Goal: Task Accomplishment & Management: Use online tool/utility

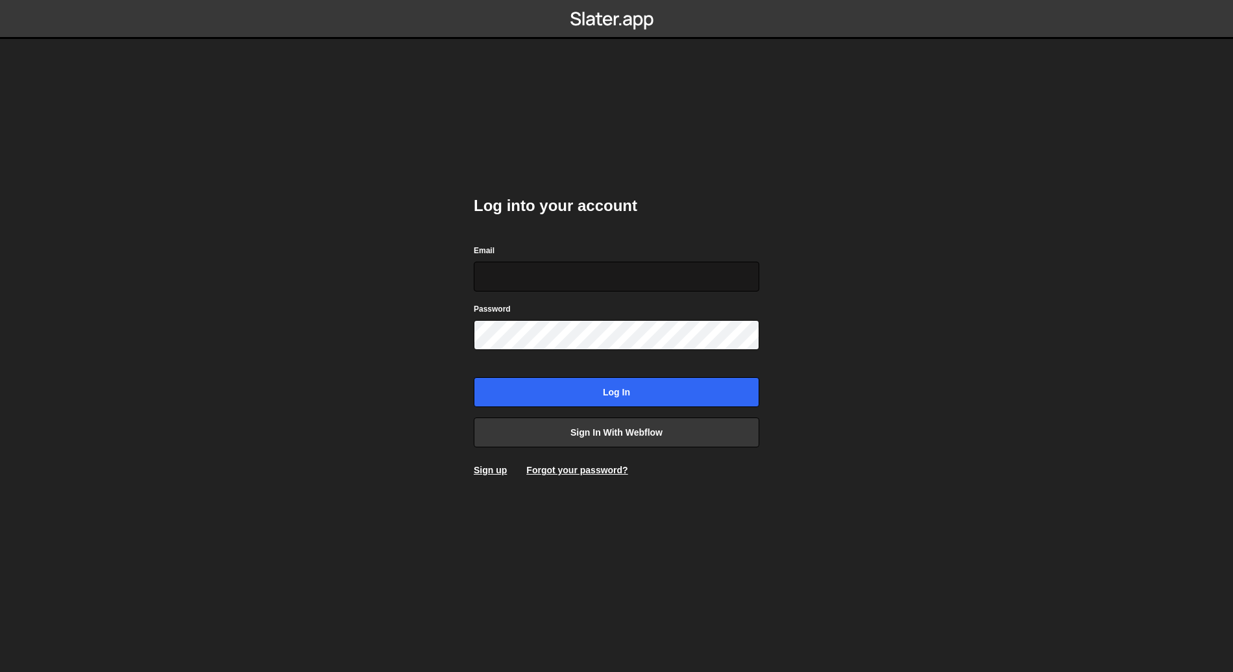
click at [513, 277] on input "Email" at bounding box center [617, 277] width 286 height 30
type input "[PERSON_NAME][EMAIL_ADDRESS][PERSON_NAME][DOMAIN_NAME]"
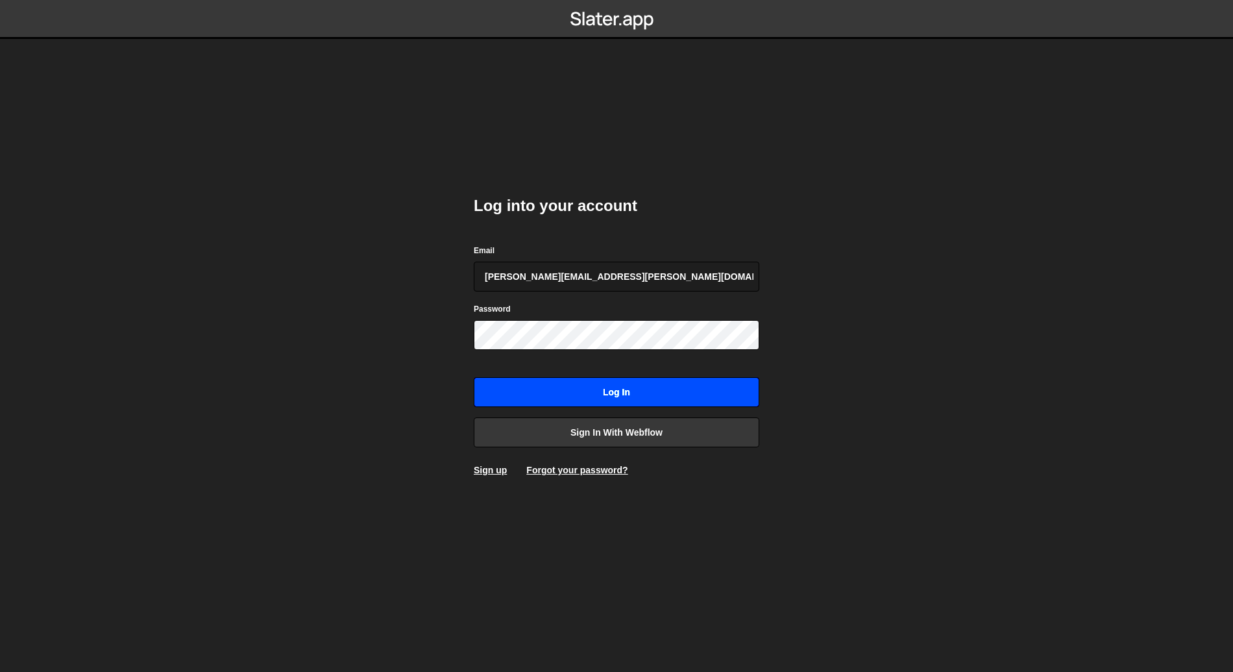
click at [621, 399] on input "Log in" at bounding box center [617, 392] width 286 height 30
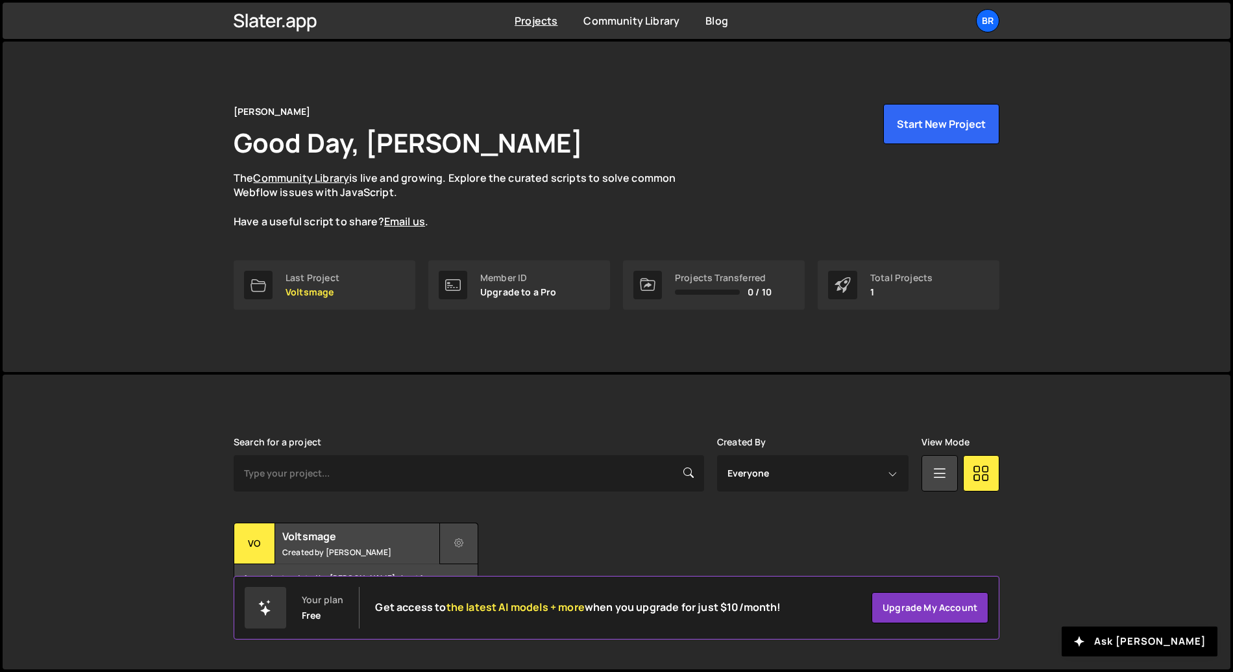
click at [451, 540] on button at bounding box center [458, 544] width 39 height 42
click at [488, 599] on link "Edit Project" at bounding box center [517, 596] width 154 height 21
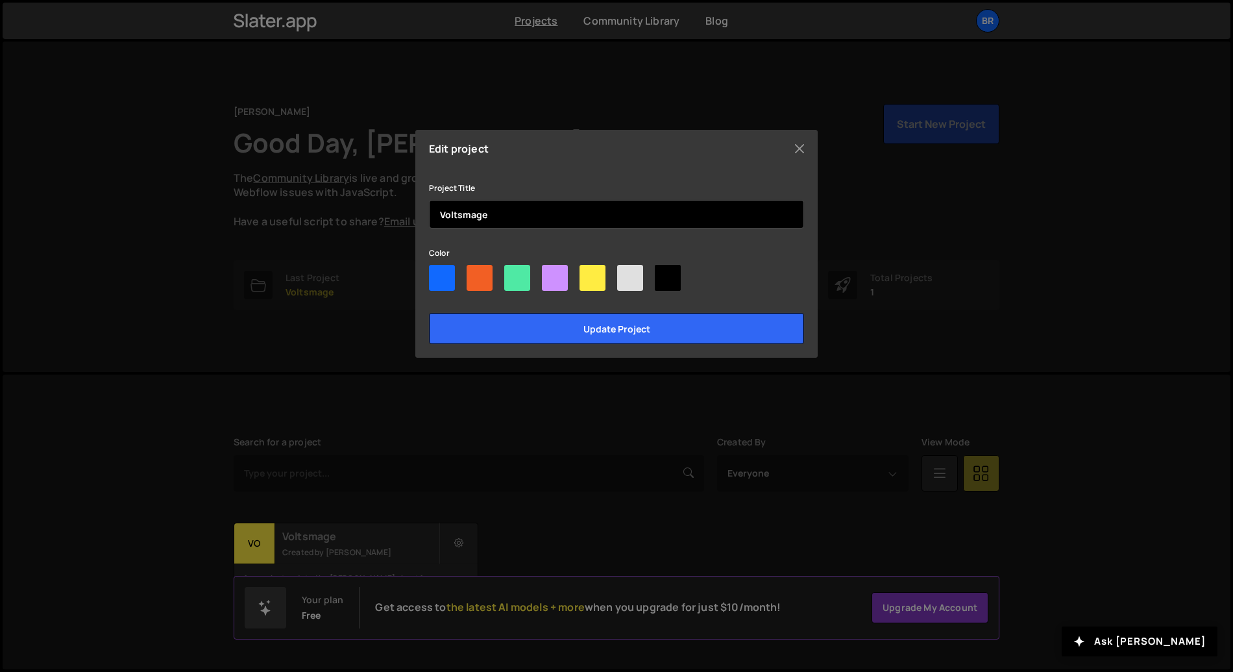
drag, startPoint x: 463, startPoint y: 218, endPoint x: 458, endPoint y: 265, distance: 47.0
click at [463, 219] on input "Voltsmage" at bounding box center [616, 214] width 375 height 29
type input "Voltmage"
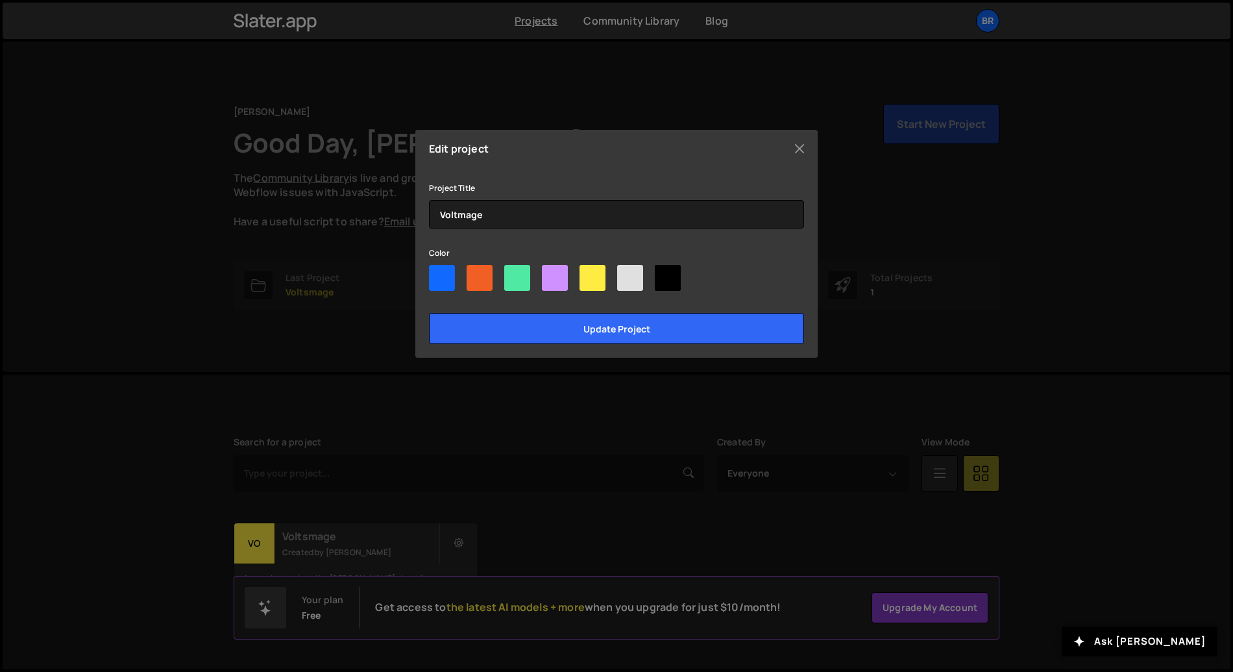
click at [508, 278] on div at bounding box center [517, 278] width 26 height 26
click at [508, 273] on input"] "radio" at bounding box center [508, 269] width 8 height 8
radio input"] "true"
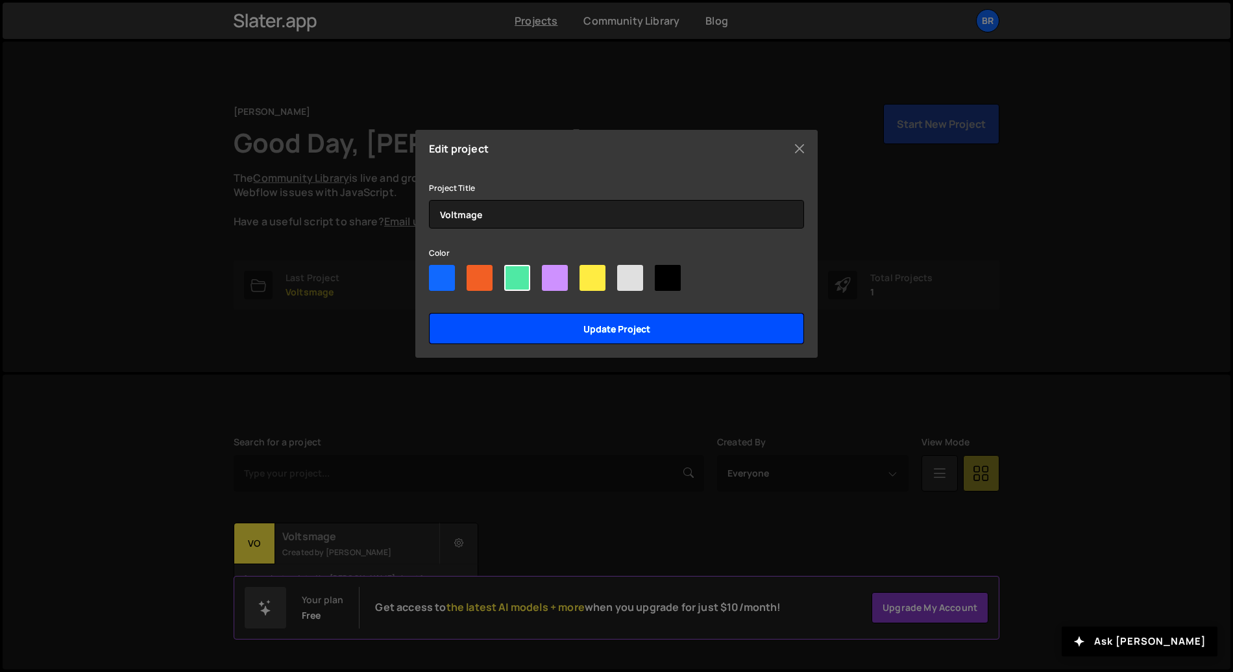
click at [603, 332] on input "Update project" at bounding box center [616, 328] width 375 height 31
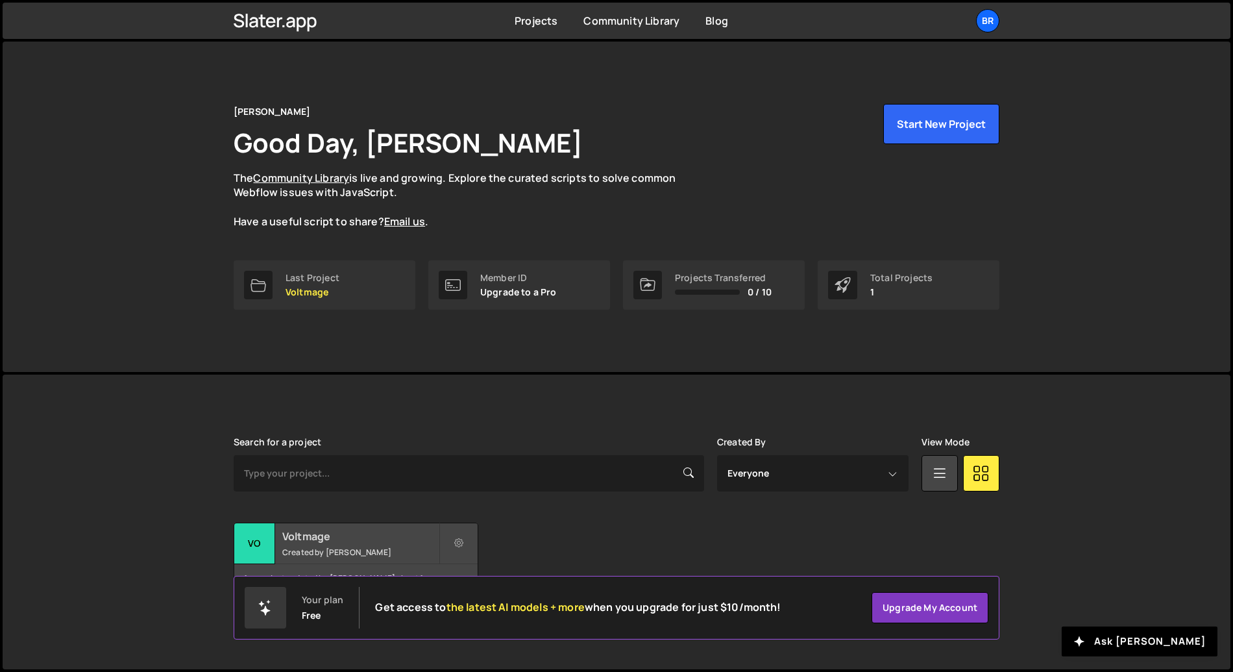
click at [312, 542] on h2 "Voltmage" at bounding box center [360, 536] width 156 height 14
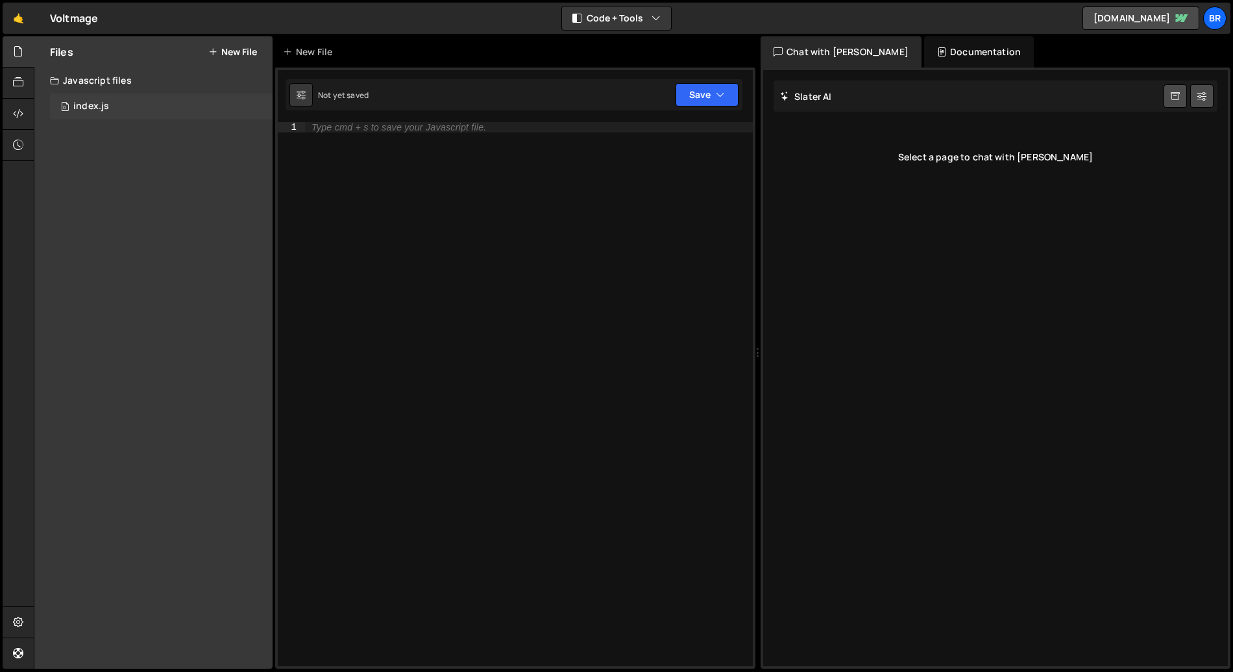
click at [122, 112] on div "0 index.js 0" at bounding box center [161, 106] width 223 height 26
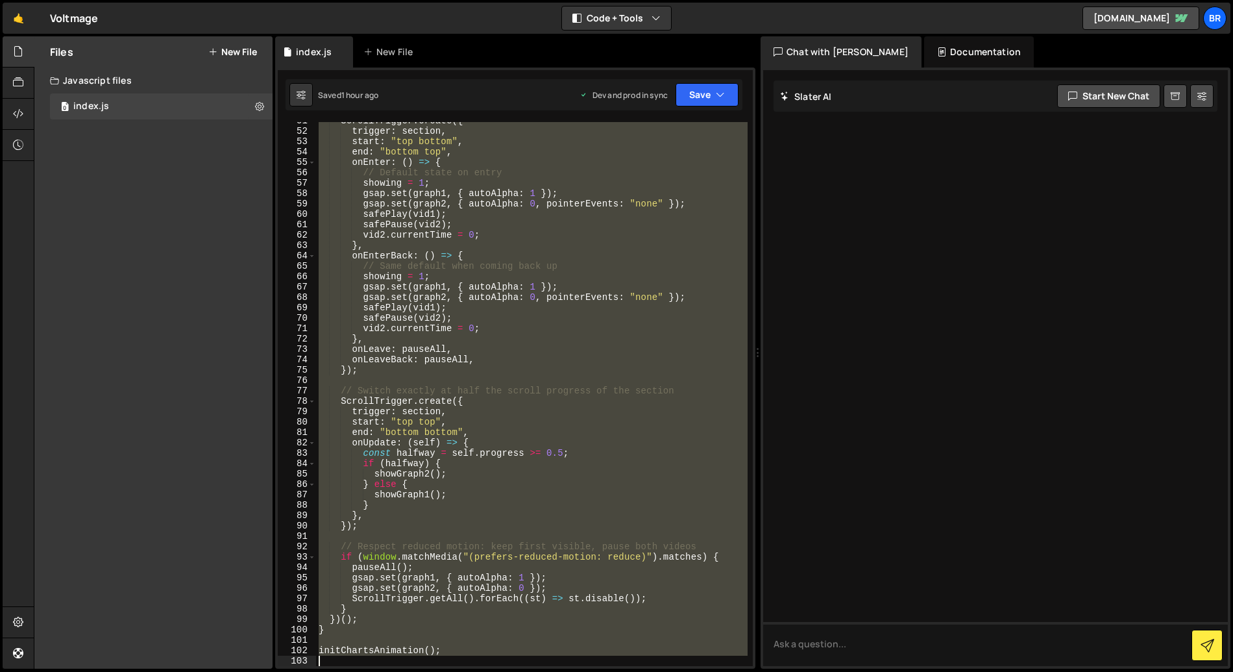
scroll to position [536, 0]
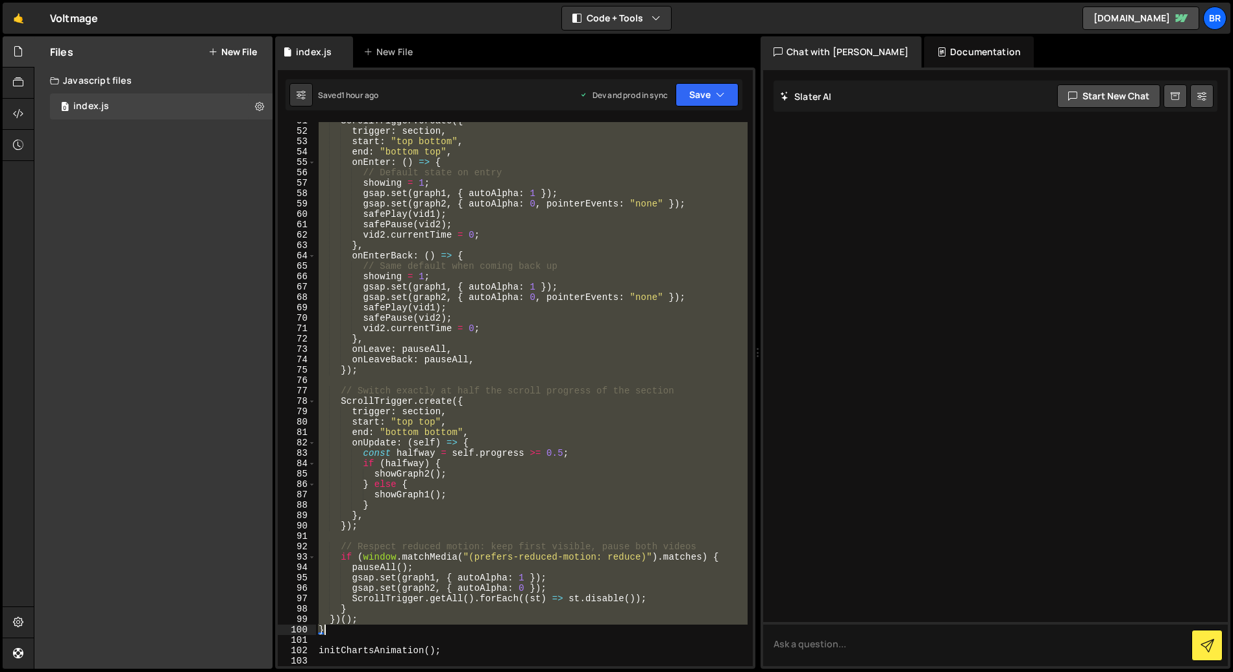
drag, startPoint x: 328, startPoint y: 148, endPoint x: 422, endPoint y: 628, distance: 489.5
click at [422, 628] on div "ScrollTrigger . create ({ trigger : section , start : "top bottom" , end : "bot…" at bounding box center [532, 398] width 432 height 565
type textarea "})(); }"
paste textarea
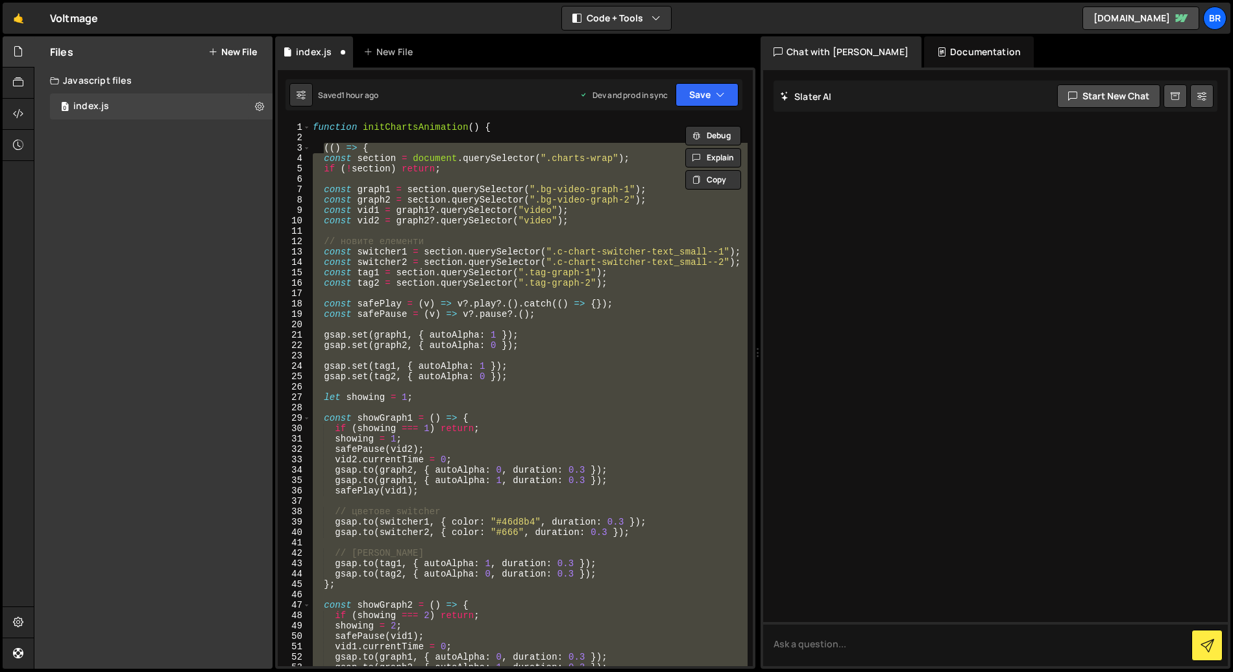
scroll to position [0, 0]
type textarea "})(); }"
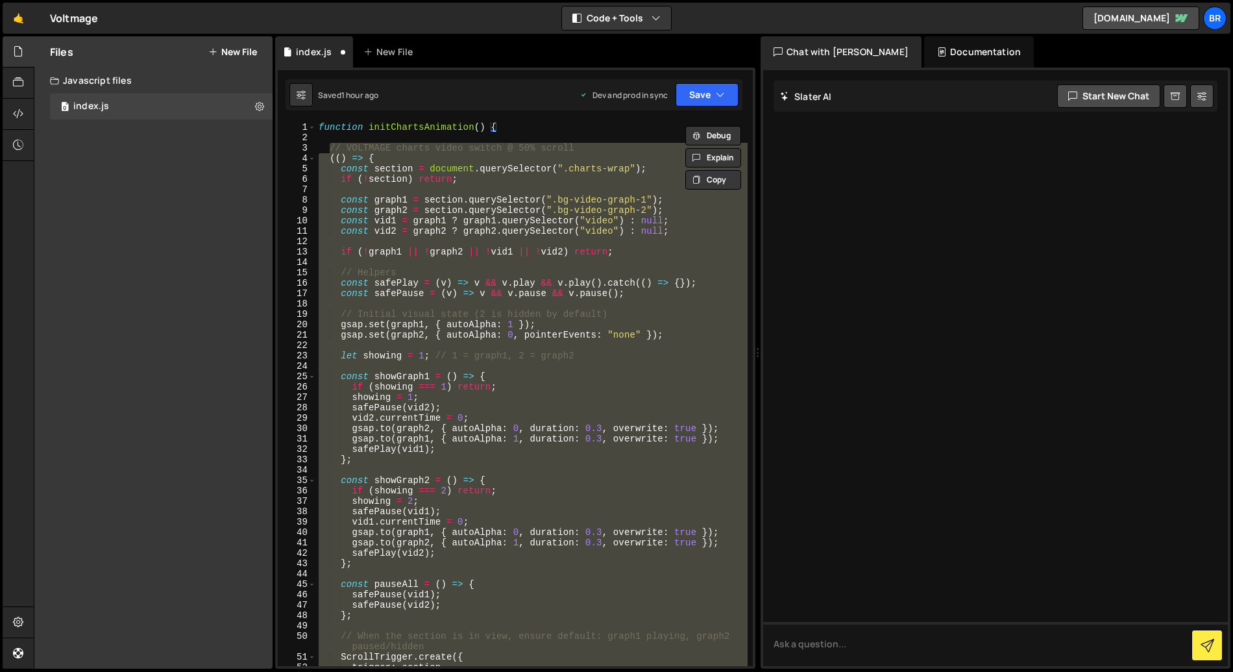
click at [928, 262] on div at bounding box center [995, 368] width 465 height 596
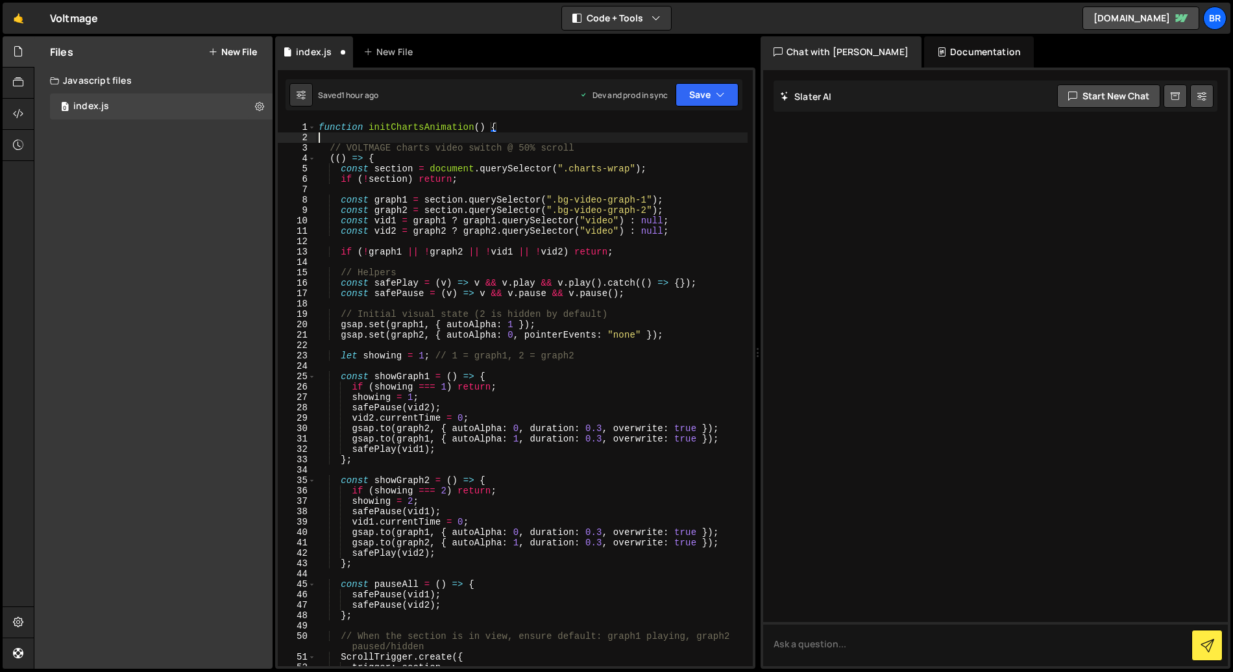
click at [525, 132] on div "function initChartsAnimation ( ) { // VOLTMAGE charts video switch @ 50% scroll…" at bounding box center [532, 404] width 432 height 565
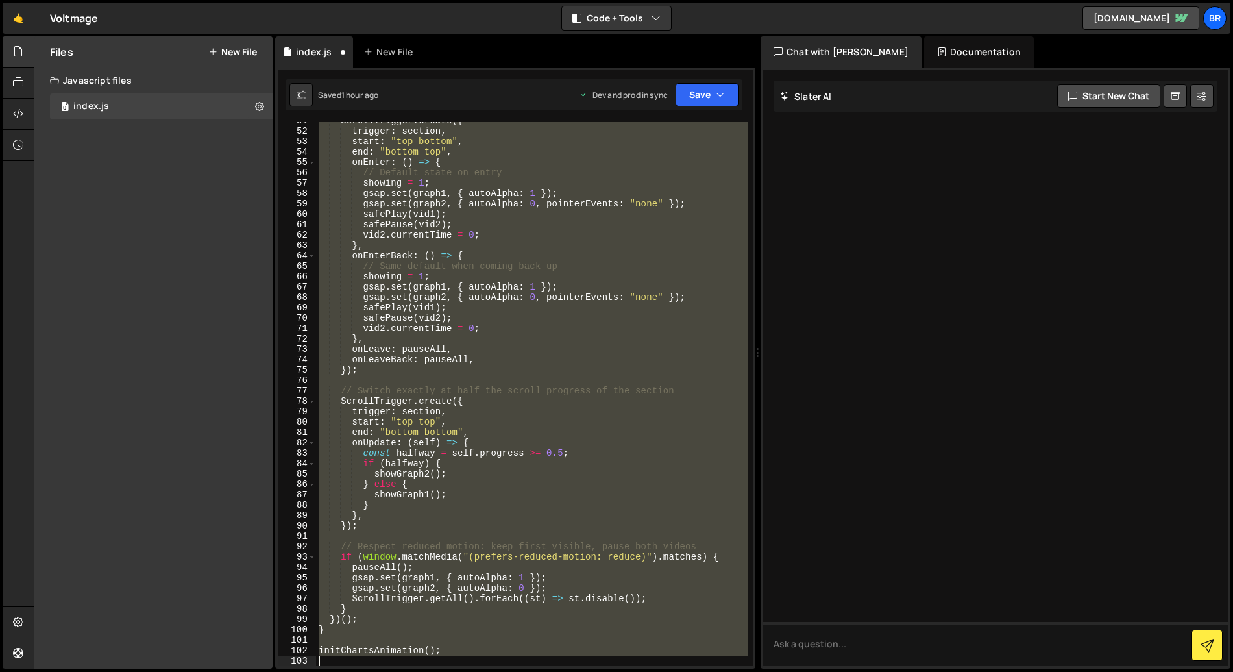
scroll to position [536, 0]
drag, startPoint x: 326, startPoint y: 149, endPoint x: 441, endPoint y: 645, distance: 509.1
click at [441, 645] on div "ScrollTrigger . create ({ trigger : section , start : "top bottom" , end : "bot…" at bounding box center [532, 398] width 432 height 565
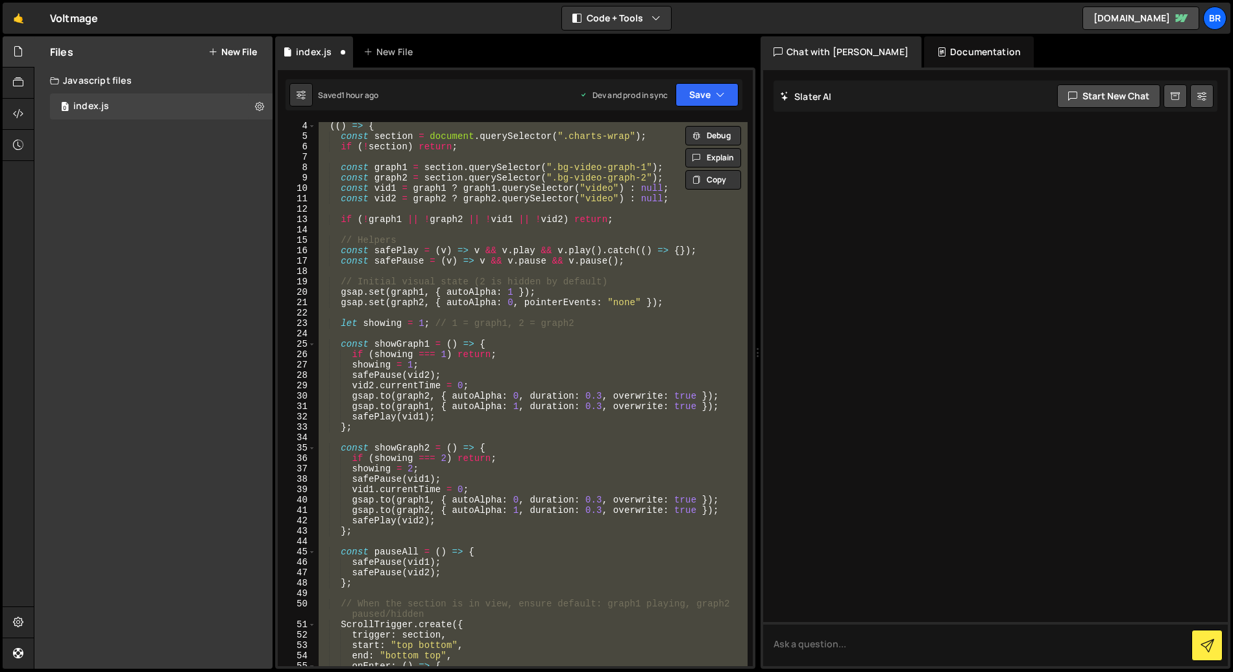
scroll to position [0, 0]
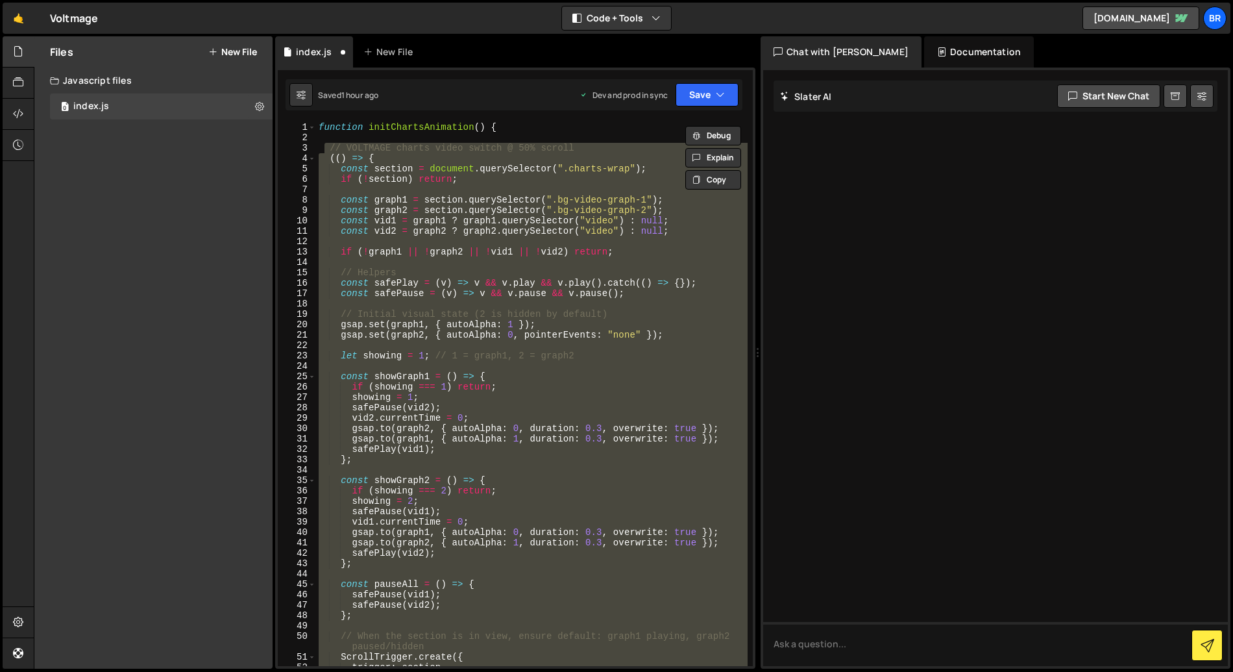
click at [323, 156] on div "function initChartsAnimation ( ) { // VOLTMAGE charts video switch @ 50% scroll…" at bounding box center [532, 394] width 432 height 544
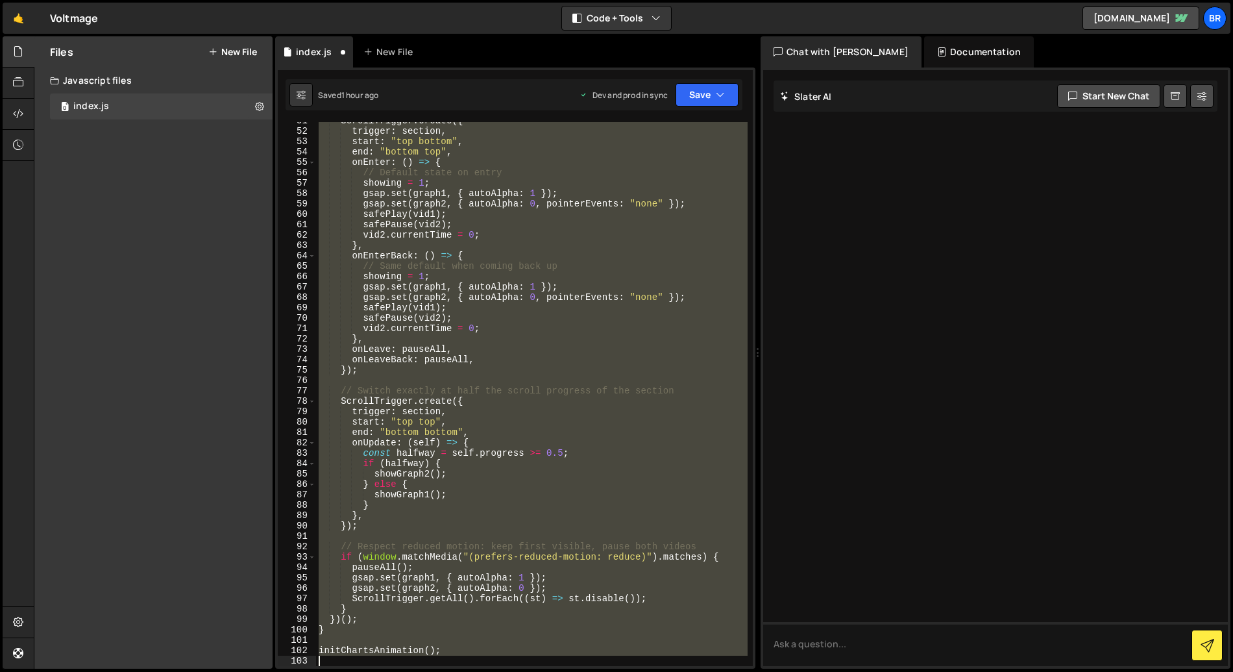
scroll to position [536, 0]
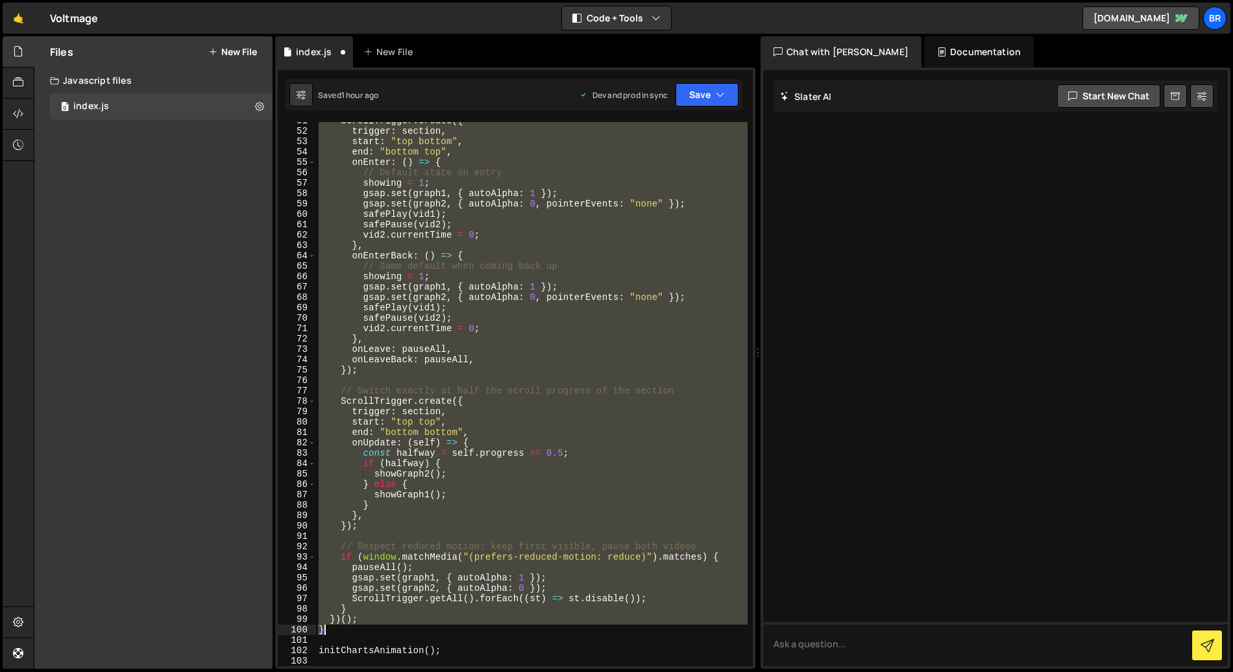
drag, startPoint x: 327, startPoint y: 160, endPoint x: 388, endPoint y: 630, distance: 474.5
click at [388, 630] on div "ScrollTrigger . create ({ trigger : section , start : "top bottom" , end : "bot…" at bounding box center [532, 398] width 432 height 565
type textarea "})(); }"
paste textarea
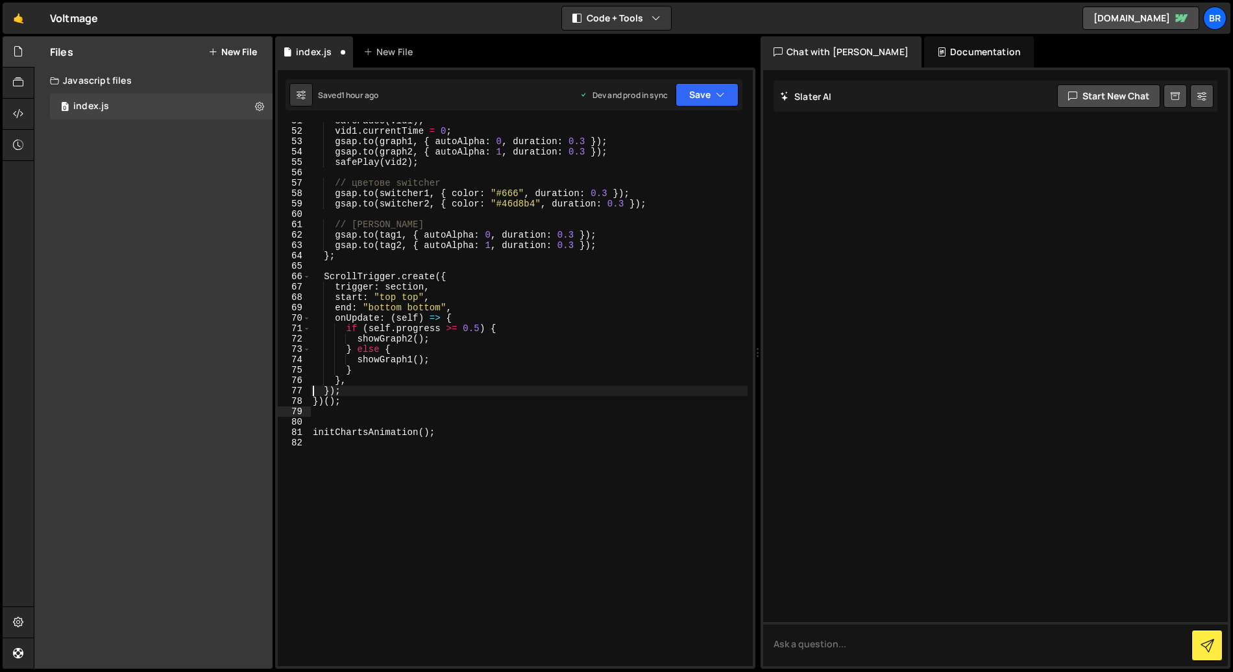
scroll to position [547, 0]
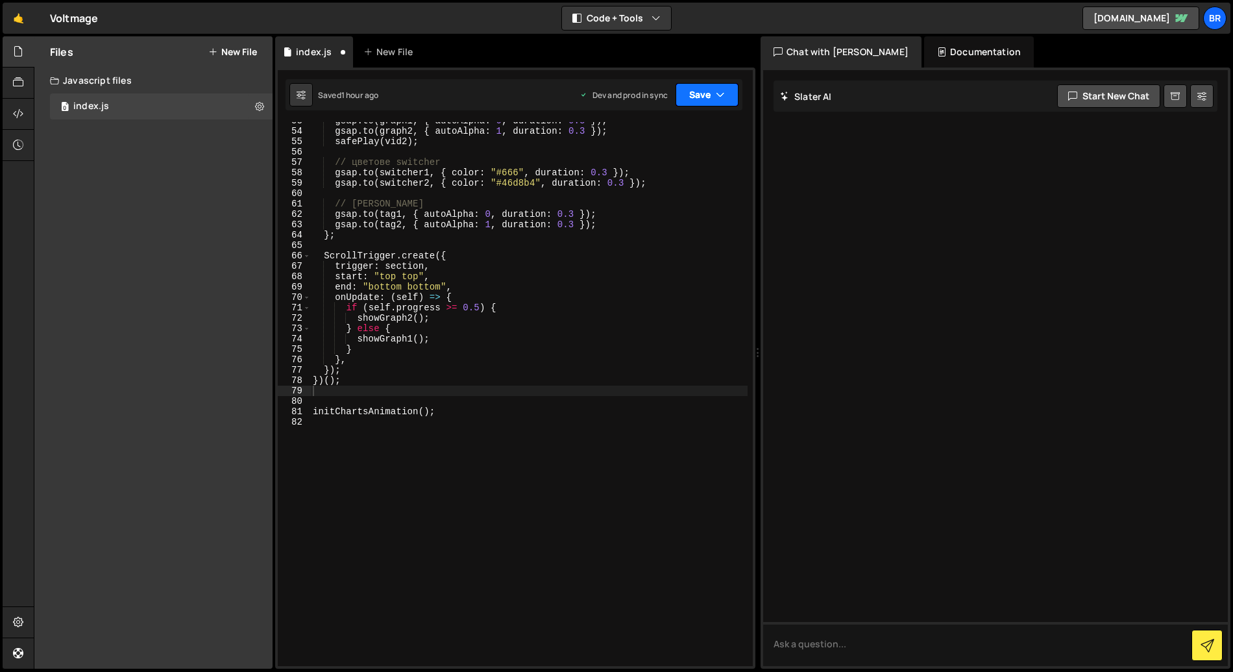
click at [704, 92] on button "Save" at bounding box center [707, 94] width 63 height 23
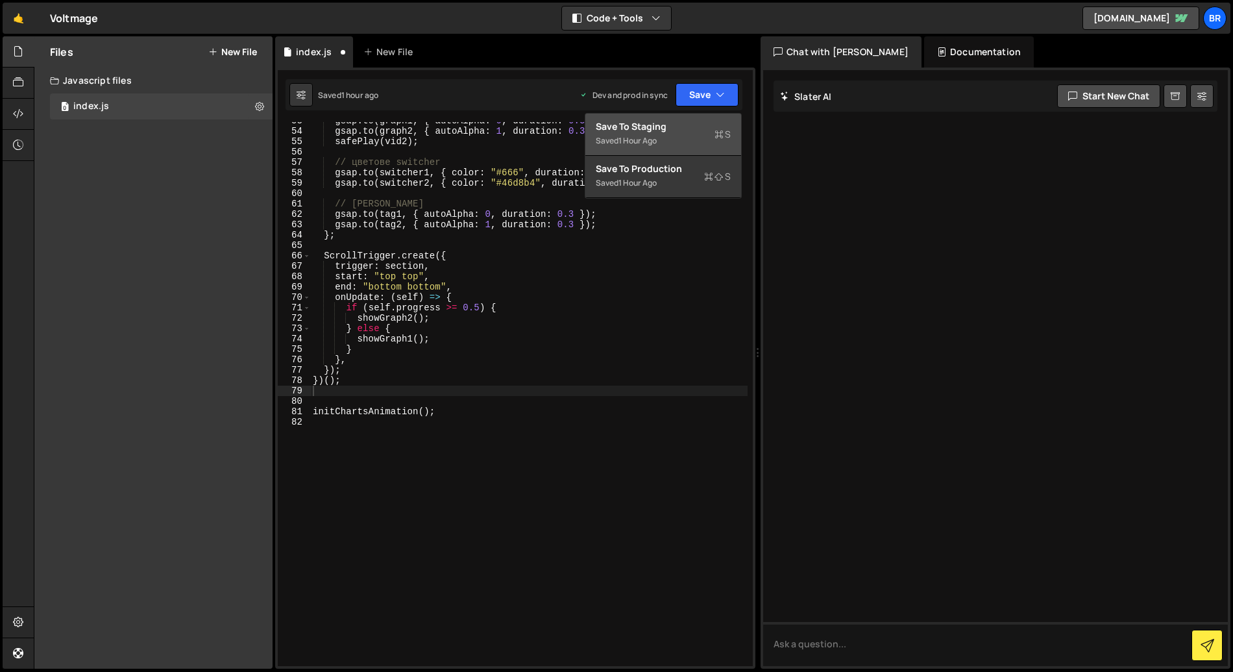
click at [686, 139] on div "Saved 1 hour ago" at bounding box center [663, 141] width 135 height 16
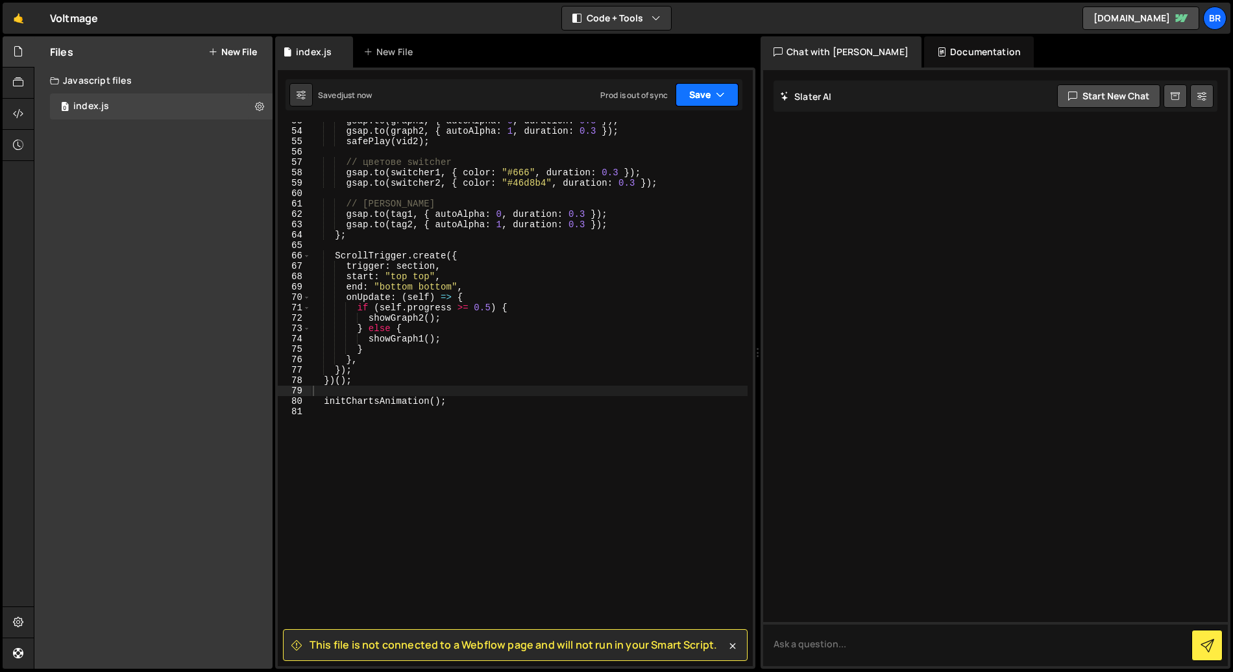
click at [711, 93] on button "Save" at bounding box center [707, 94] width 63 height 23
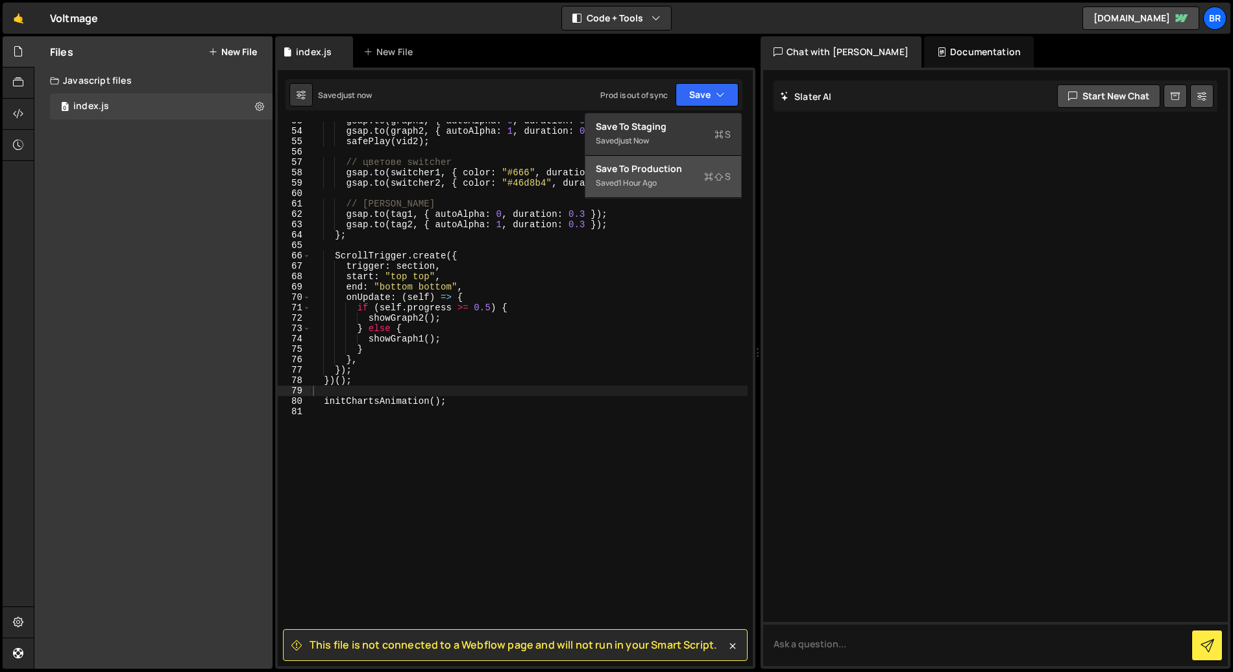
click at [665, 178] on div "Saved 1 hour ago" at bounding box center [663, 183] width 135 height 16
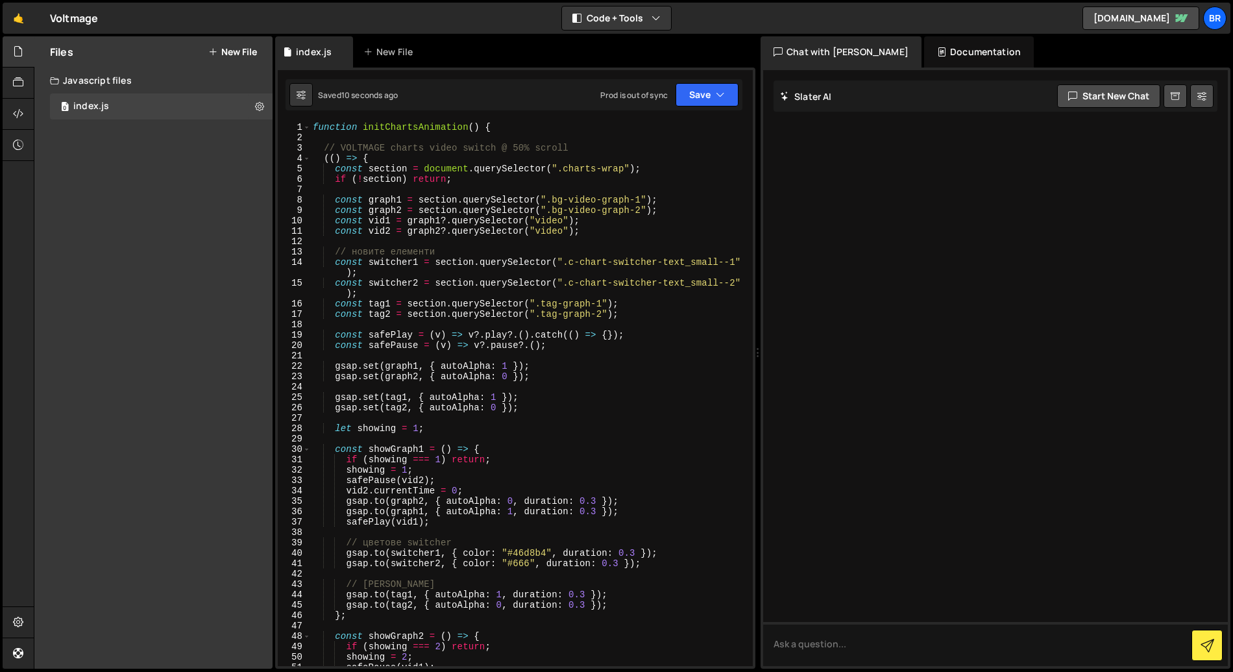
scroll to position [0, 0]
click at [700, 95] on button "Save" at bounding box center [707, 94] width 63 height 23
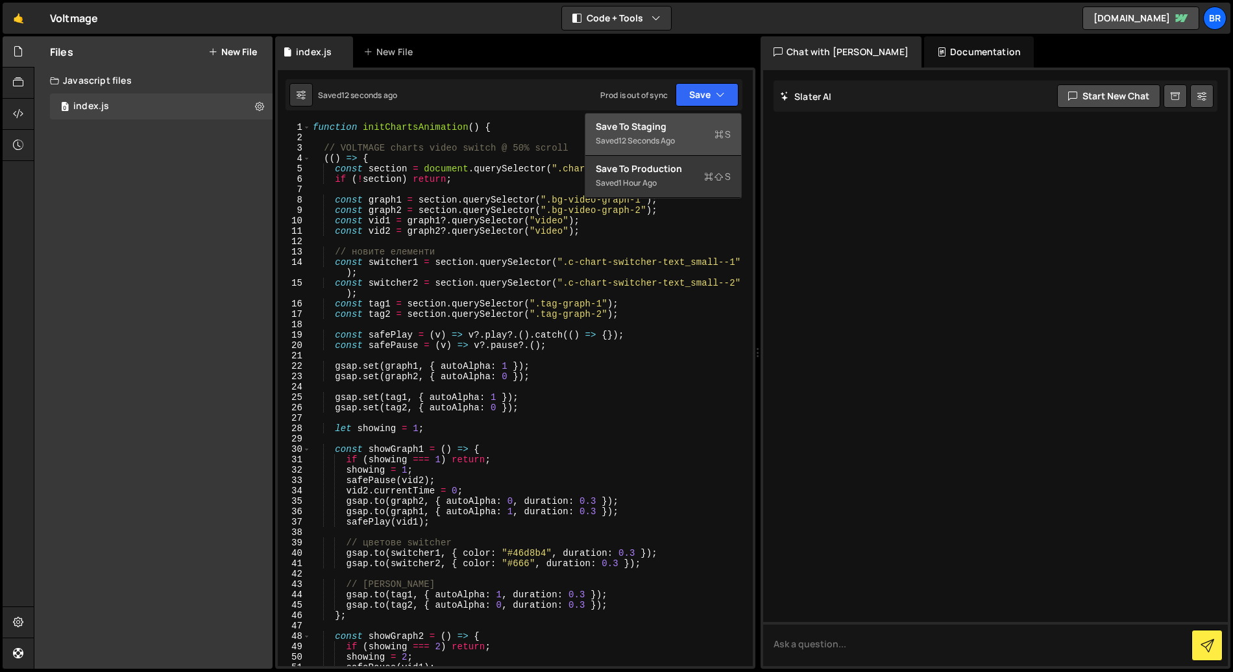
click at [691, 135] on div "Saved 12 seconds ago" at bounding box center [663, 141] width 135 height 16
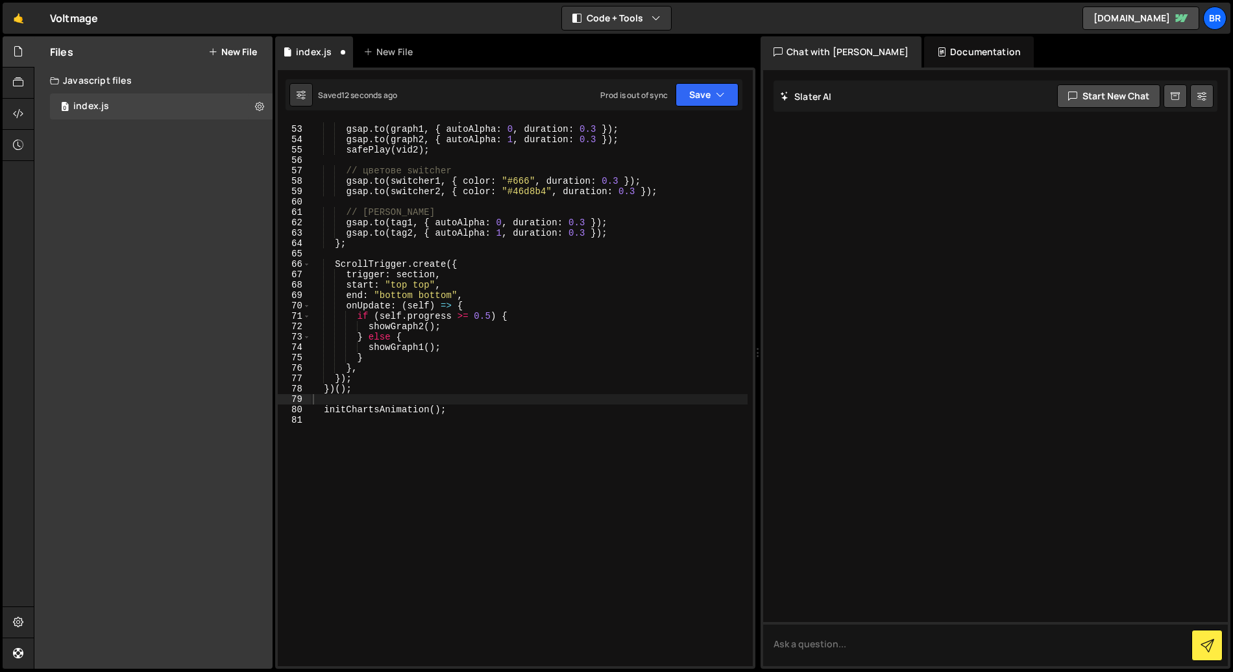
scroll to position [559, 0]
click at [698, 103] on button "Save" at bounding box center [707, 94] width 63 height 23
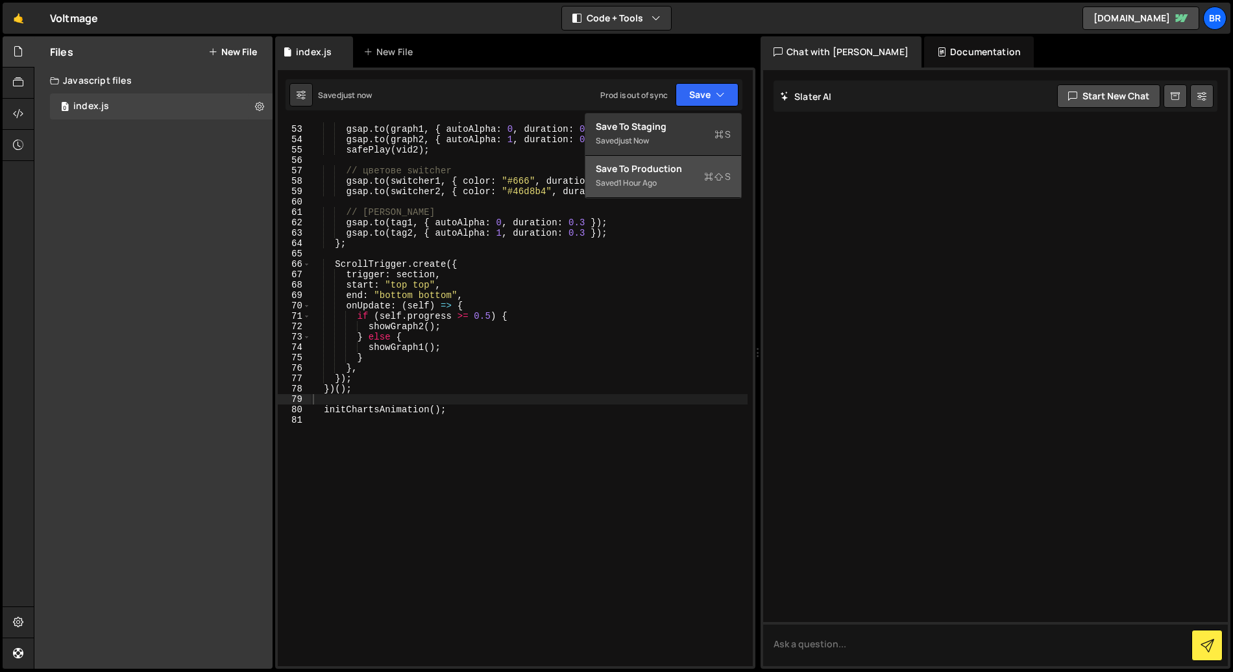
click at [692, 173] on div "Save to Production S" at bounding box center [663, 168] width 135 height 13
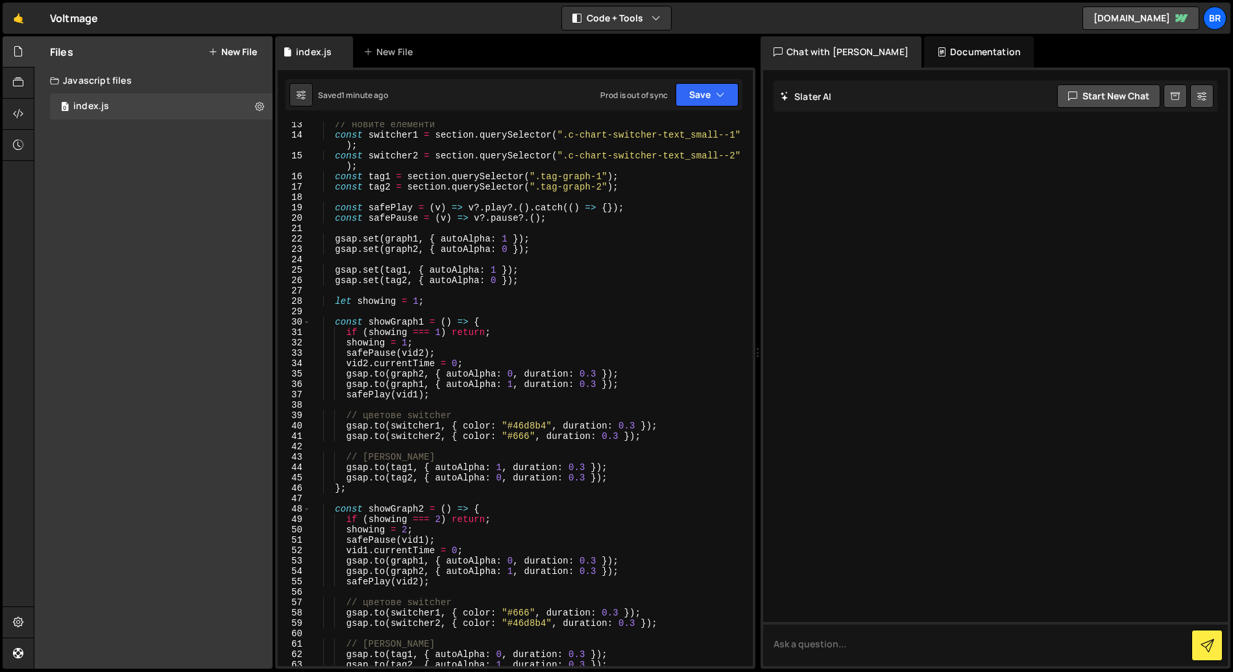
scroll to position [0, 0]
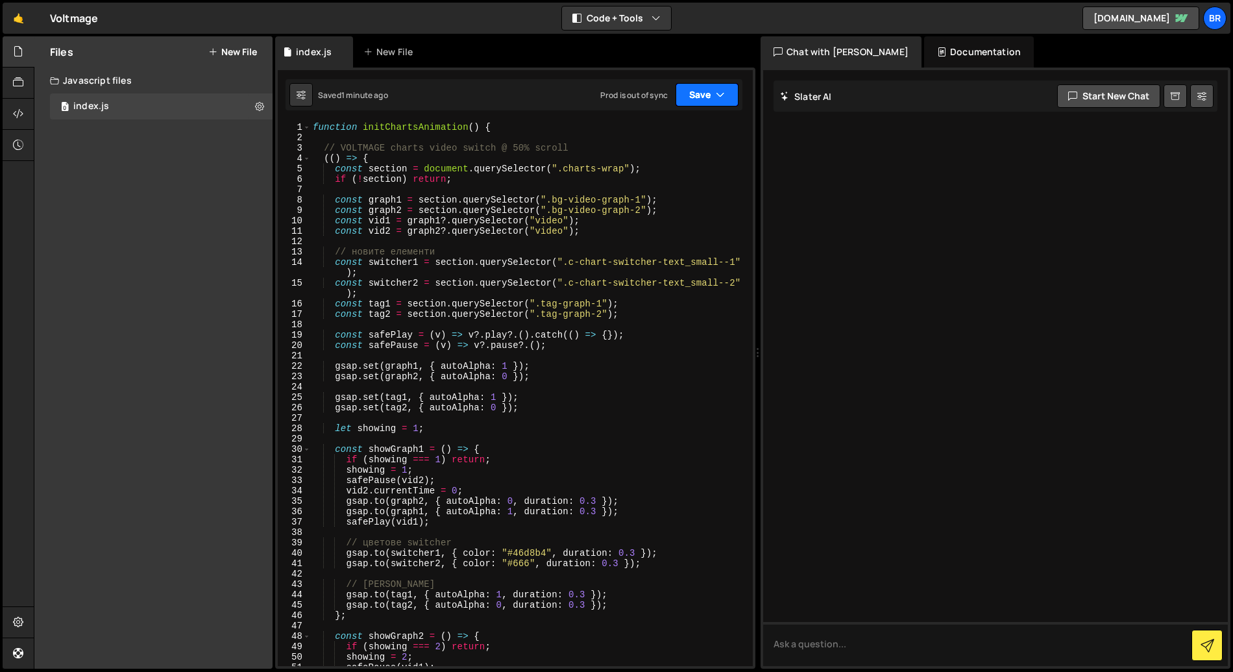
click at [692, 97] on button "Save" at bounding box center [707, 94] width 63 height 23
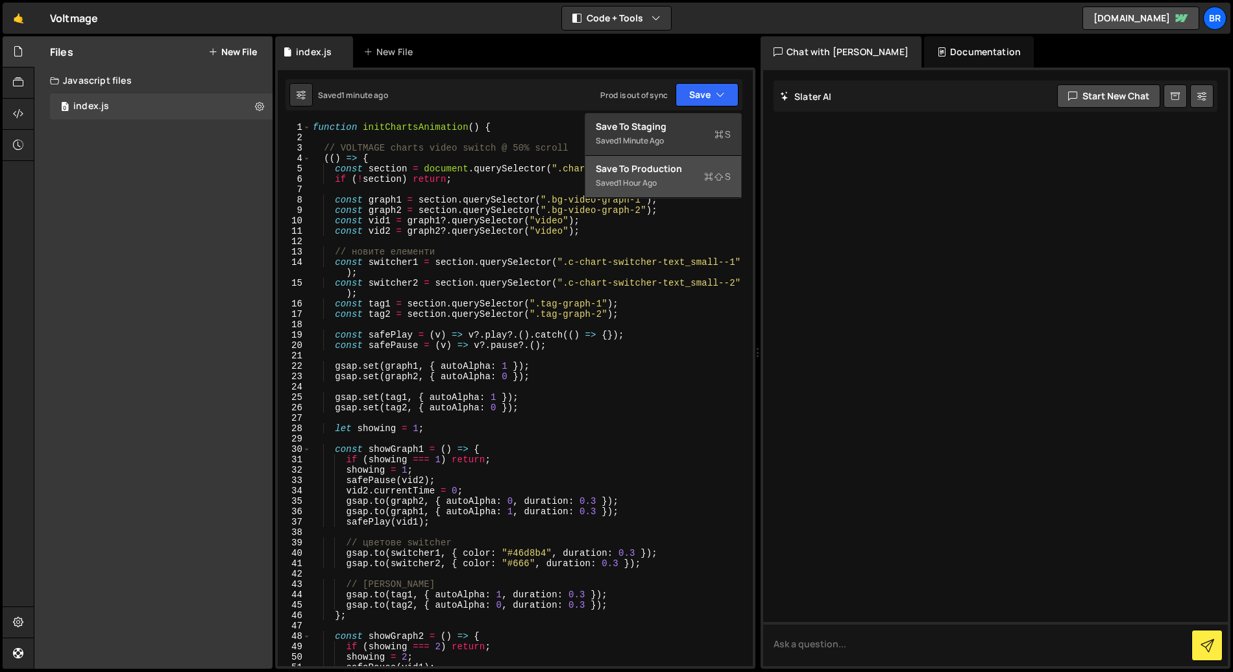
click at [661, 173] on div "Save to Production S" at bounding box center [663, 168] width 135 height 13
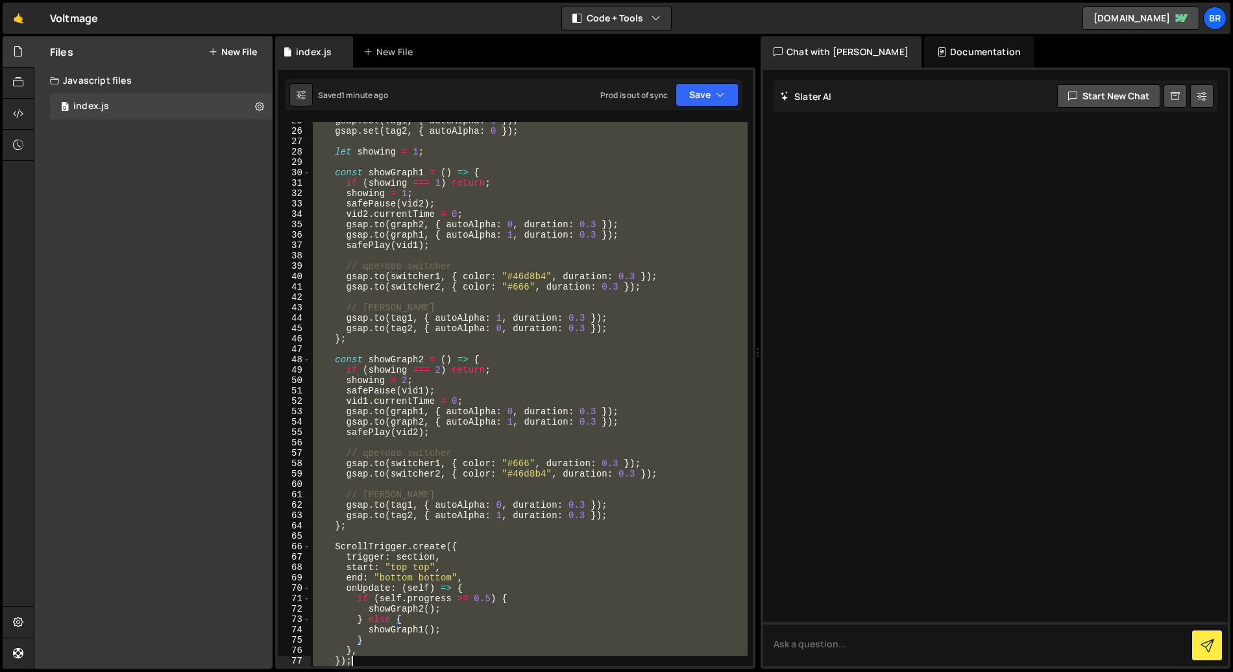
scroll to position [318, 0]
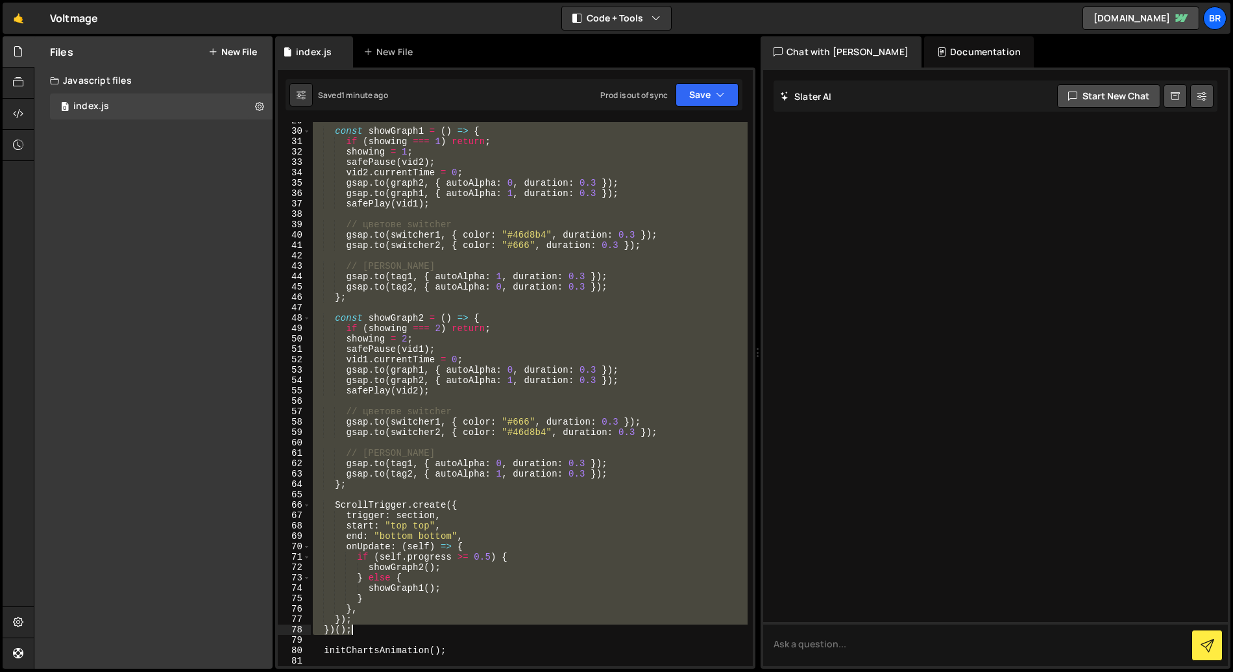
drag, startPoint x: 323, startPoint y: 147, endPoint x: 374, endPoint y: 630, distance: 486.3
click at [374, 630] on div "const showGraph1 = ( ) => { if ( showing === 1 ) return ; showing = 1 ; safePau…" at bounding box center [529, 398] width 438 height 565
type textarea "}); })();"
paste textarea
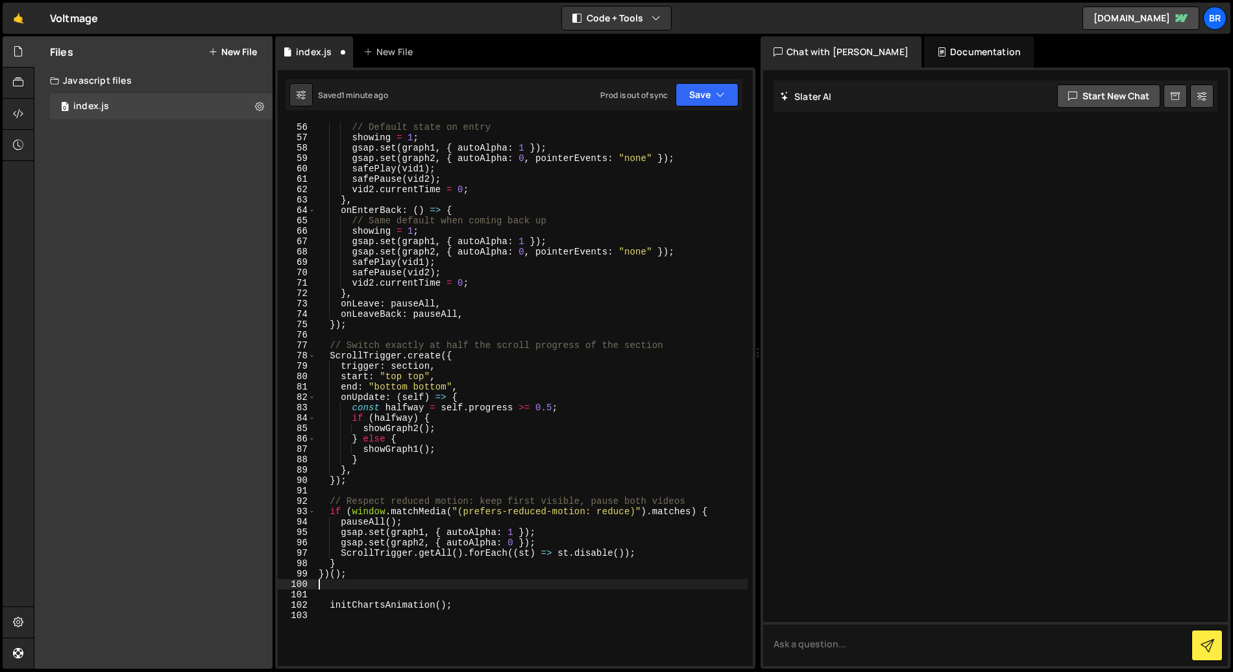
scroll to position [644, 0]
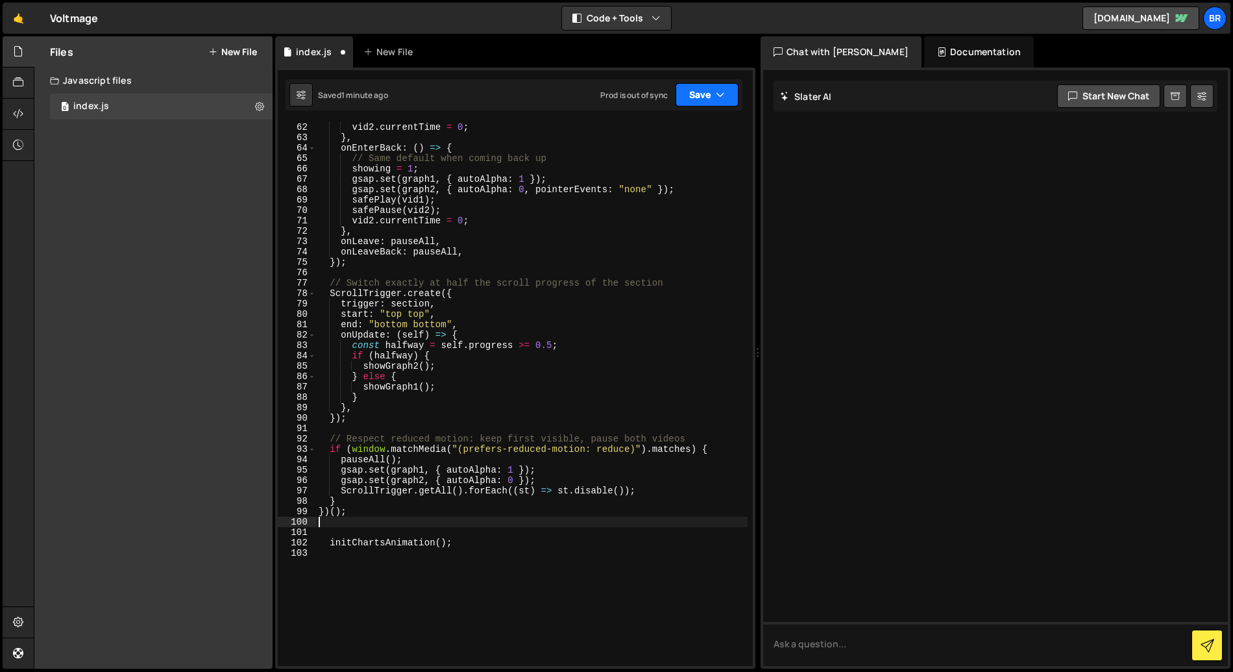
click at [696, 99] on button "Save" at bounding box center [707, 94] width 63 height 23
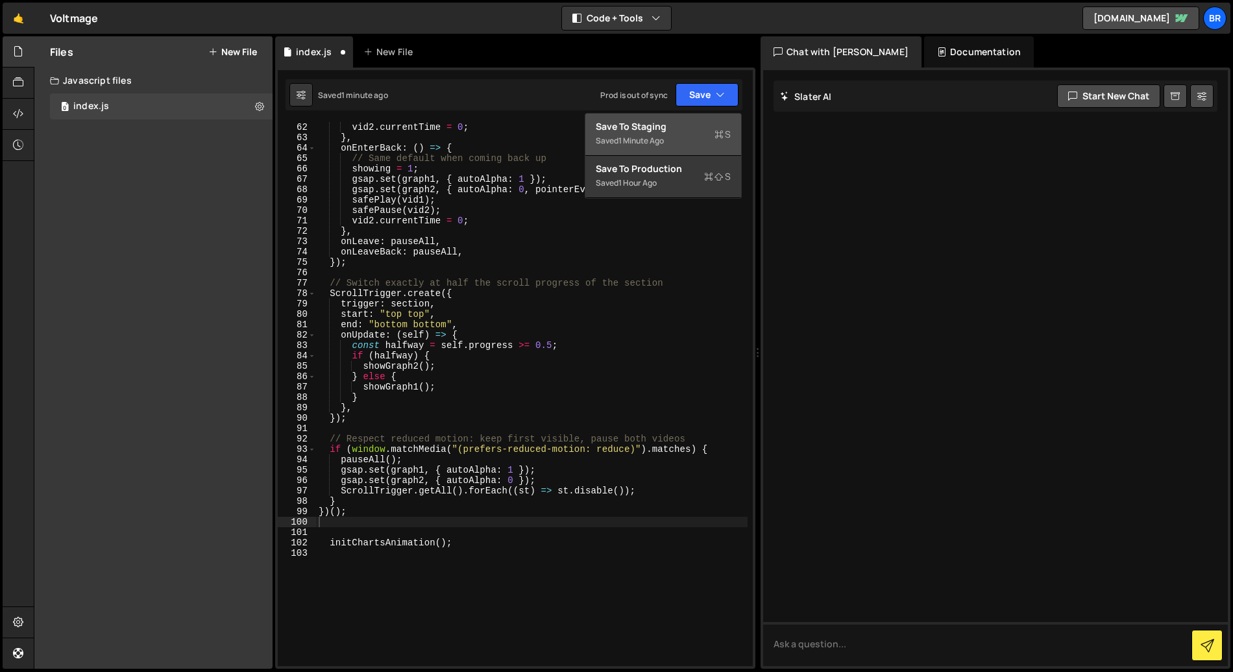
click at [676, 143] on div "Saved 1 minute ago" at bounding box center [663, 141] width 135 height 16
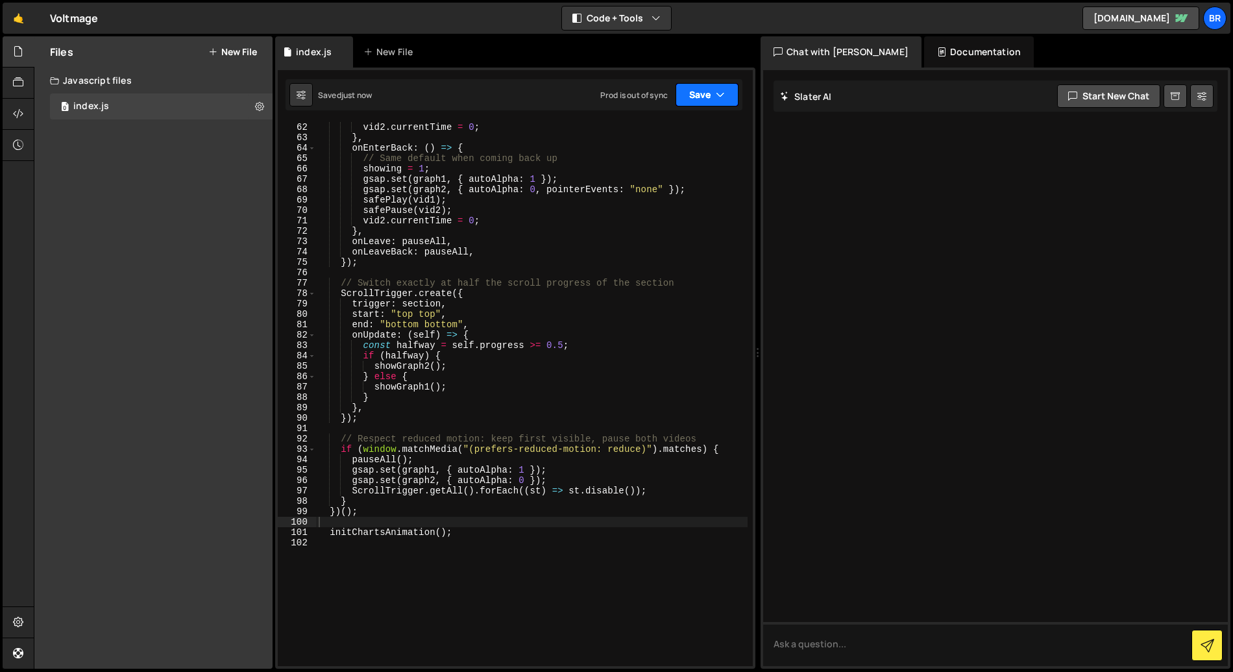
click at [700, 95] on button "Save" at bounding box center [707, 94] width 63 height 23
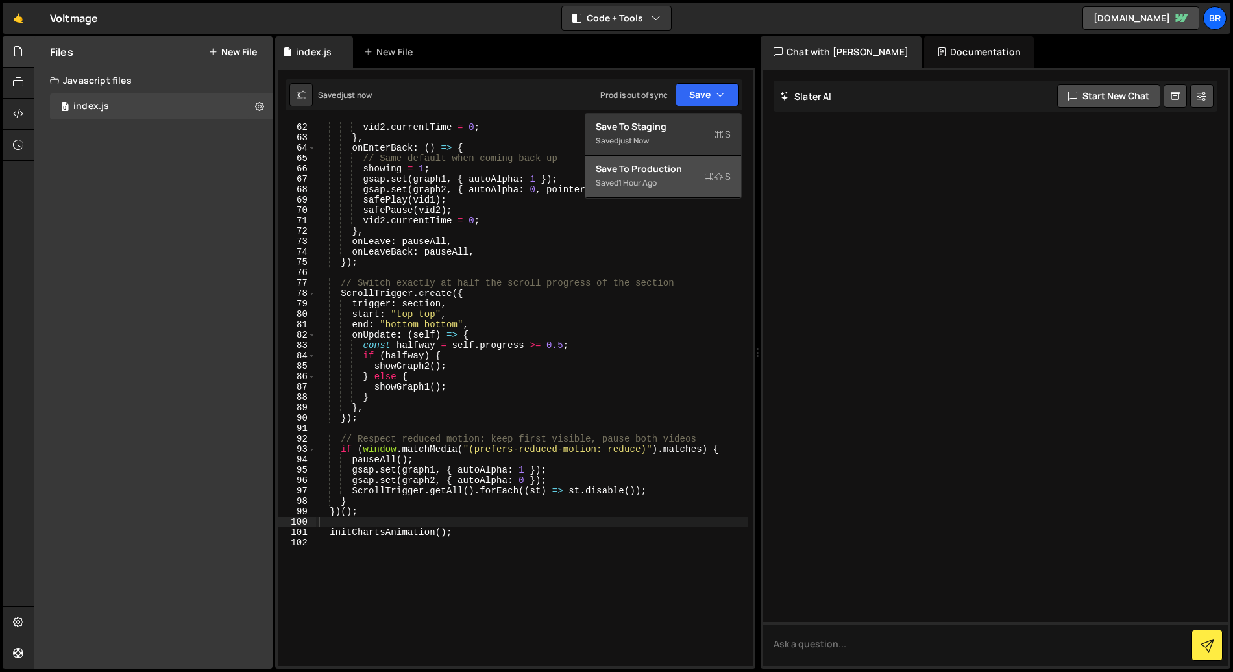
click at [650, 182] on div "1 hour ago" at bounding box center [638, 182] width 38 height 11
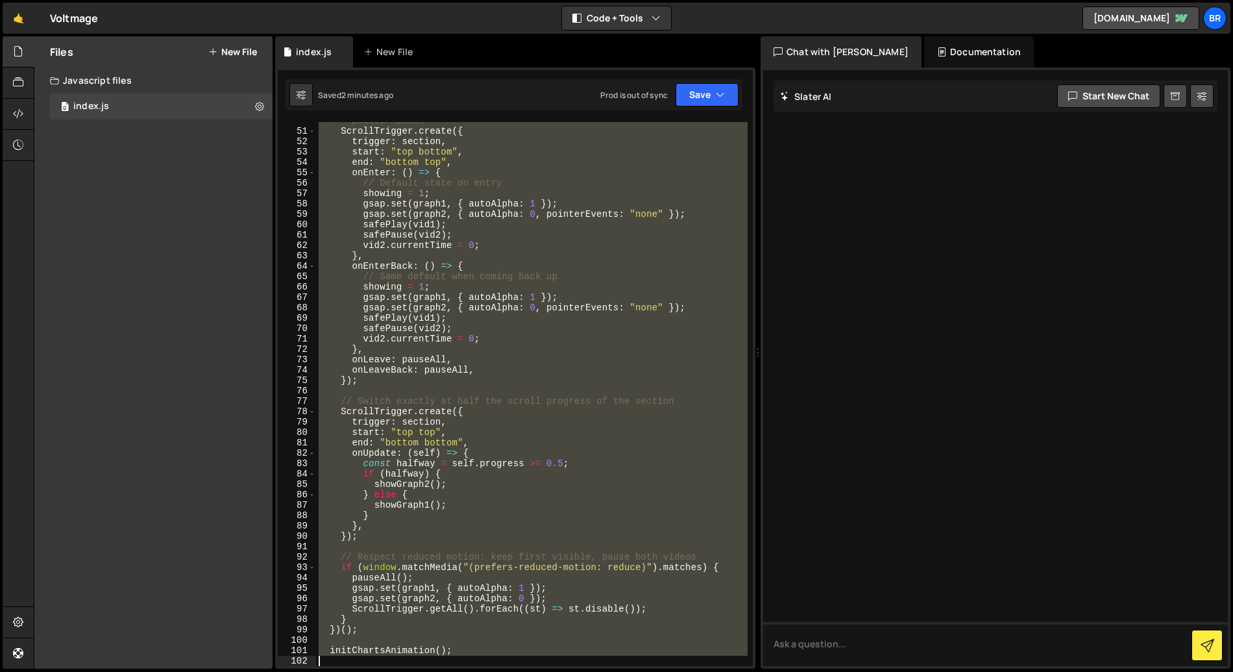
scroll to position [526, 0]
drag, startPoint x: 332, startPoint y: 156, endPoint x: 388, endPoint y: 637, distance: 484.2
click at [388, 637] on div "// When the section is in view, ensure default: graph1 playing, graph2 paused/h…" at bounding box center [532, 392] width 432 height 575
type textarea "})();"
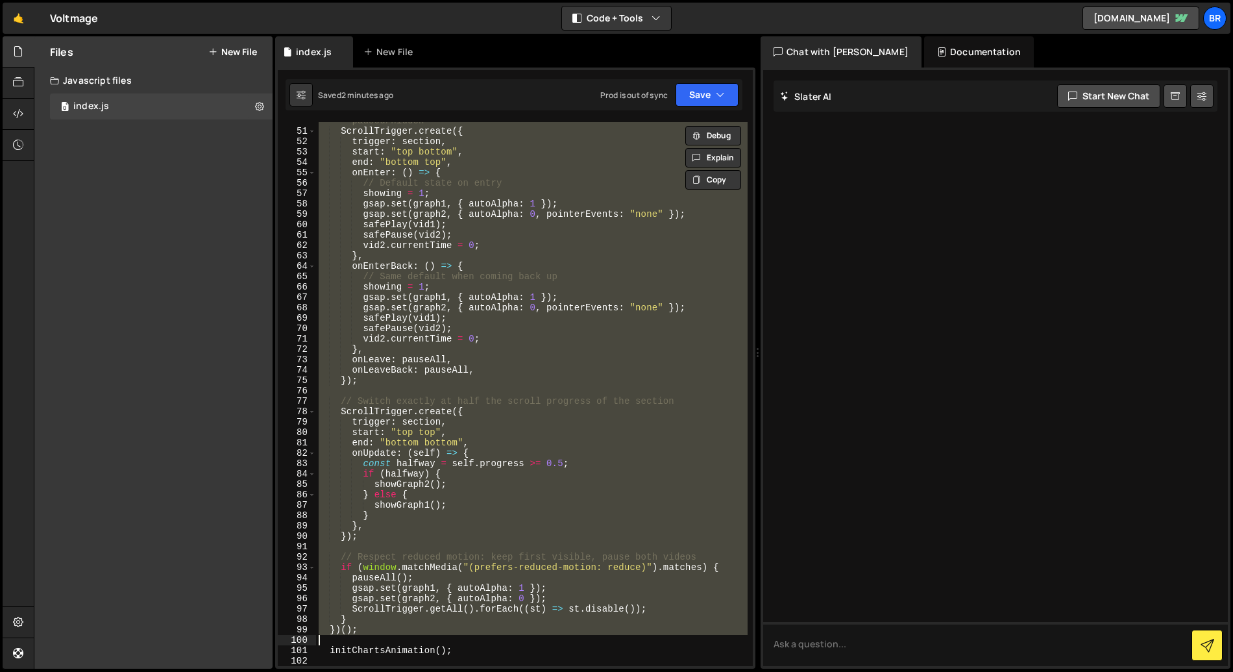
paste textarea
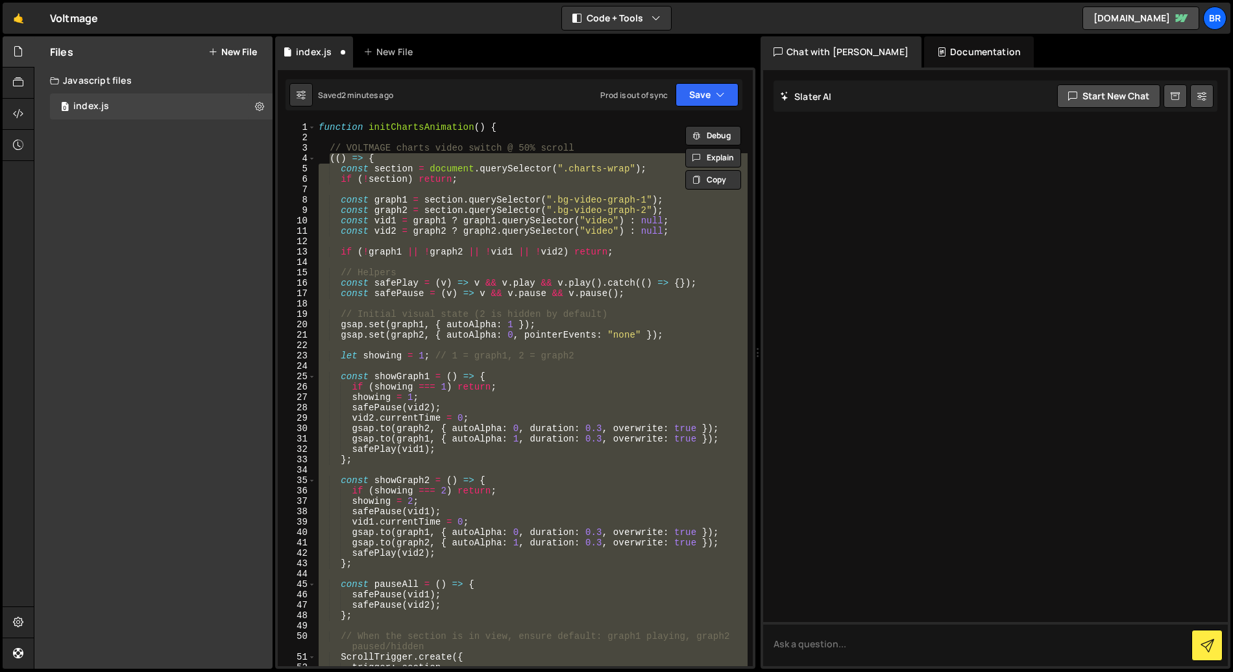
scroll to position [0, 0]
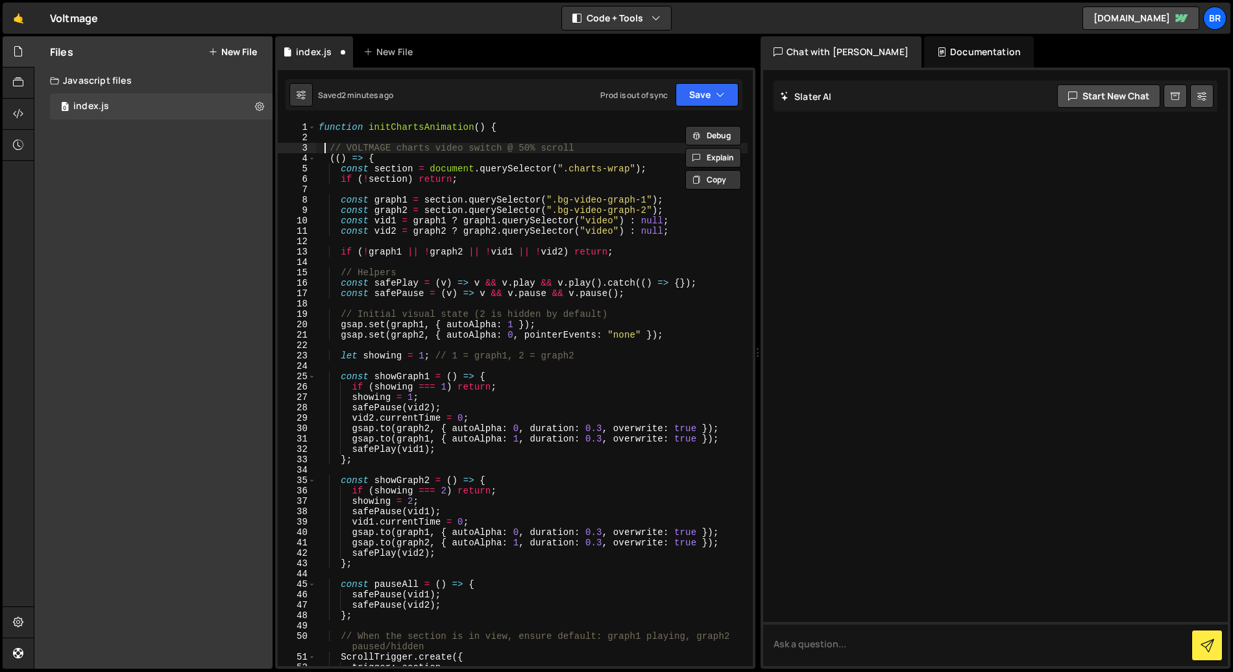
click at [323, 148] on div "function initChartsAnimation ( ) { // VOLTMAGE charts video switch @ 50% scroll…" at bounding box center [532, 404] width 432 height 565
click at [311, 159] on span at bounding box center [311, 158] width 7 height 10
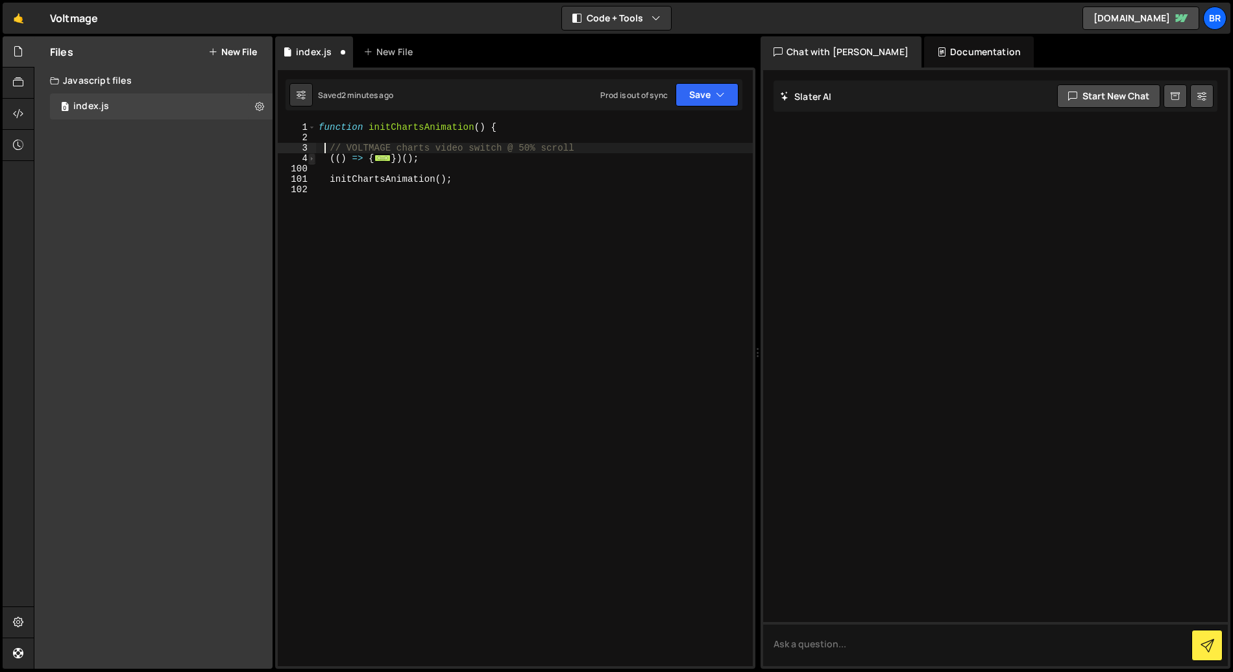
click at [311, 159] on span at bounding box center [311, 158] width 7 height 10
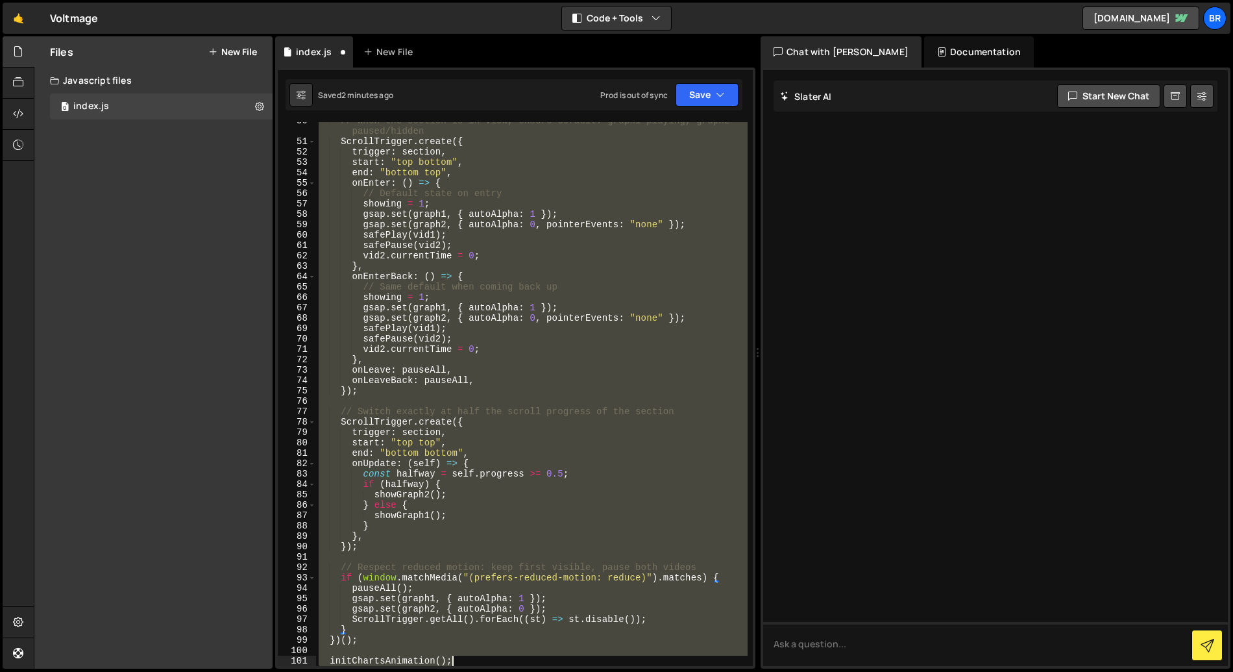
scroll to position [526, 0]
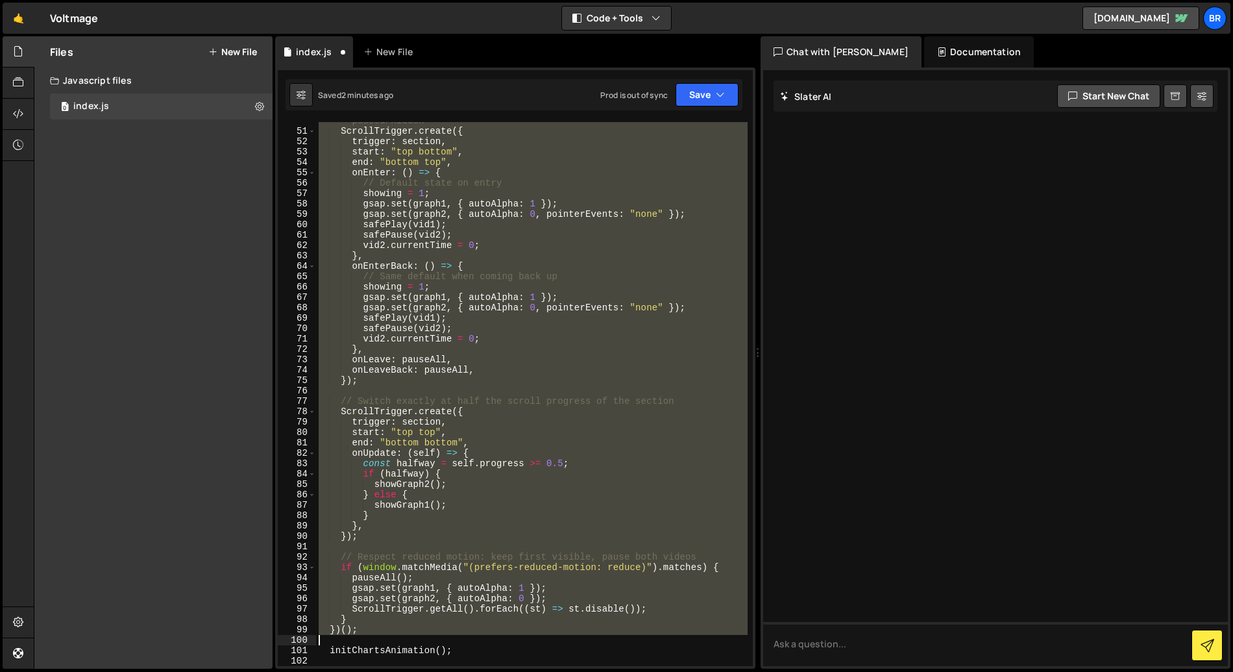
drag, startPoint x: 321, startPoint y: 145, endPoint x: 386, endPoint y: 635, distance: 493.7
click at [386, 635] on div "// When the section is in view, ensure default: graph1 playing, graph2 paused/h…" at bounding box center [532, 392] width 432 height 575
type textarea "})();"
paste textarea
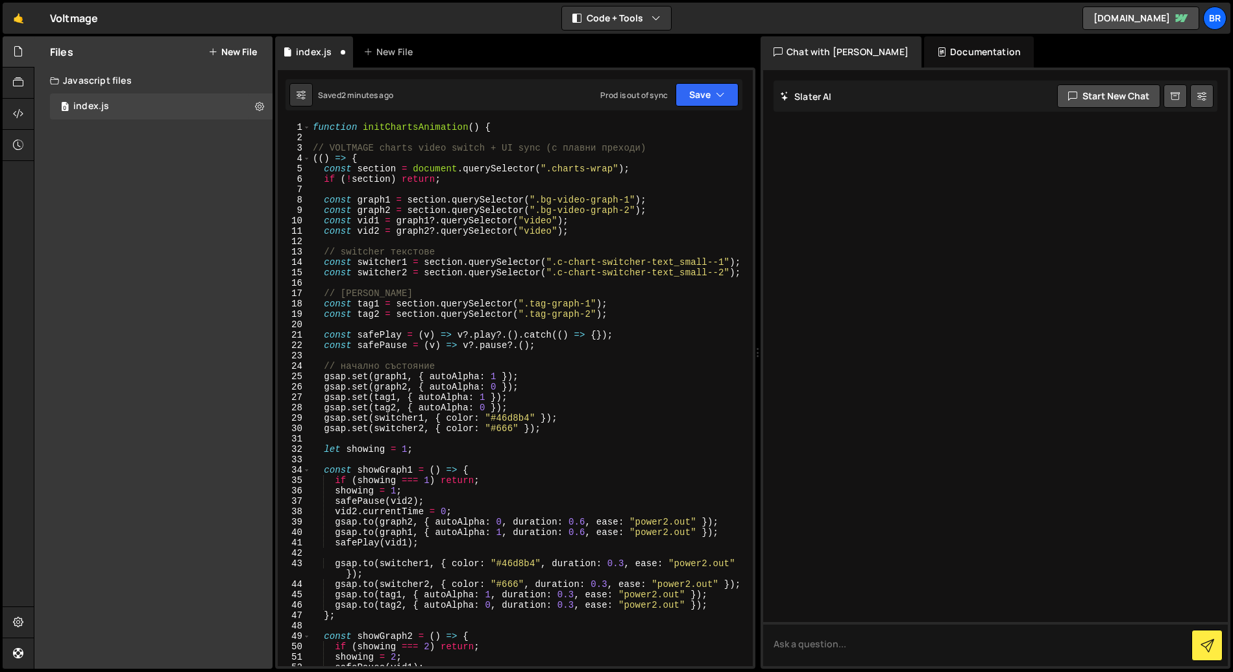
scroll to position [0, 0]
click at [700, 96] on button "Save" at bounding box center [707, 94] width 63 height 23
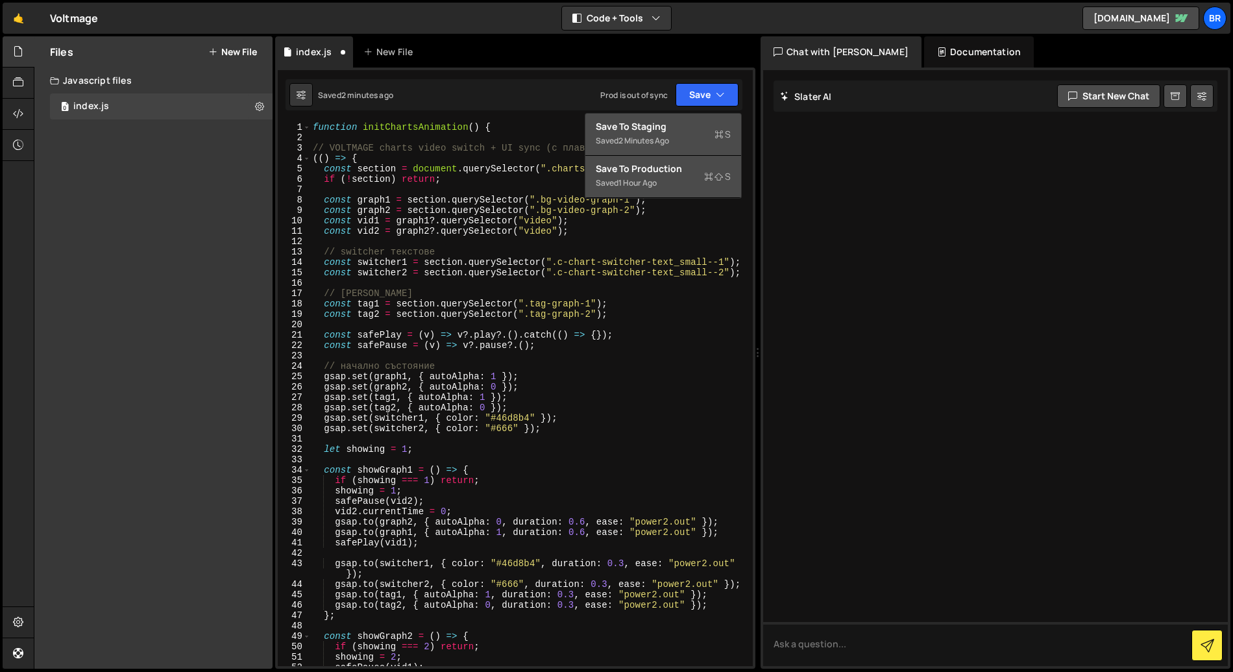
click at [662, 151] on button "Save to Staging S Saved 2 minutes ago" at bounding box center [664, 135] width 156 height 42
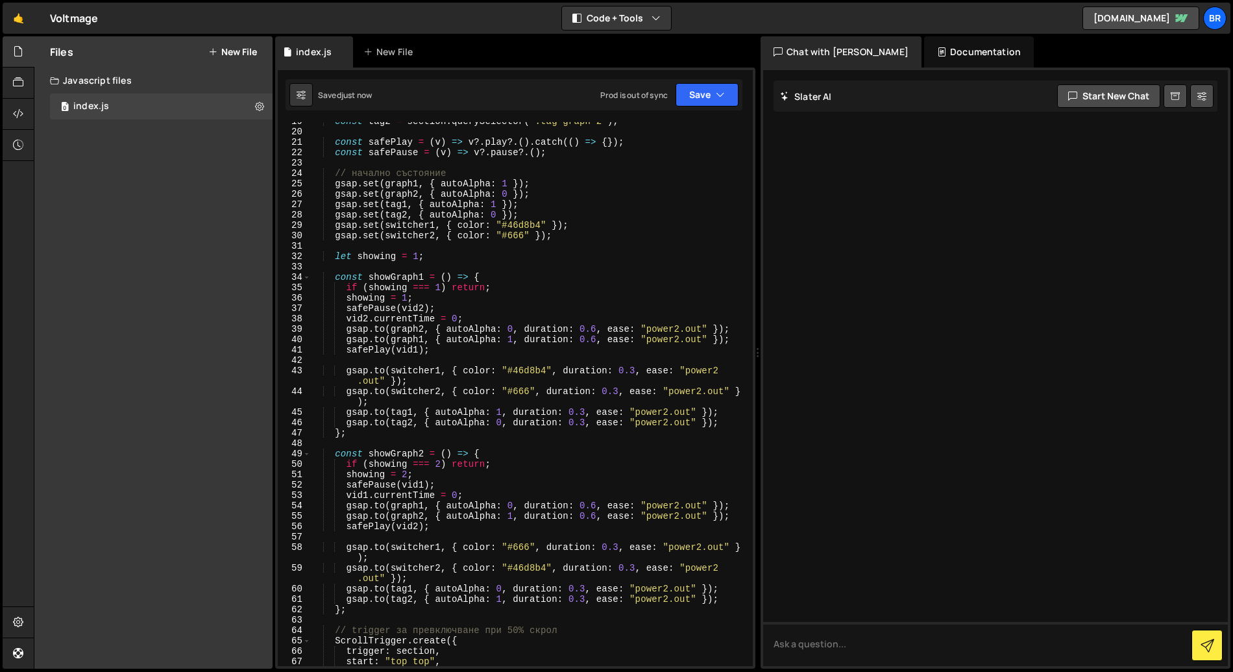
scroll to position [167, 0]
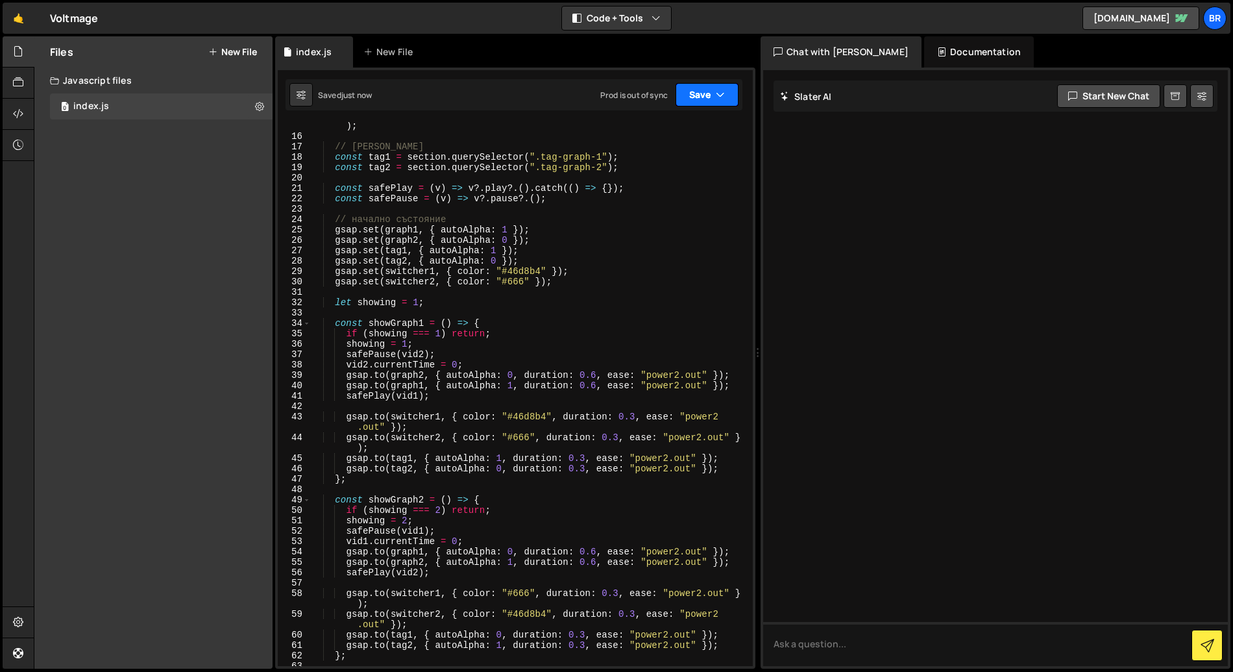
click at [700, 97] on button "Save" at bounding box center [707, 94] width 63 height 23
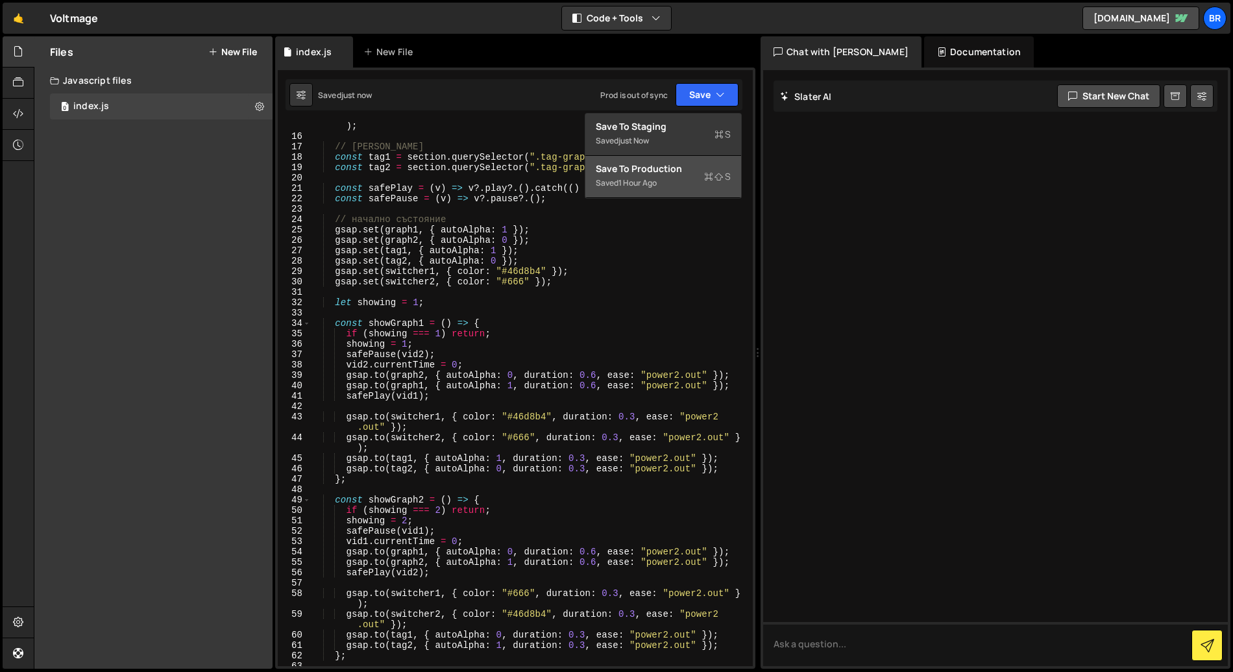
click at [633, 184] on div "1 hour ago" at bounding box center [638, 182] width 38 height 11
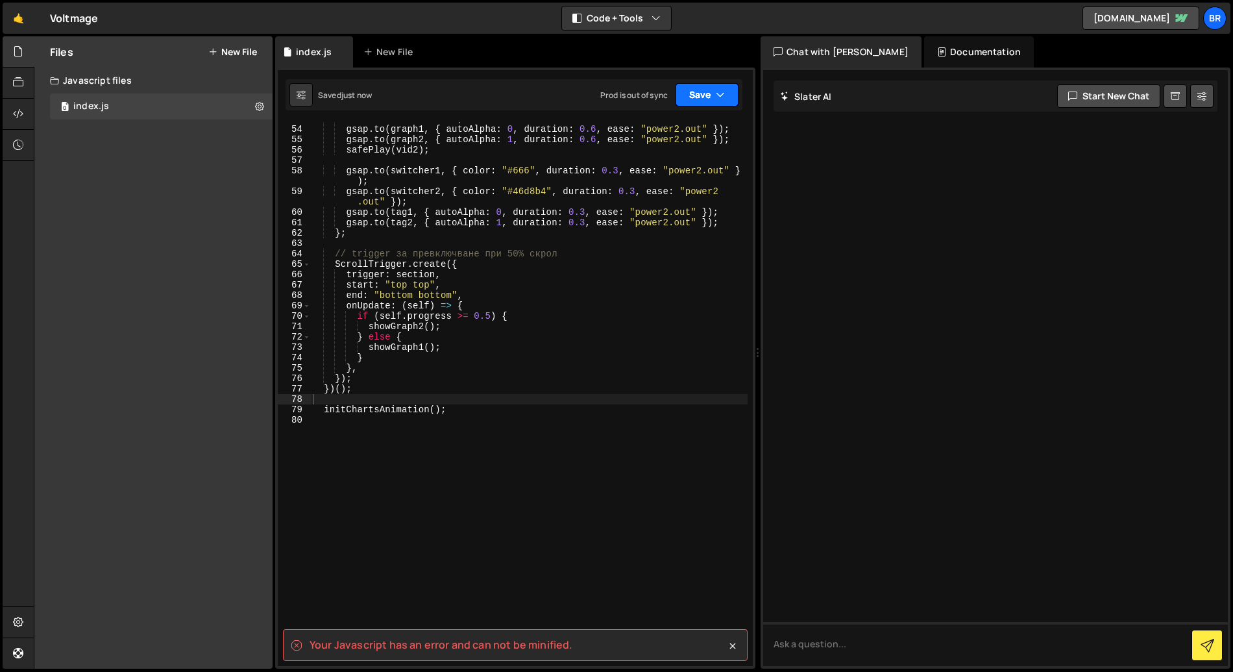
click at [693, 98] on button "Save" at bounding box center [707, 94] width 63 height 23
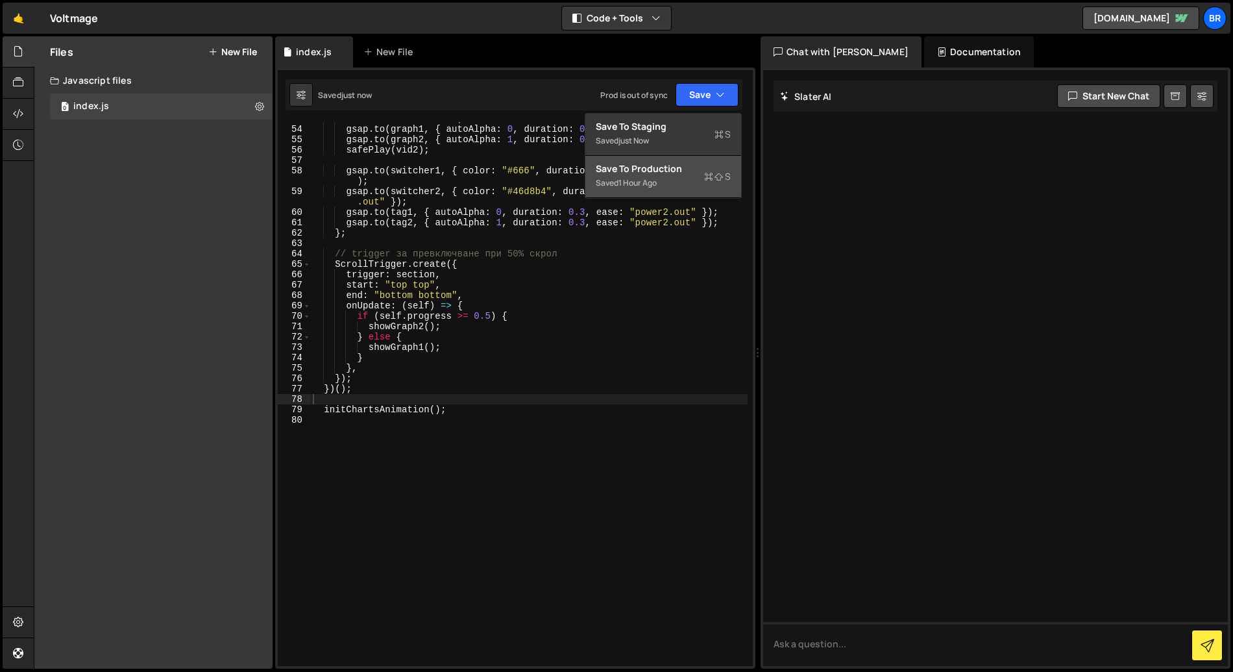
click at [656, 177] on div "1 hour ago" at bounding box center [638, 182] width 38 height 11
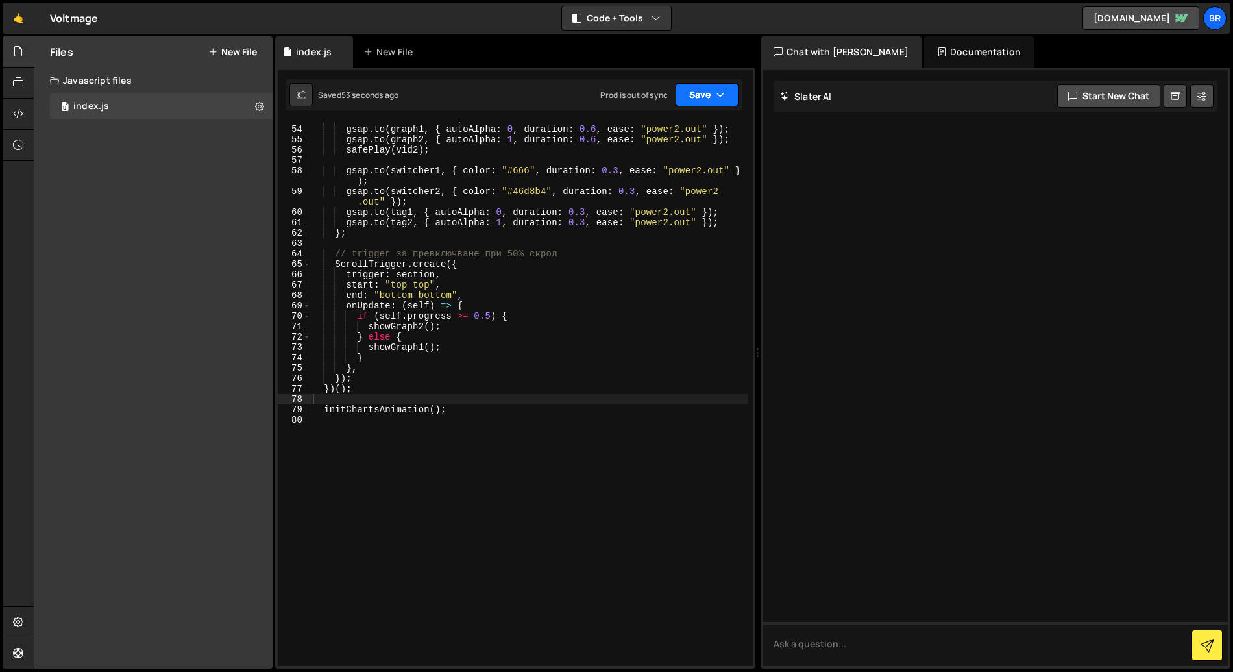
click at [704, 101] on button "Save" at bounding box center [707, 94] width 63 height 23
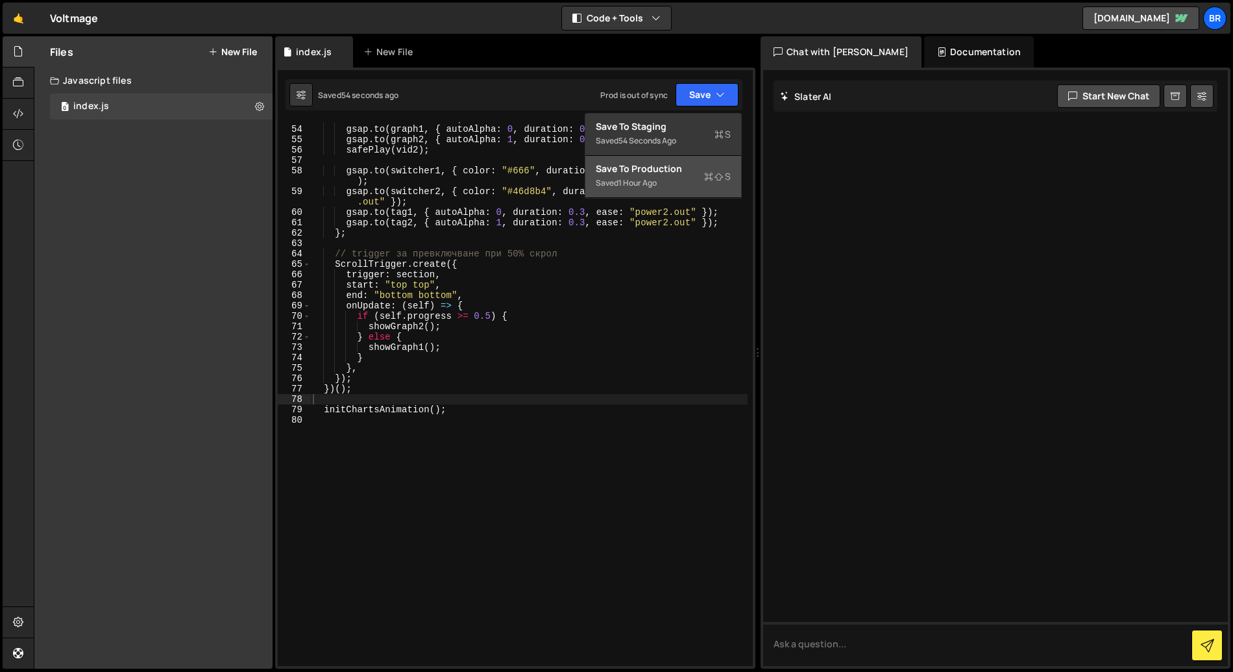
click at [684, 177] on div "Saved 1 hour ago" at bounding box center [663, 183] width 135 height 16
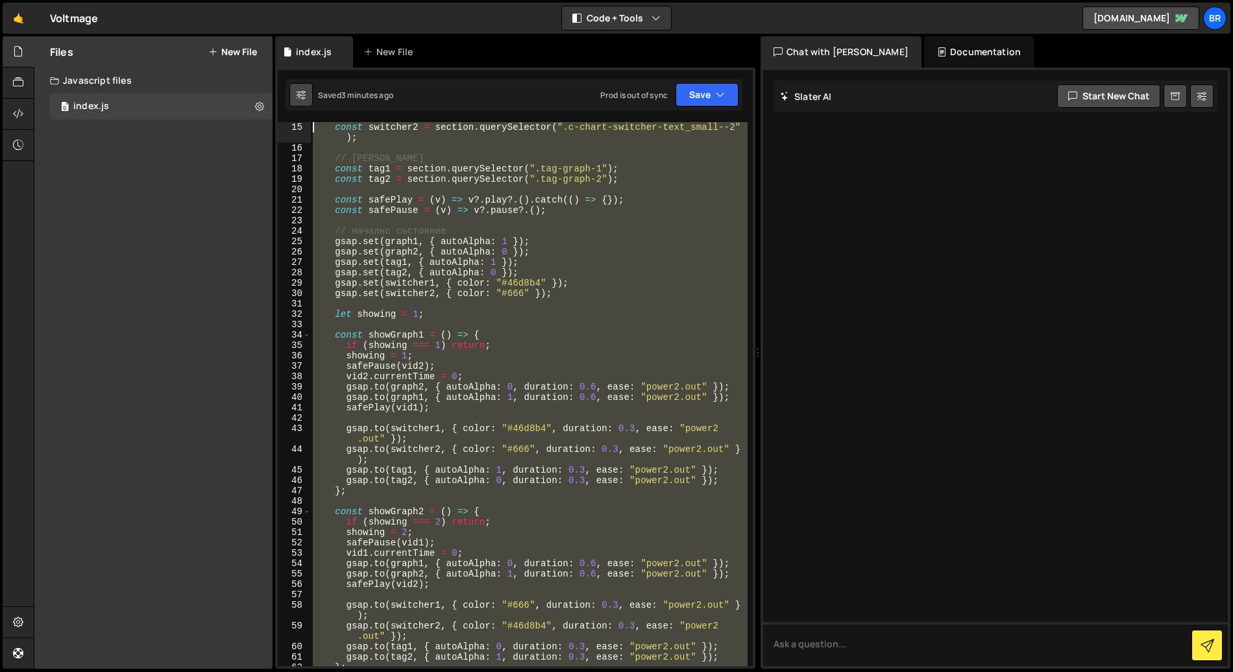
scroll to position [0, 0]
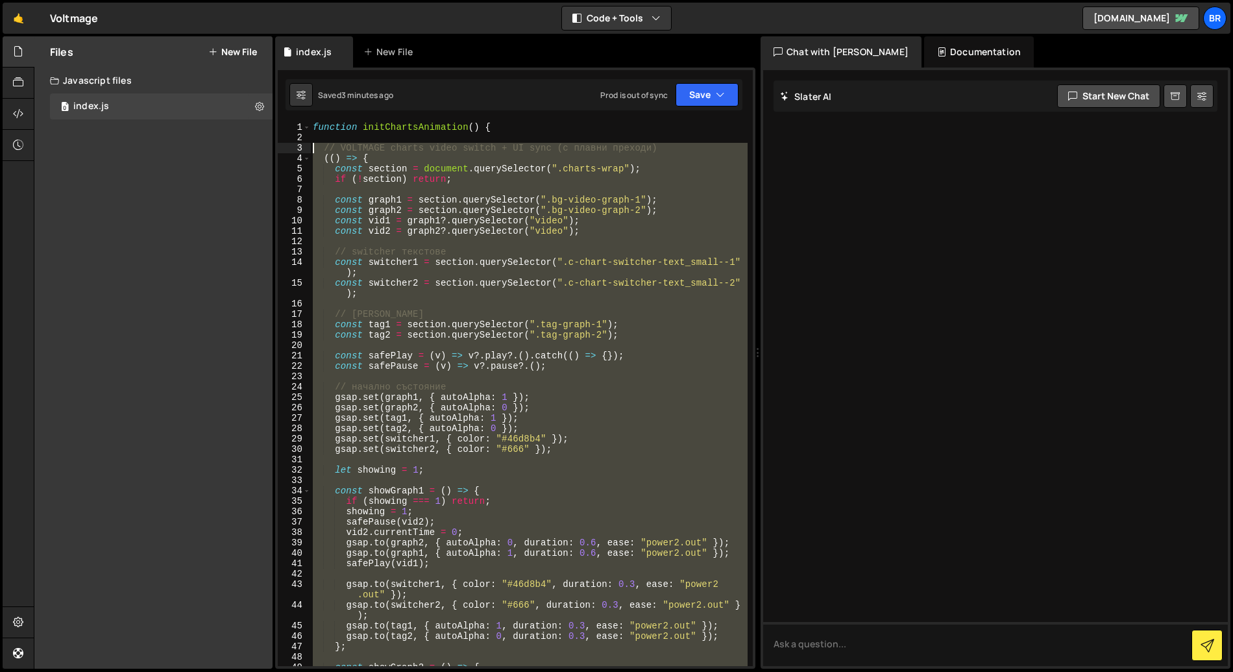
drag, startPoint x: 373, startPoint y: 634, endPoint x: 295, endPoint y: 148, distance: 491.8
click at [295, 148] on div "})(); 1 2 3 4 5 6 7 8 9 10 11 12 13 14 15 16 17 18 19 20 21 22 23 24 25 26 27 2…" at bounding box center [515, 394] width 475 height 544
type textarea "// VOLTMAGE charts video switch + UI sync (с плавни преходи) (() => {"
paste textarea
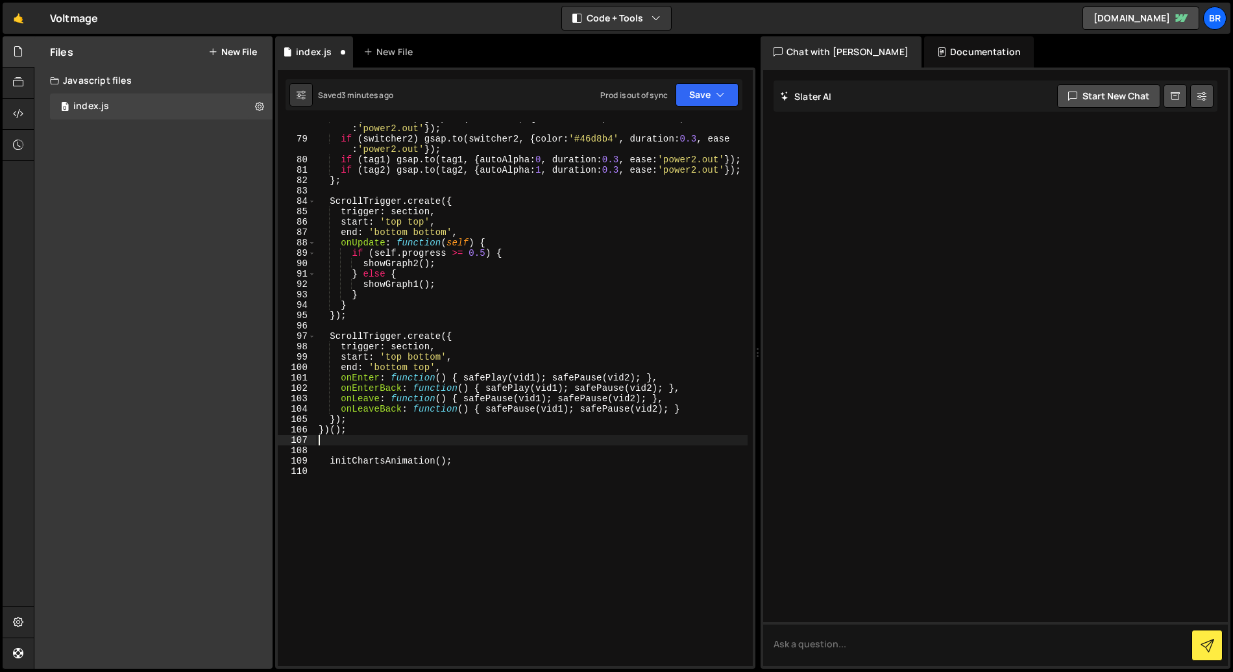
scroll to position [892, 0]
click at [698, 94] on button "Save" at bounding box center [707, 94] width 63 height 23
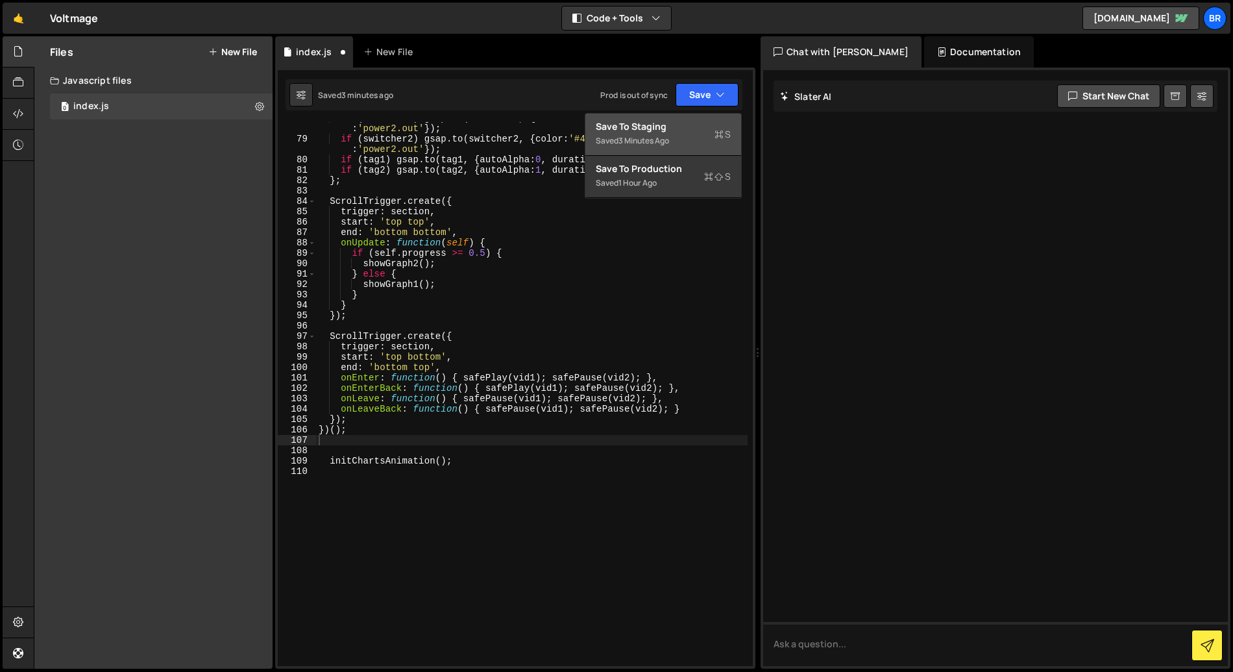
click at [689, 143] on div "Saved 3 minutes ago" at bounding box center [663, 141] width 135 height 16
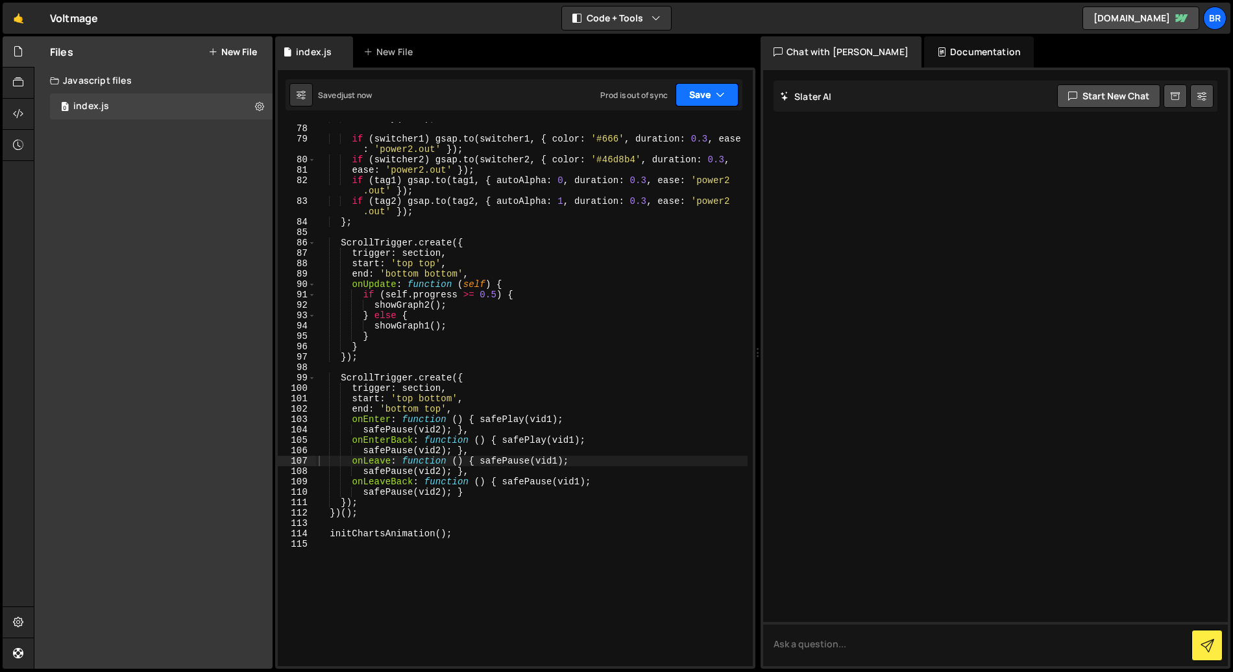
click at [698, 94] on button "Save" at bounding box center [707, 94] width 63 height 23
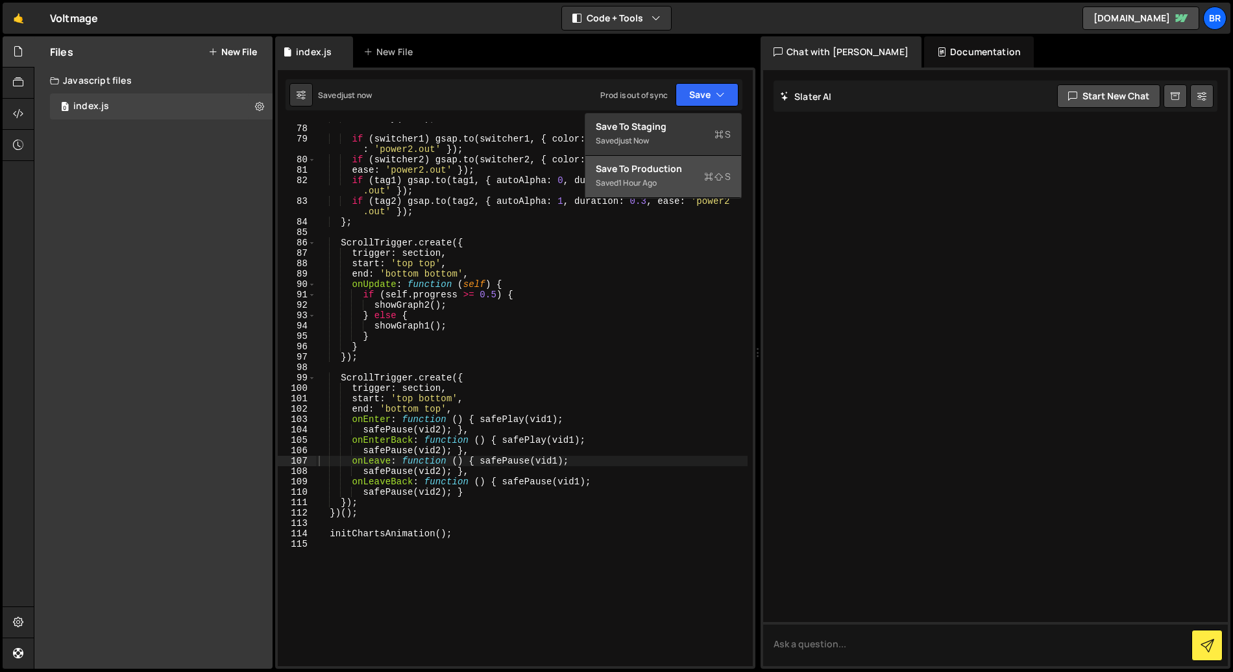
click at [649, 175] on div "Saved 1 hour ago" at bounding box center [663, 183] width 135 height 16
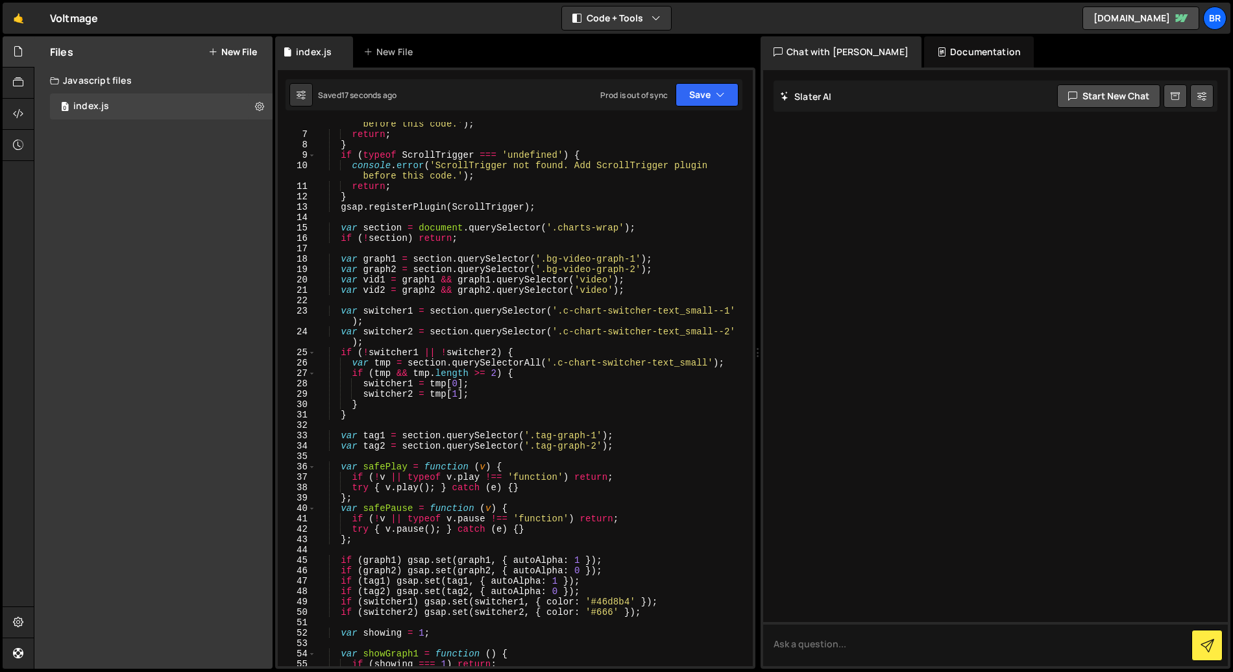
scroll to position [66, 0]
click at [703, 91] on button "Save" at bounding box center [707, 94] width 63 height 23
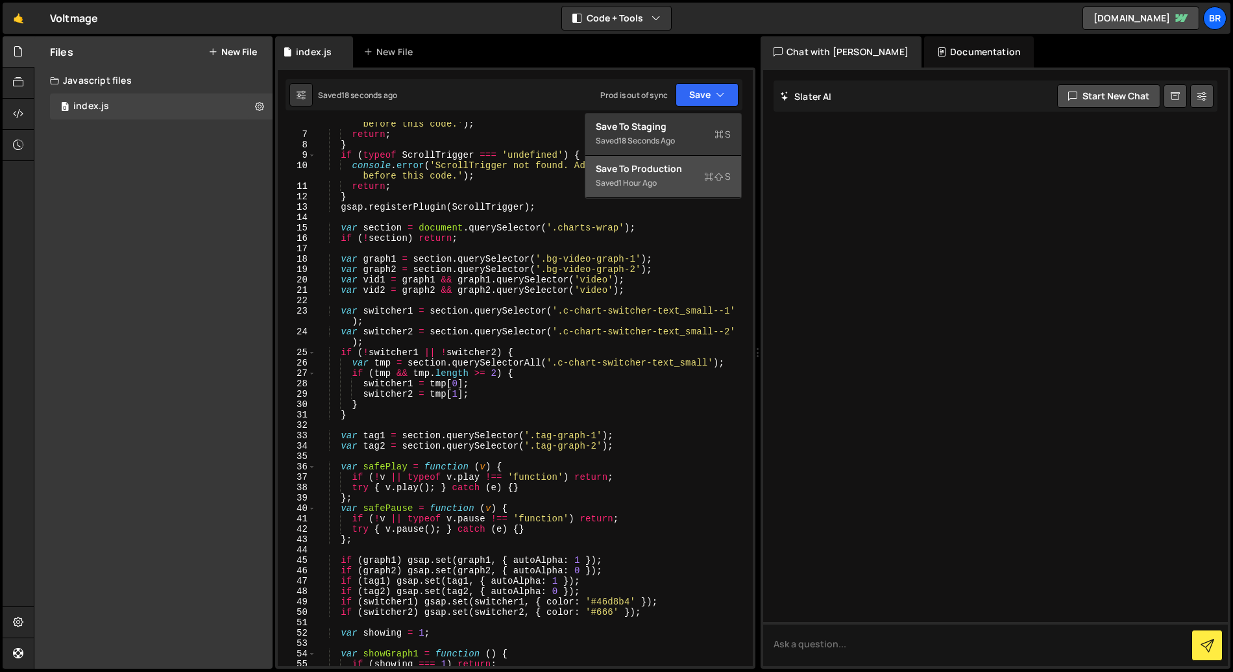
click at [665, 171] on div "Save to Production S" at bounding box center [663, 168] width 135 height 13
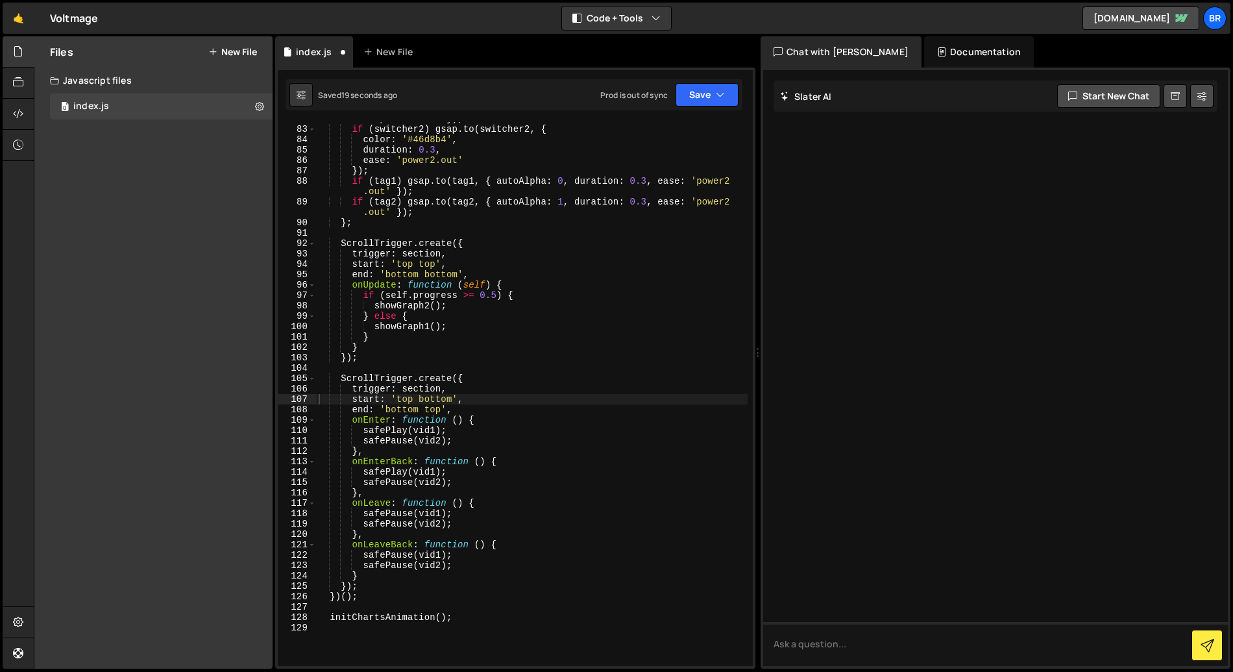
scroll to position [974, 0]
click at [377, 586] on div "if ( switcher1 ) gsap . to ( switcher1 , { color : '#666' , duration : 0.3 , ea…" at bounding box center [532, 390] width 432 height 575
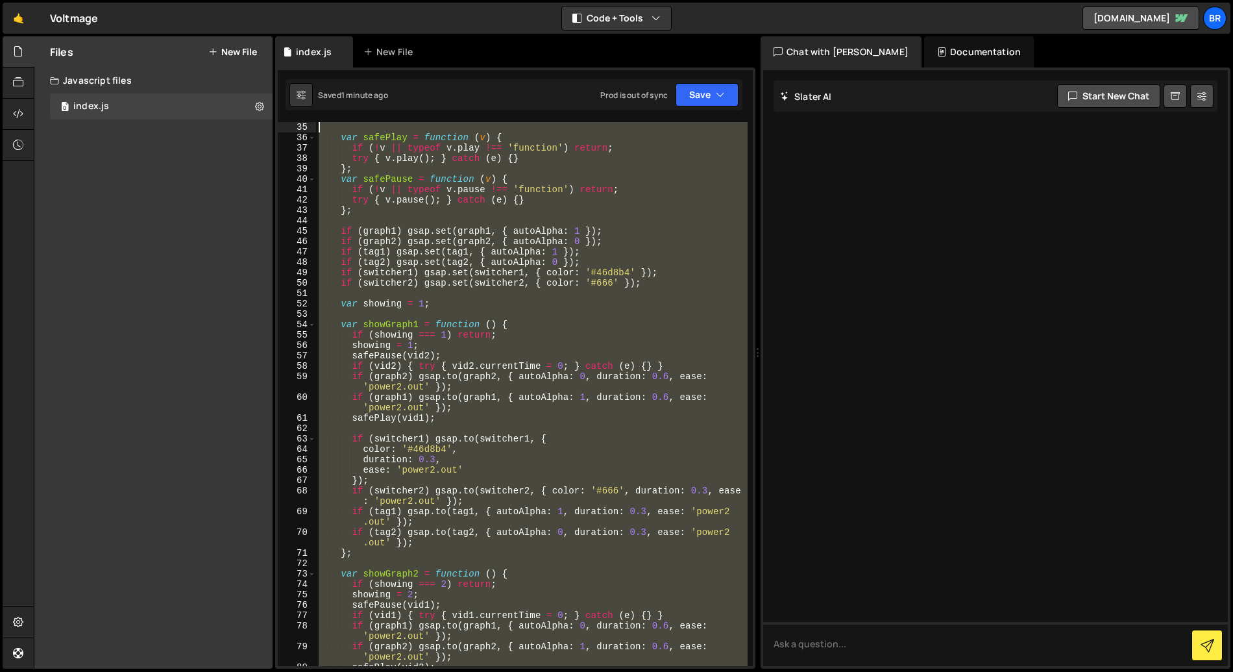
scroll to position [0, 0]
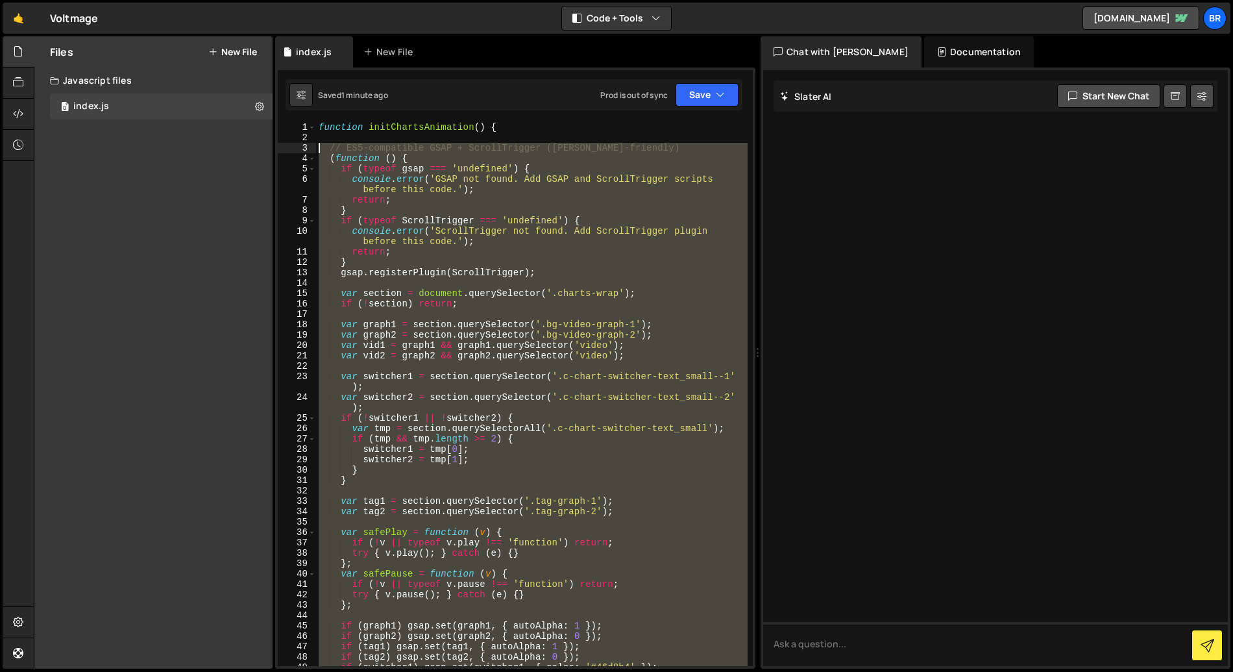
drag, startPoint x: 366, startPoint y: 481, endPoint x: 312, endPoint y: 143, distance: 341.8
click at [312, 143] on div "}); 1 2 3 4 5 6 7 8 9 10 11 12 13 14 15 16 17 18 19 20 21 22 23 24 25 26 27 28 …" at bounding box center [515, 394] width 475 height 544
type textarea "// ES5-compatible GSAP + ScrollTrigger (Slater-friendly) (function () {"
paste textarea
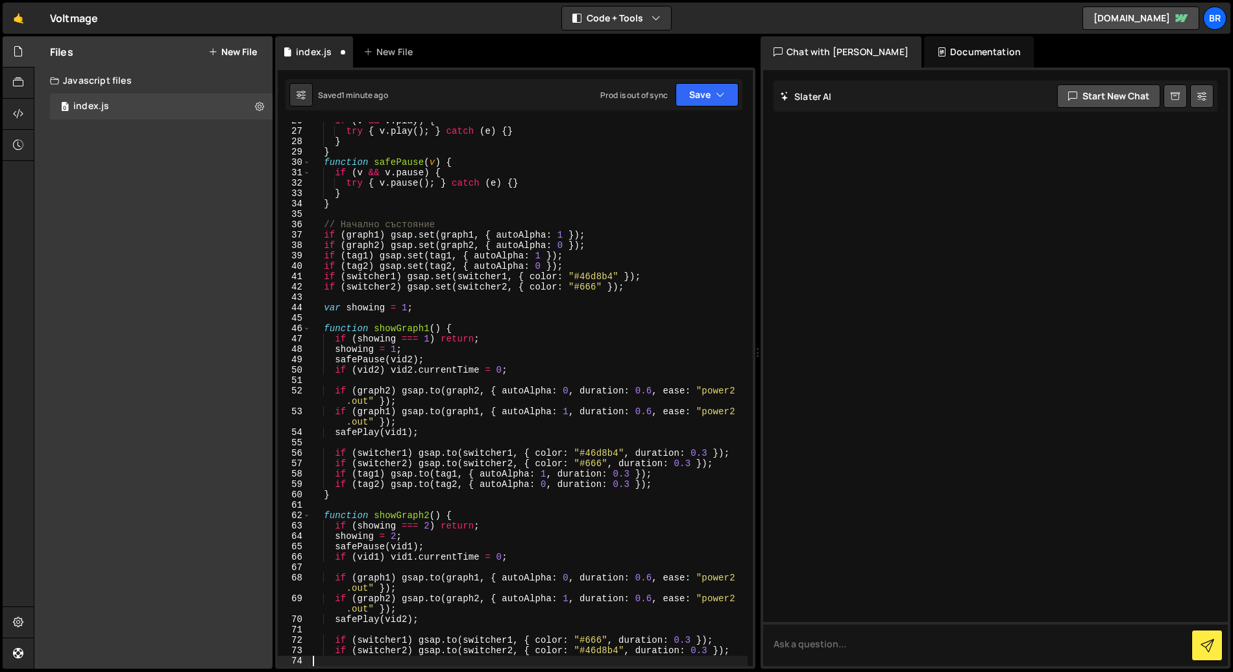
scroll to position [266, 0]
click at [711, 95] on button "Save" at bounding box center [707, 94] width 63 height 23
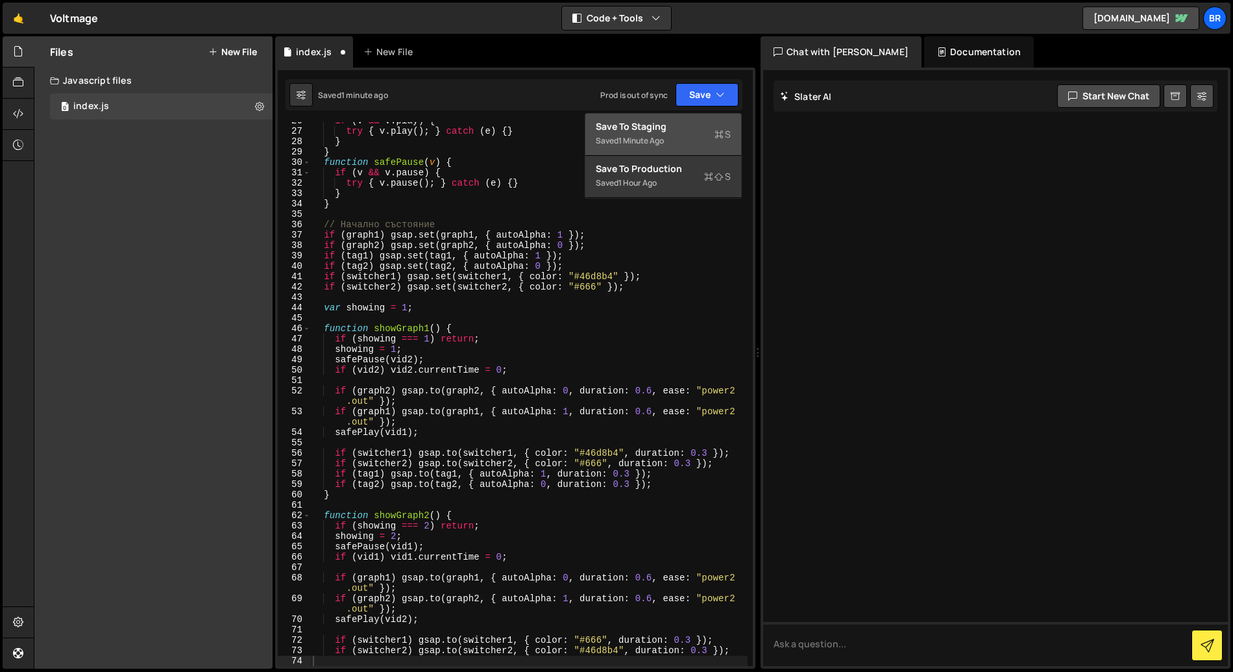
click at [693, 146] on div "Saved 1 minute ago" at bounding box center [663, 141] width 135 height 16
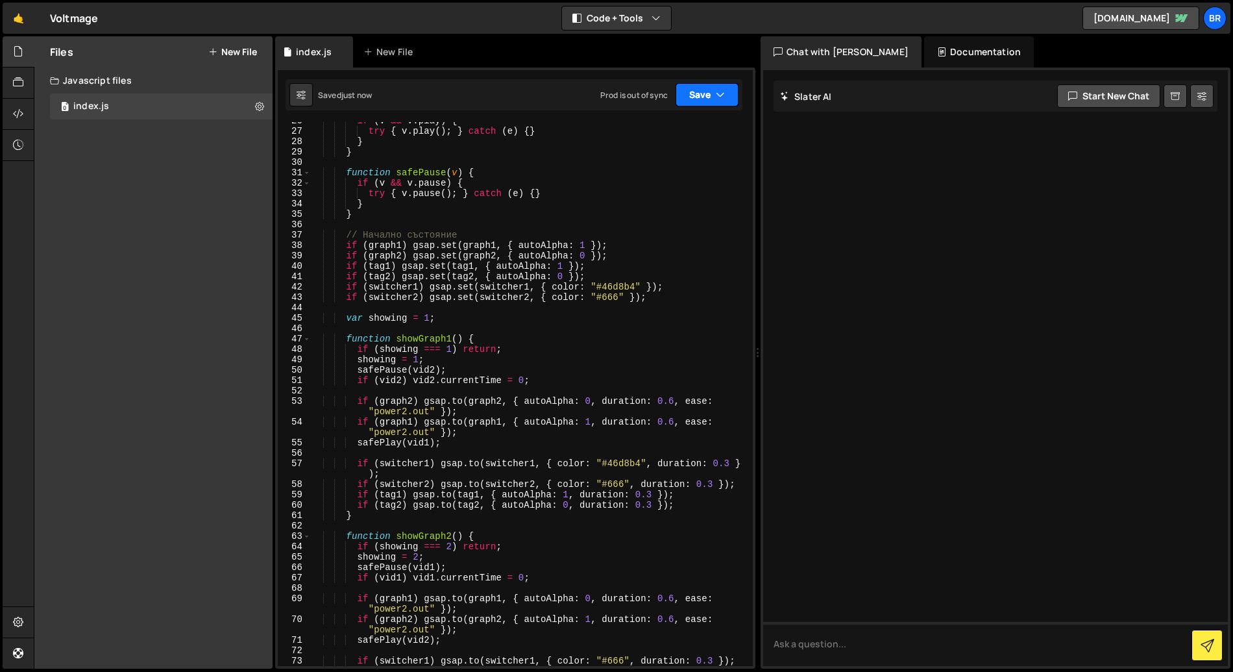
click at [701, 97] on button "Save" at bounding box center [707, 94] width 63 height 23
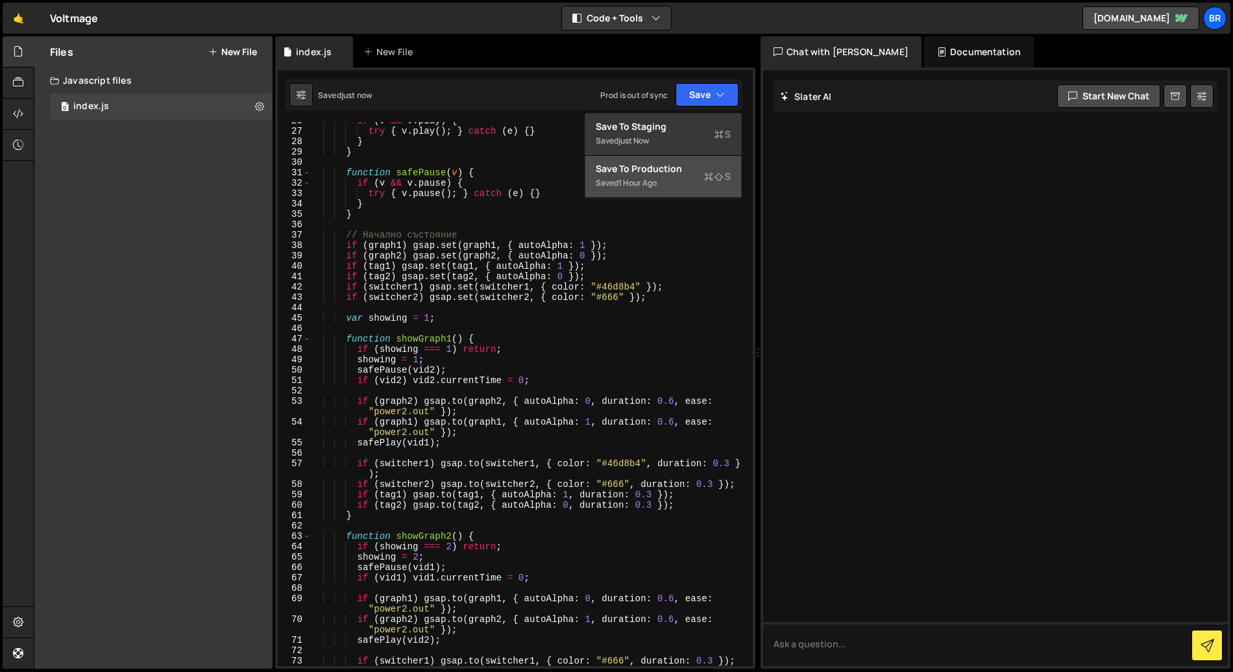
click at [661, 188] on div "Saved 1 hour ago" at bounding box center [663, 183] width 135 height 16
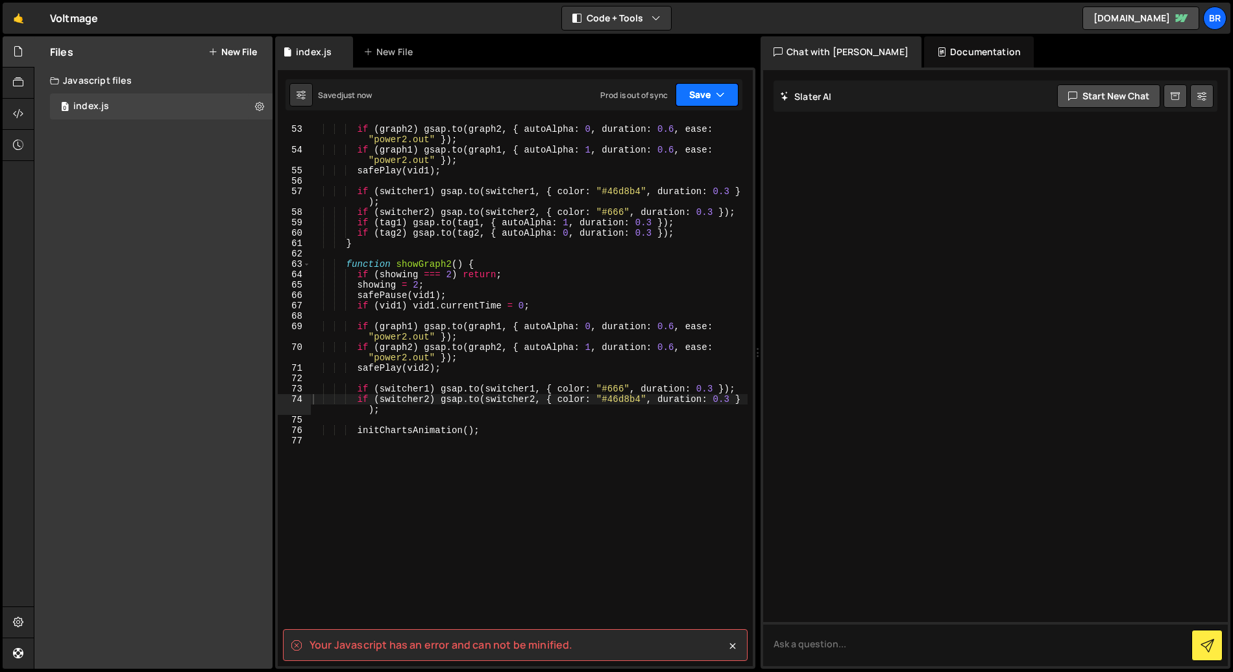
click at [698, 96] on button "Save" at bounding box center [707, 94] width 63 height 23
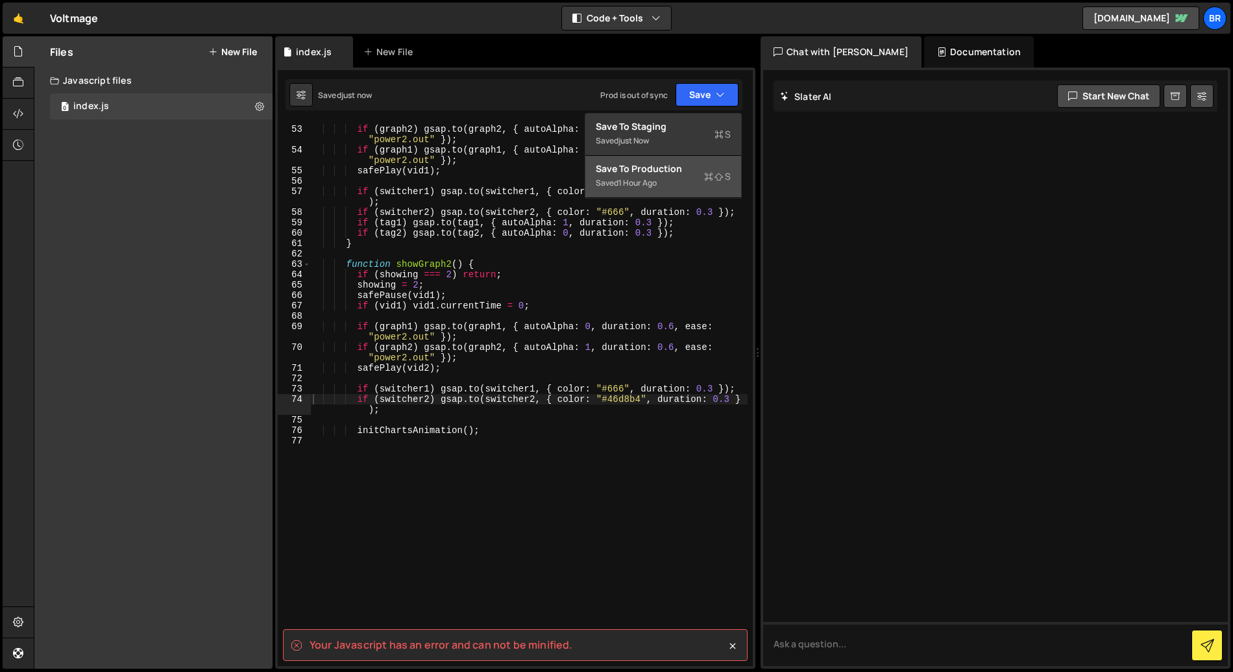
click at [682, 170] on div "Save to Production S" at bounding box center [663, 168] width 135 height 13
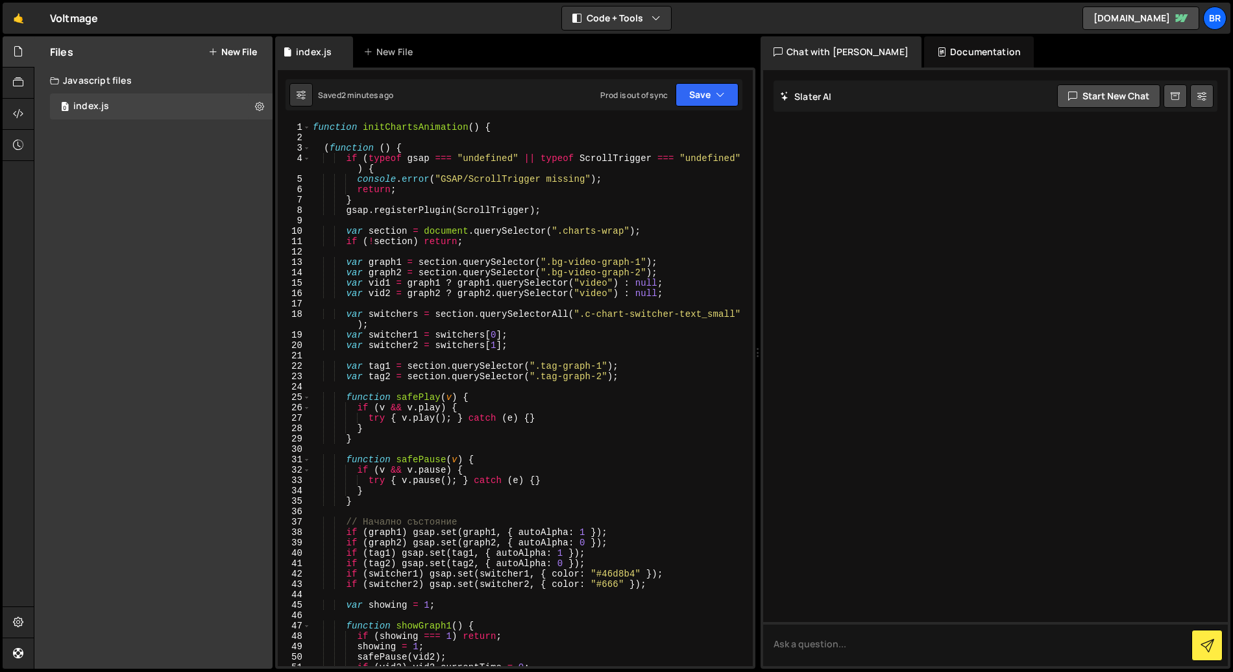
scroll to position [0, 0]
drag, startPoint x: 336, startPoint y: 138, endPoint x: 266, endPoint y: 115, distance: 73.7
click at [266, 115] on div "Files New File Javascript files 0 index.js 0 CSS files Copy share link Edit Fil…" at bounding box center [634, 352] width 1200 height 633
type textarea "function initChartsAnimation() {"
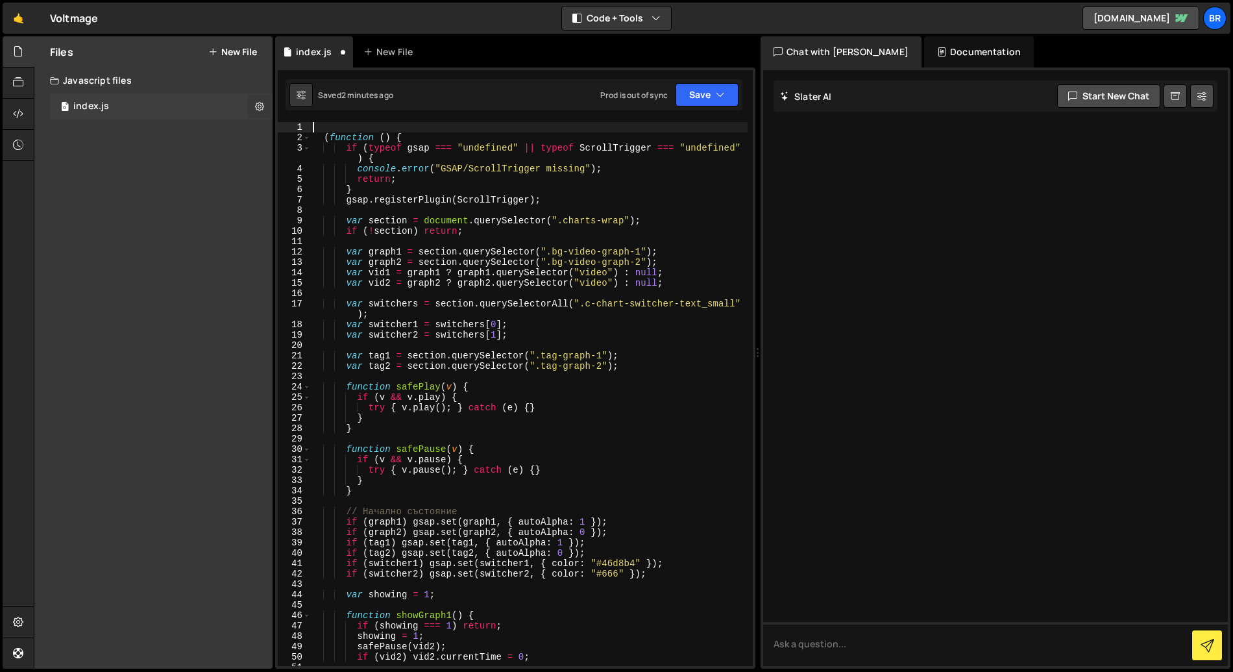
type textarea "(function () {"
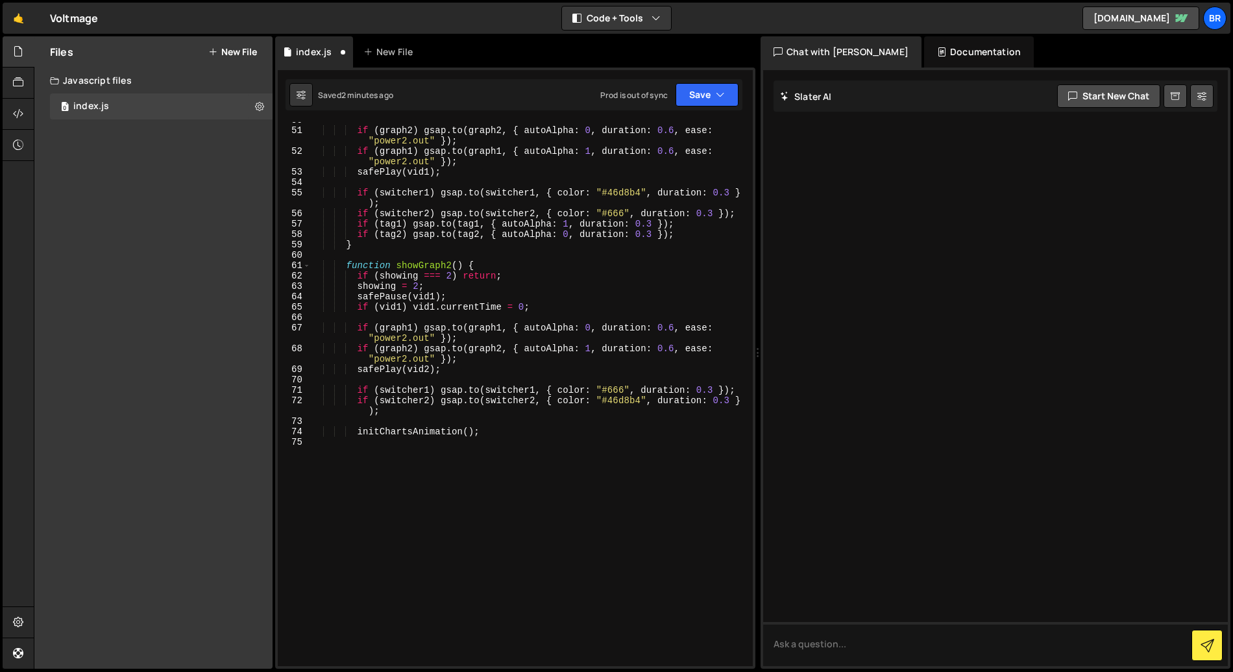
scroll to position [582, 0]
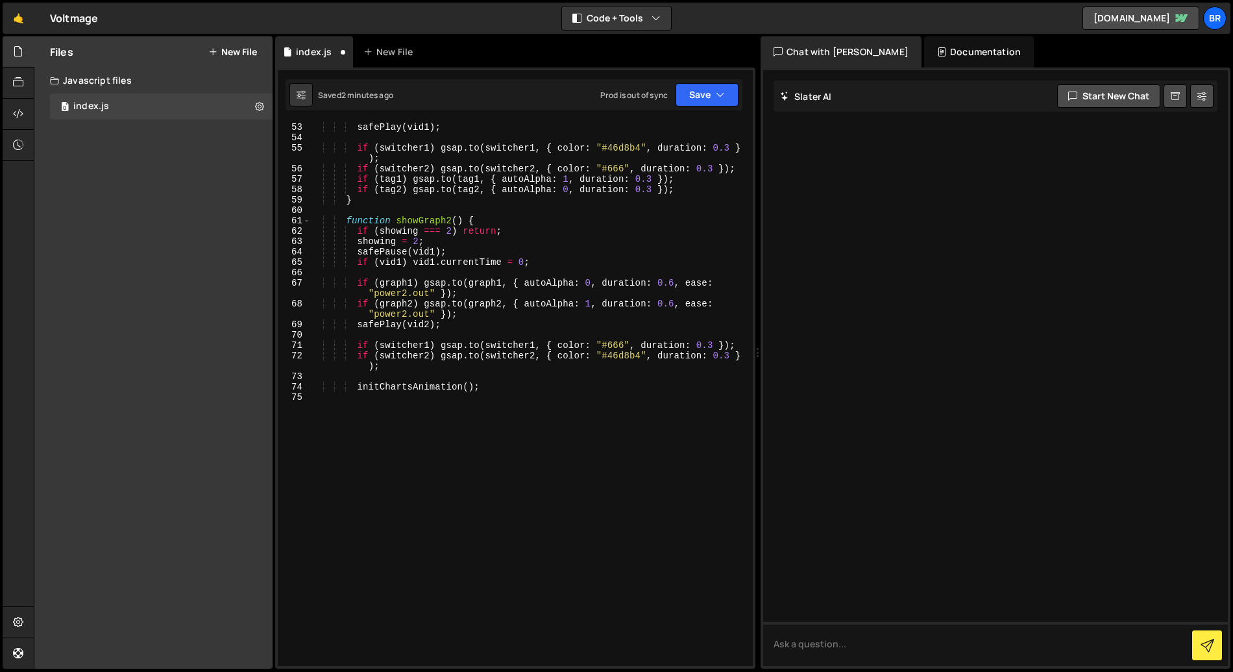
click at [401, 404] on div "if ( graph1 ) gsap . to ( graph1 , { autoAlpha : 1 , duration : 0.6 , ease : "p…" at bounding box center [529, 388] width 438 height 575
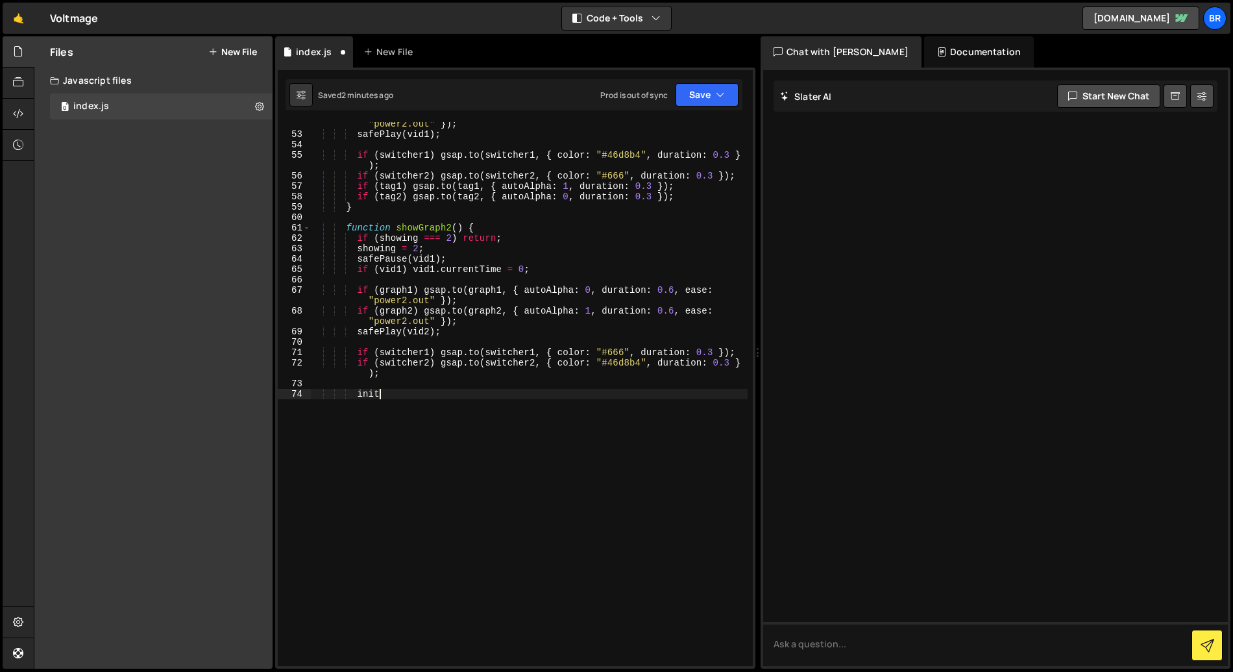
type textarea "i"
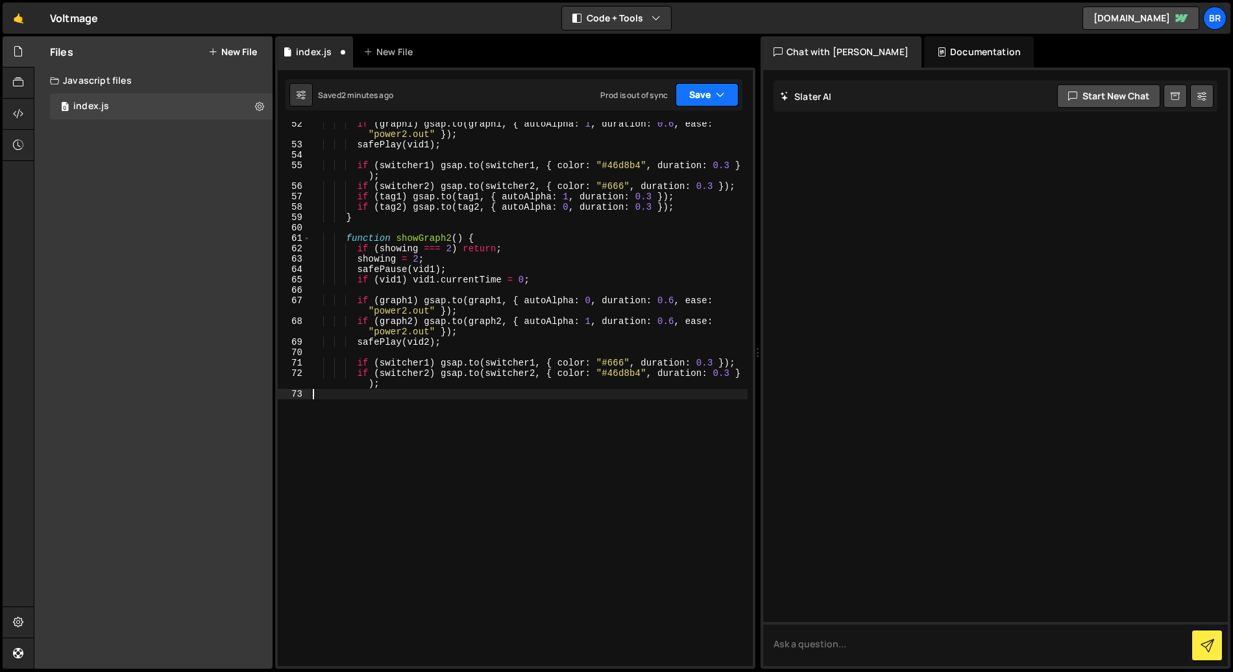
click at [702, 93] on button "Save" at bounding box center [707, 94] width 63 height 23
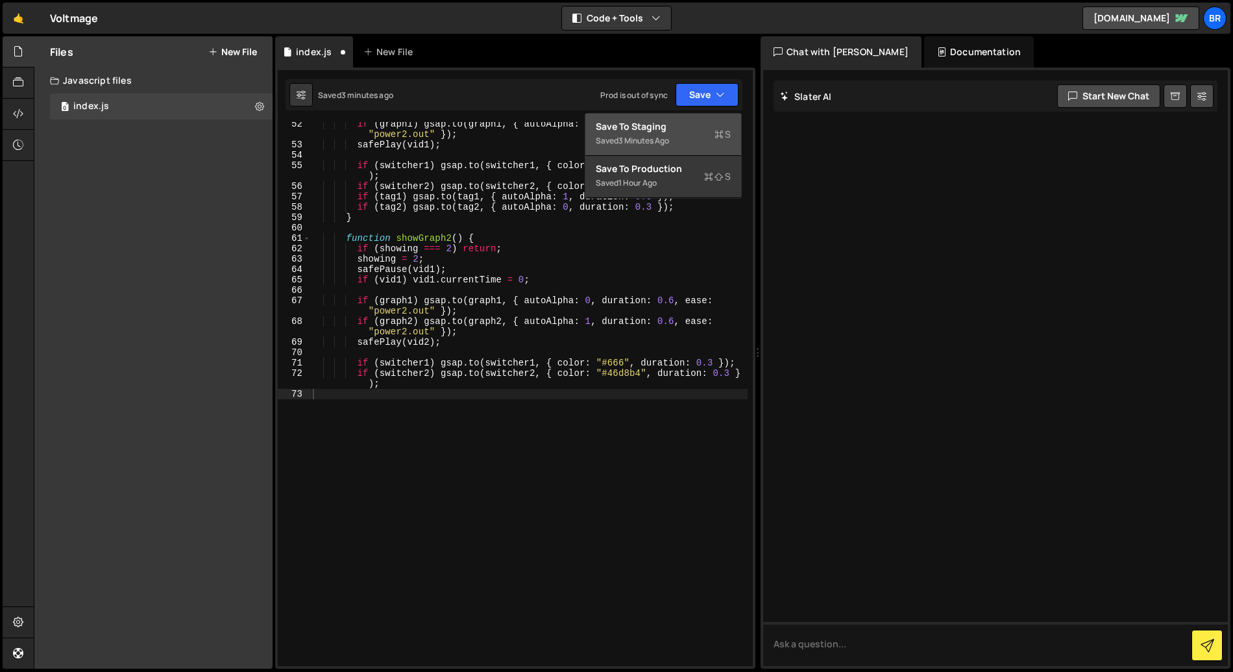
click at [684, 142] on div "Saved 3 minutes ago" at bounding box center [663, 141] width 135 height 16
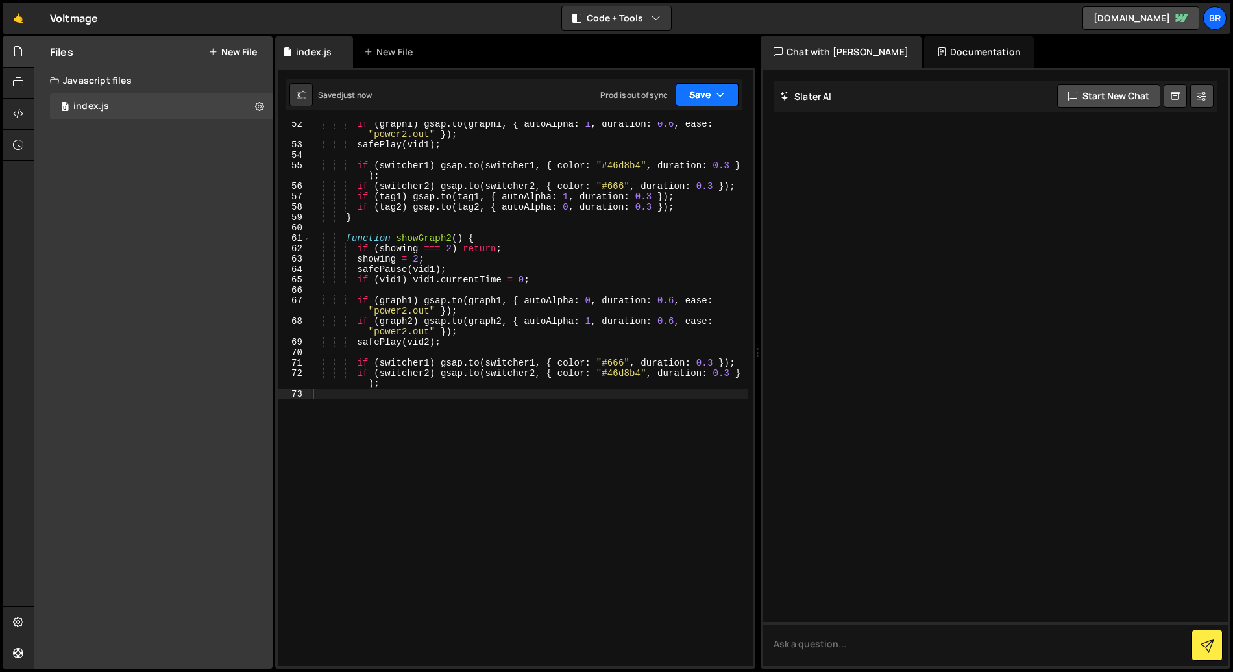
click at [692, 97] on button "Save" at bounding box center [707, 94] width 63 height 23
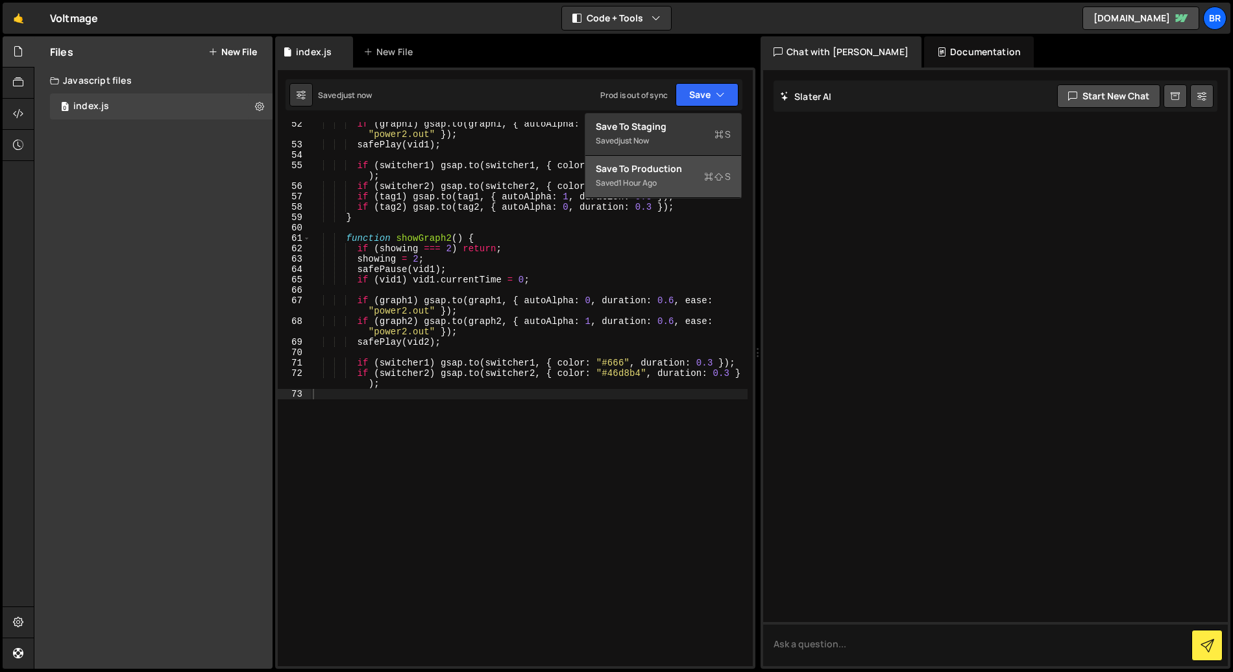
click at [663, 175] on div "Saved 1 hour ago" at bounding box center [663, 183] width 135 height 16
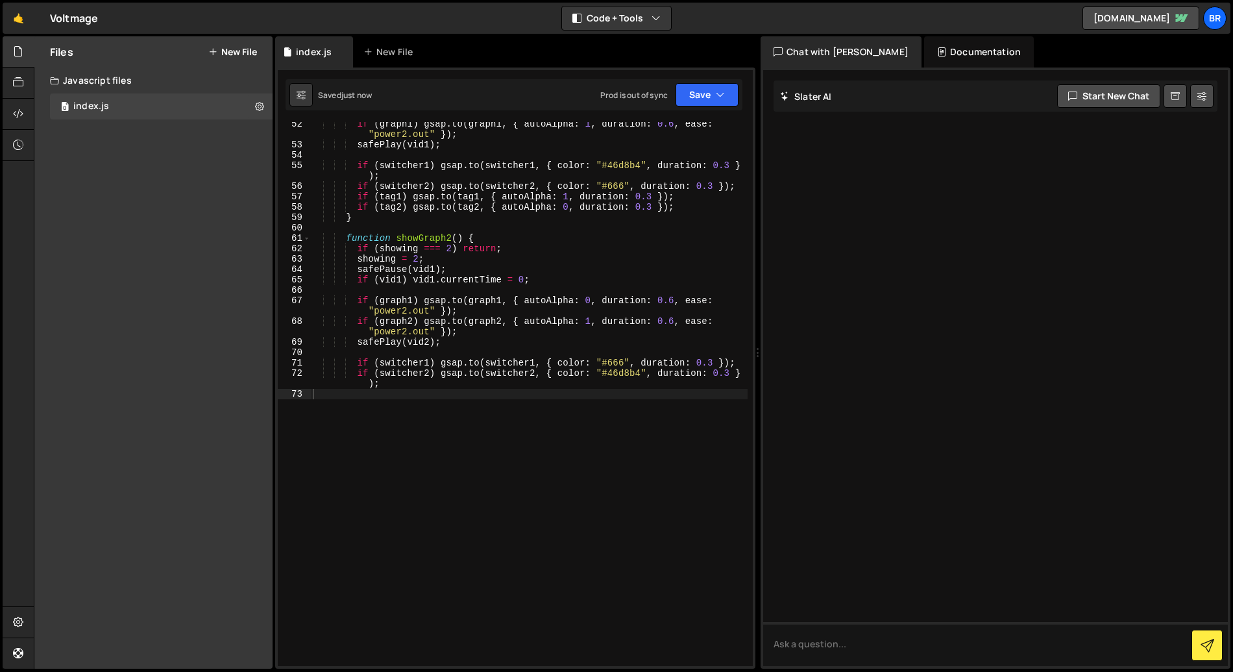
click at [484, 420] on div "if ( graph1 ) gsap . to ( graph1 , { autoAlpha : 1 , duration : 0.6 , ease : "p…" at bounding box center [529, 406] width 438 height 575
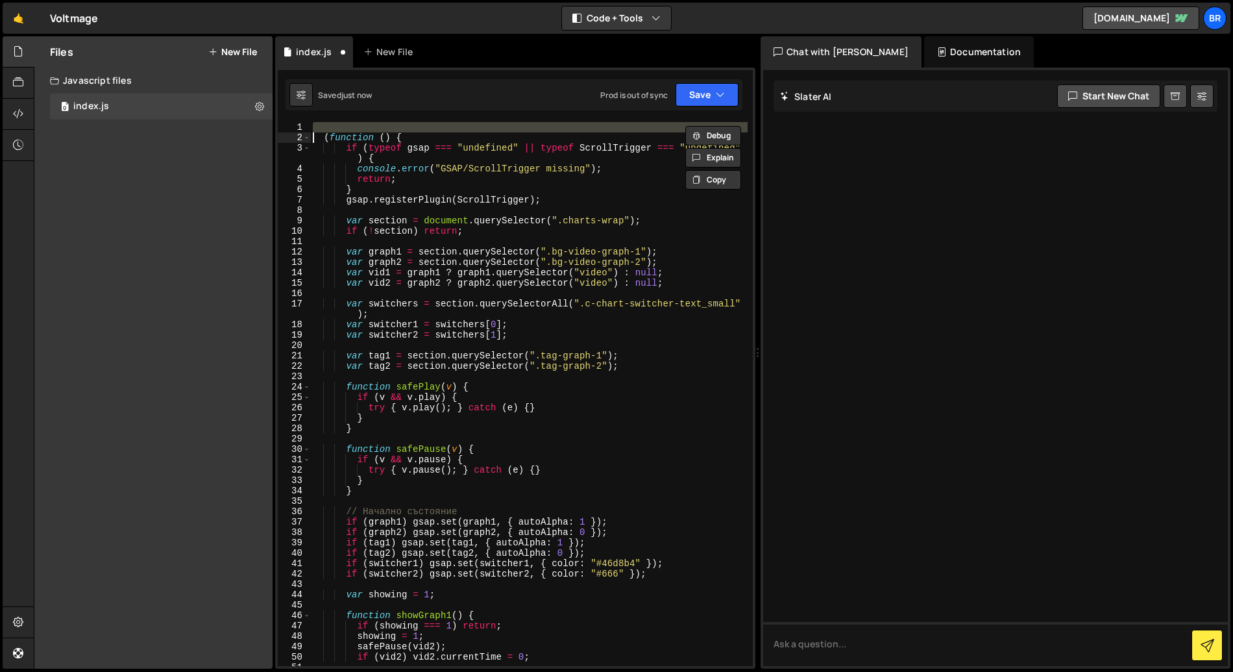
type textarea "function initChartsAnimation() {"
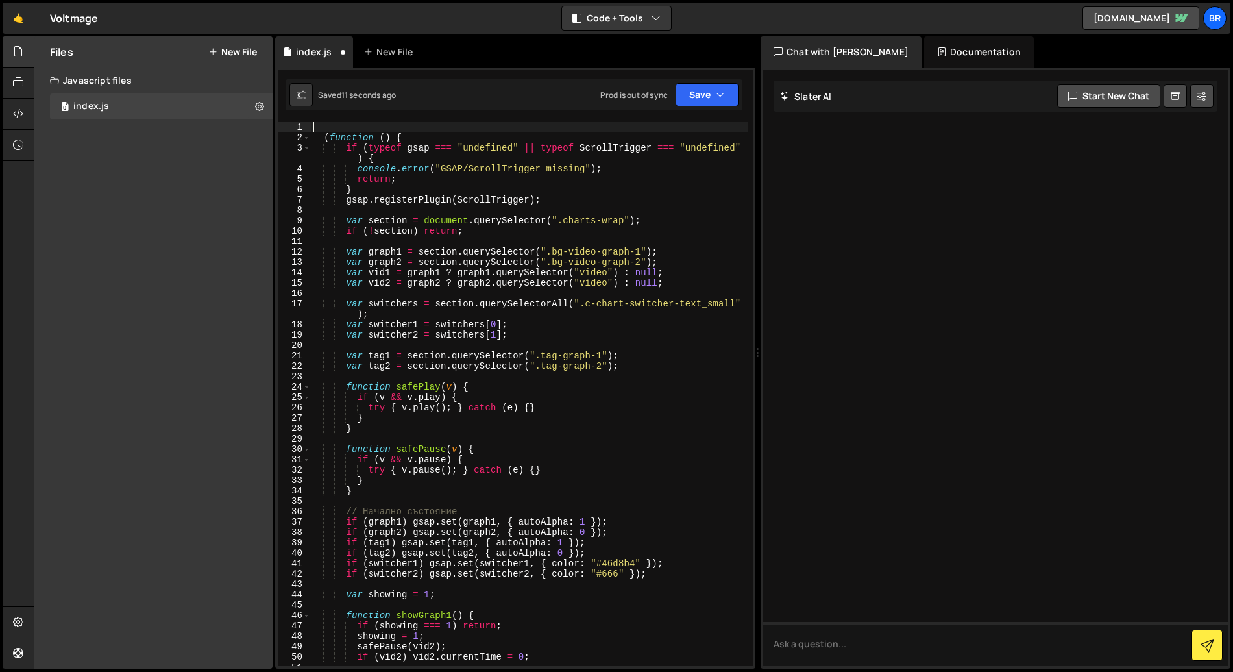
type textarea "function initChartsAnimation() {"
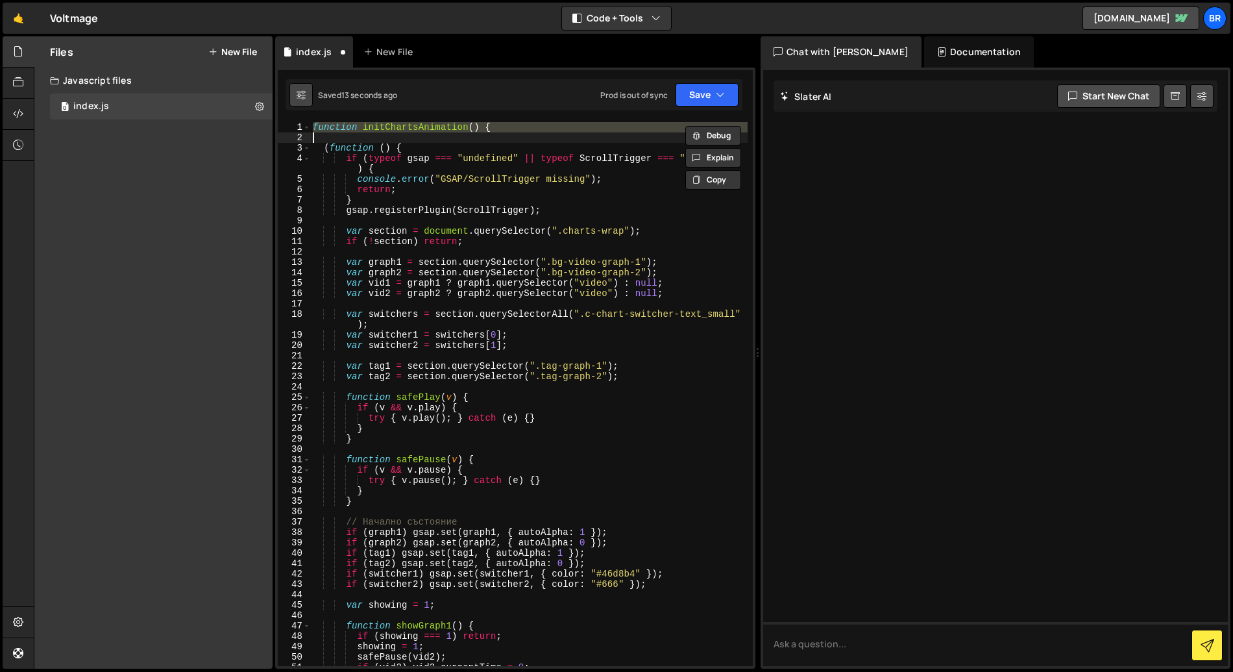
click at [301, 95] on icon at bounding box center [301, 94] width 9 height 13
select select "editor"
select select "ace/theme/monokai"
type input "14"
checkbox input "true"
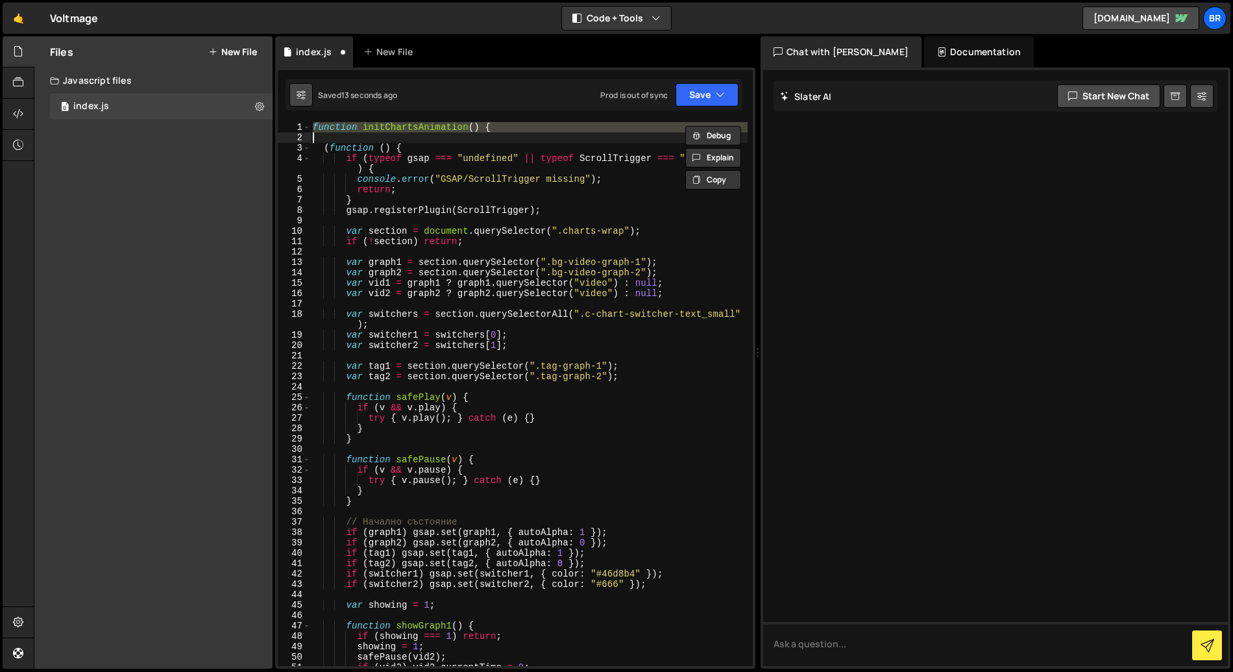
checkbox input "true"
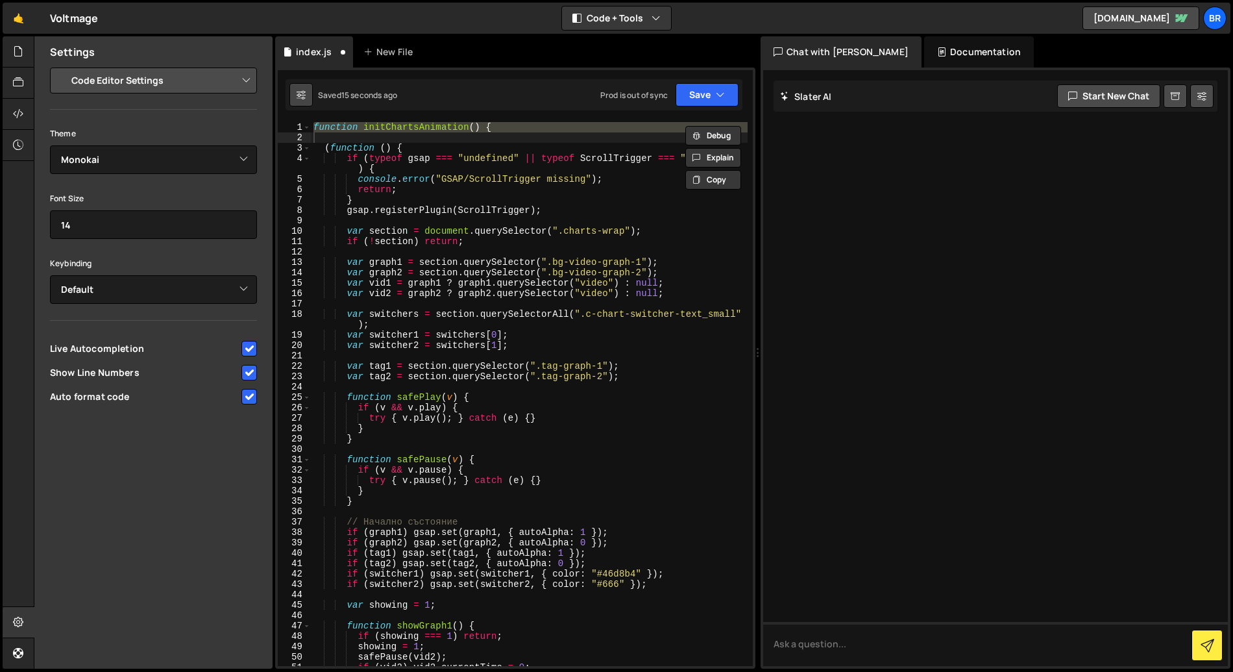
click at [301, 95] on icon at bounding box center [301, 94] width 9 height 13
click at [442, 97] on div "Saved 16 seconds ago Prod is out of sync Upgrade to Edit Save Save to Staging S…" at bounding box center [514, 94] width 457 height 31
click at [496, 218] on div "function initChartsAnimation ( ) { ( function ( ) { if ( typeof gsap === "undef…" at bounding box center [529, 404] width 437 height 565
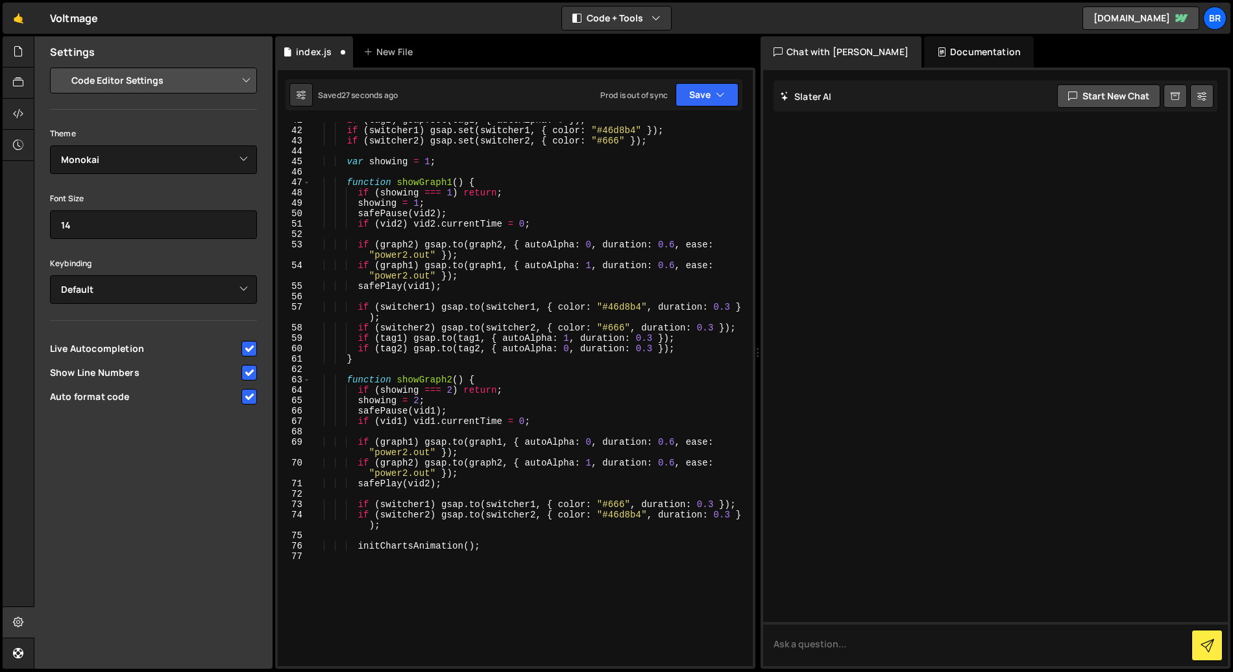
scroll to position [606, 0]
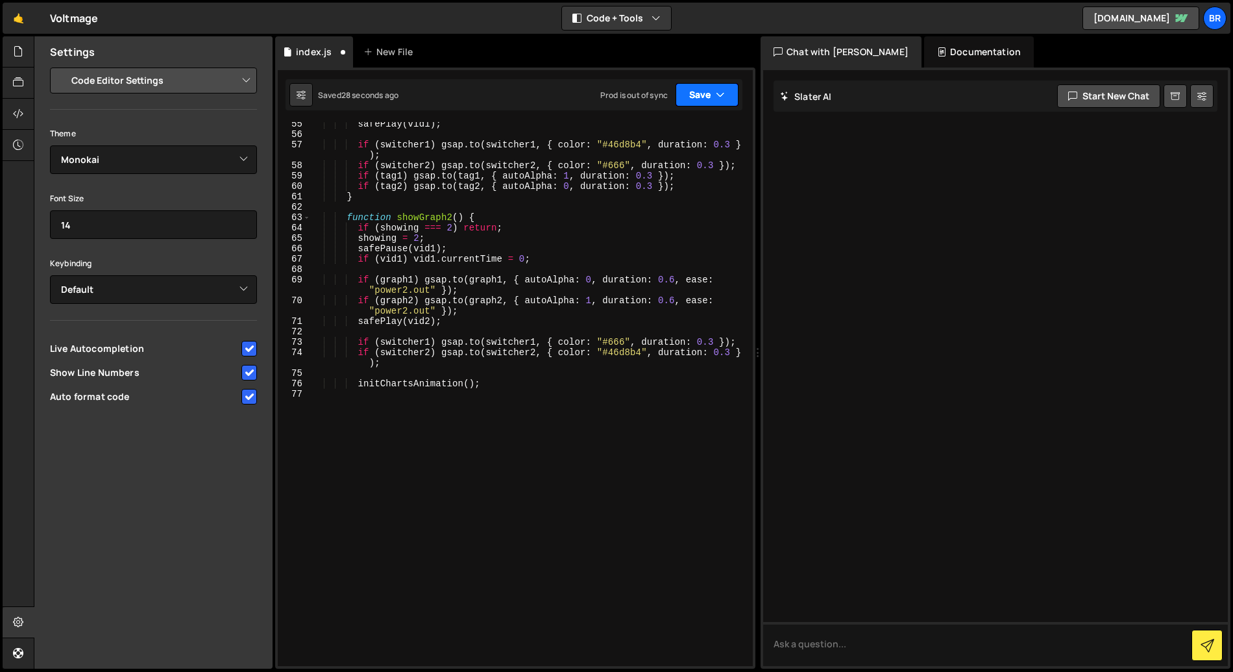
click at [713, 97] on button "Save" at bounding box center [707, 94] width 63 height 23
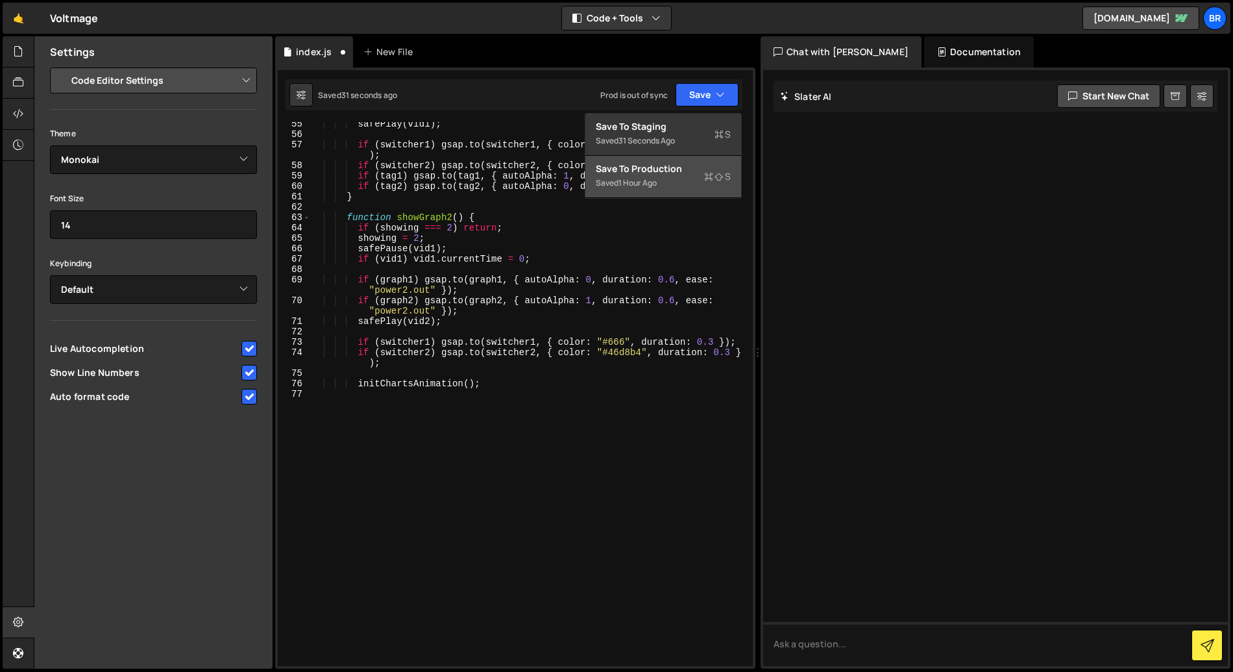
click at [666, 177] on div "Saved 1 hour ago" at bounding box center [663, 183] width 135 height 16
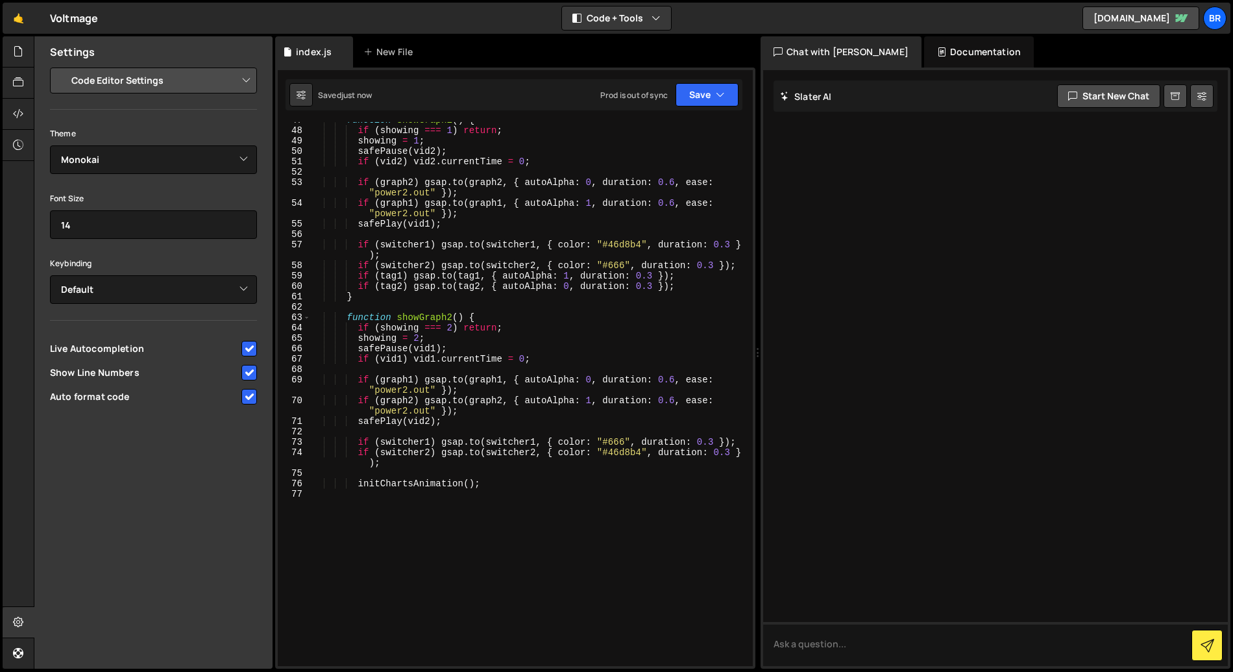
scroll to position [506, 0]
click at [448, 506] on div "function showGraph1 ( ) { if ( showing === 1 ) return ; showing = 1 ; safePause…" at bounding box center [529, 397] width 437 height 565
type textarea "initChartsAnimation();"
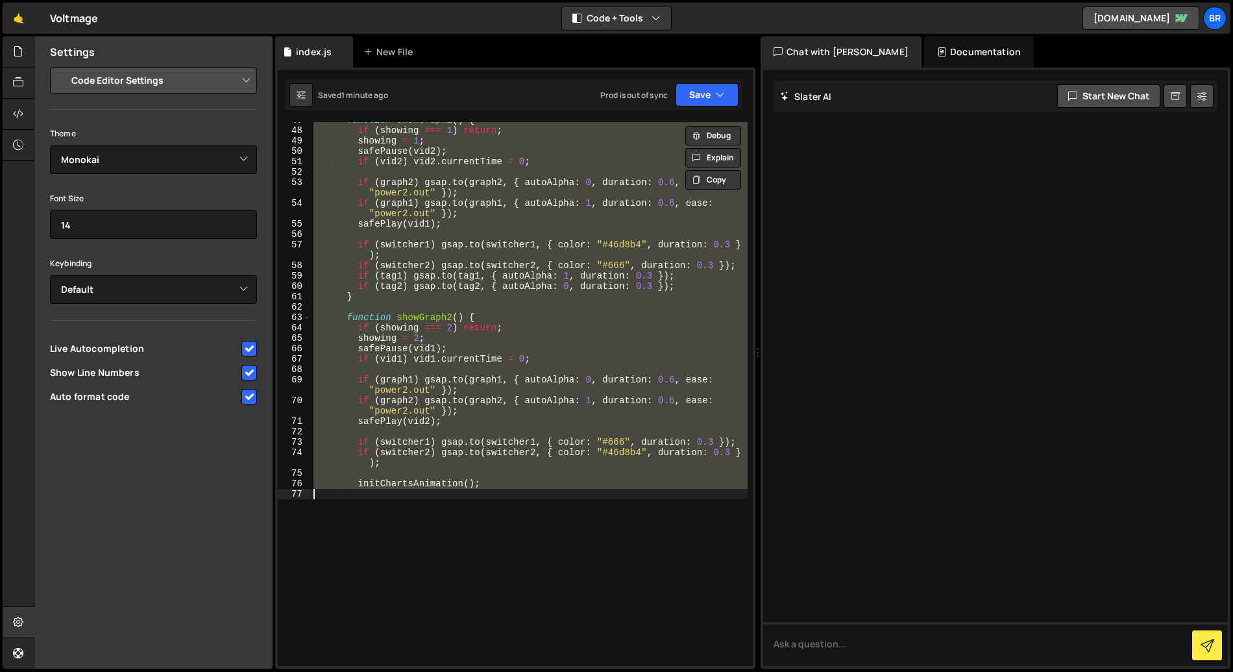
paste textarea
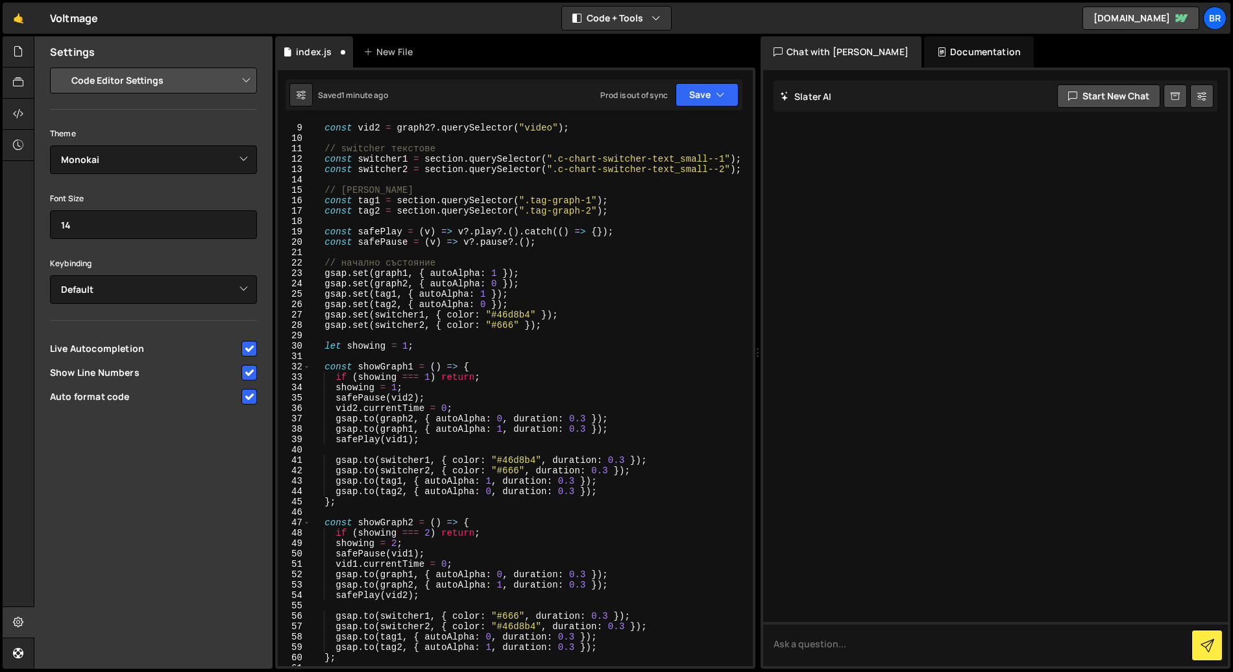
scroll to position [0, 0]
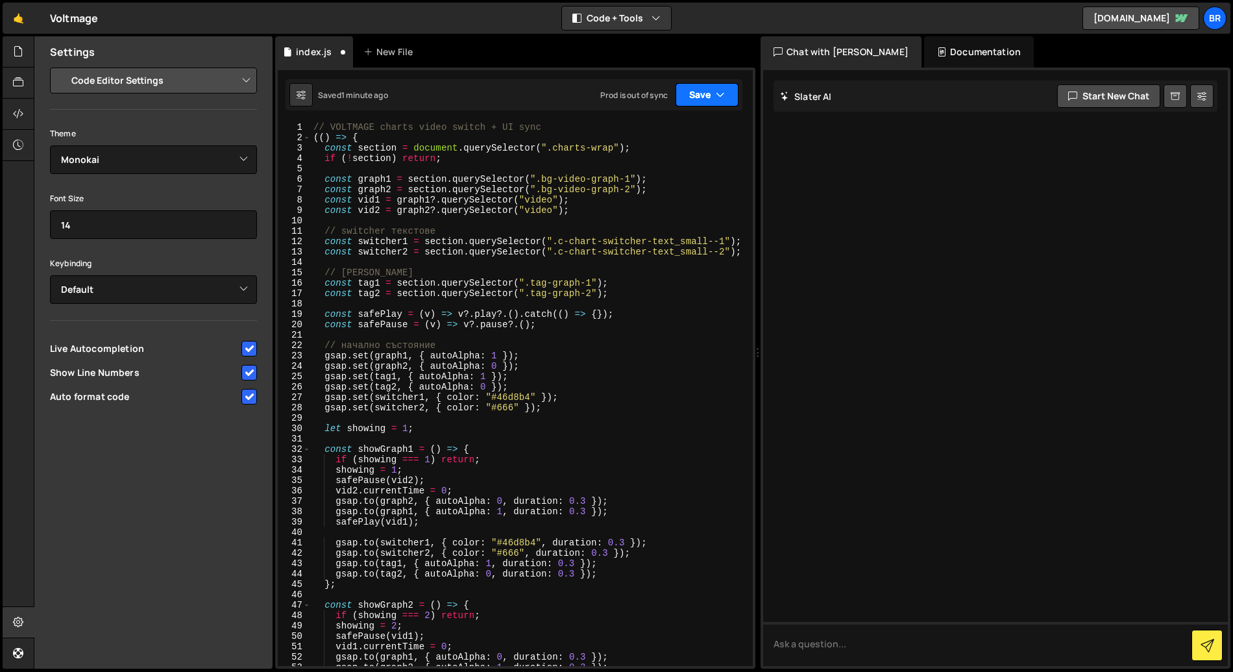
click at [701, 100] on button "Save" at bounding box center [707, 94] width 63 height 23
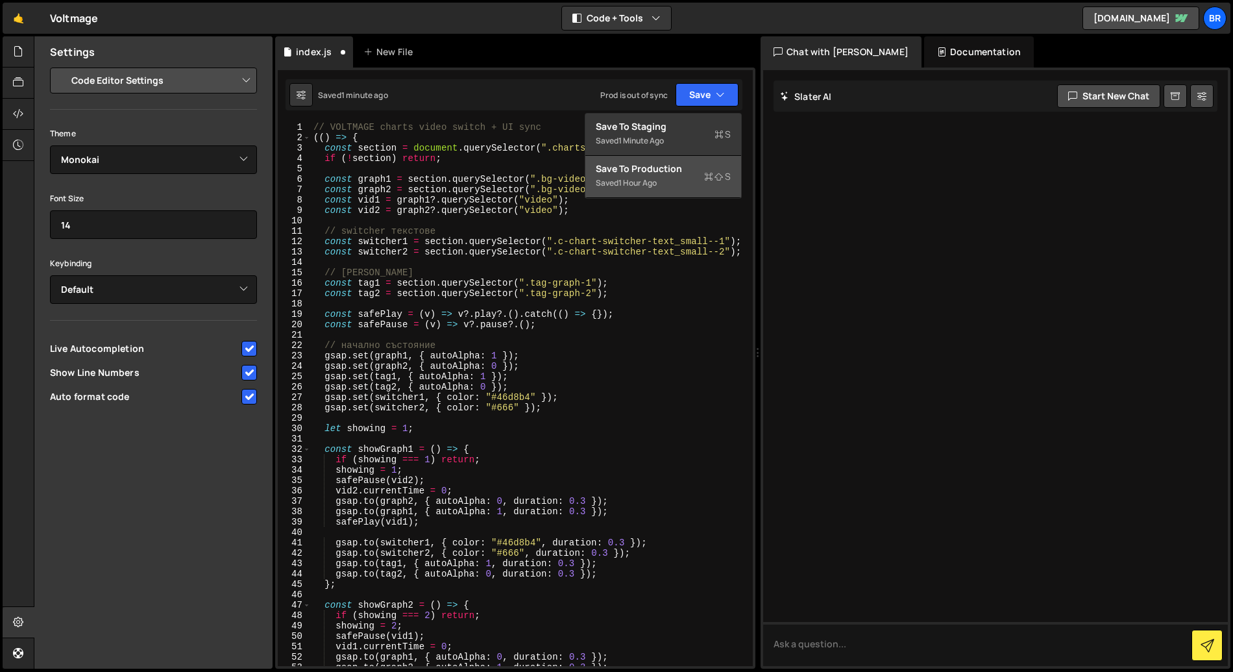
click at [642, 175] on div "Saved 1 hour ago" at bounding box center [663, 183] width 135 height 16
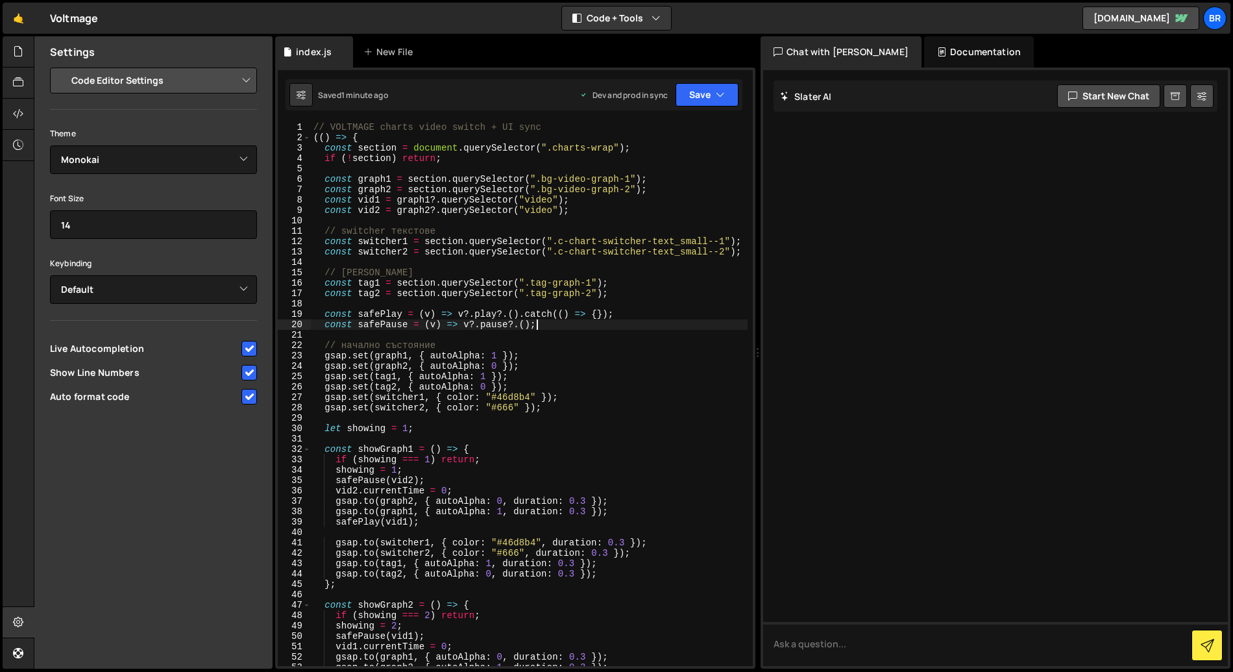
click at [549, 329] on div "// VOLTMAGE charts video switch + UI sync (( ) => { const section = document . …" at bounding box center [529, 404] width 437 height 565
click at [591, 391] on div "// VOLTMAGE charts video switch + UI sync (( ) => { const section = document . …" at bounding box center [529, 404] width 437 height 565
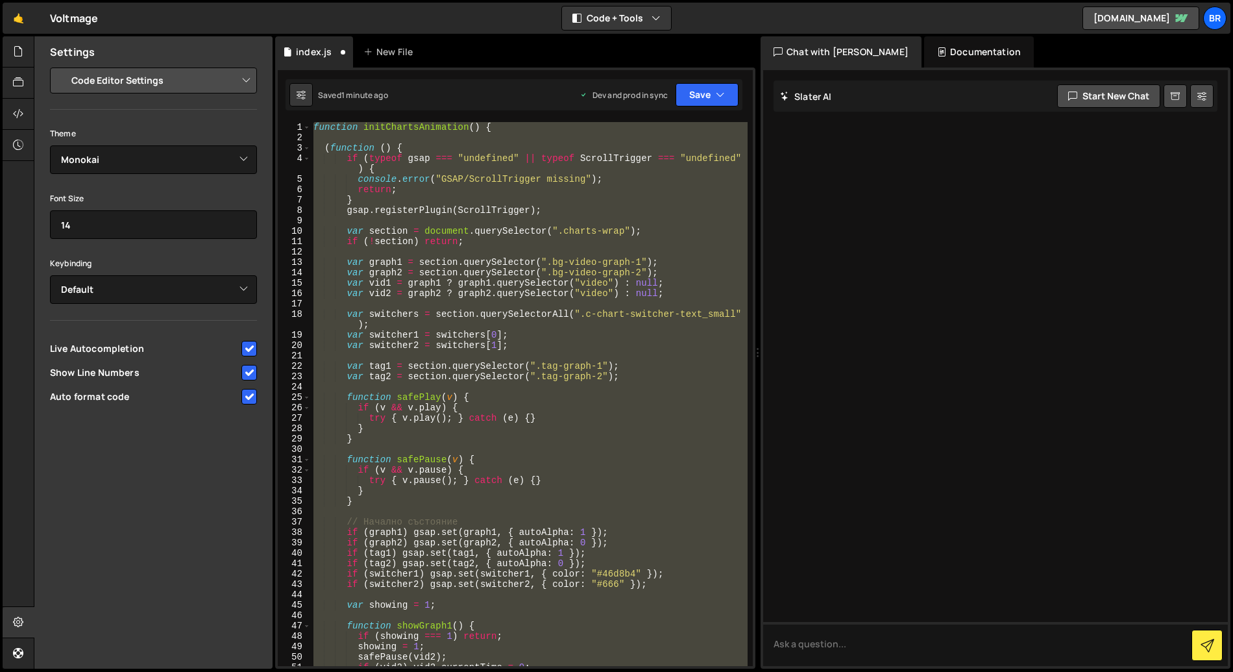
click at [322, 149] on div "function initChartsAnimation ( ) { ( function ( ) { if ( typeof gsap === "undef…" at bounding box center [529, 394] width 437 height 544
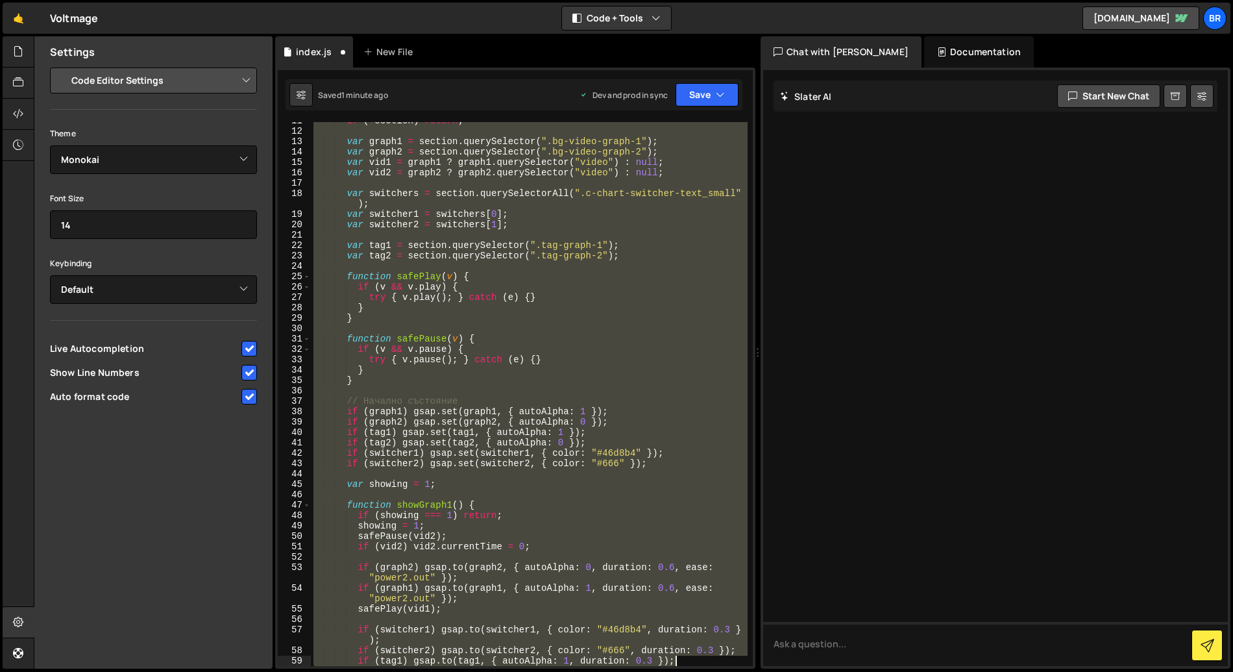
scroll to position [339, 0]
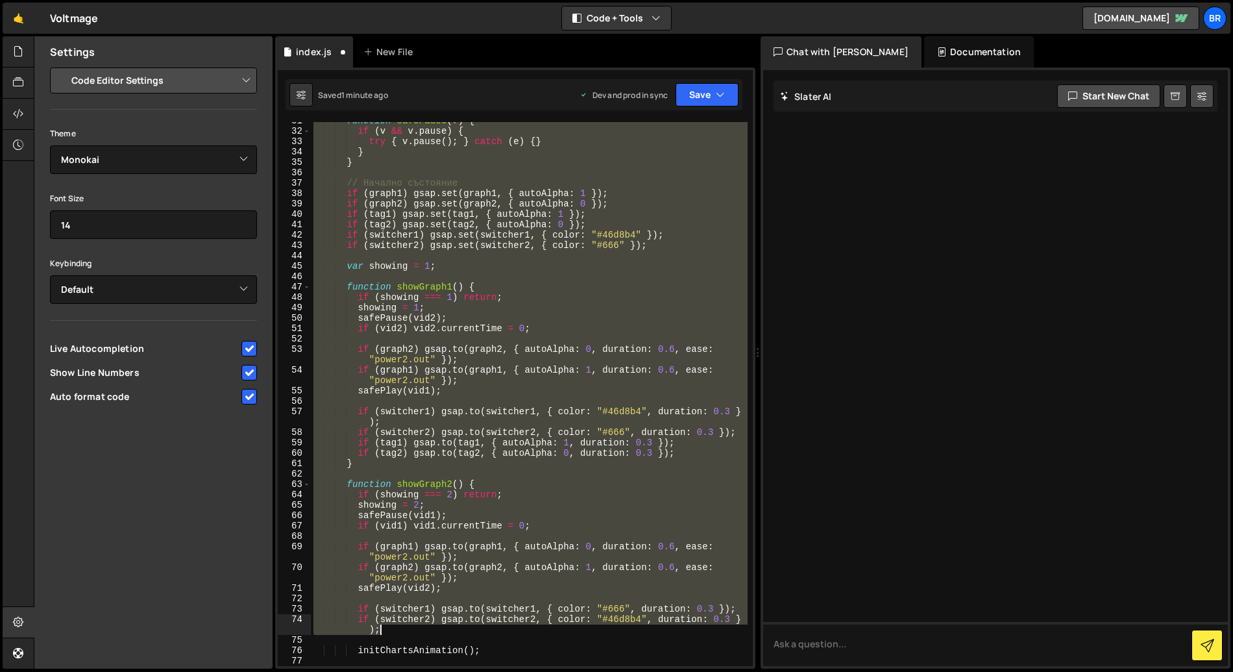
drag, startPoint x: 319, startPoint y: 148, endPoint x: 401, endPoint y: 633, distance: 491.7
click at [401, 633] on div "function safePause ( v ) { if ( v && v . pause ) { try { v . pause ( ) ; } catc…" at bounding box center [529, 398] width 437 height 565
type textarea "if (switcher1) gsap.to(switcher1, { color: "#666", duration: 0.3 }); if (switch…"
paste textarea
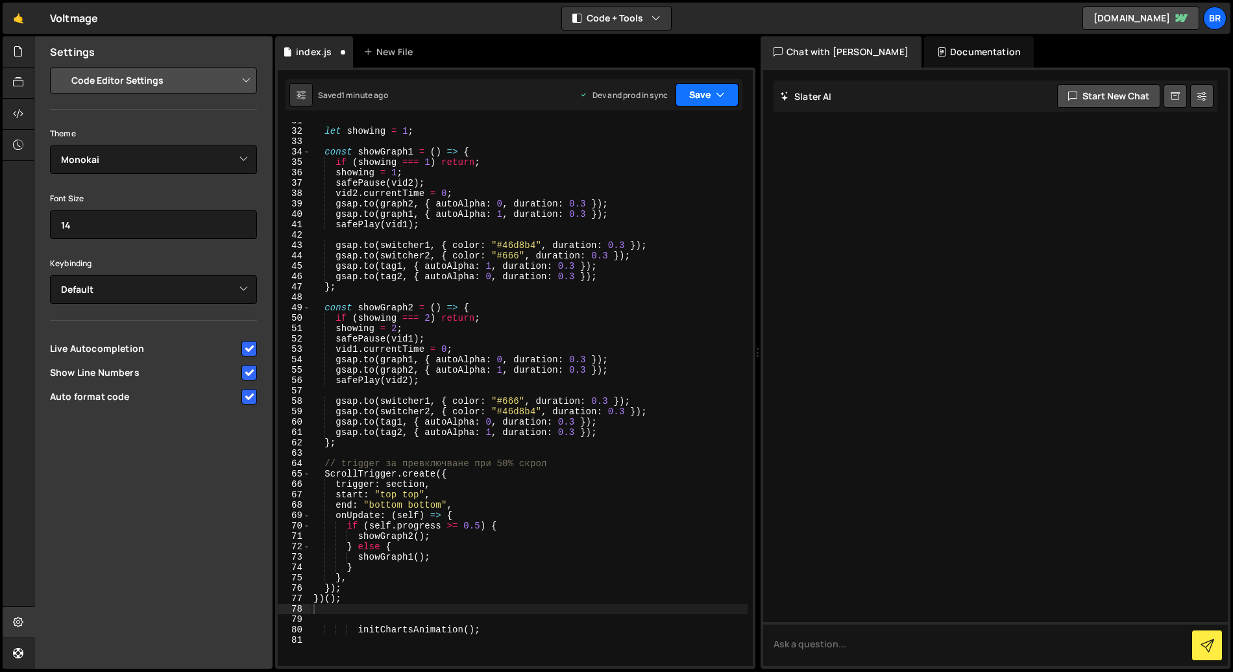
click at [700, 87] on button "Save" at bounding box center [707, 94] width 63 height 23
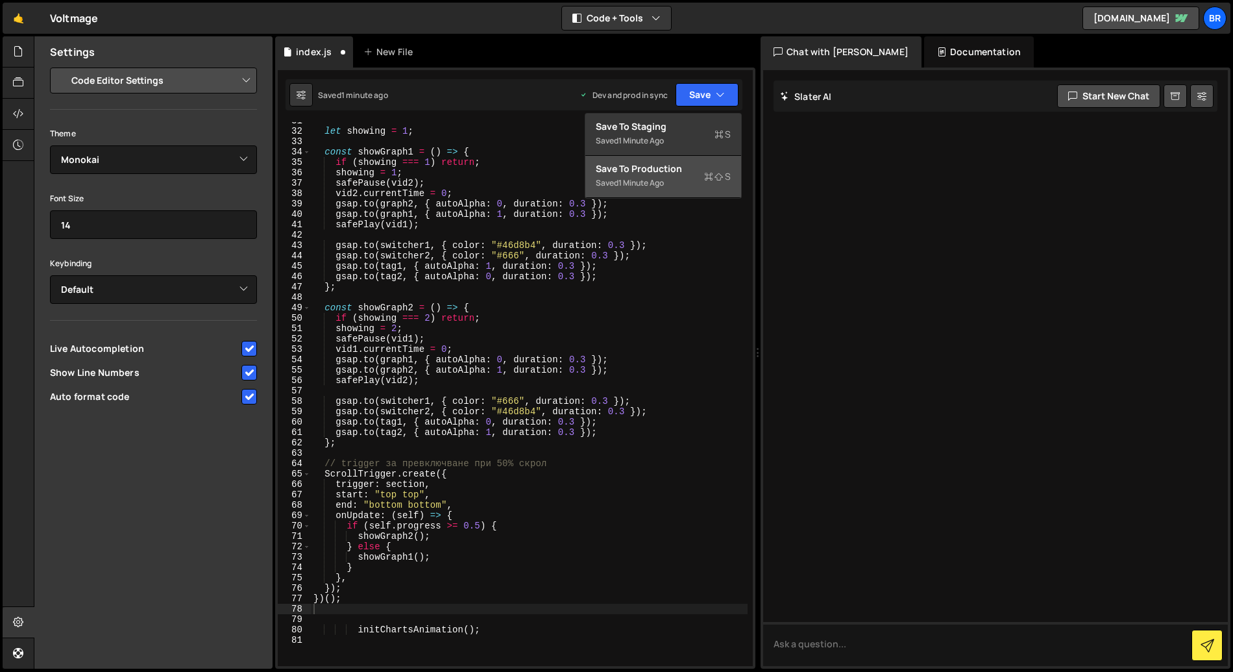
click at [680, 166] on div "Save to Production S" at bounding box center [663, 168] width 135 height 13
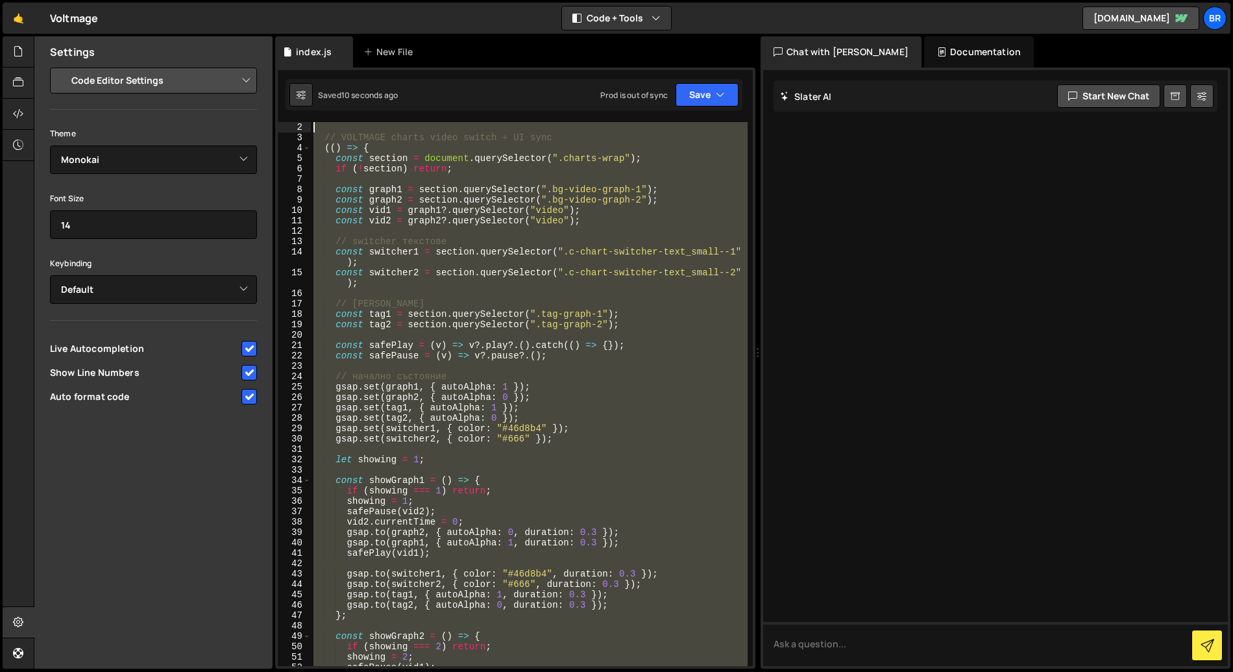
scroll to position [0, 0]
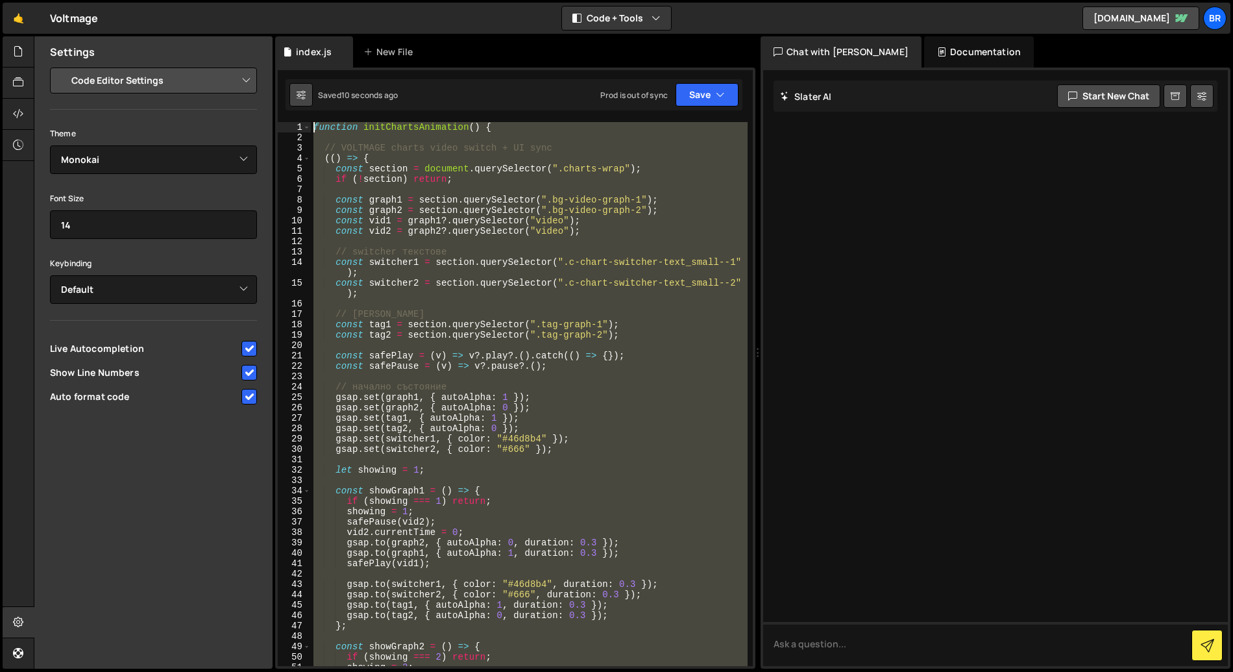
drag, startPoint x: 465, startPoint y: 456, endPoint x: 306, endPoint y: 101, distance: 389.7
click at [306, 101] on div "Debug Explain Copy index.js New File Saved 10 seconds ago Prod is out of sync U…" at bounding box center [515, 352] width 480 height 633
type textarea "function initChartsAnimation() {"
paste textarea
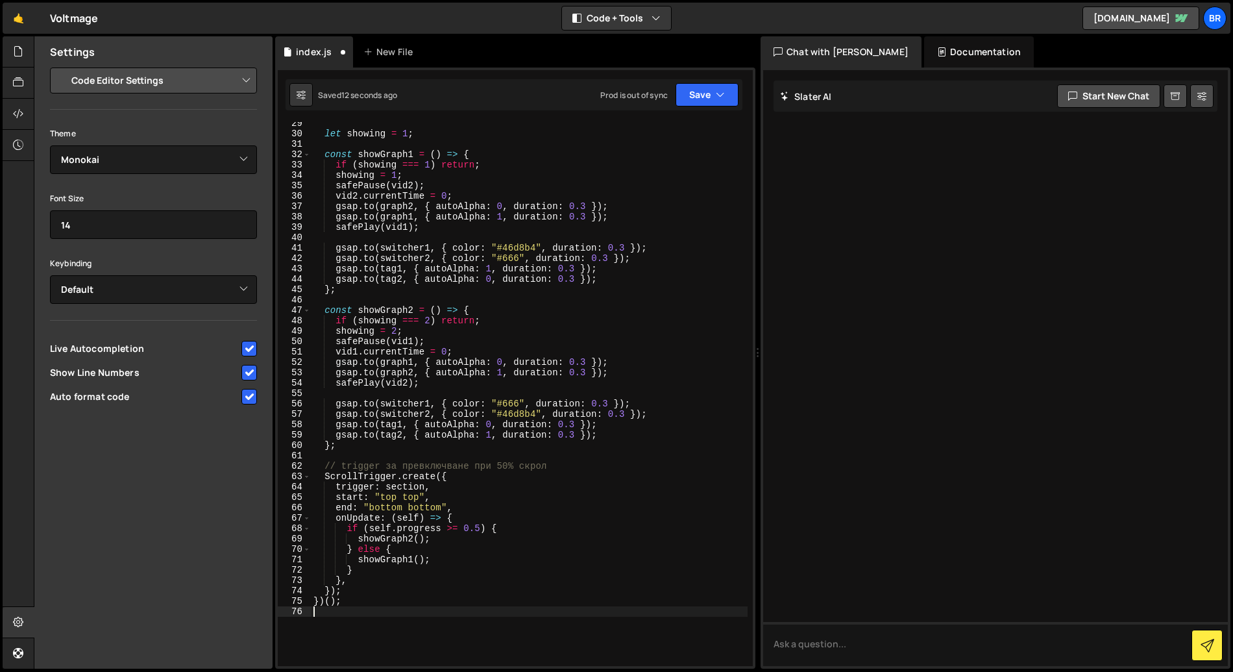
scroll to position [300, 0]
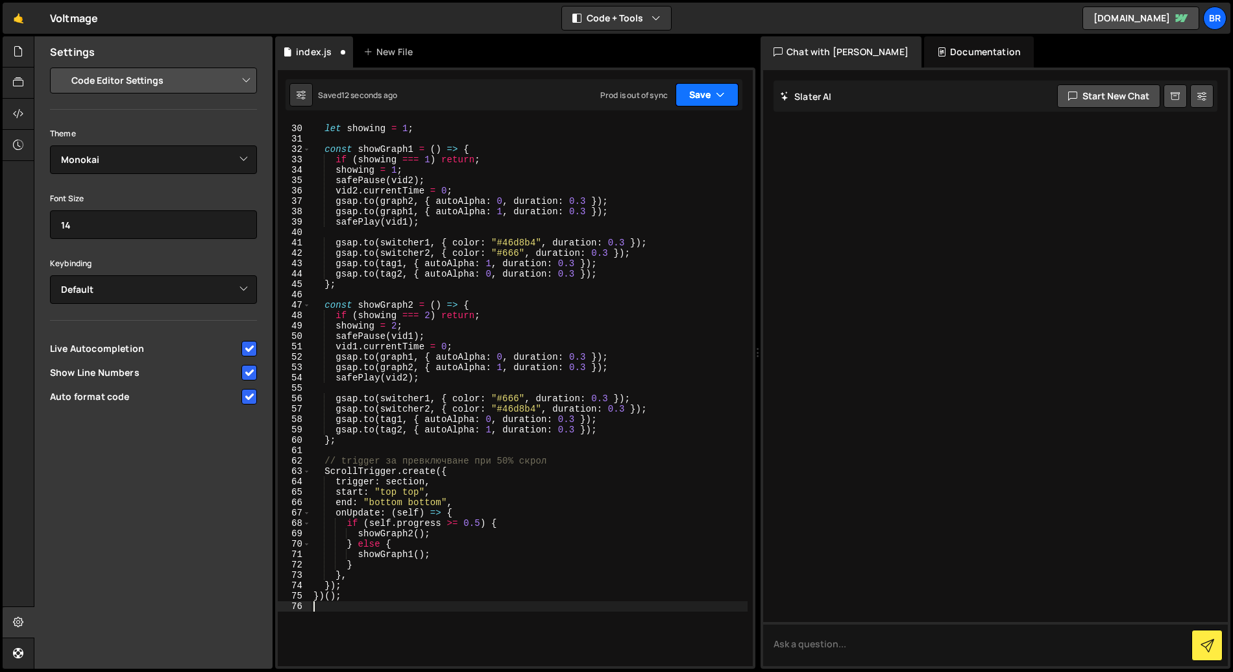
click at [703, 103] on button "Save" at bounding box center [707, 94] width 63 height 23
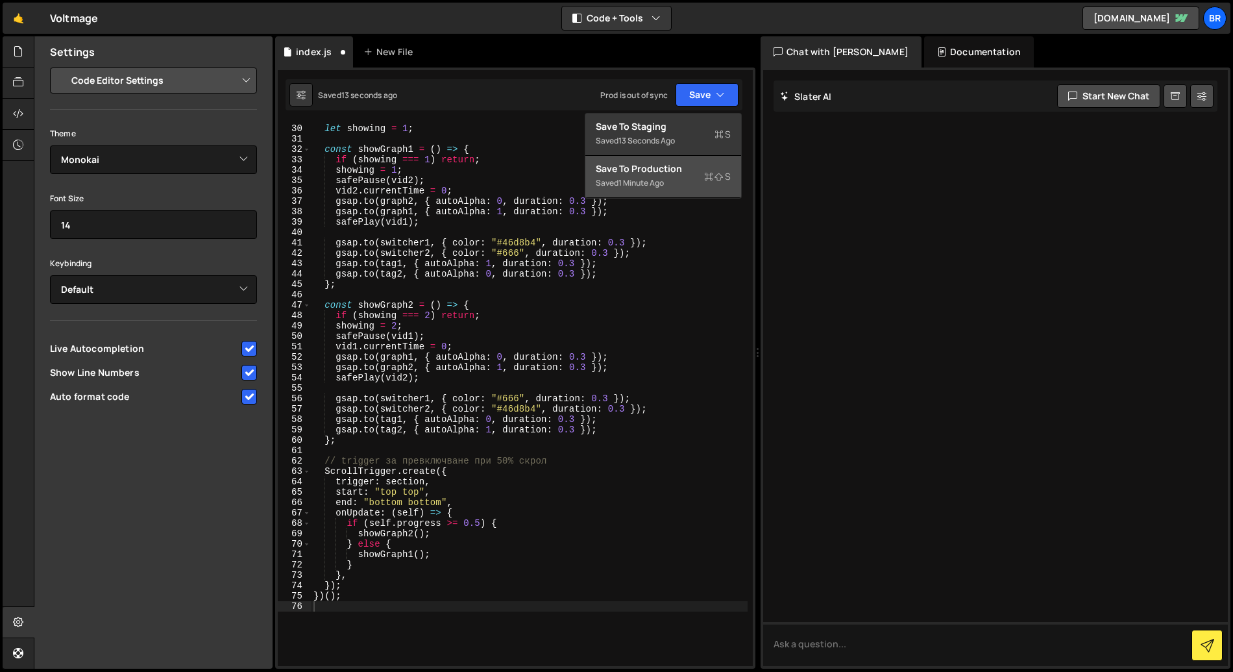
click at [666, 191] on button "Save to Production S Saved 1 minute ago" at bounding box center [664, 177] width 156 height 42
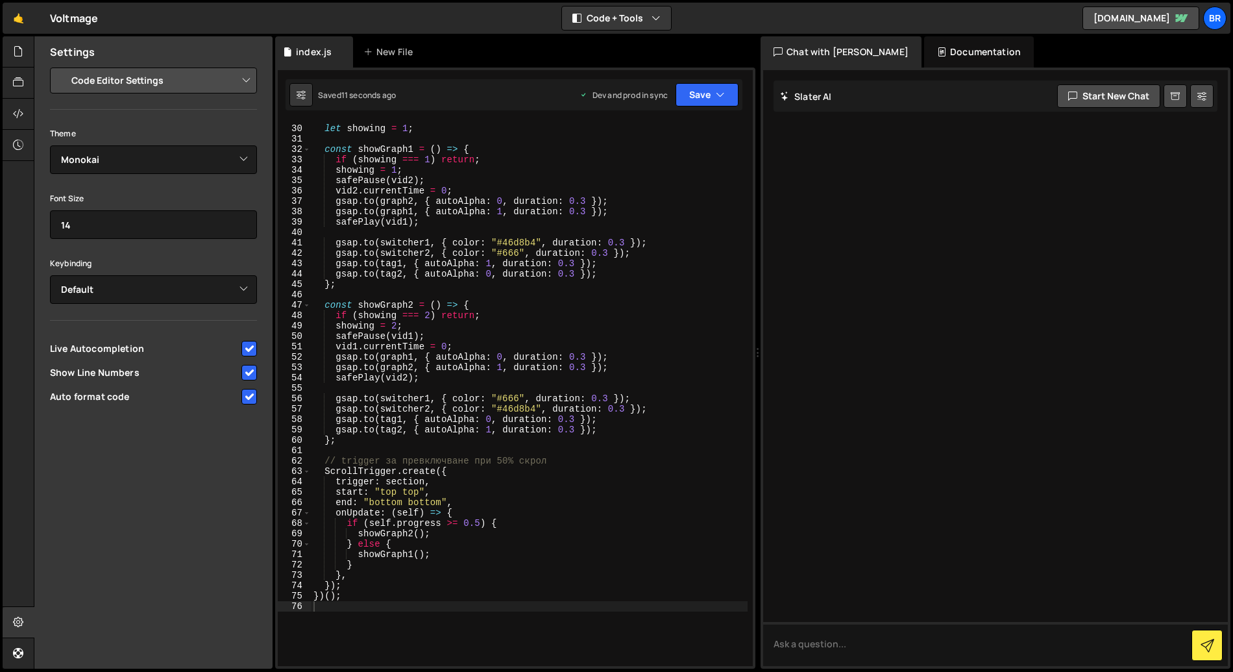
click at [452, 612] on div "let showing = 1 ; const showGraph1 = ( ) => { if ( showing === 1 ) return ; sho…" at bounding box center [529, 395] width 437 height 565
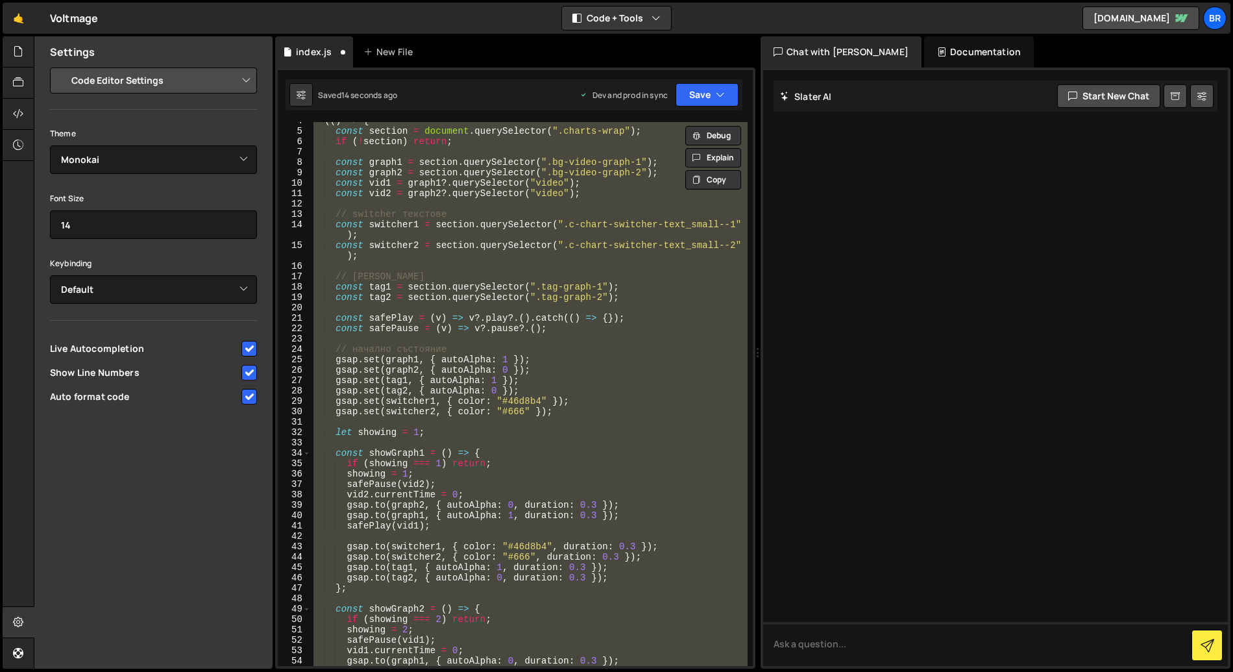
scroll to position [0, 0]
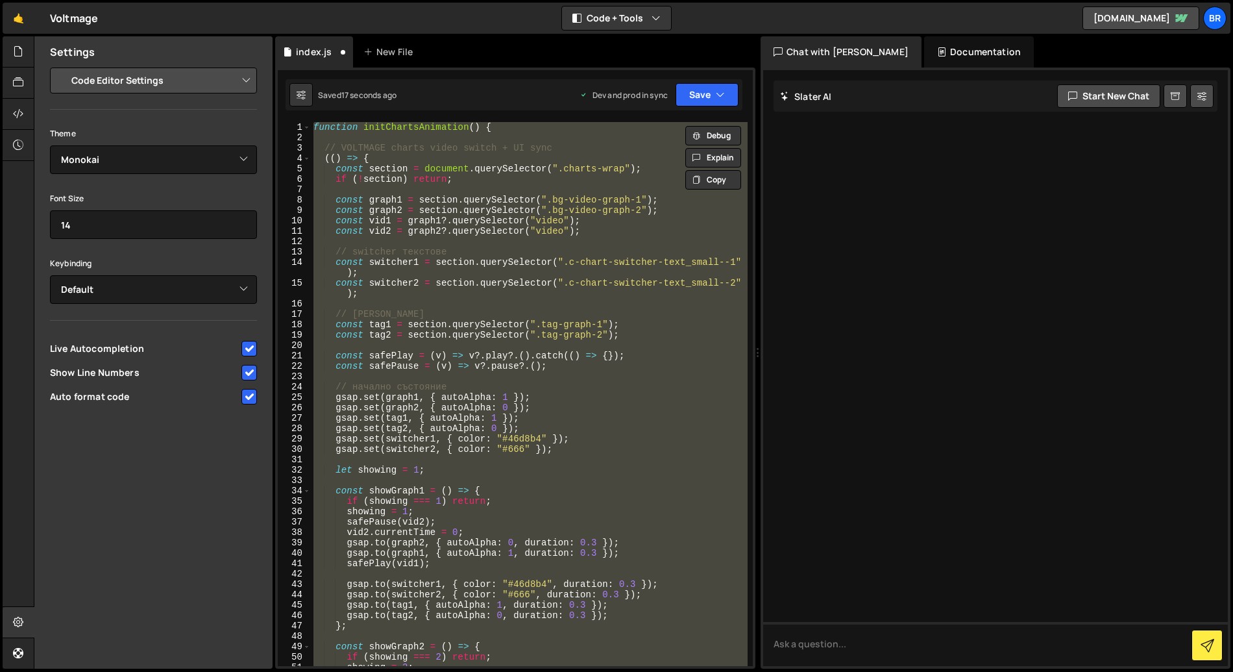
click at [511, 131] on div "function initChartsAnimation ( ) { // VOLTMAGE charts video switch + UI sync ((…" at bounding box center [529, 394] width 437 height 544
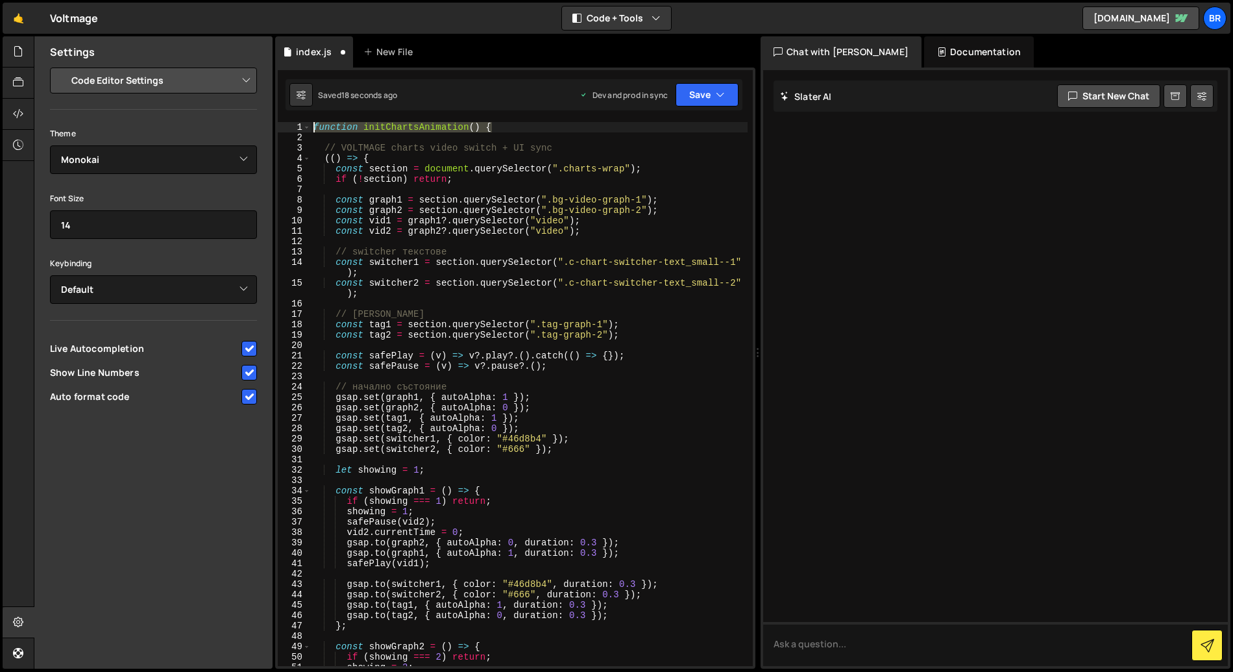
drag, startPoint x: 449, startPoint y: 129, endPoint x: 312, endPoint y: 125, distance: 137.0
click at [312, 125] on div "function initChartsAnimation ( ) { // VOLTMAGE charts video switch + UI sync ((…" at bounding box center [529, 404] width 437 height 565
type textarea "})();"
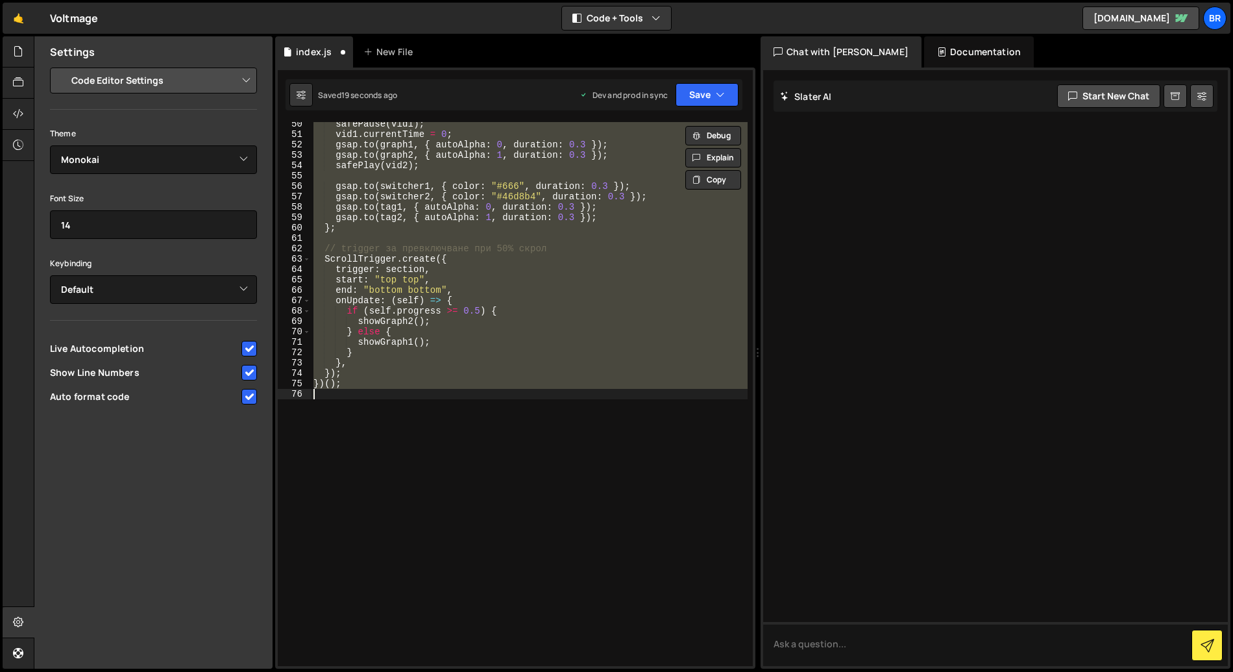
scroll to position [512, 0]
click at [704, 95] on button "Save" at bounding box center [707, 94] width 63 height 23
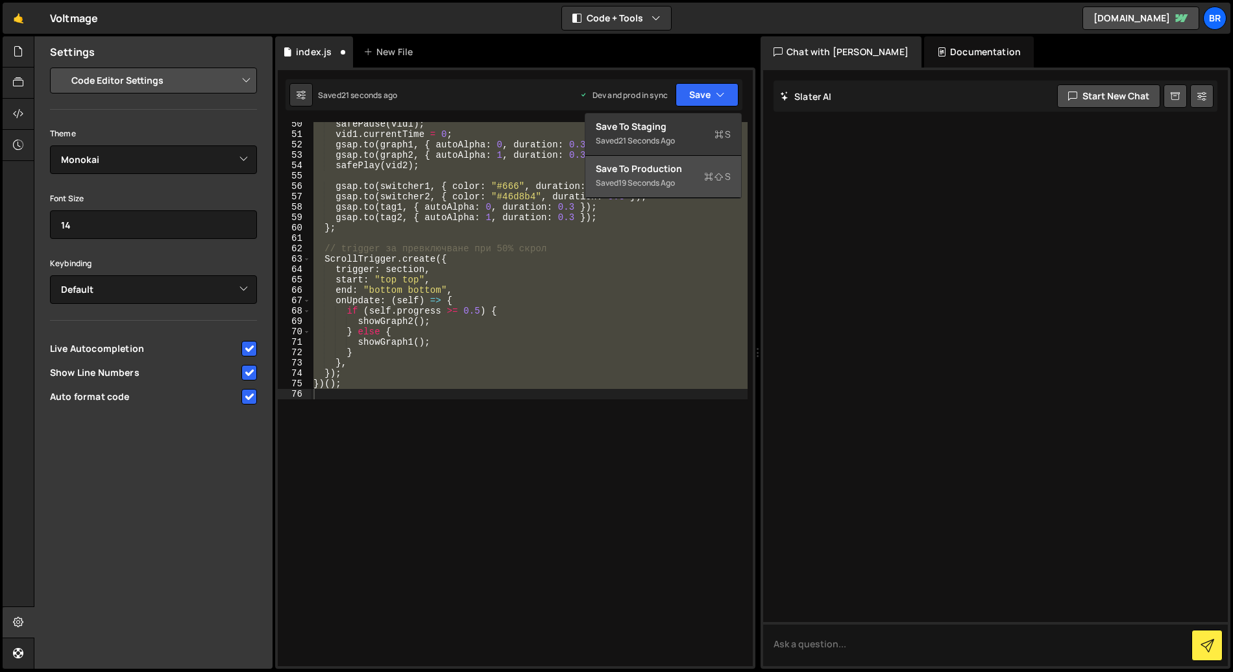
click at [641, 192] on button "Save to Production S Saved 19 seconds ago" at bounding box center [664, 177] width 156 height 42
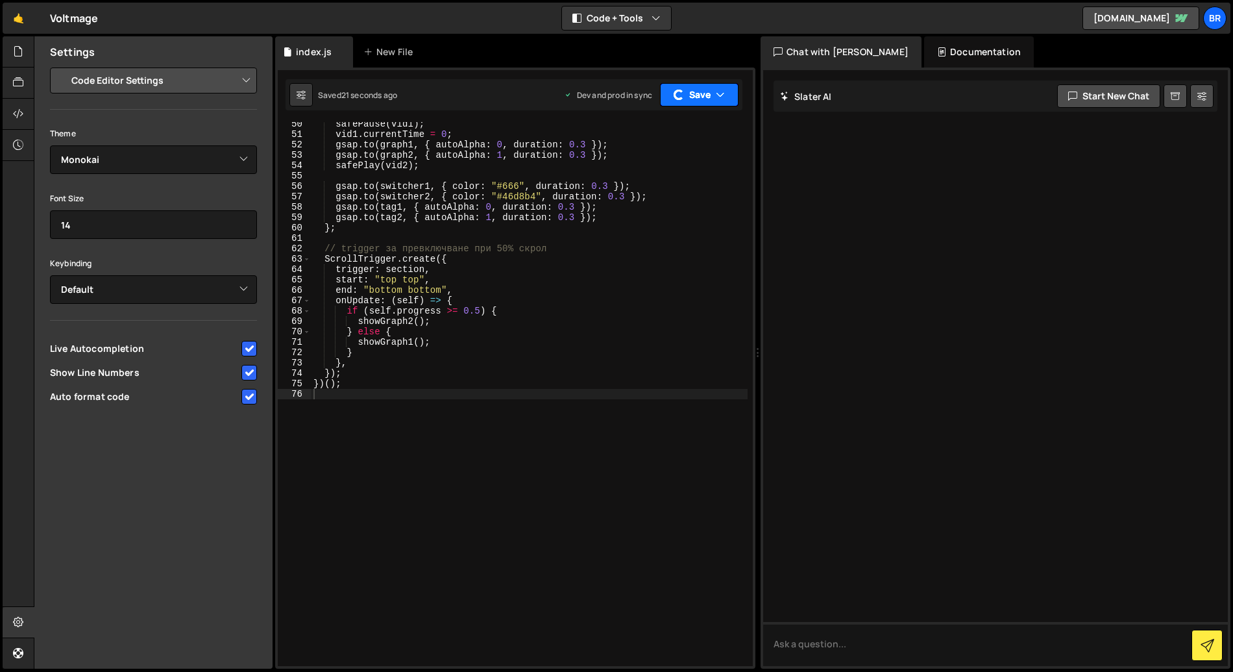
click at [702, 86] on button "Save" at bounding box center [699, 94] width 79 height 23
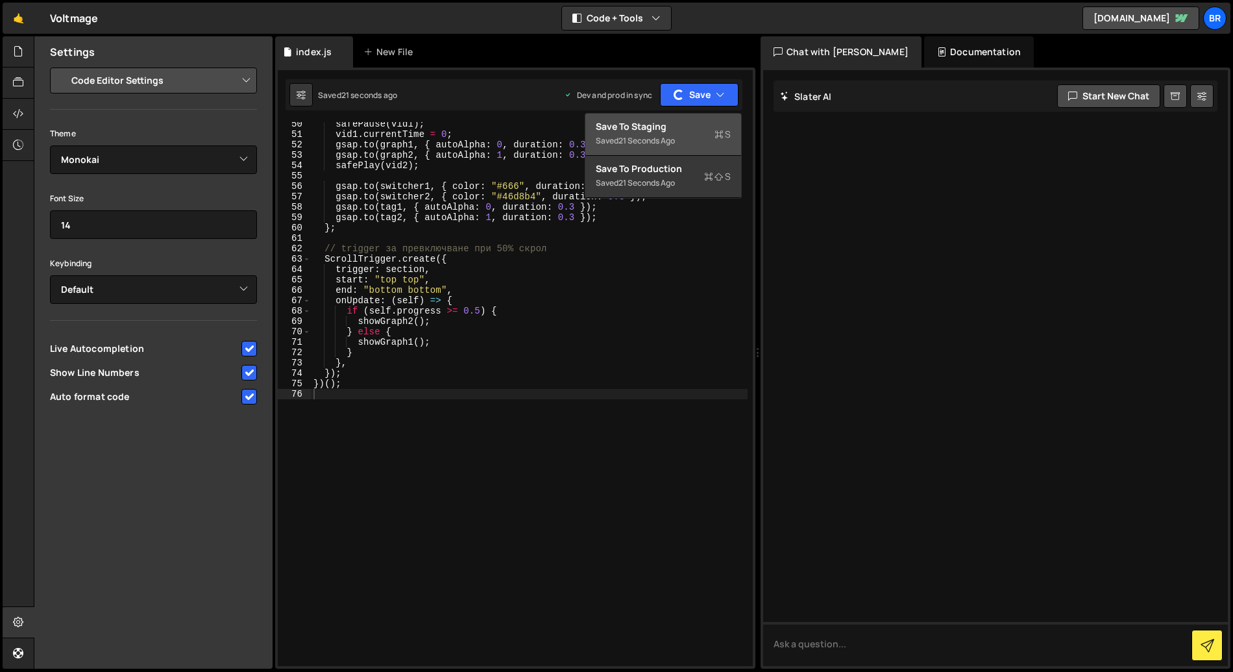
click at [681, 134] on div "Saved 21 seconds ago" at bounding box center [663, 141] width 135 height 16
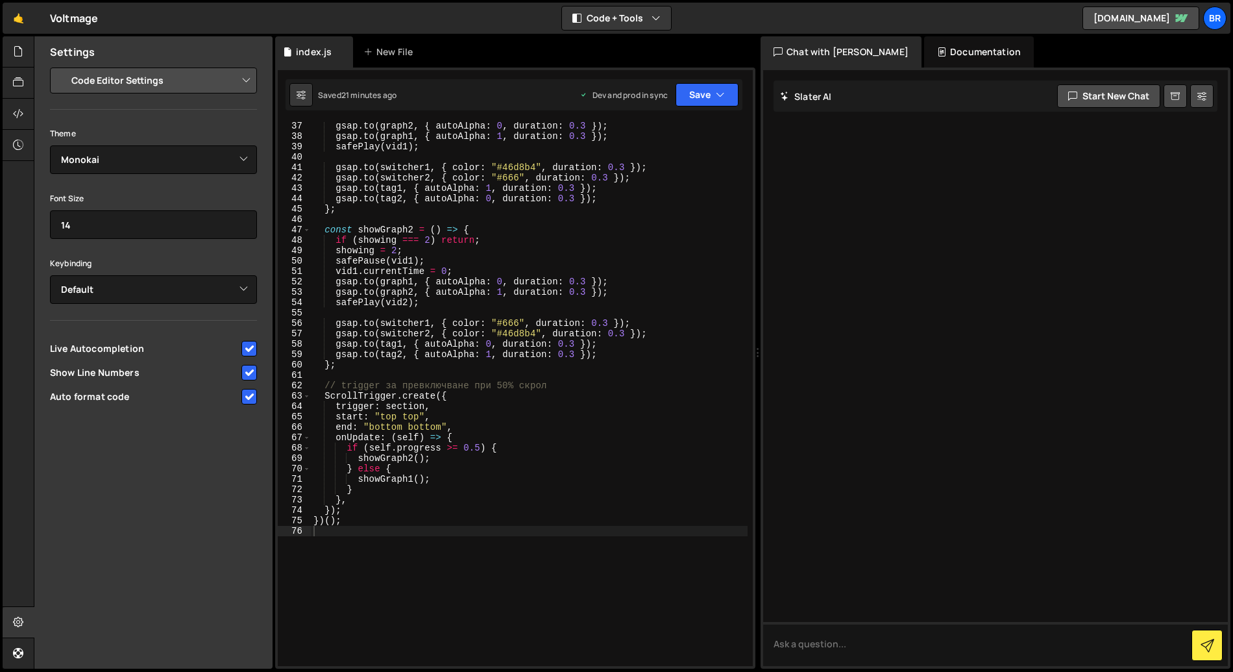
scroll to position [375, 0]
click at [22, 55] on icon at bounding box center [18, 51] width 10 height 14
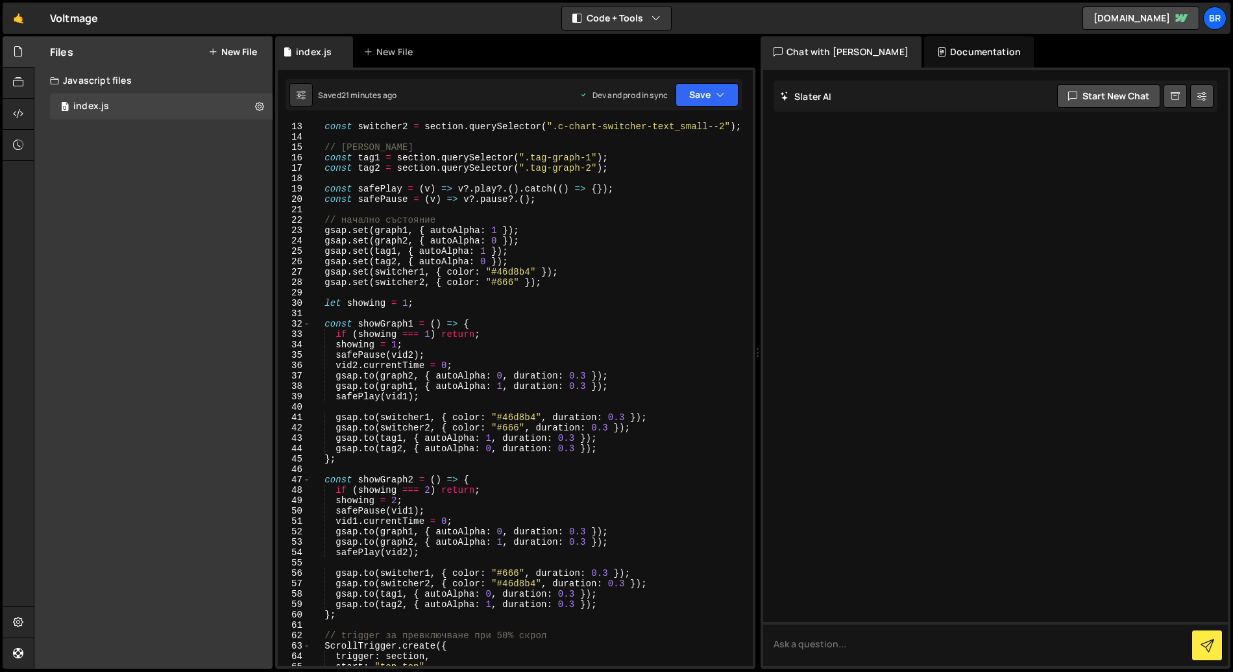
scroll to position [79, 0]
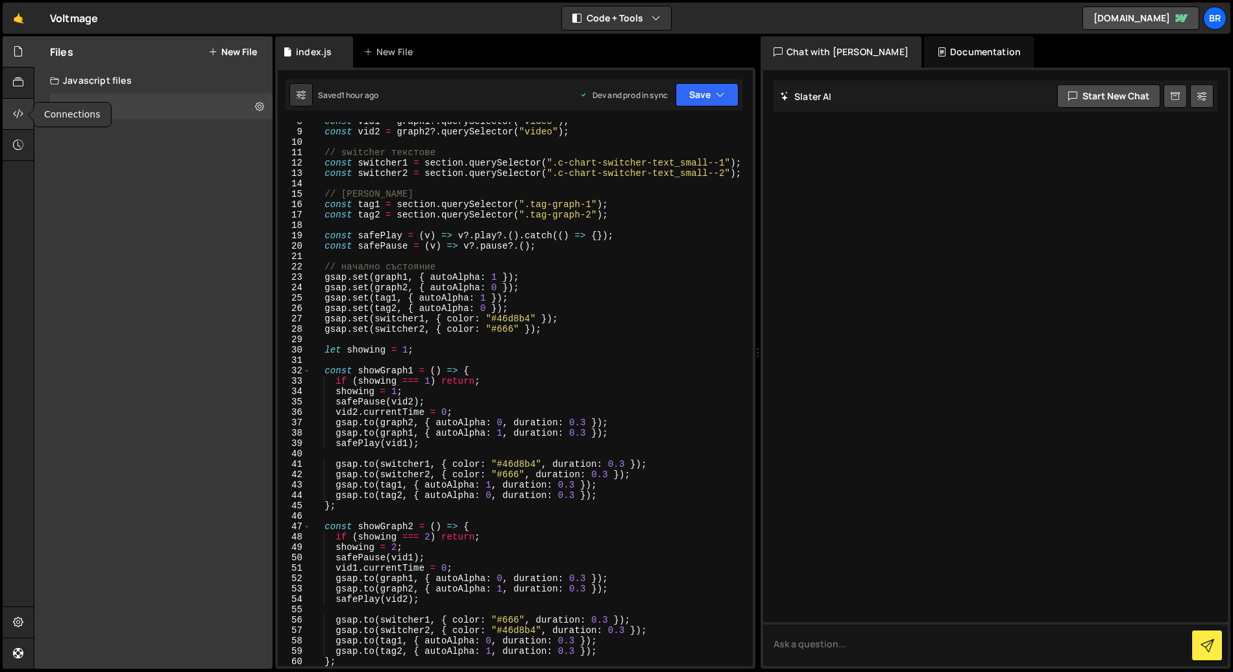
click at [20, 110] on icon at bounding box center [18, 113] width 10 height 14
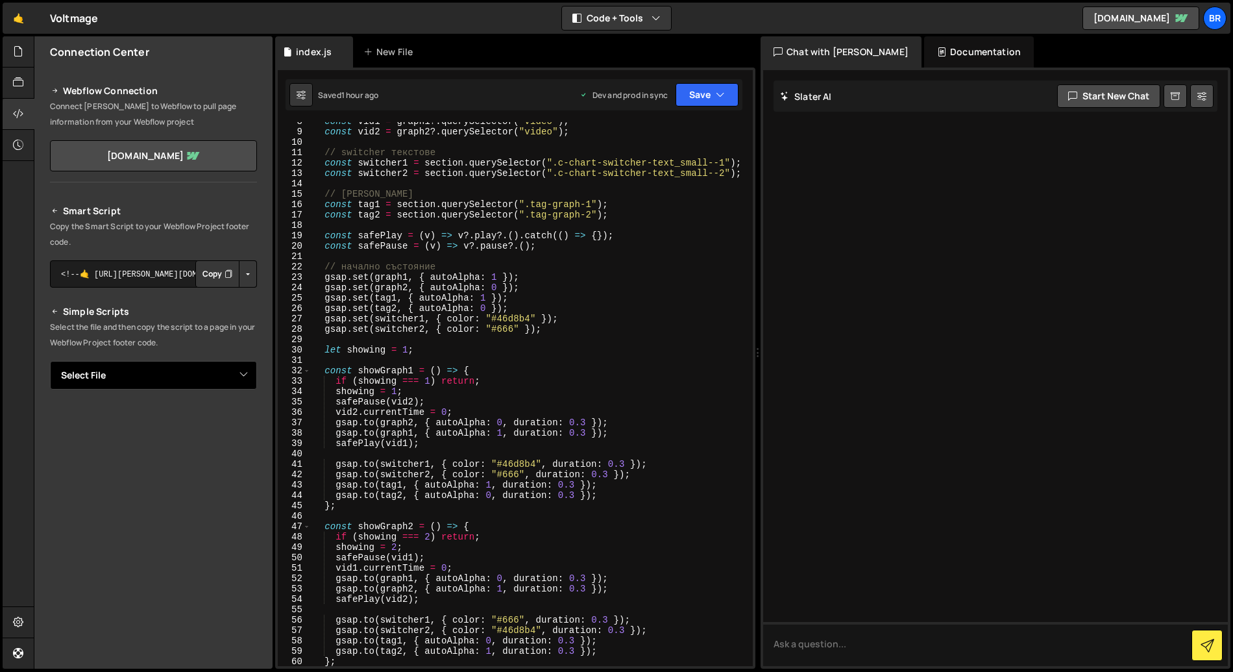
click at [187, 376] on select "Select File index.js" at bounding box center [153, 375] width 207 height 29
click at [115, 371] on select "Select File index.js" at bounding box center [153, 375] width 207 height 29
click at [50, 361] on select "Select File index.js" at bounding box center [153, 375] width 207 height 29
click at [21, 53] on icon at bounding box center [18, 51] width 10 height 14
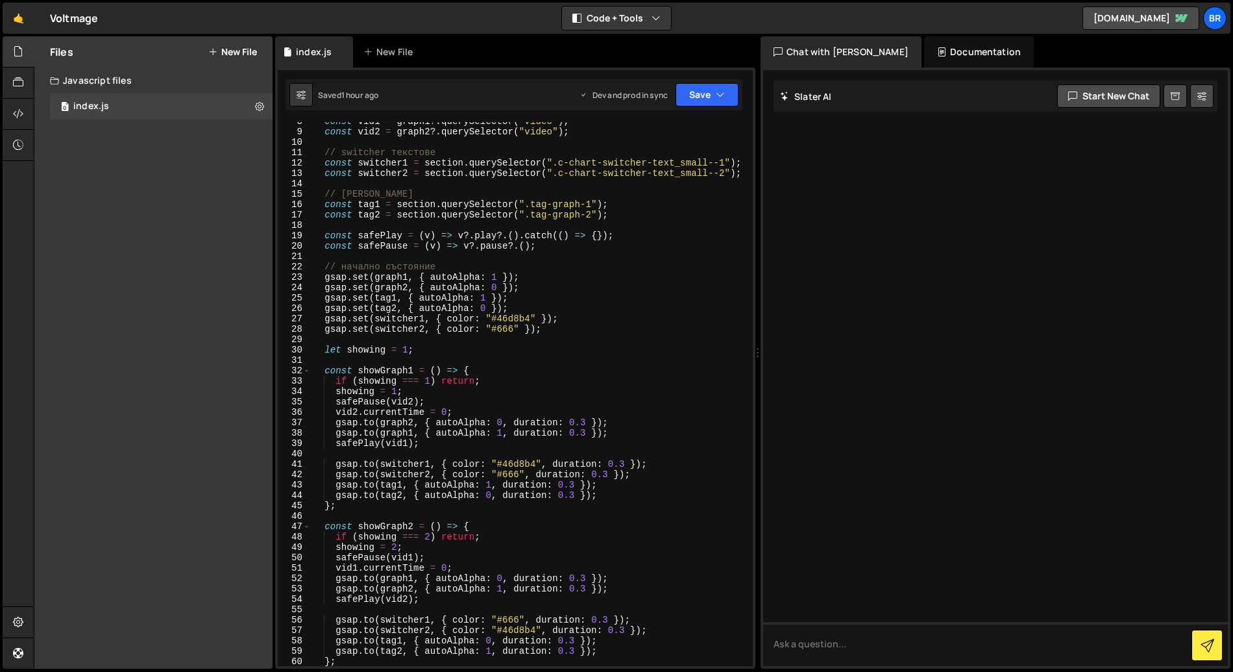
click at [241, 55] on button "New File" at bounding box center [232, 52] width 49 height 10
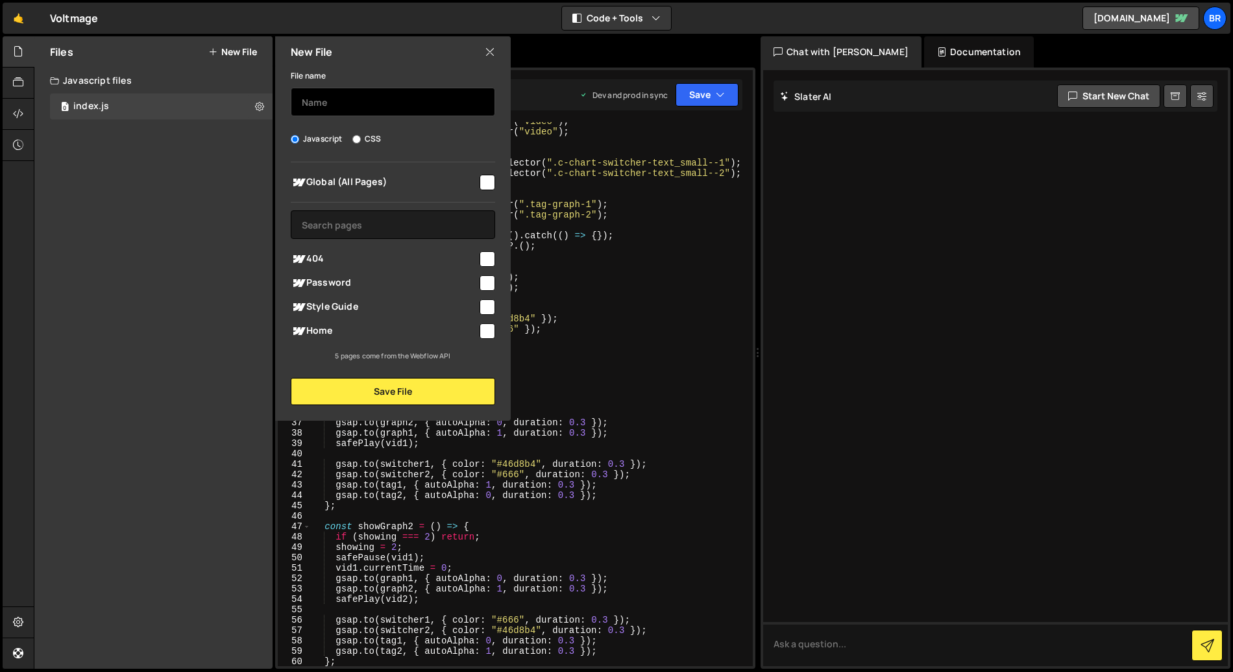
click at [378, 110] on input "text" at bounding box center [393, 102] width 204 height 29
click at [259, 105] on icon at bounding box center [259, 106] width 9 height 12
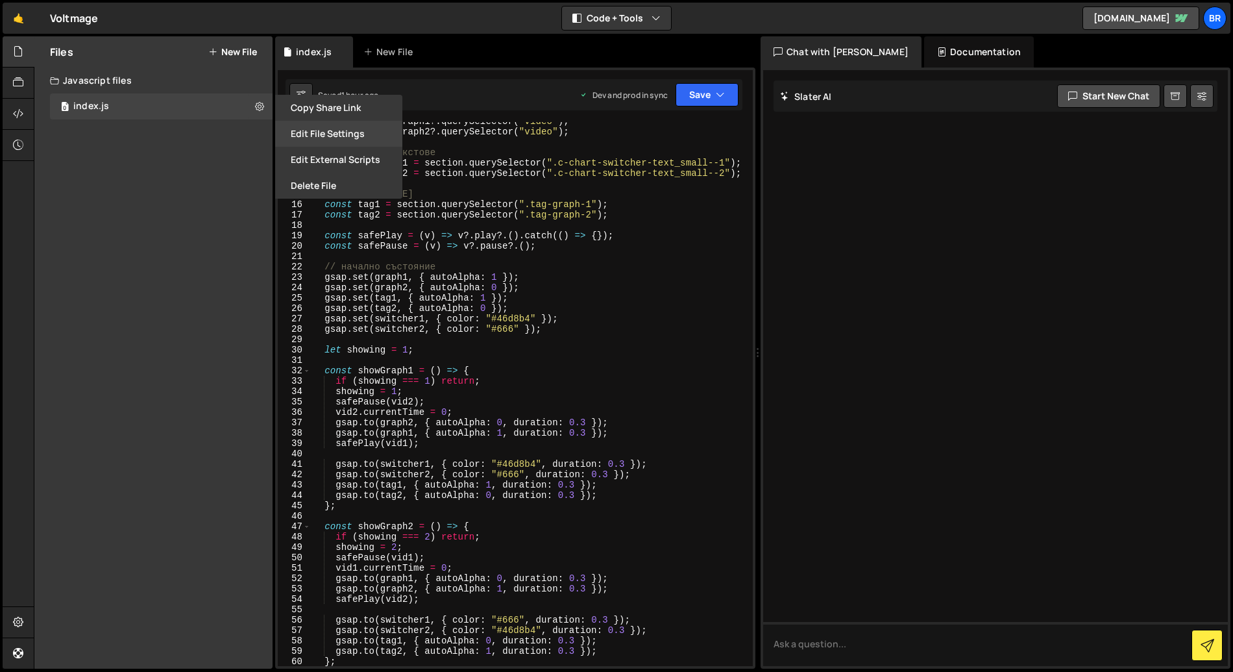
click at [341, 134] on button "Edit File Settings" at bounding box center [338, 134] width 127 height 26
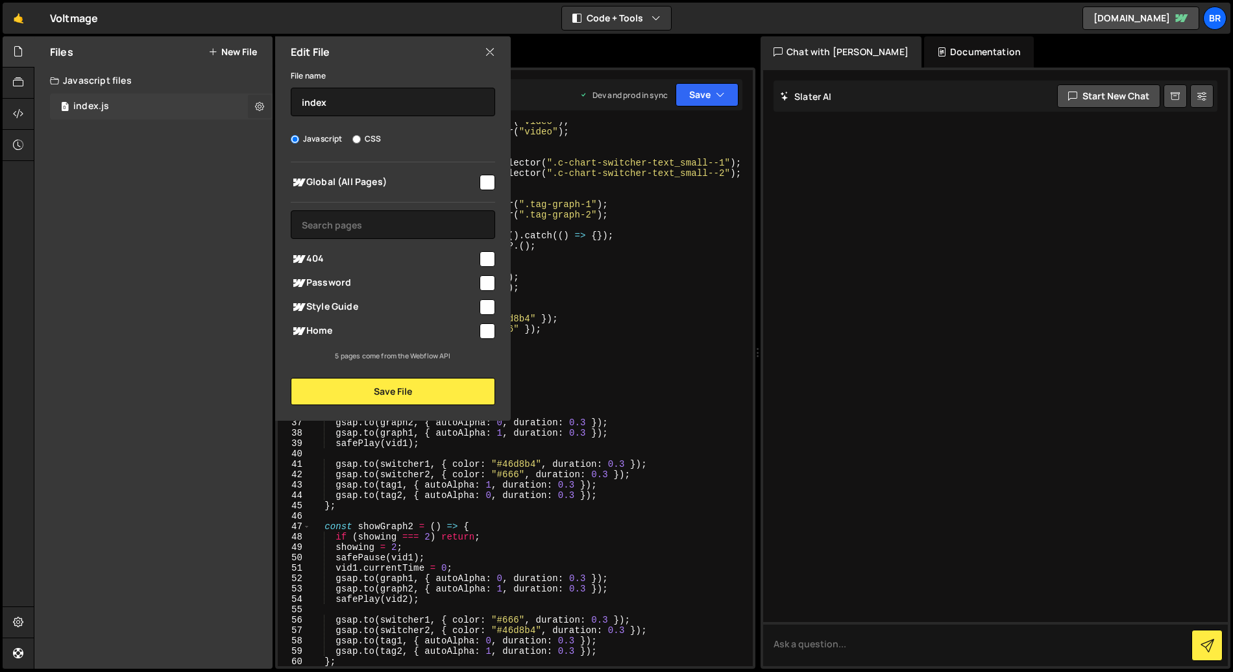
click at [262, 108] on icon at bounding box center [259, 106] width 9 height 12
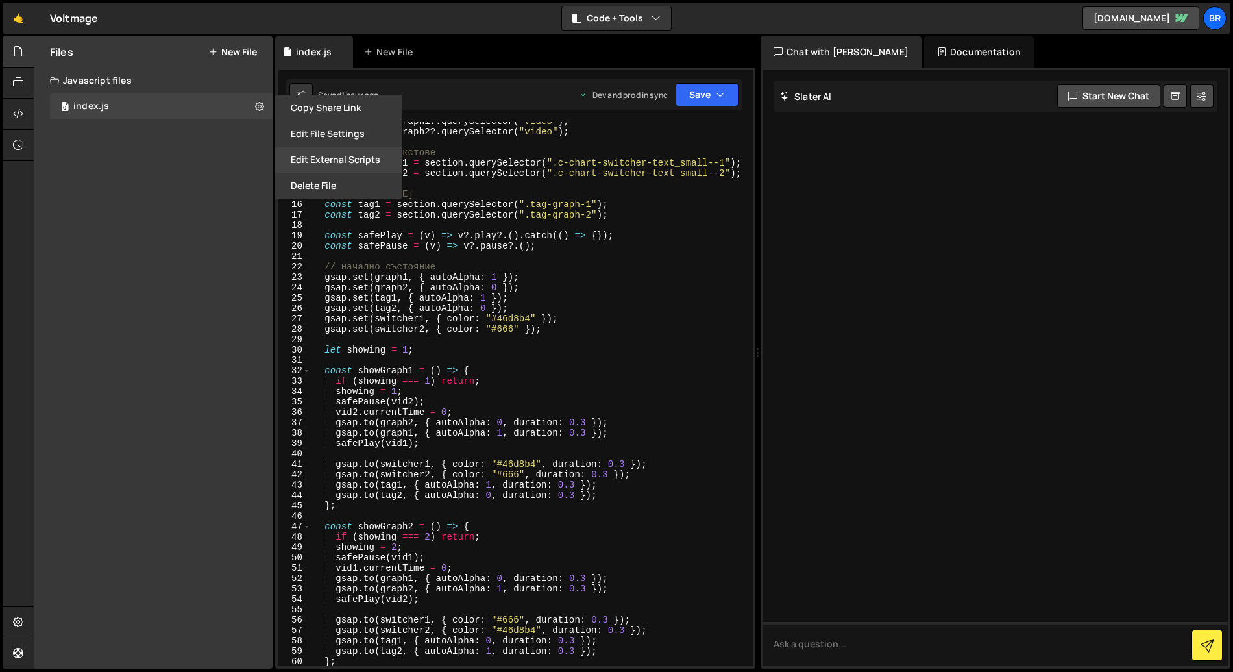
click at [345, 163] on button "Edit External Scripts" at bounding box center [338, 160] width 127 height 26
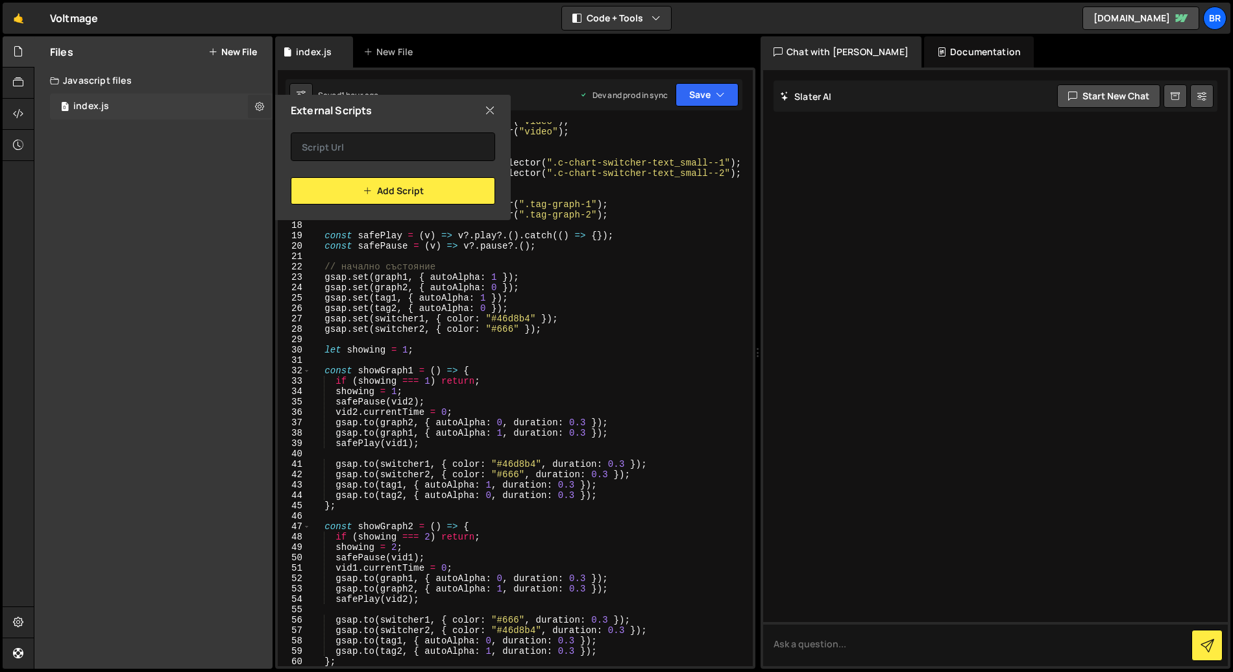
click at [261, 110] on icon at bounding box center [259, 106] width 9 height 12
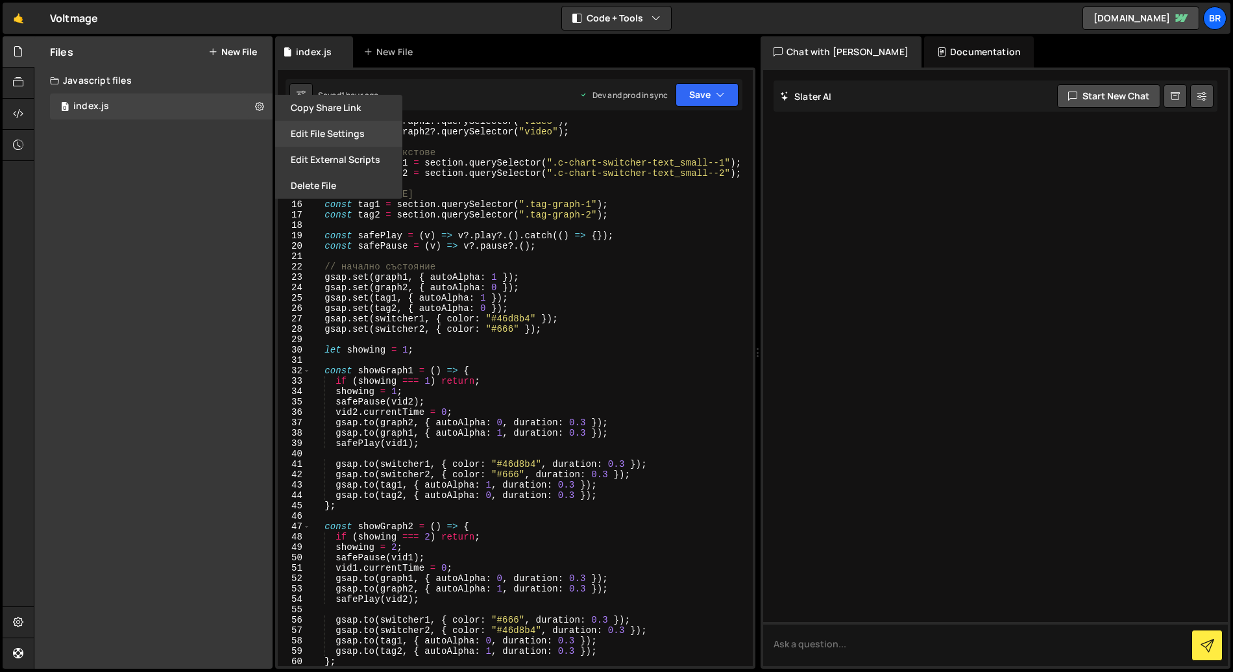
click at [340, 138] on button "Edit File Settings" at bounding box center [338, 134] width 127 height 26
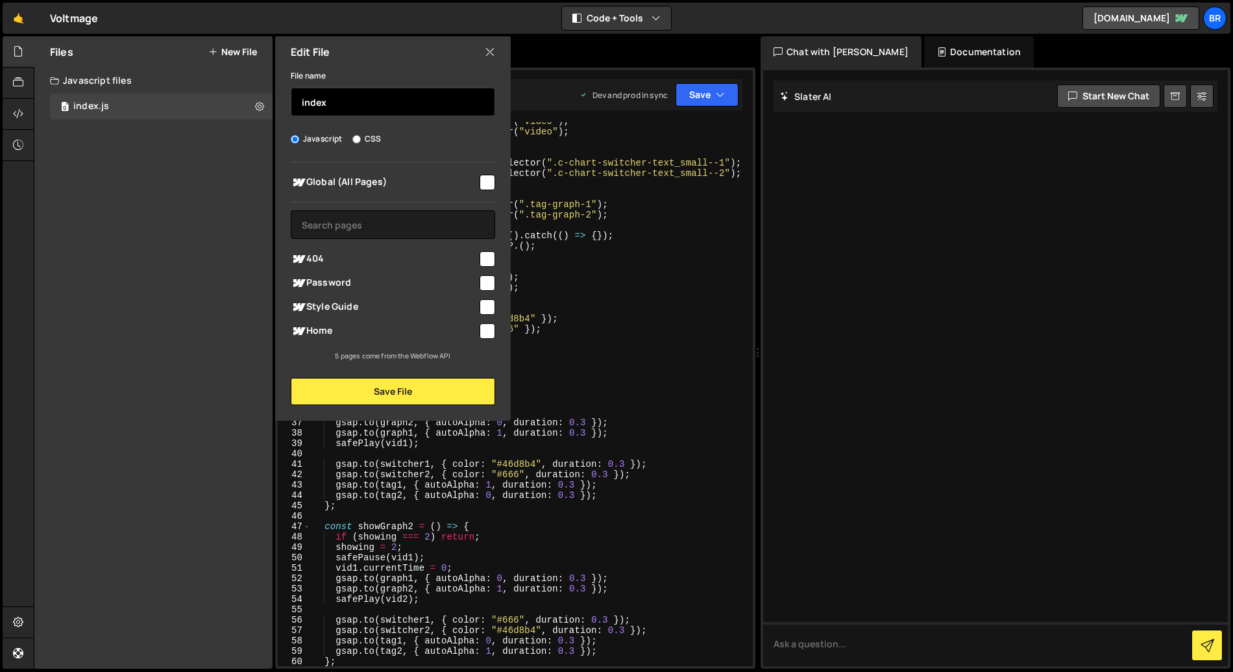
click at [307, 101] on input "index" at bounding box center [393, 102] width 204 height 29
click at [318, 103] on input "index" at bounding box center [393, 102] width 204 height 29
type input "ц"
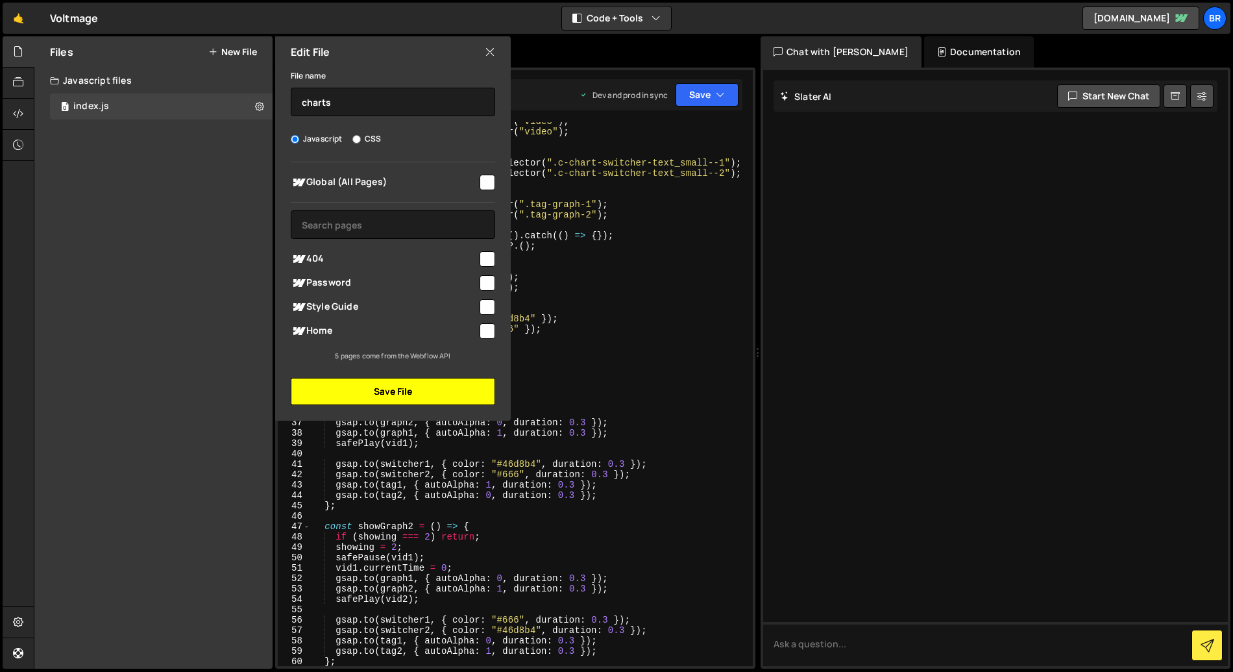
click at [397, 393] on button "Save File" at bounding box center [393, 391] width 204 height 27
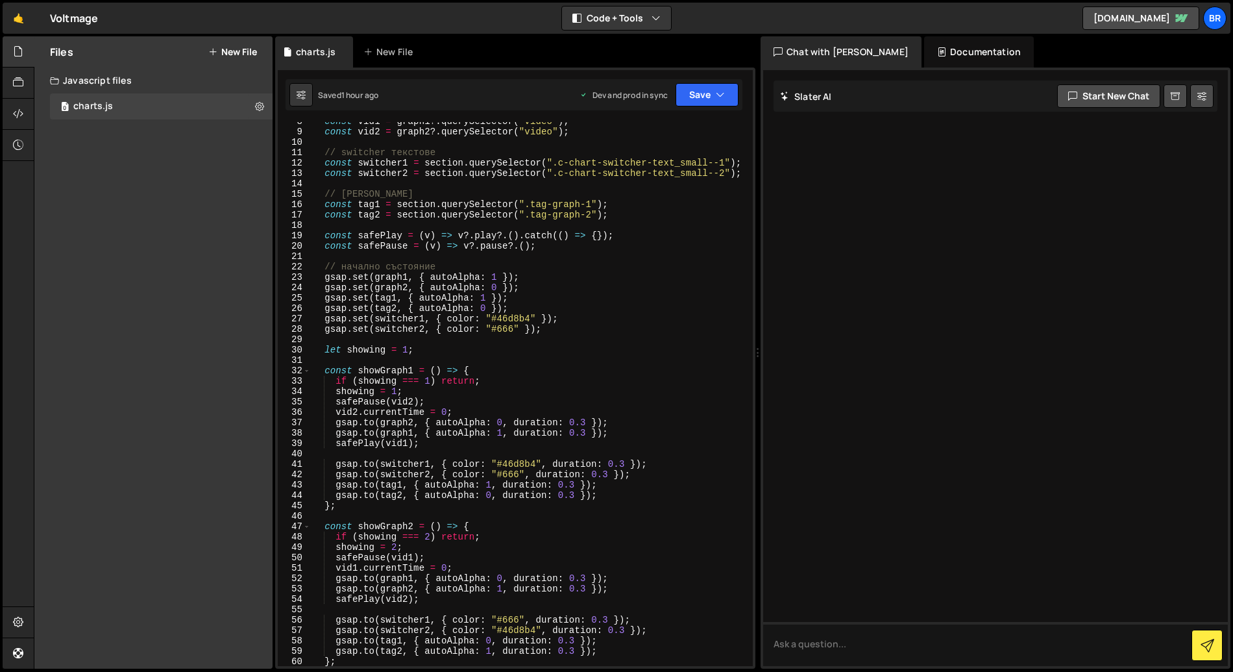
click at [242, 49] on button "New File" at bounding box center [232, 52] width 49 height 10
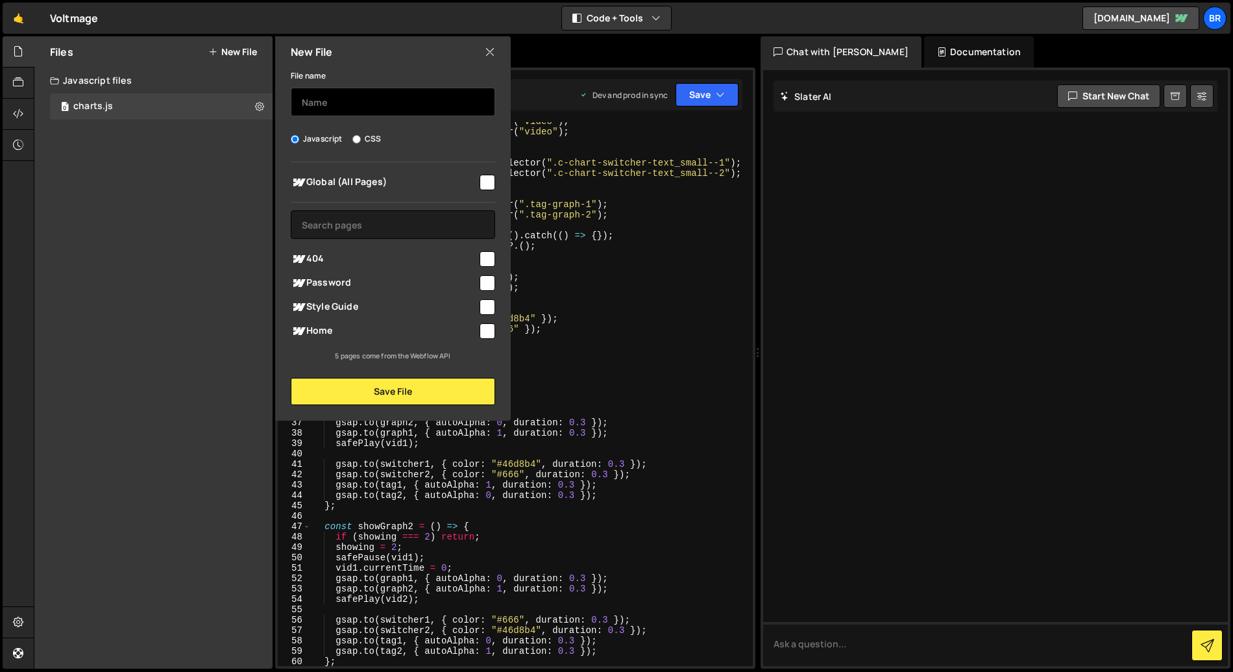
click at [351, 99] on input "text" at bounding box center [393, 102] width 204 height 29
type input "graphs"
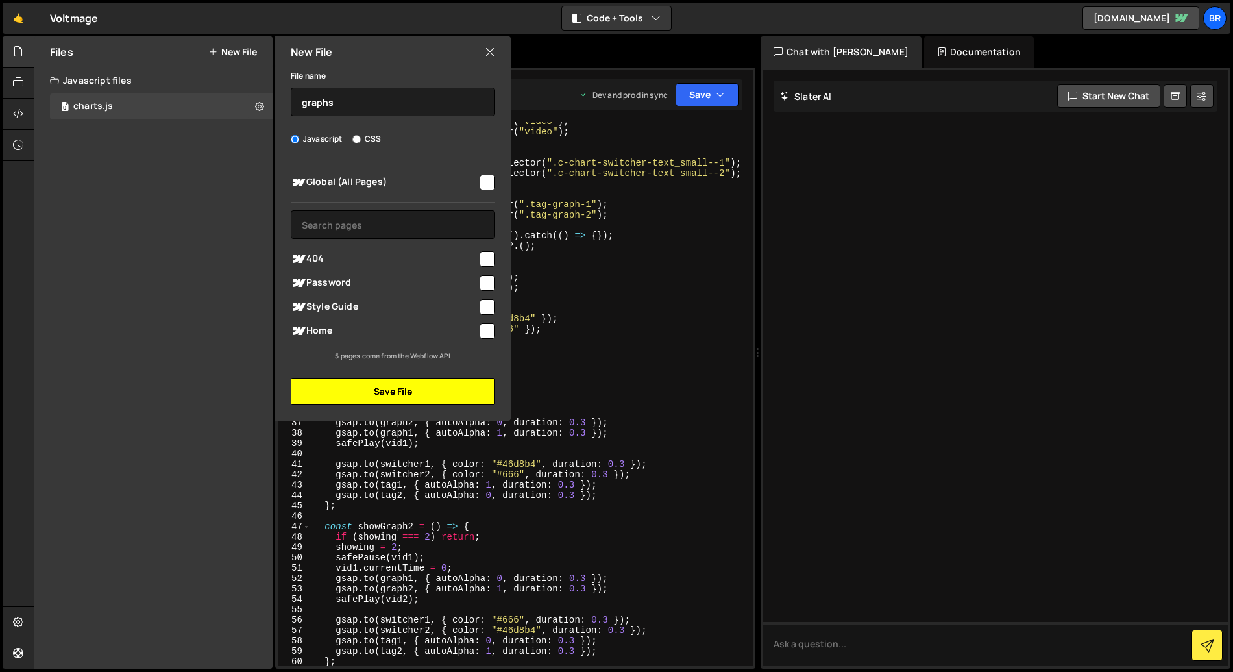
click at [371, 393] on button "Save File" at bounding box center [393, 391] width 204 height 27
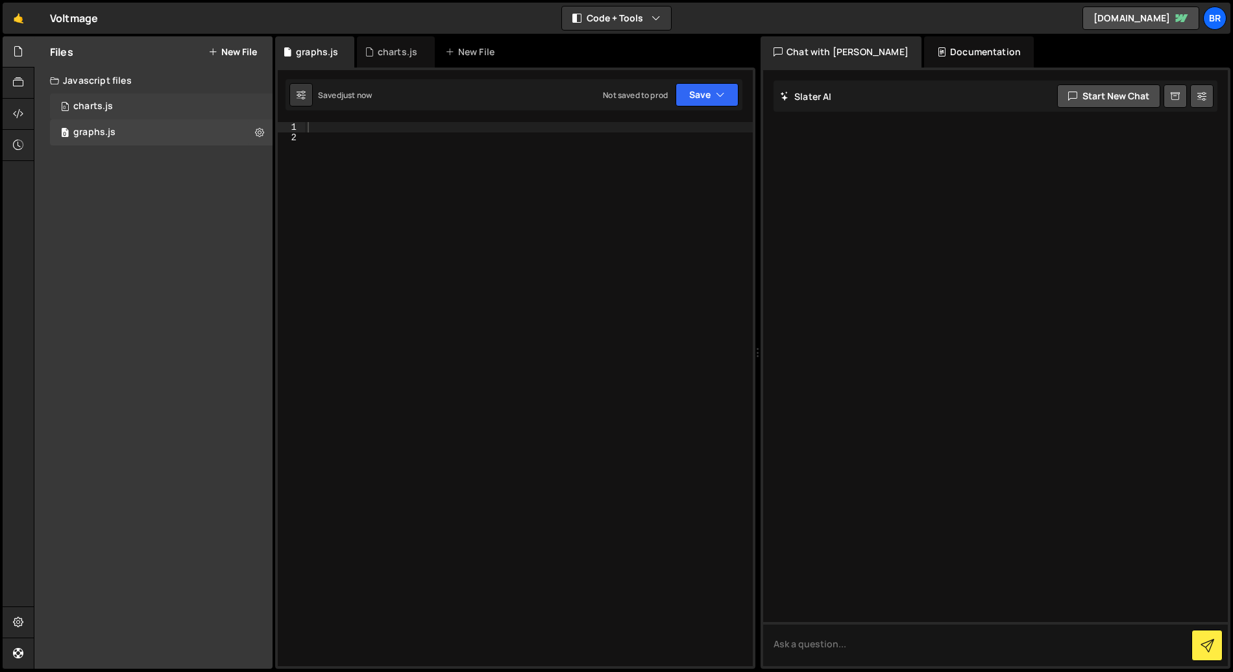
click at [163, 107] on div "0 charts.js 0" at bounding box center [161, 106] width 223 height 26
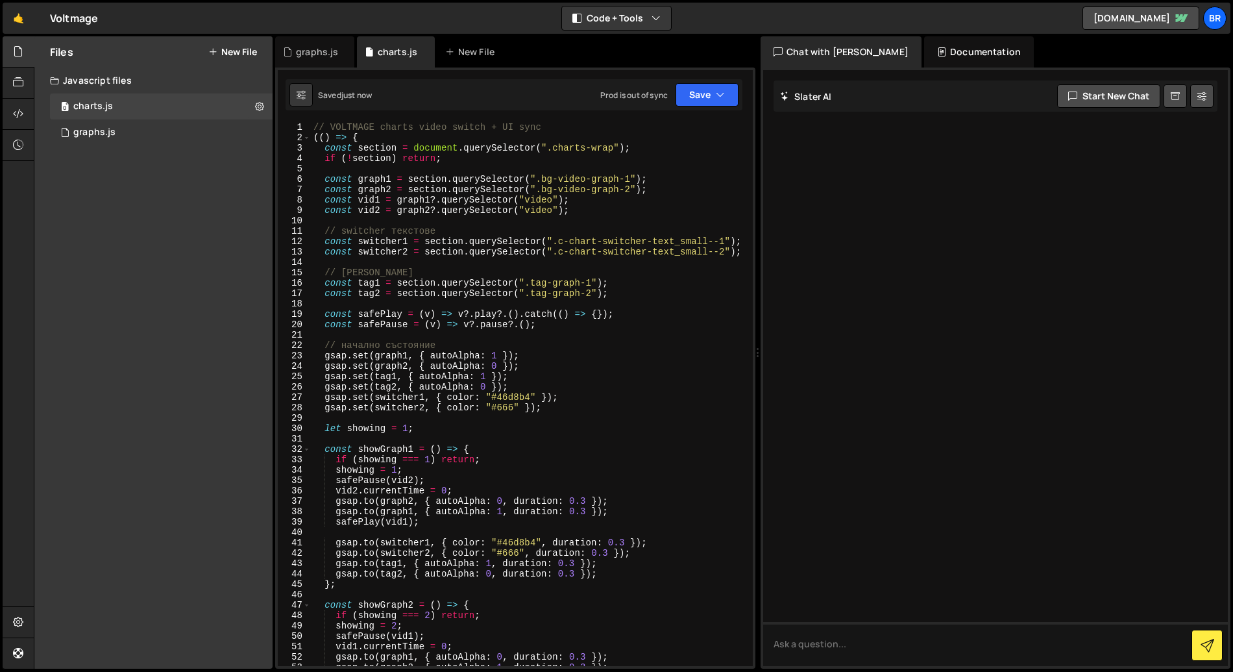
scroll to position [0, 0]
click at [145, 139] on div "0 graphs.js 0" at bounding box center [161, 132] width 223 height 26
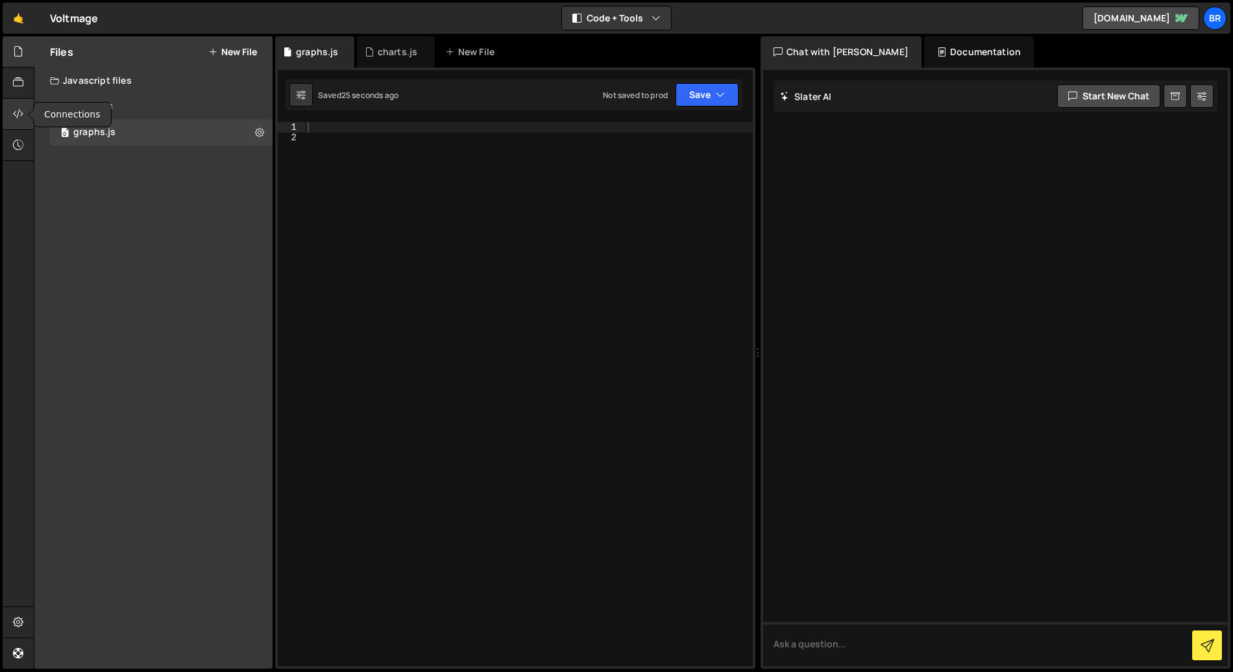
click at [23, 116] on icon at bounding box center [18, 113] width 10 height 14
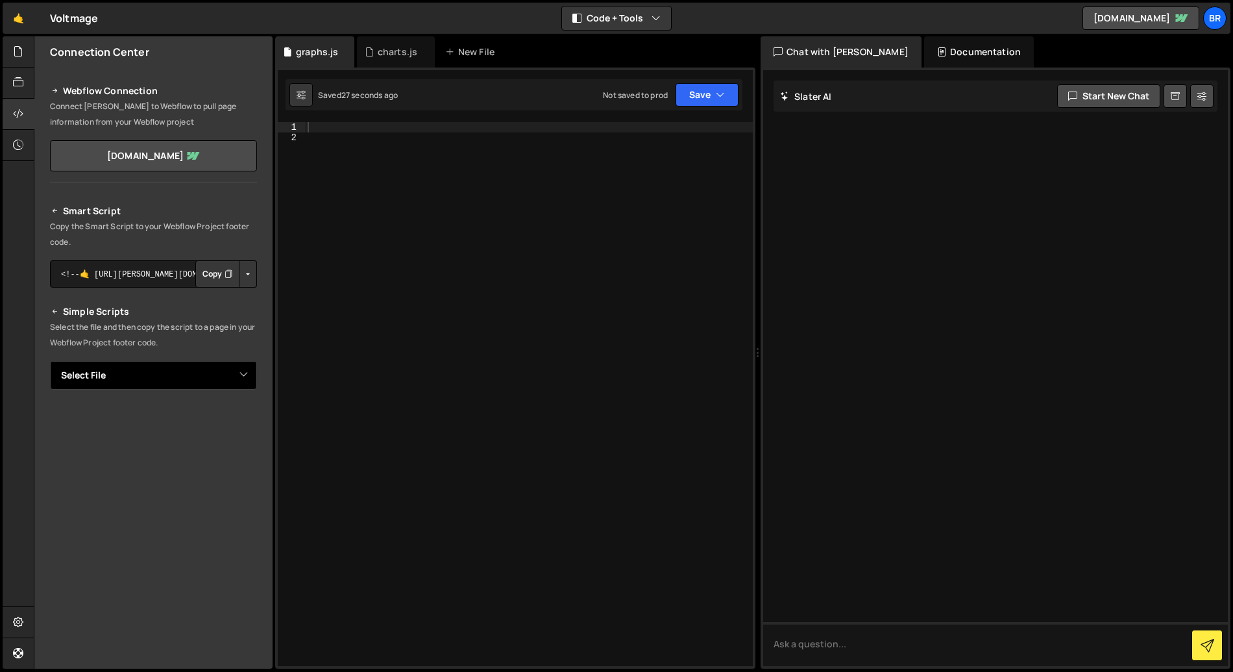
click at [216, 373] on select "Select File index.js graphs.js" at bounding box center [153, 375] width 207 height 29
click at [50, 361] on select "Select File index.js graphs.js" at bounding box center [153, 375] width 207 height 29
click at [201, 375] on select "Select File index.js graphs.js" at bounding box center [153, 375] width 207 height 29
click at [50, 361] on select "Select File index.js graphs.js" at bounding box center [153, 375] width 207 height 29
click at [207, 273] on button "Copy" at bounding box center [217, 273] width 44 height 27
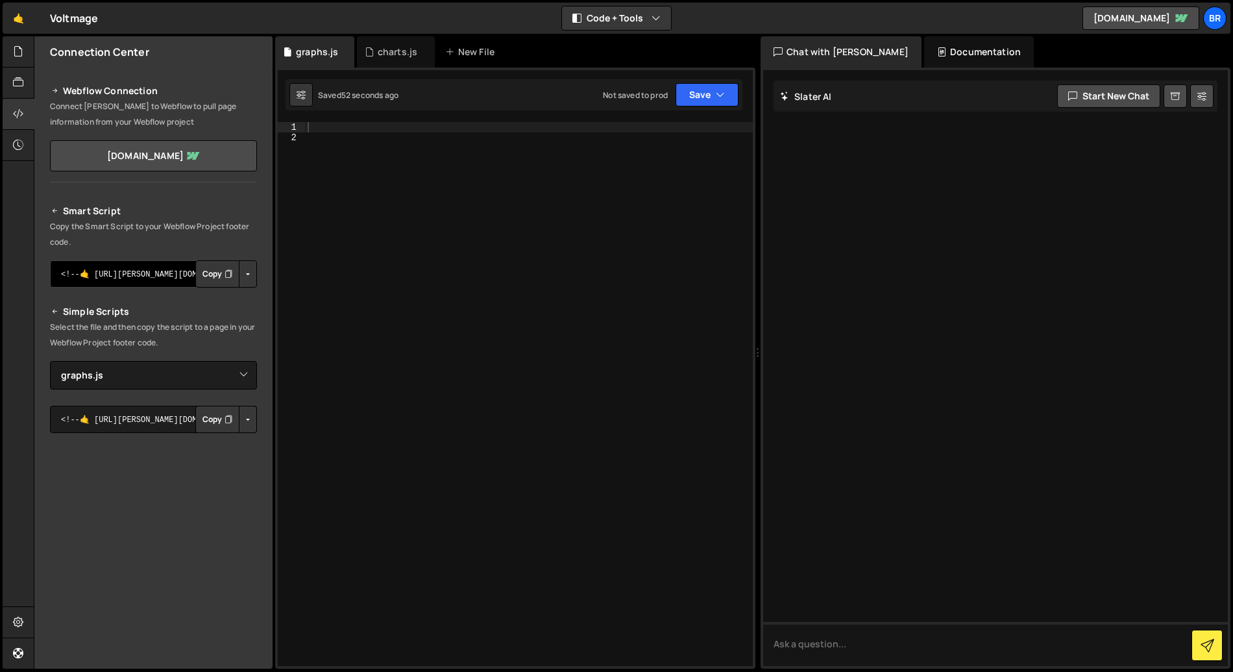
click at [156, 277] on textarea "<!--🤙 https://slater.app/16784.js--> <script>document.addEventListener("DOMCont…" at bounding box center [153, 273] width 207 height 27
drag, startPoint x: 93, startPoint y: 275, endPoint x: 253, endPoint y: 286, distance: 160.1
click at [253, 286] on div "Smart Script Copy the Smart Script to your Webflow Project footer code. <!--🤙 h…" at bounding box center [153, 444] width 238 height 513
click at [243, 277] on button "Button group with nested dropdown" at bounding box center [248, 273] width 18 height 27
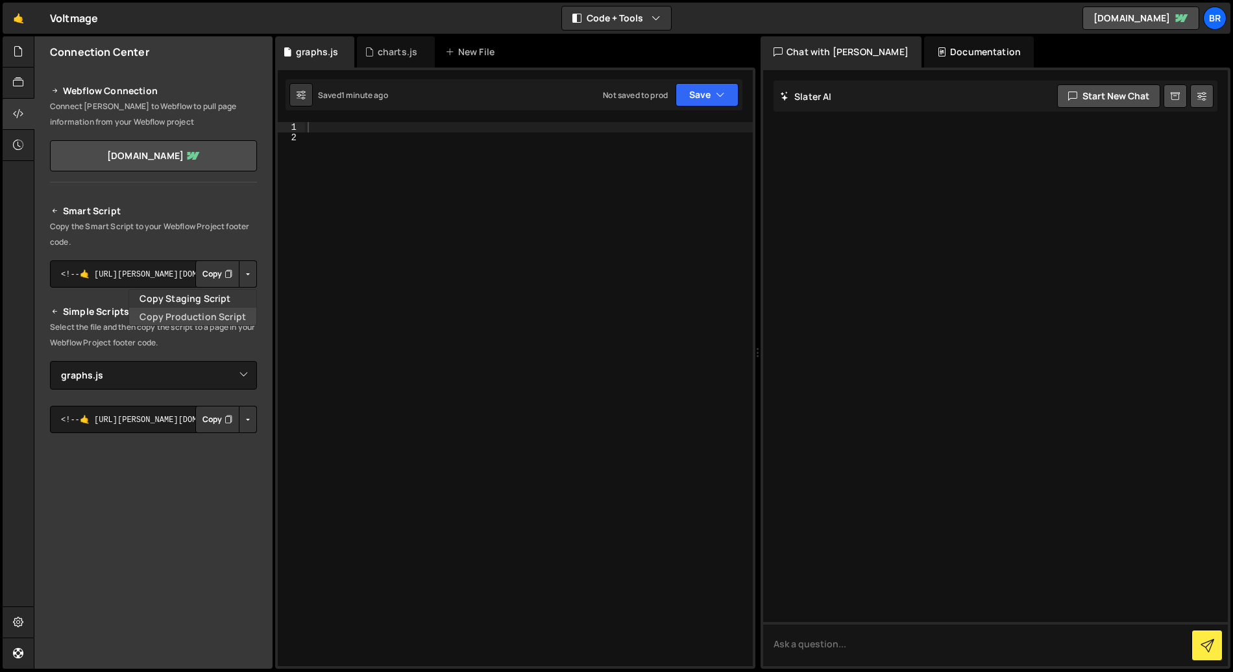
click at [193, 317] on link "Copy Production Script" at bounding box center [192, 317] width 127 height 18
click at [225, 278] on icon "Button group with nested dropdown" at bounding box center [229, 273] width 8 height 13
click at [157, 385] on select "Select File index.js graphs.js" at bounding box center [153, 375] width 207 height 29
select select "45870"
click at [50, 361] on select "Select File index.js graphs.js" at bounding box center [153, 375] width 207 height 29
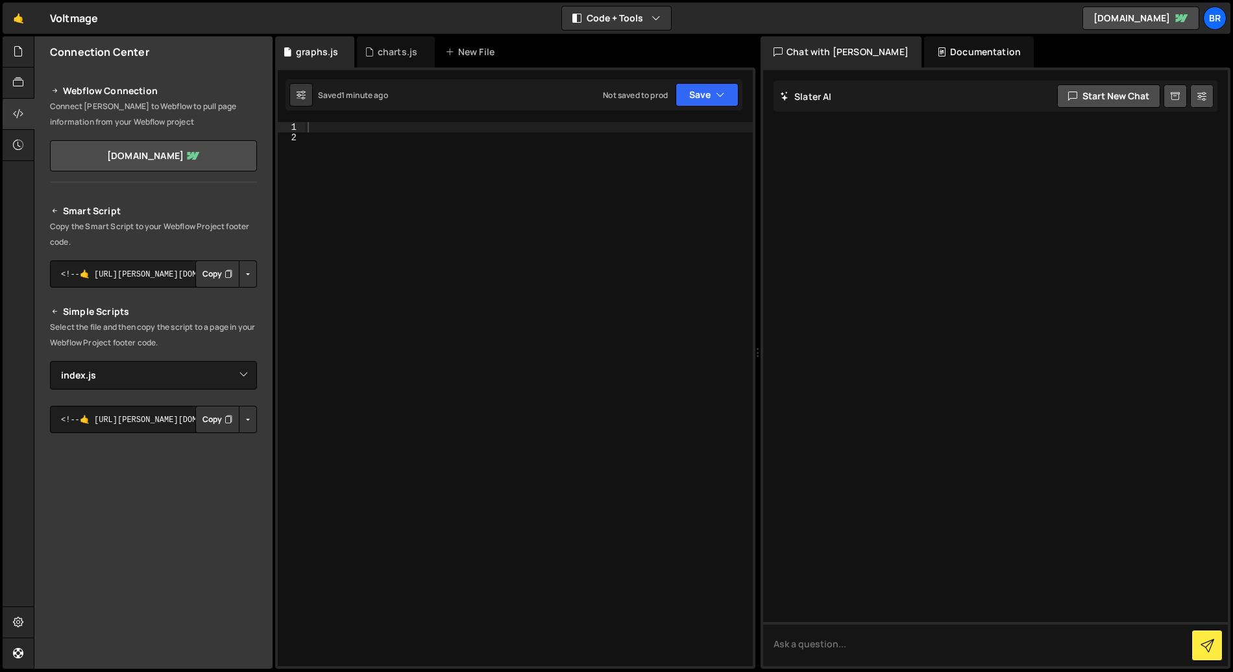
click at [214, 275] on button "Copy" at bounding box center [217, 273] width 44 height 27
drag, startPoint x: 95, startPoint y: 275, endPoint x: 264, endPoint y: 280, distance: 169.5
click at [264, 280] on div "Smart Script Copy the Smart Script to your Webflow Project footer code. <!--🤙 h…" at bounding box center [153, 444] width 238 height 513
click at [203, 272] on button "Copy" at bounding box center [217, 273] width 44 height 27
click at [19, 58] on icon at bounding box center [18, 51] width 10 height 14
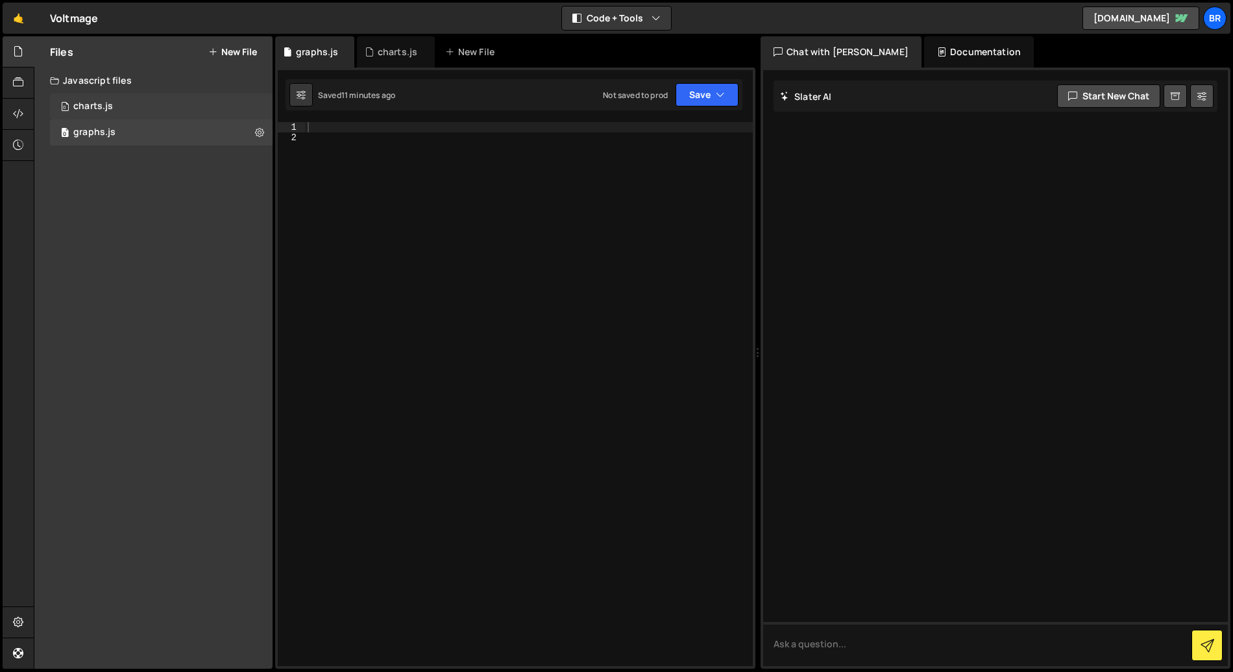
click at [145, 105] on div "0 charts.js 0" at bounding box center [161, 106] width 223 height 26
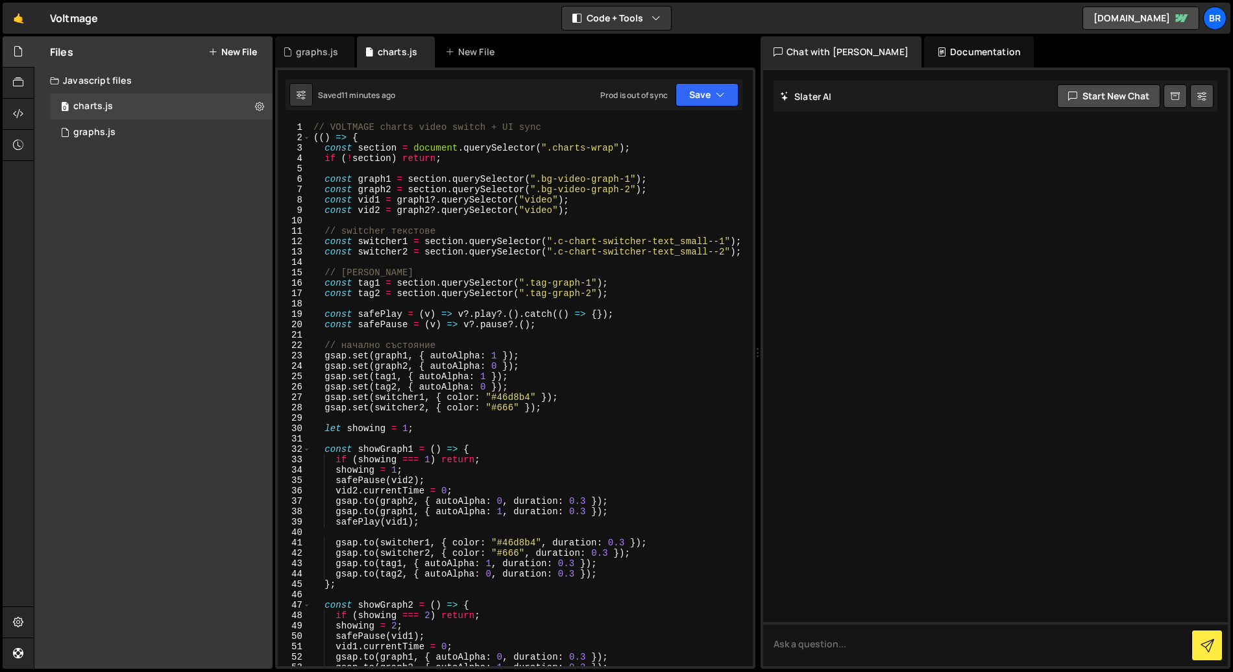
drag, startPoint x: 310, startPoint y: 126, endPoint x: 367, endPoint y: 194, distance: 89.4
click at [367, 194] on div "1 2 3 4 5 6 7 8 9 10 11 12 13 14 15 16 17 18 19 20 21 22 23 24 25 26 27 28 29 3…" at bounding box center [515, 394] width 475 height 544
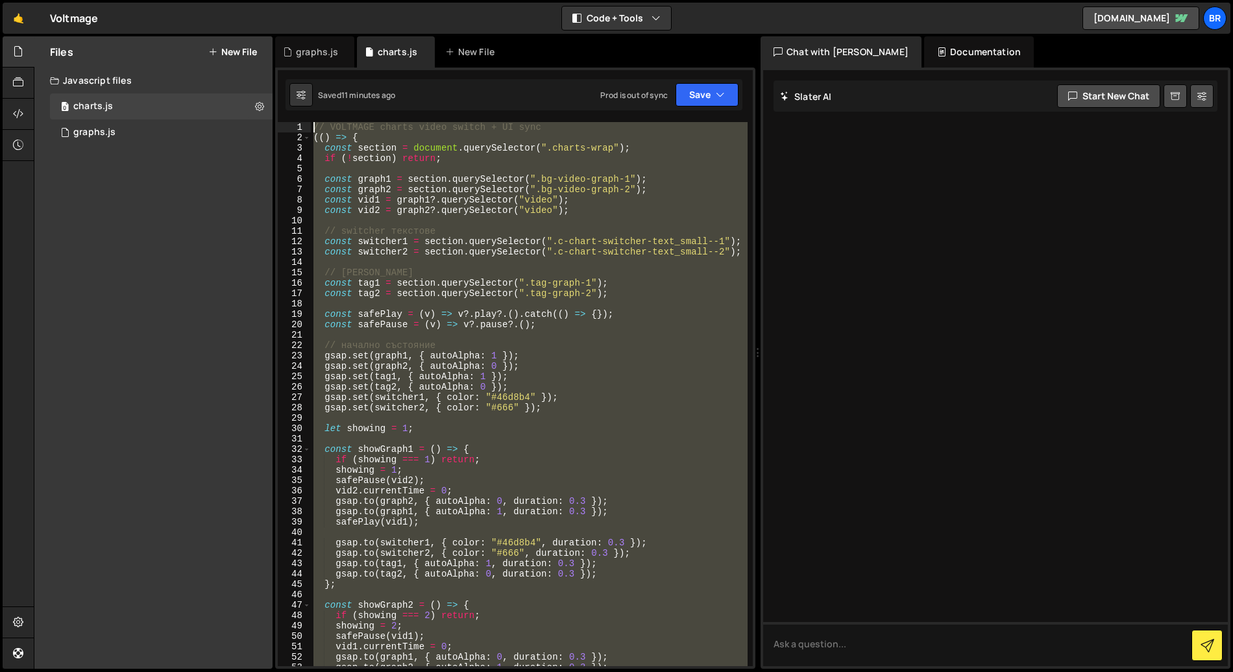
drag, startPoint x: 361, startPoint y: 399, endPoint x: 313, endPoint y: 70, distance: 332.6
click at [313, 70] on div "1 Type cmd + s to save your Javascript file. הההההההההההההההההההההההההההההההההה…" at bounding box center [515, 368] width 480 height 601
type textarea "// VOLTMAGE charts video switch + UI sync (() => {"
click at [122, 131] on div "0 graphs.js 0" at bounding box center [161, 132] width 223 height 26
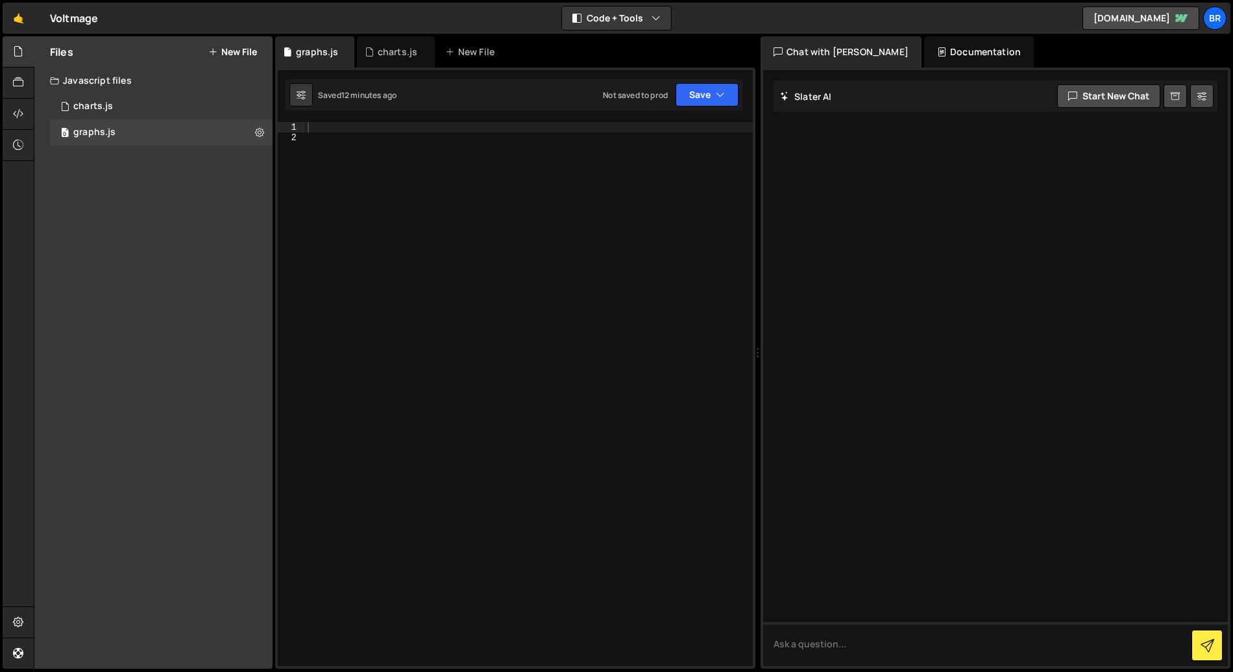
click at [335, 127] on div at bounding box center [529, 404] width 448 height 565
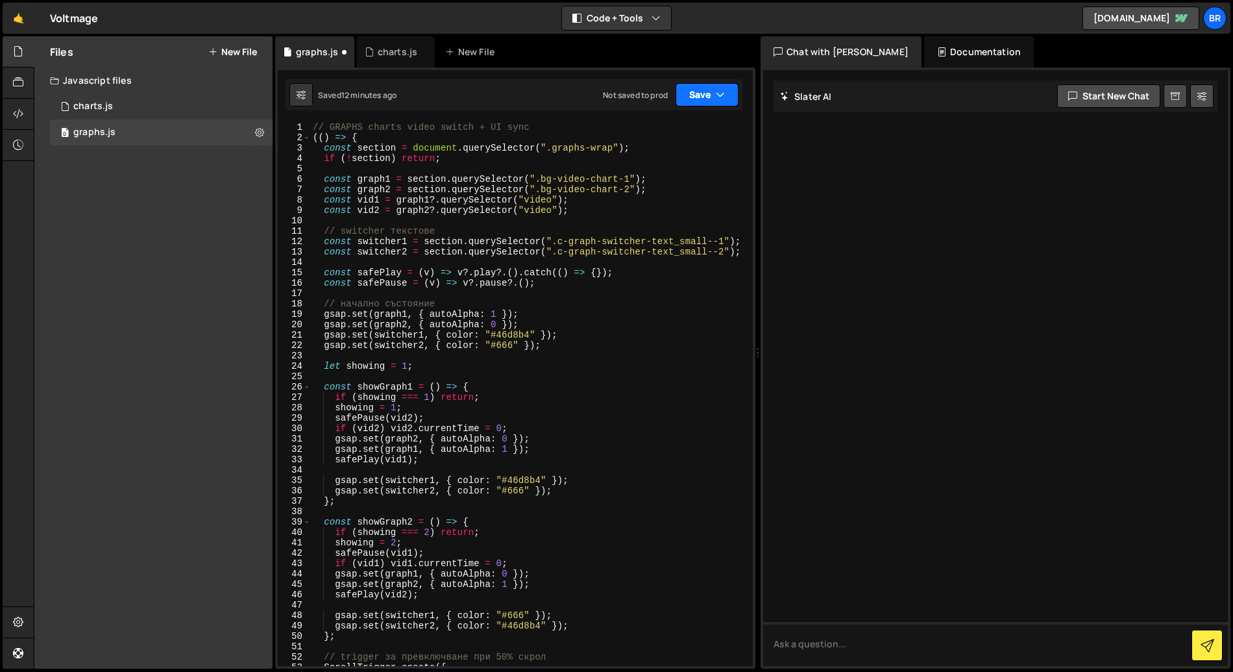
click at [697, 94] on button "Save" at bounding box center [707, 94] width 63 height 23
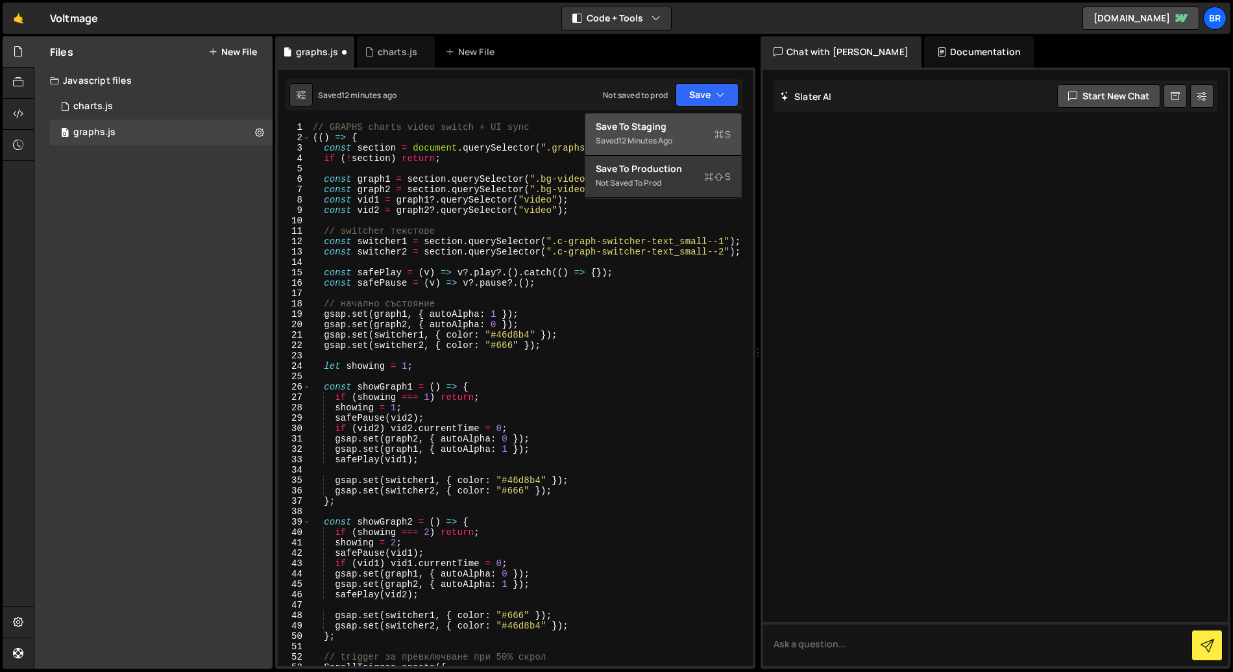
click at [675, 131] on div "Save to Staging S" at bounding box center [663, 126] width 135 height 13
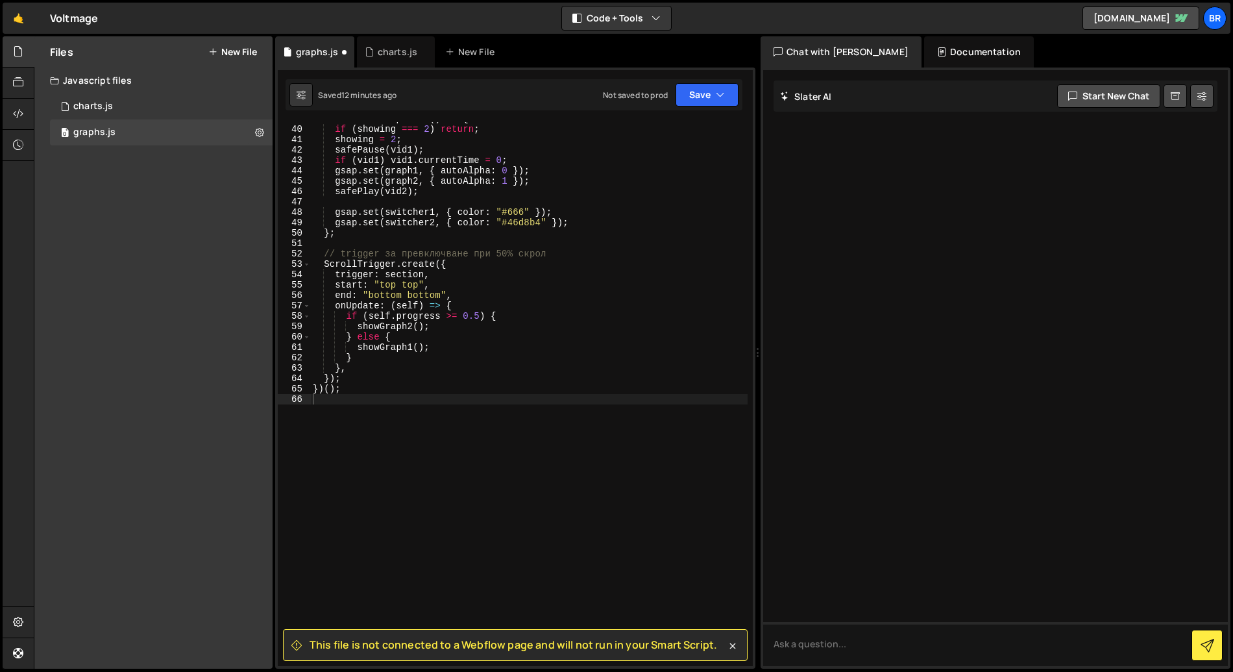
scroll to position [403, 0]
click at [129, 105] on div "0 charts.js 0" at bounding box center [161, 106] width 223 height 26
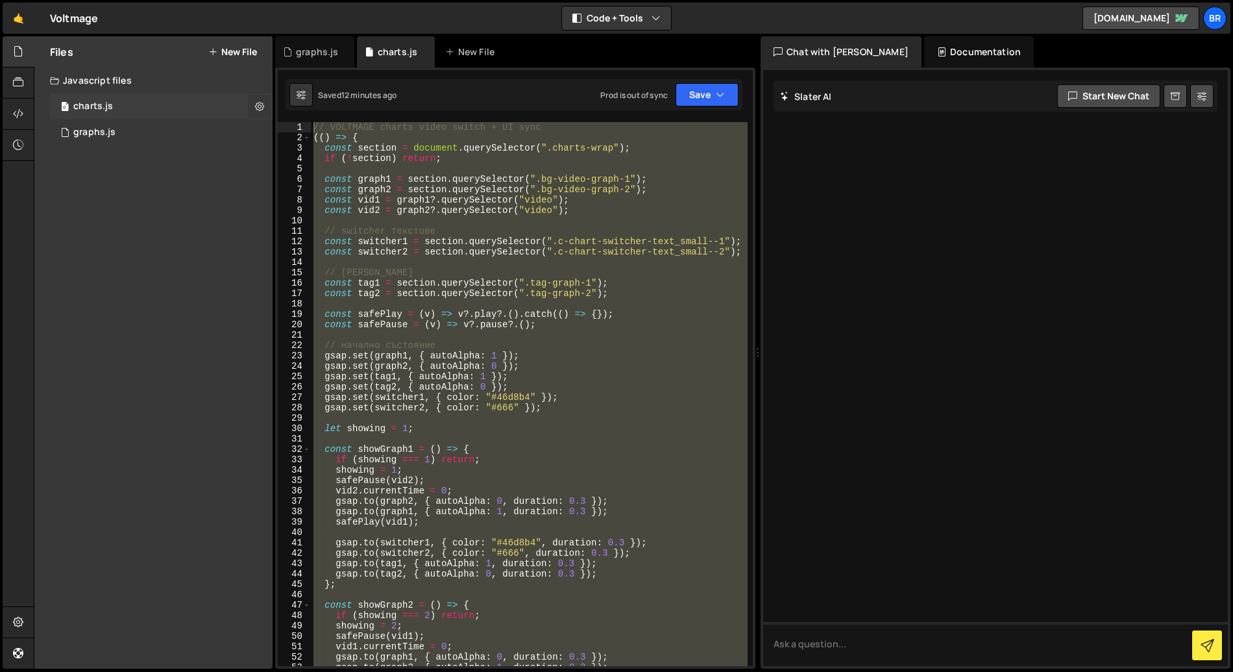
click at [255, 105] on icon at bounding box center [259, 106] width 9 height 12
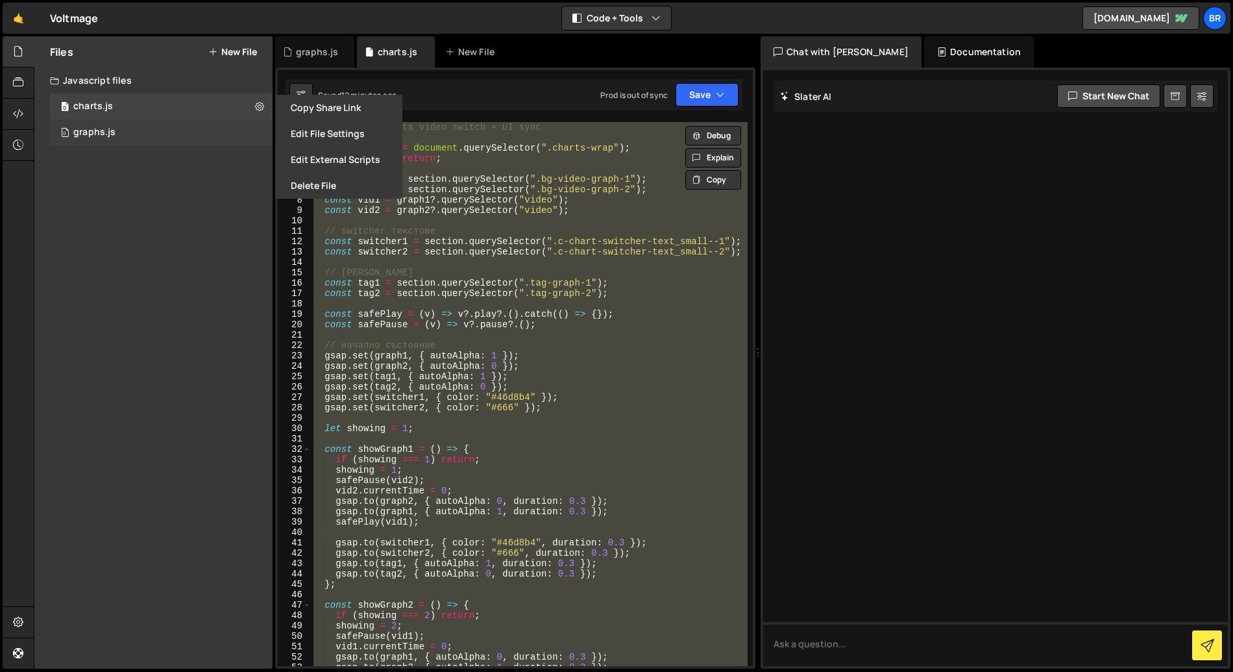
click at [178, 135] on div "0 graphs.js 0" at bounding box center [161, 132] width 223 height 26
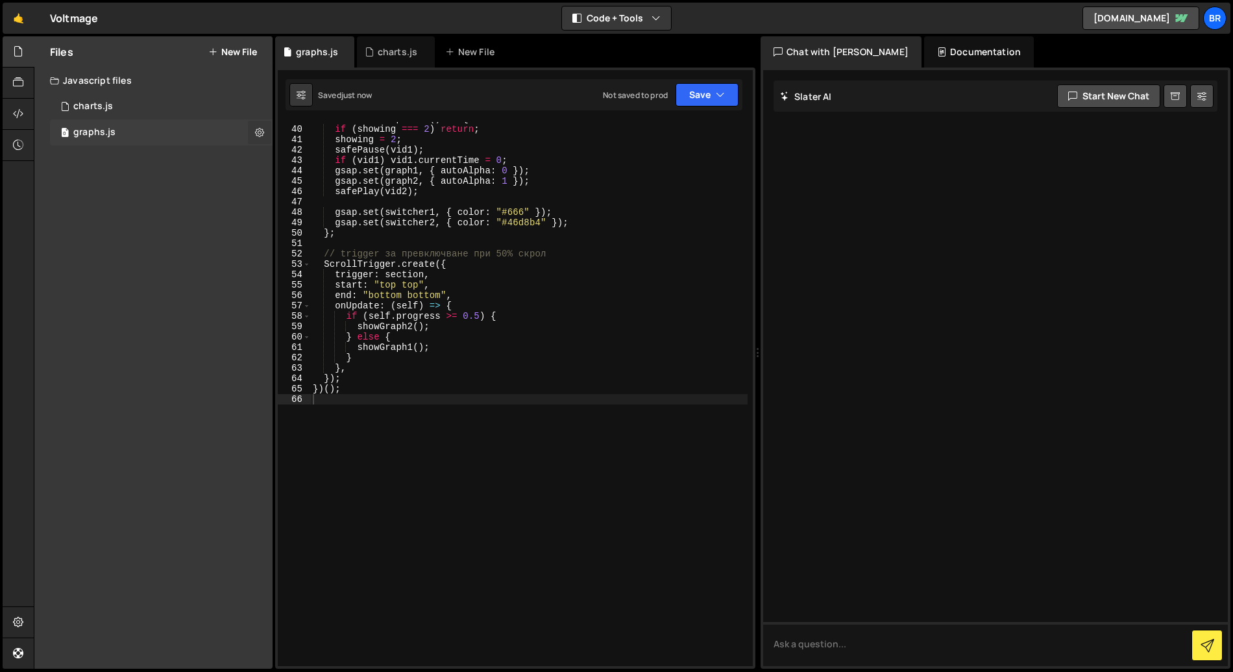
click at [265, 132] on button at bounding box center [259, 132] width 23 height 23
type input "graphs"
radio input "true"
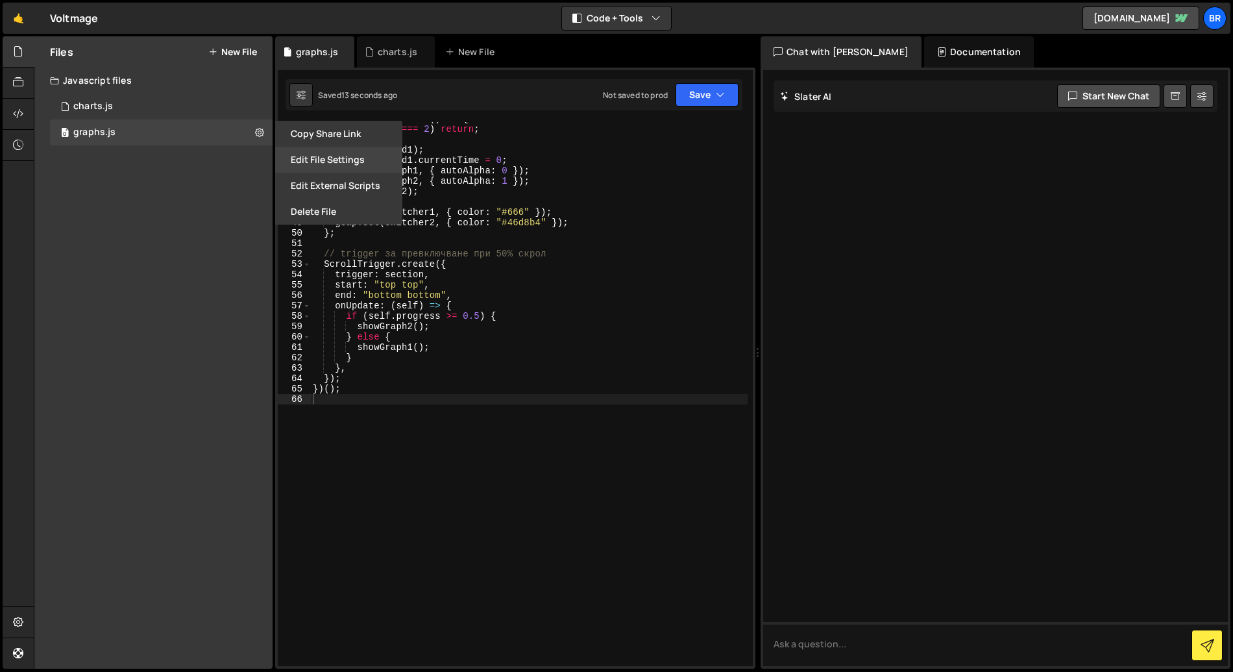
click at [323, 154] on button "Edit File Settings" at bounding box center [338, 160] width 127 height 26
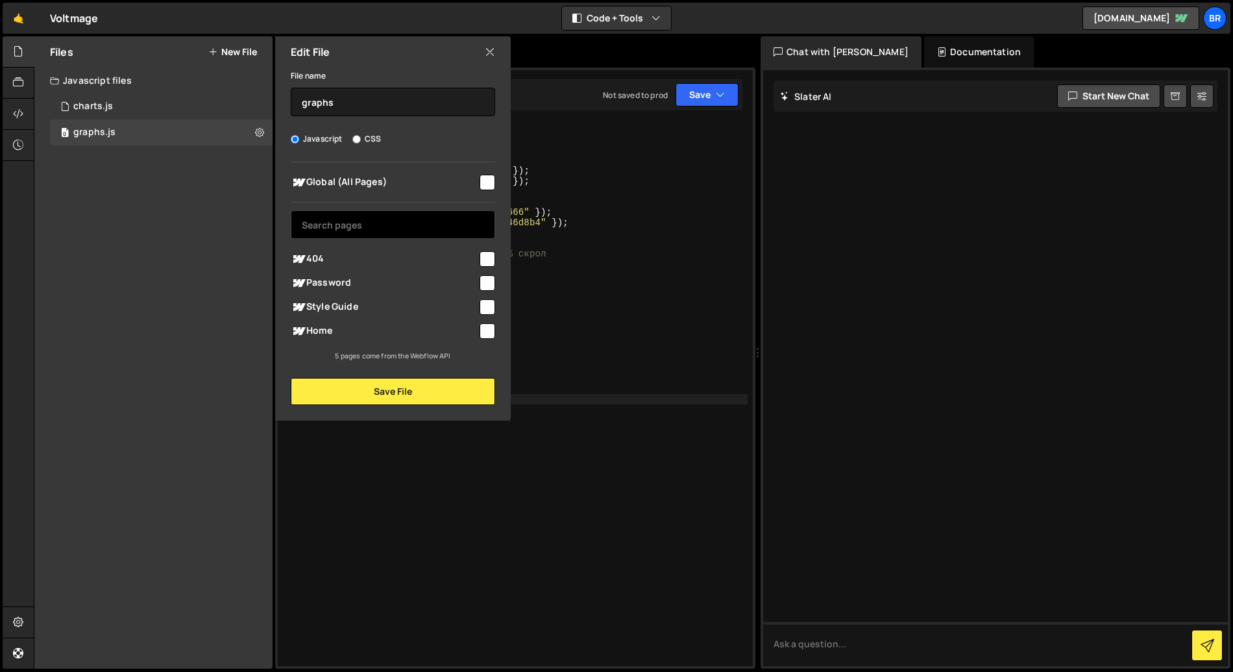
click at [369, 220] on input "text" at bounding box center [393, 224] width 204 height 29
click at [257, 100] on div "0 charts.js 0" at bounding box center [161, 106] width 223 height 26
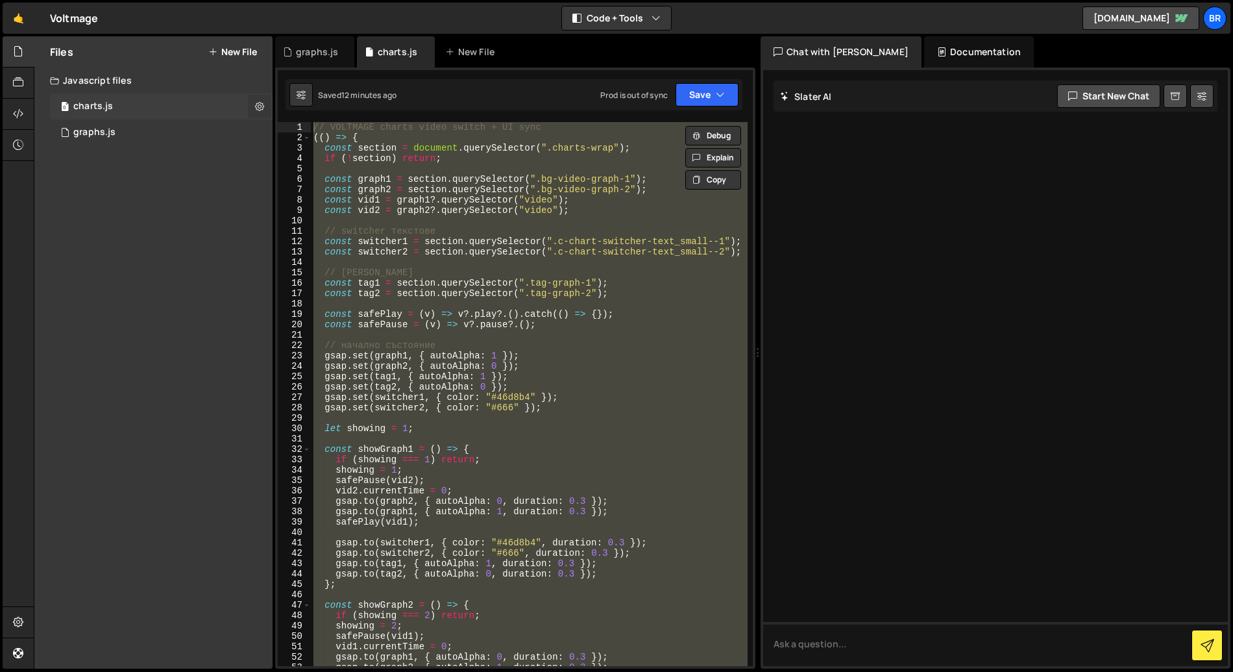
click at [259, 106] on icon at bounding box center [259, 106] width 9 height 12
type input "charts"
radio input "true"
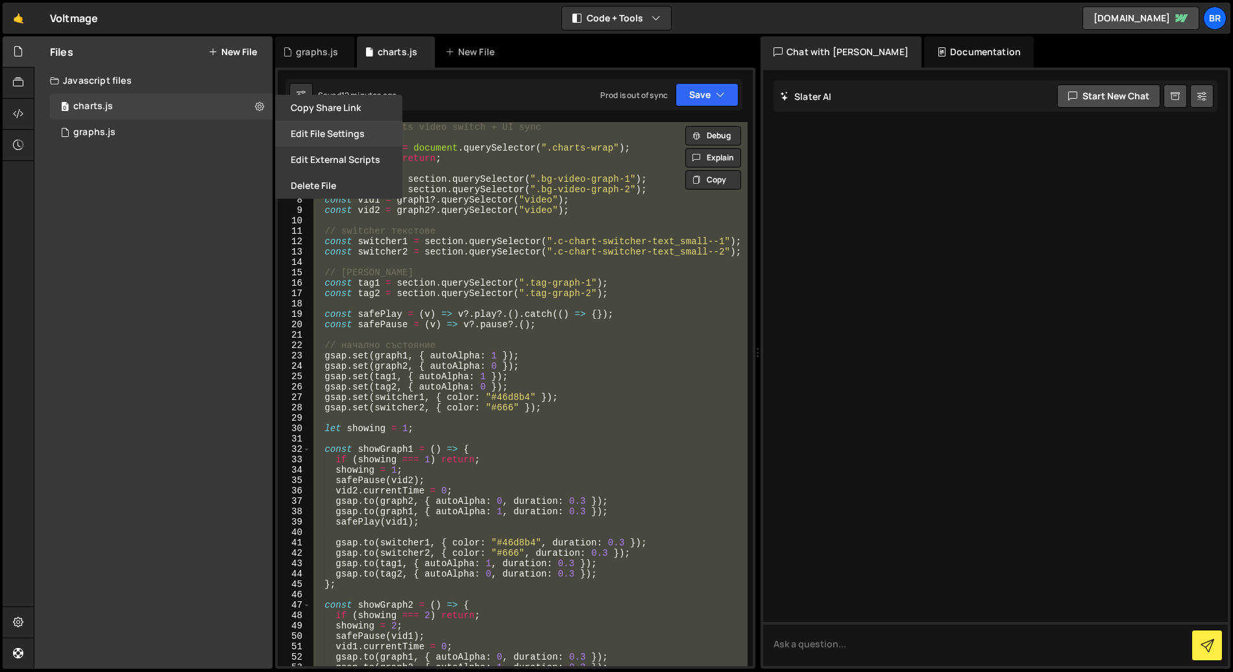
click at [343, 137] on button "Edit File Settings" at bounding box center [338, 134] width 127 height 26
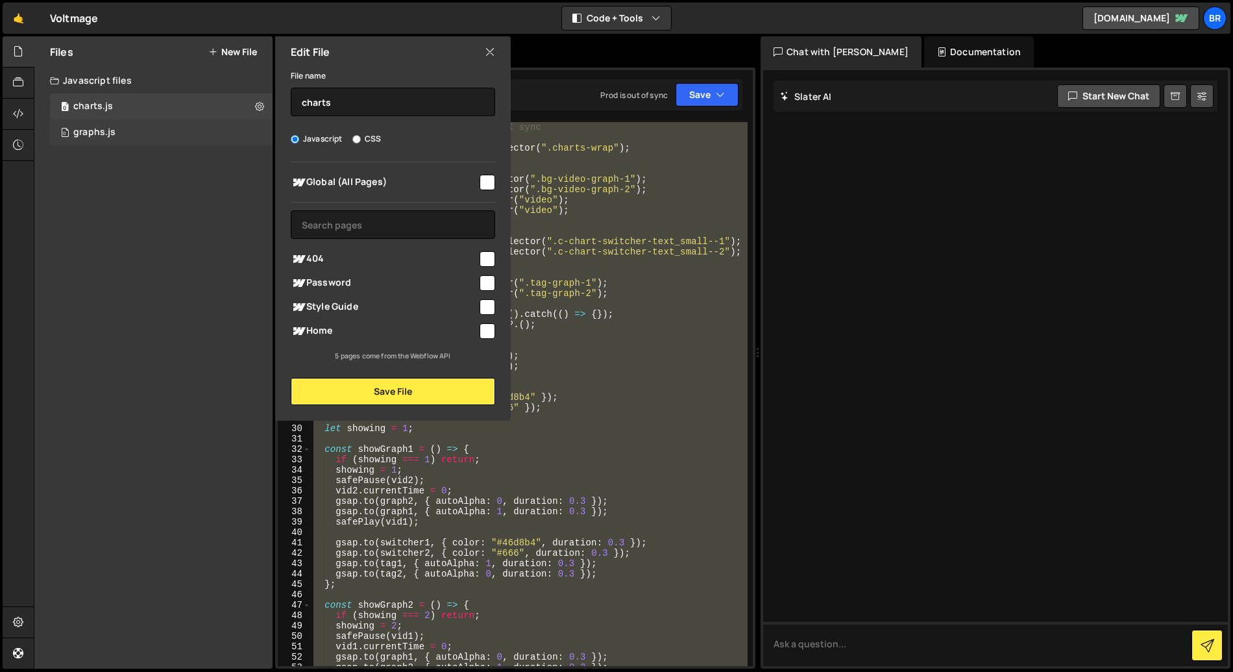
click at [161, 128] on div "0 graphs.js 0" at bounding box center [161, 132] width 223 height 26
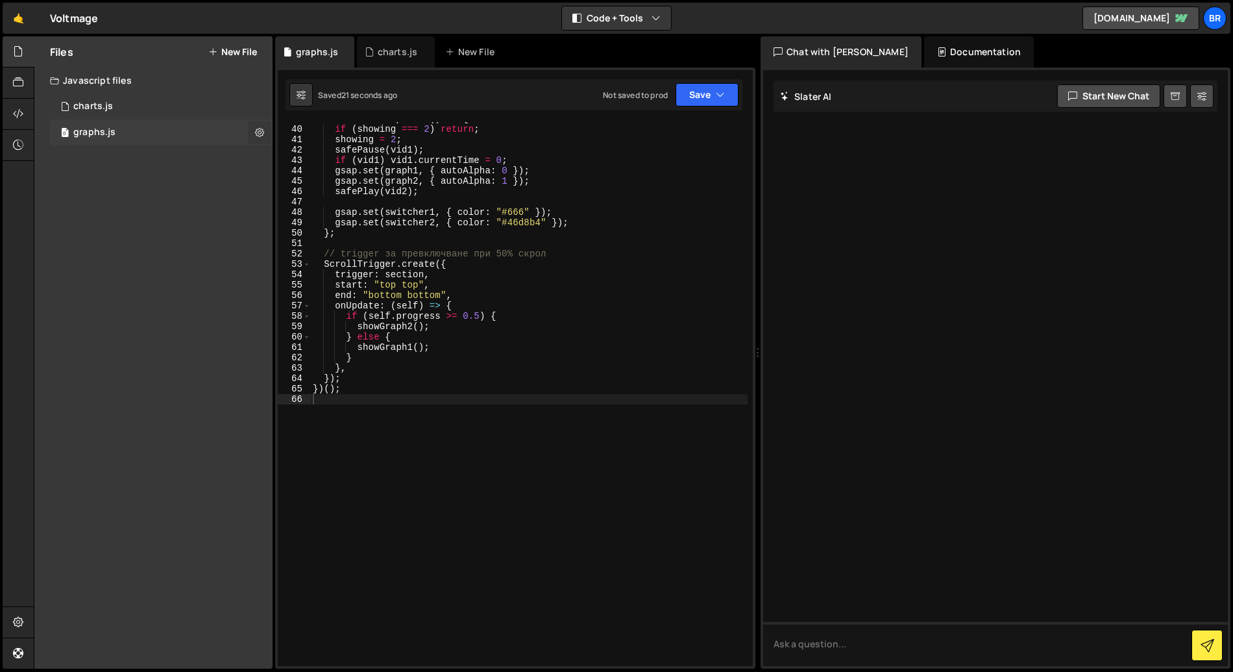
click at [258, 134] on icon at bounding box center [259, 132] width 9 height 12
type input "graphs"
radio input "true"
click at [317, 160] on button "Edit File Settings" at bounding box center [338, 160] width 127 height 26
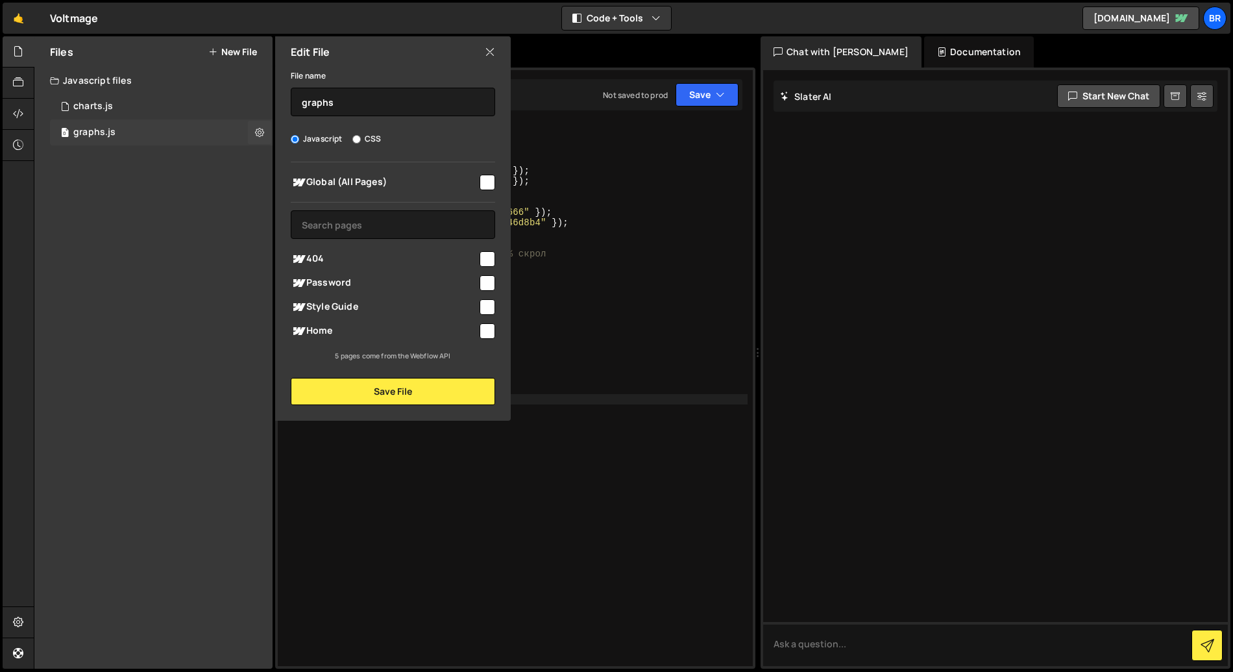
click at [173, 137] on div "0 graphs.js 0" at bounding box center [161, 132] width 223 height 26
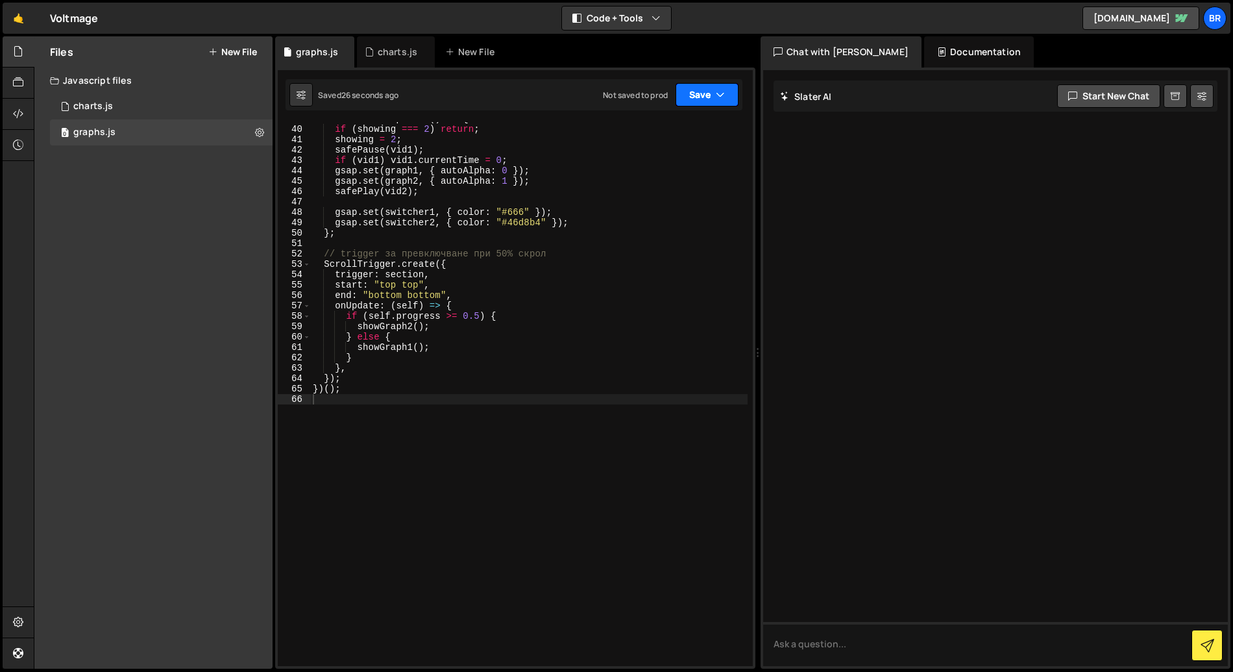
click at [699, 100] on button "Save" at bounding box center [707, 94] width 63 height 23
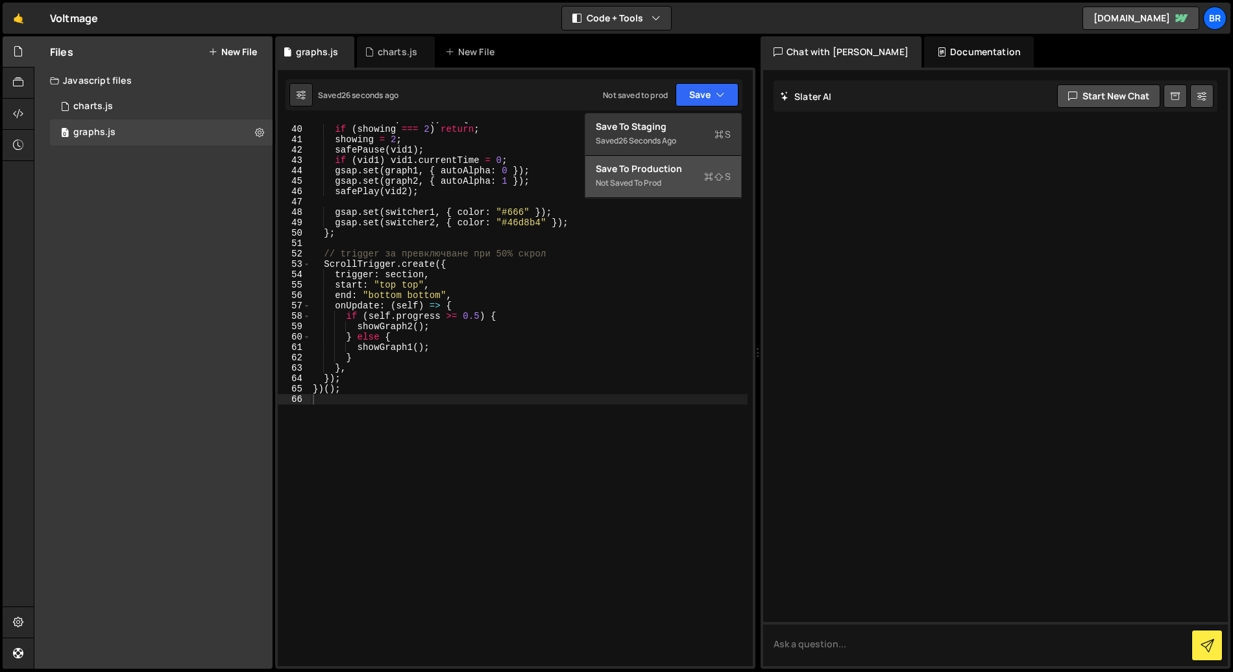
click at [669, 191] on button "Save to Production S Not saved to prod" at bounding box center [664, 177] width 156 height 42
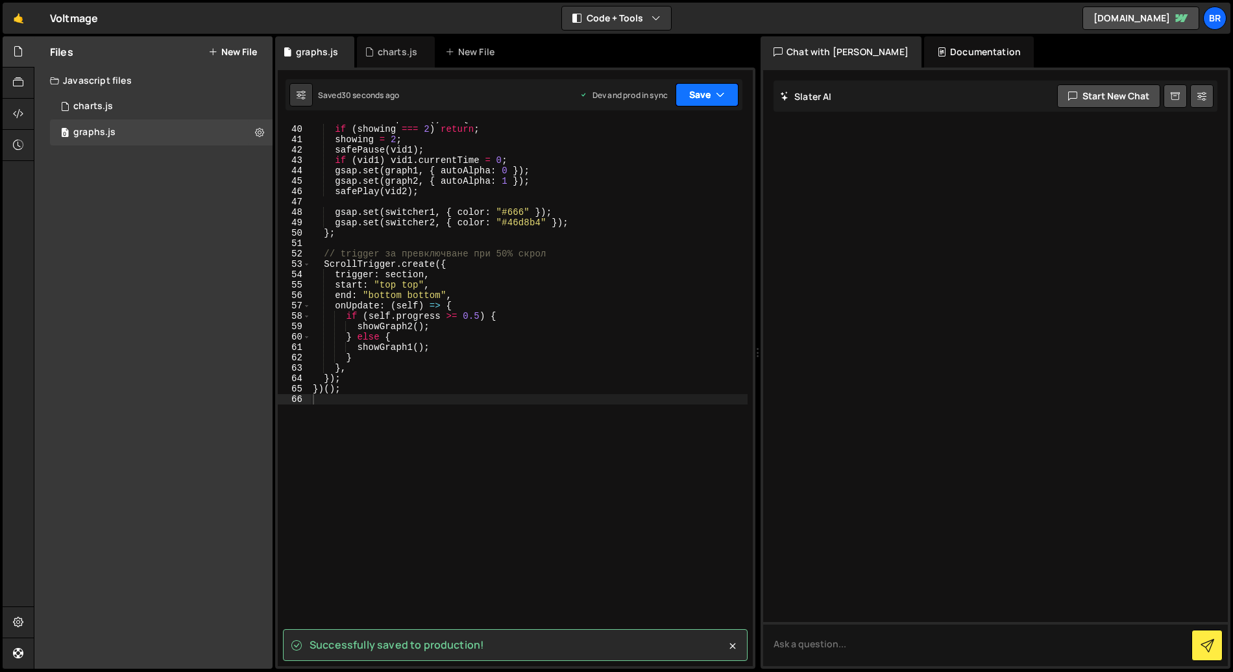
click at [722, 101] on button "Save" at bounding box center [707, 94] width 63 height 23
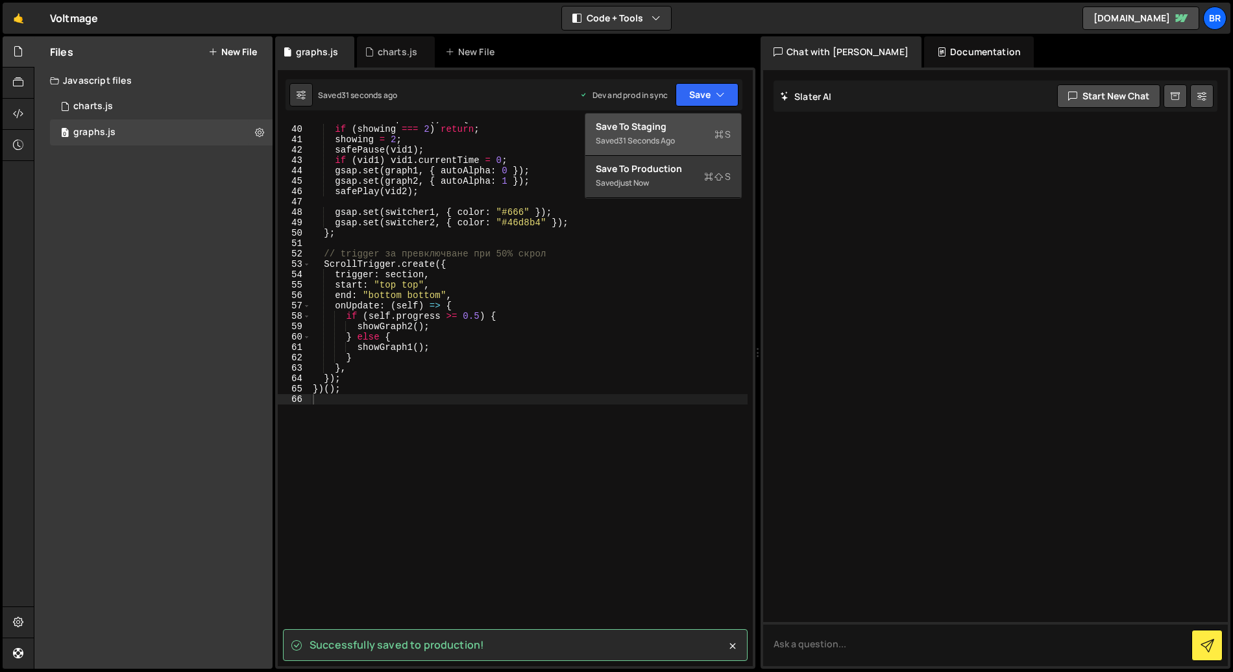
click at [670, 140] on div "31 seconds ago" at bounding box center [647, 140] width 56 height 11
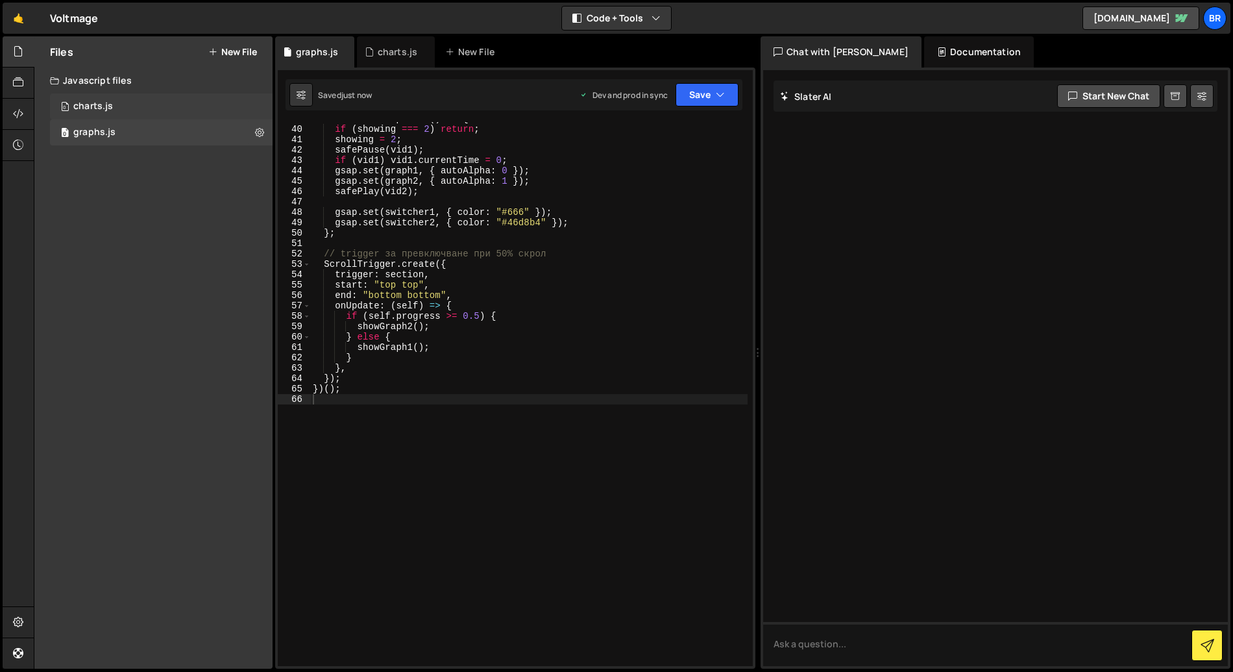
click at [145, 109] on div "0 charts.js 0" at bounding box center [161, 106] width 223 height 26
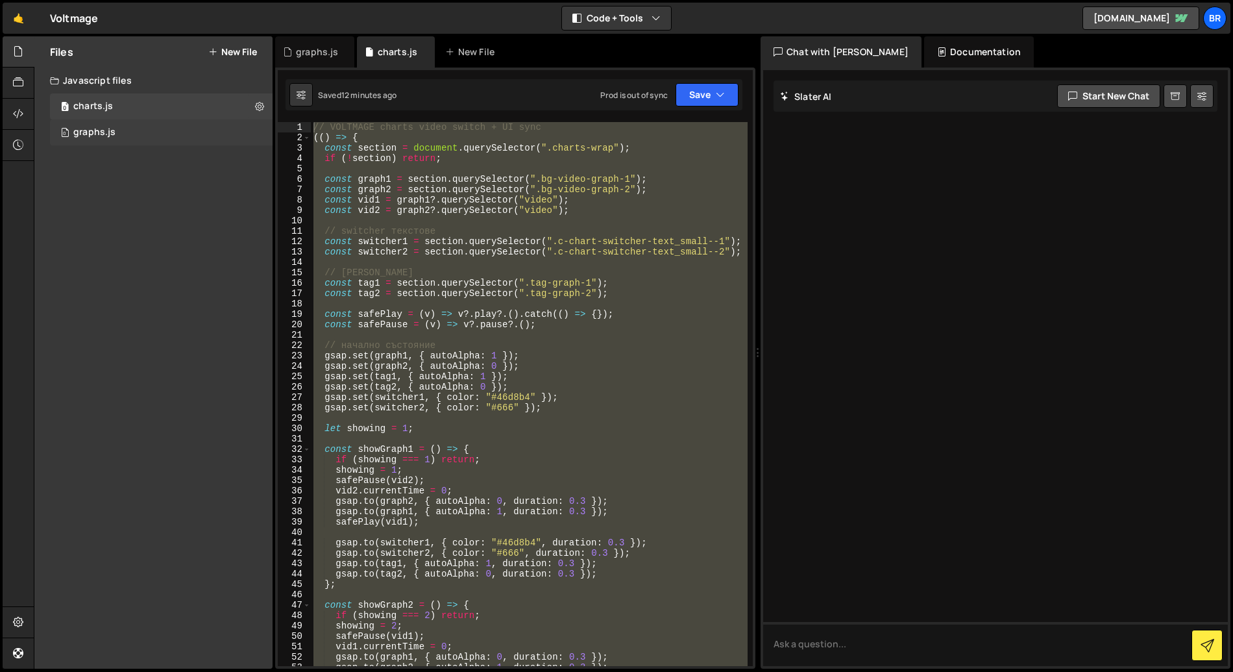
click at [180, 125] on div "0 graphs.js 0" at bounding box center [161, 132] width 223 height 26
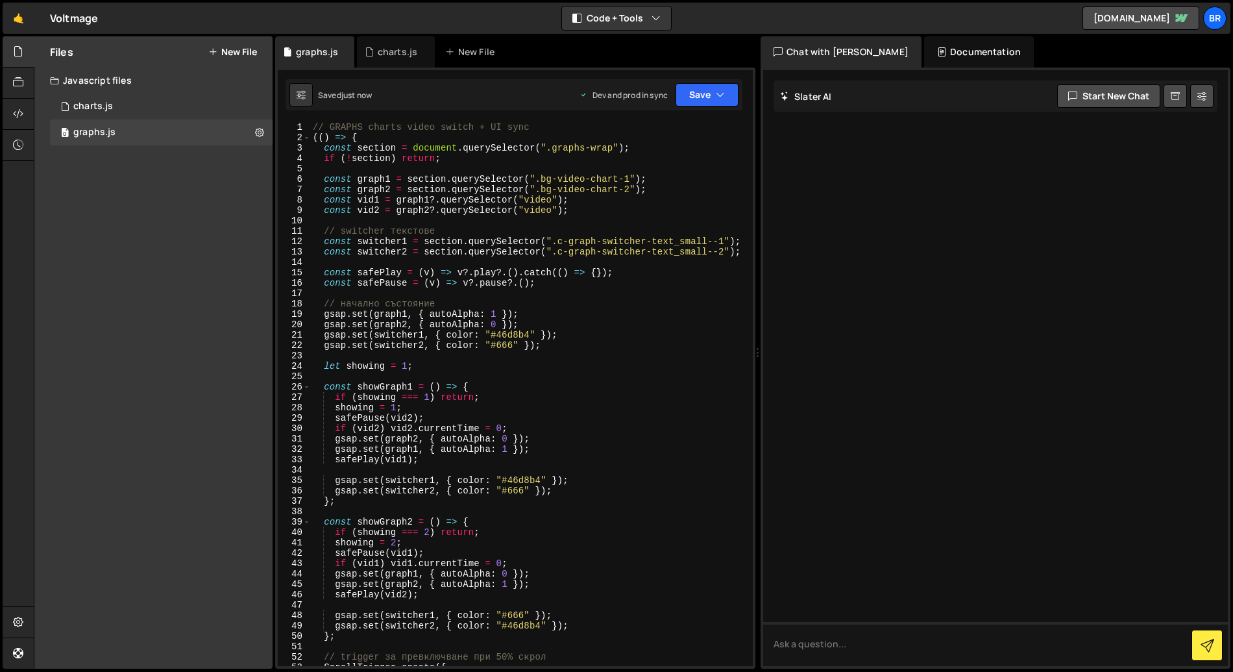
scroll to position [0, 0]
click at [260, 131] on icon at bounding box center [259, 132] width 9 height 12
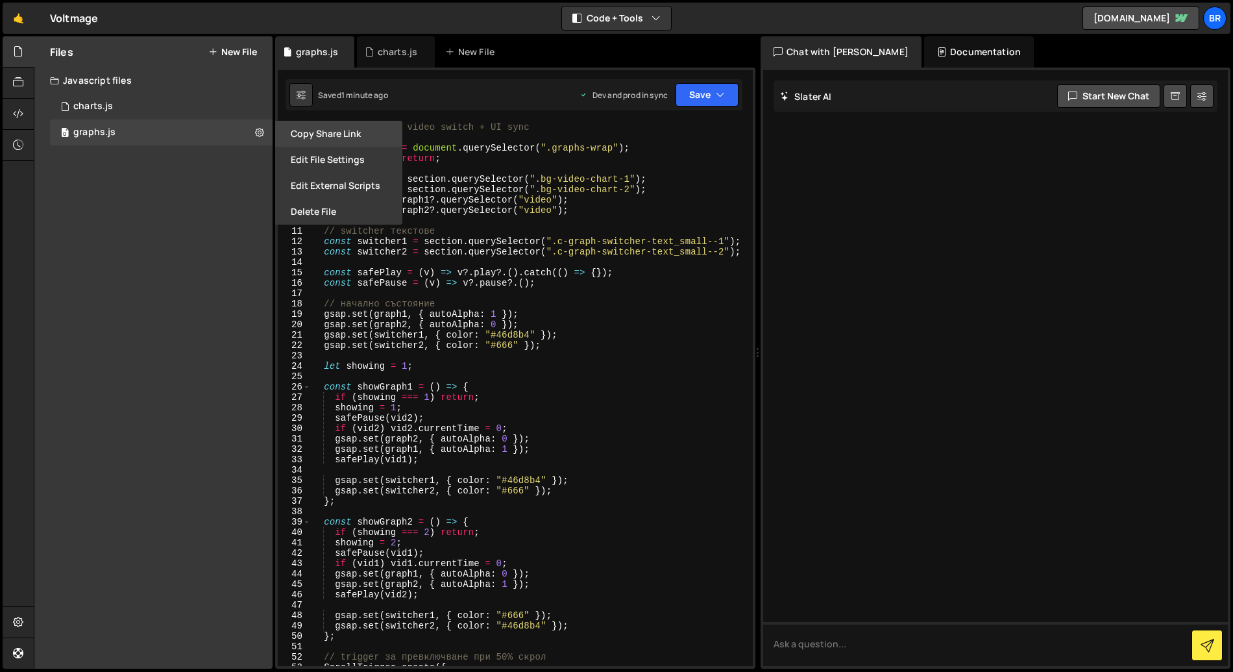
click at [337, 134] on button "Copy share link" at bounding box center [338, 134] width 127 height 26
click at [21, 110] on icon at bounding box center [18, 113] width 10 height 14
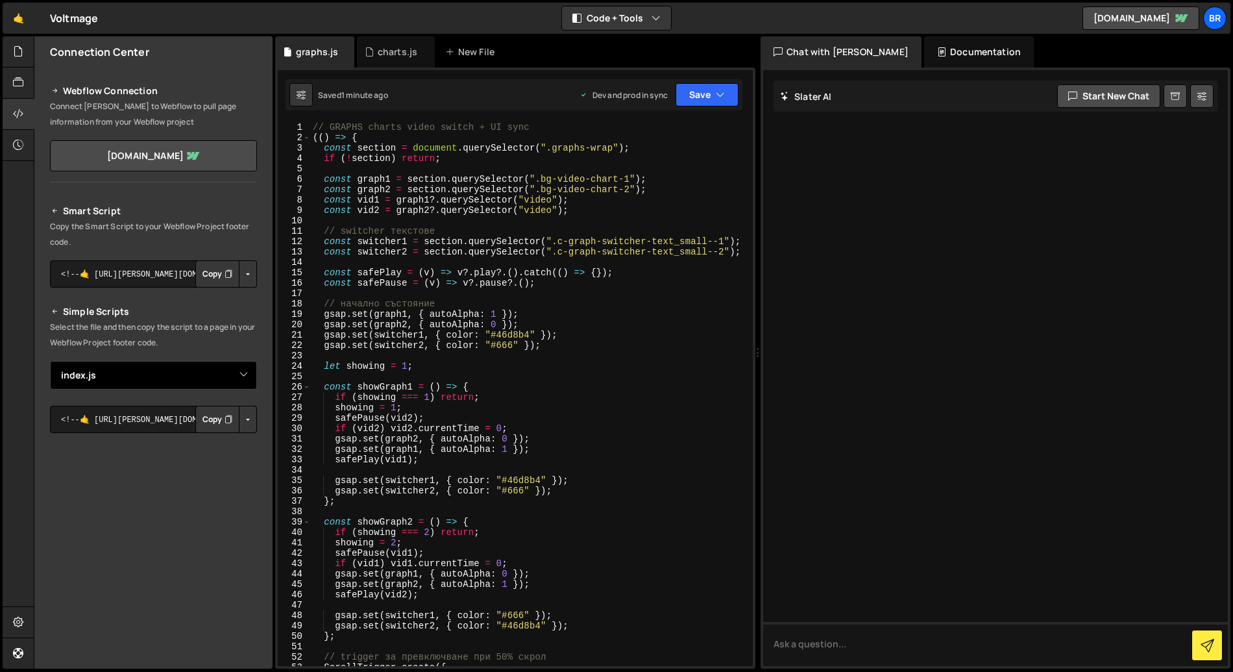
click at [240, 376] on select "Select File index.js graphs.js" at bounding box center [153, 375] width 207 height 29
select select "45885"
click at [50, 361] on select "Select File index.js graphs.js" at bounding box center [153, 375] width 207 height 29
click at [210, 419] on button "Copy" at bounding box center [217, 419] width 44 height 27
click at [412, 339] on div "// GRAPHS charts video switch + UI sync (( ) => { const section = document . qu…" at bounding box center [529, 404] width 438 height 565
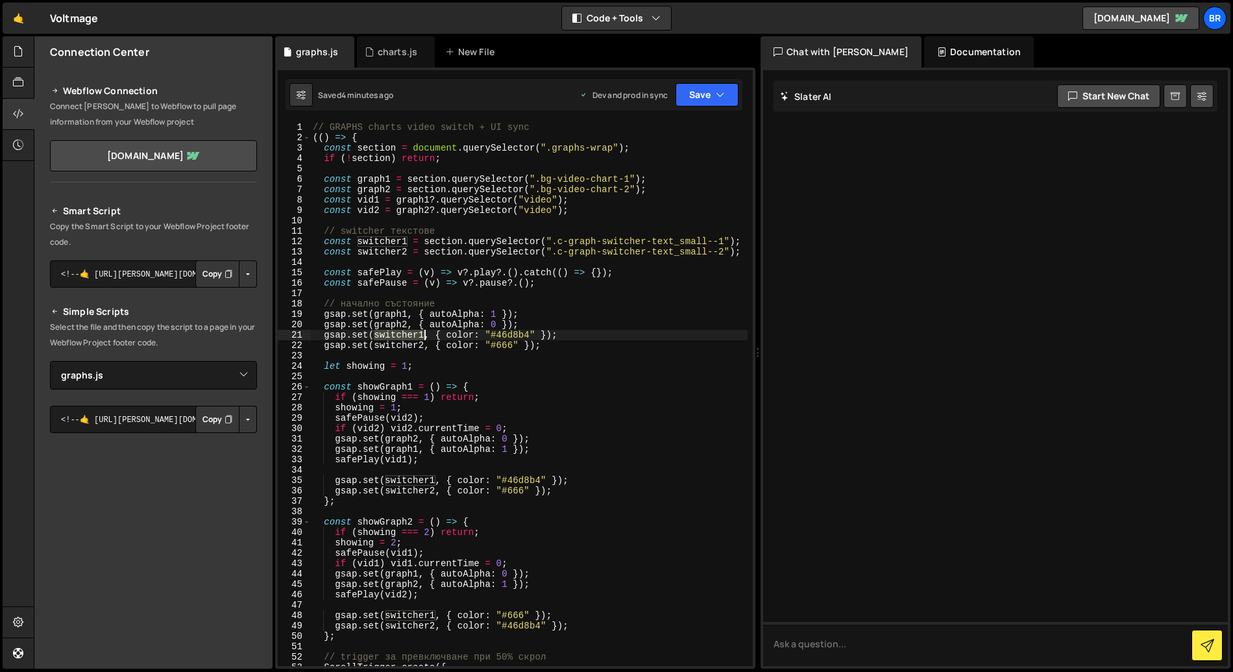
click at [412, 339] on div "// GRAPHS charts video switch + UI sync (( ) => { const section = document . qu…" at bounding box center [529, 404] width 438 height 565
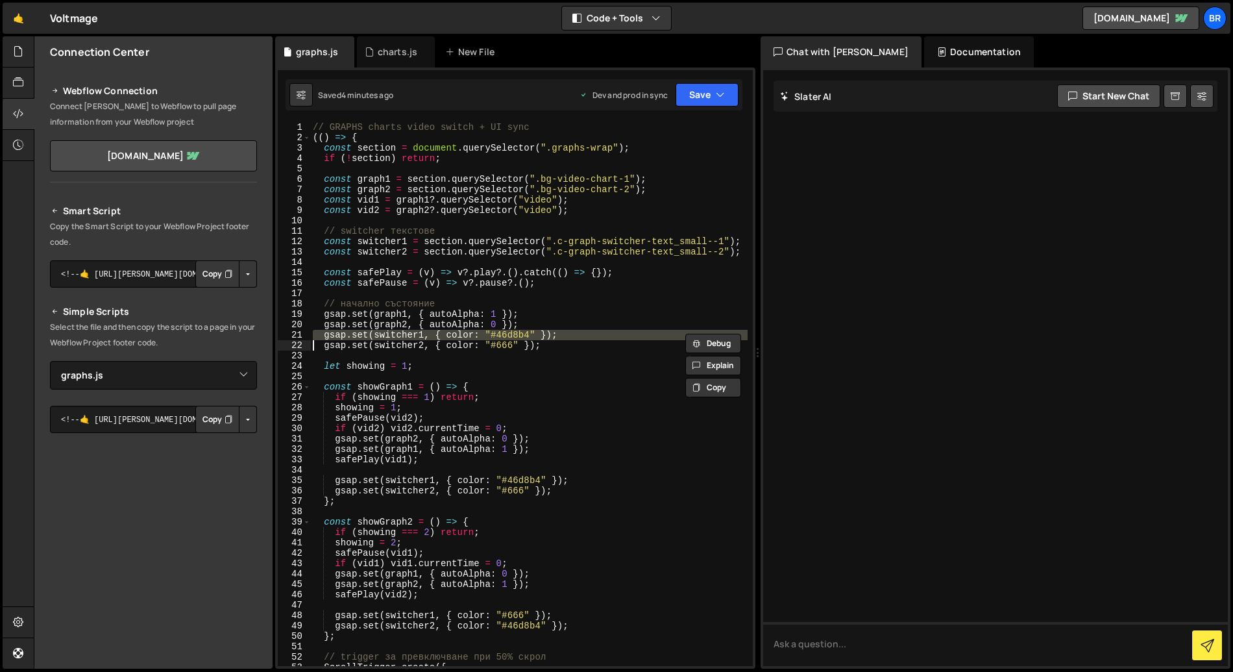
type textarea "})();"
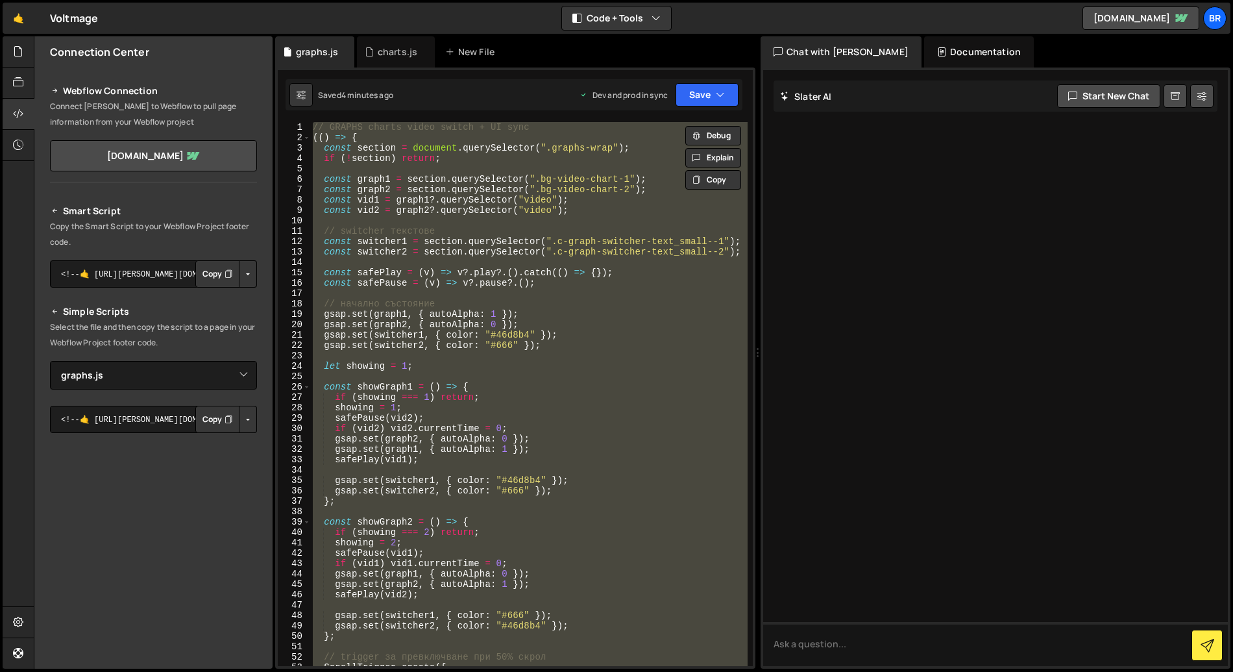
paste textarea
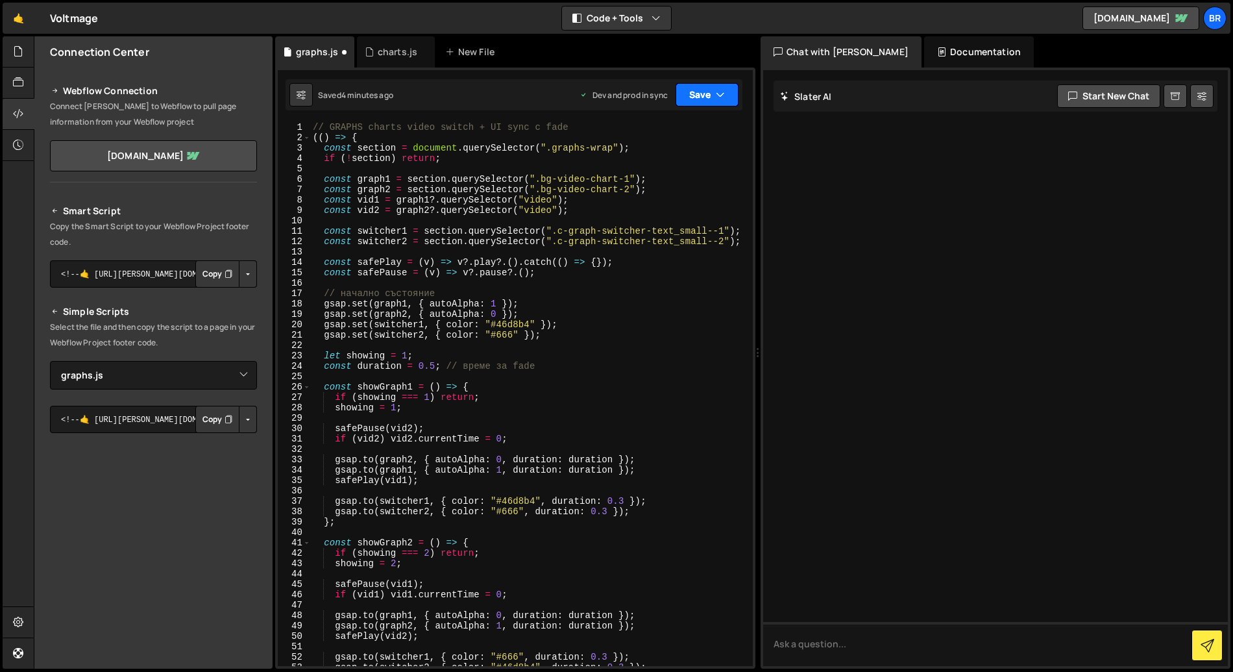
click at [707, 92] on button "Save" at bounding box center [707, 94] width 63 height 23
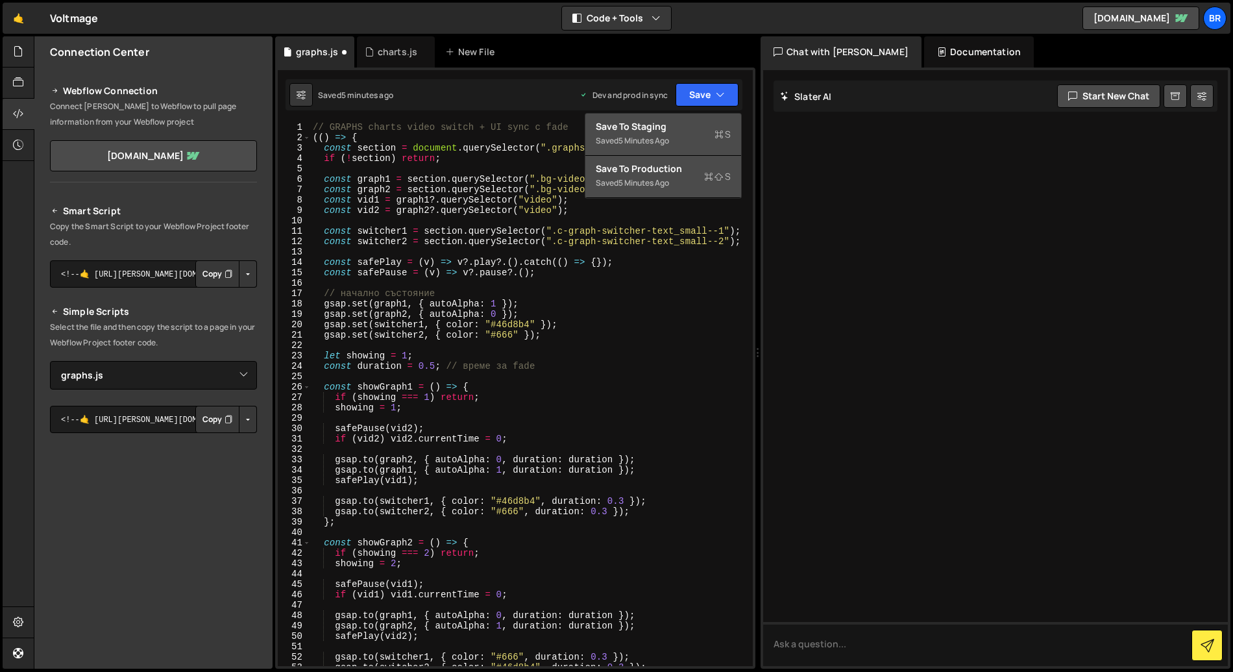
click at [685, 172] on div "Save to Production S" at bounding box center [663, 168] width 135 height 13
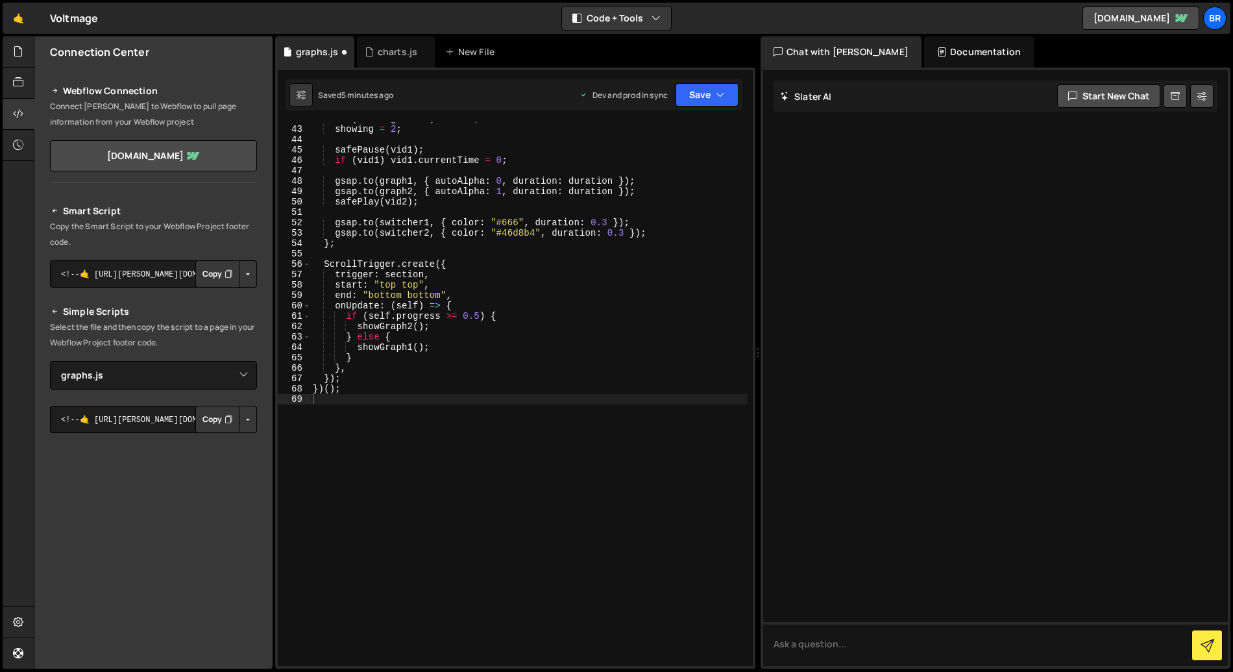
scroll to position [434, 0]
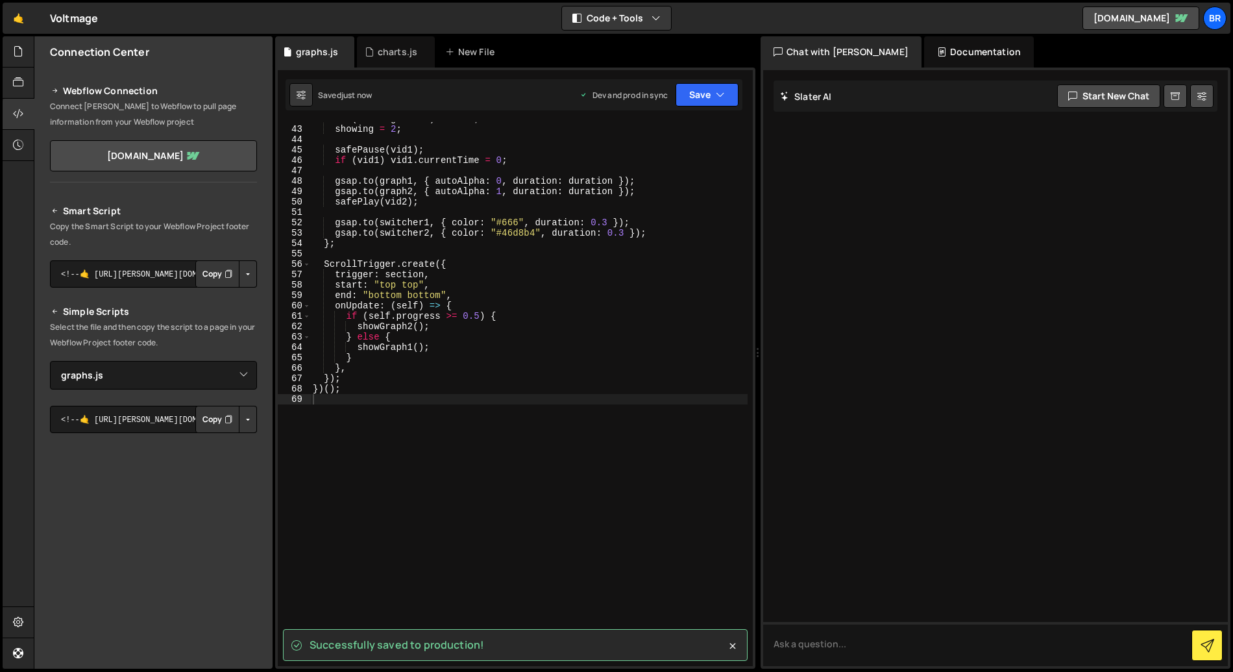
click at [696, 107] on div "Saved just now Dev and prod in sync Upgrade to Edit Save Save to Staging S Save…" at bounding box center [514, 94] width 457 height 31
click at [698, 99] on button "Save" at bounding box center [707, 94] width 63 height 23
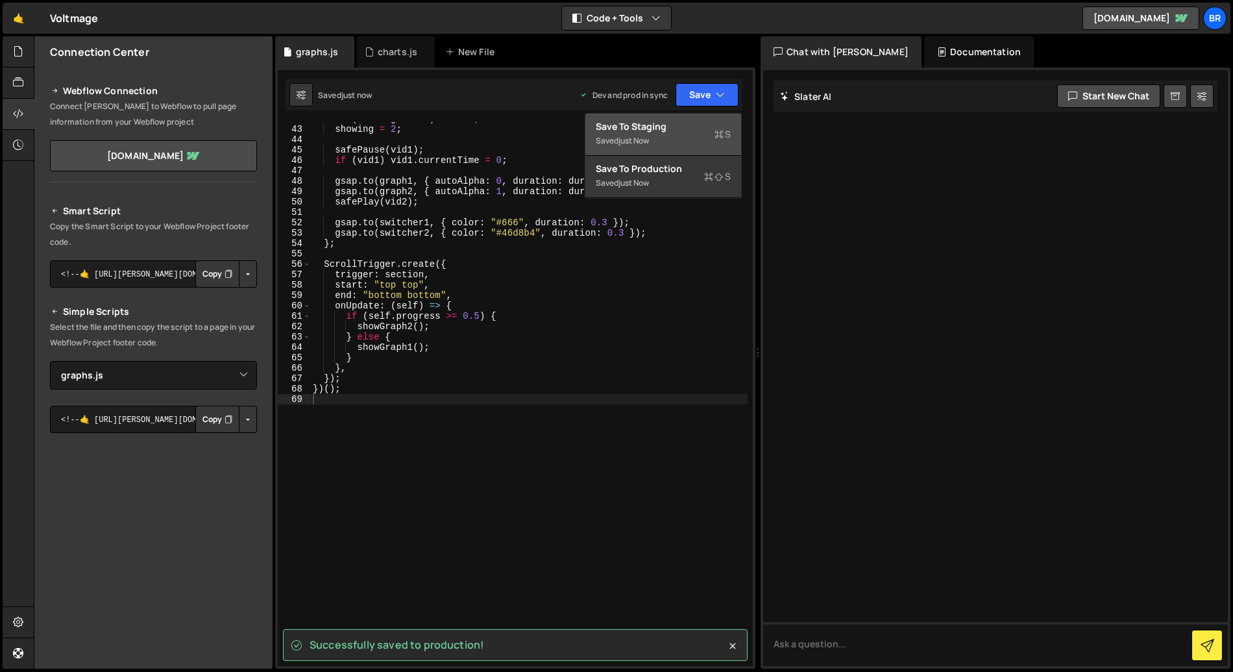
click at [699, 127] on div "Save to Staging S" at bounding box center [663, 126] width 135 height 13
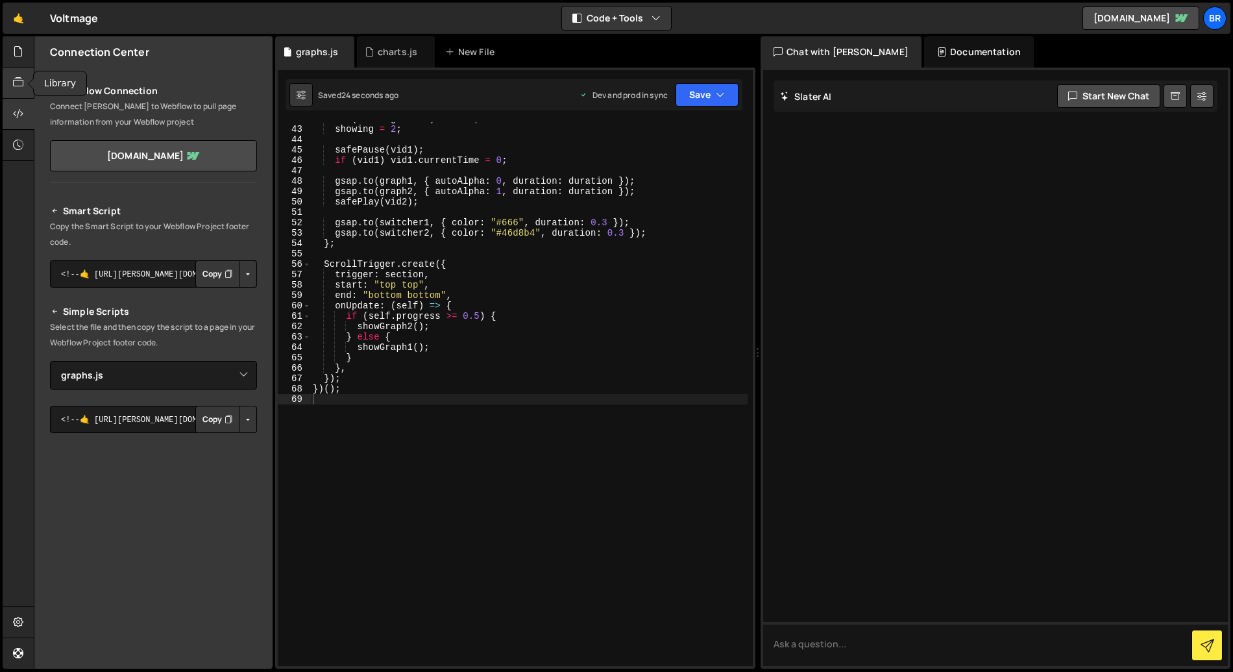
click at [22, 90] on icon at bounding box center [18, 82] width 10 height 14
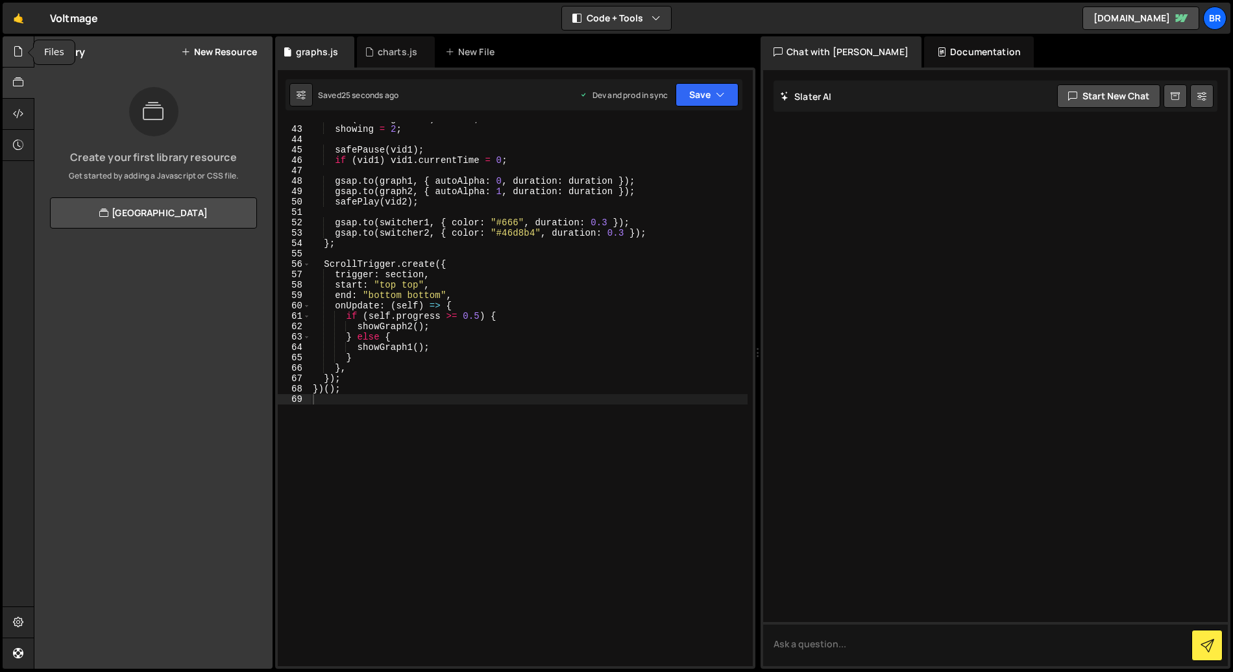
click at [26, 50] on div at bounding box center [19, 51] width 32 height 31
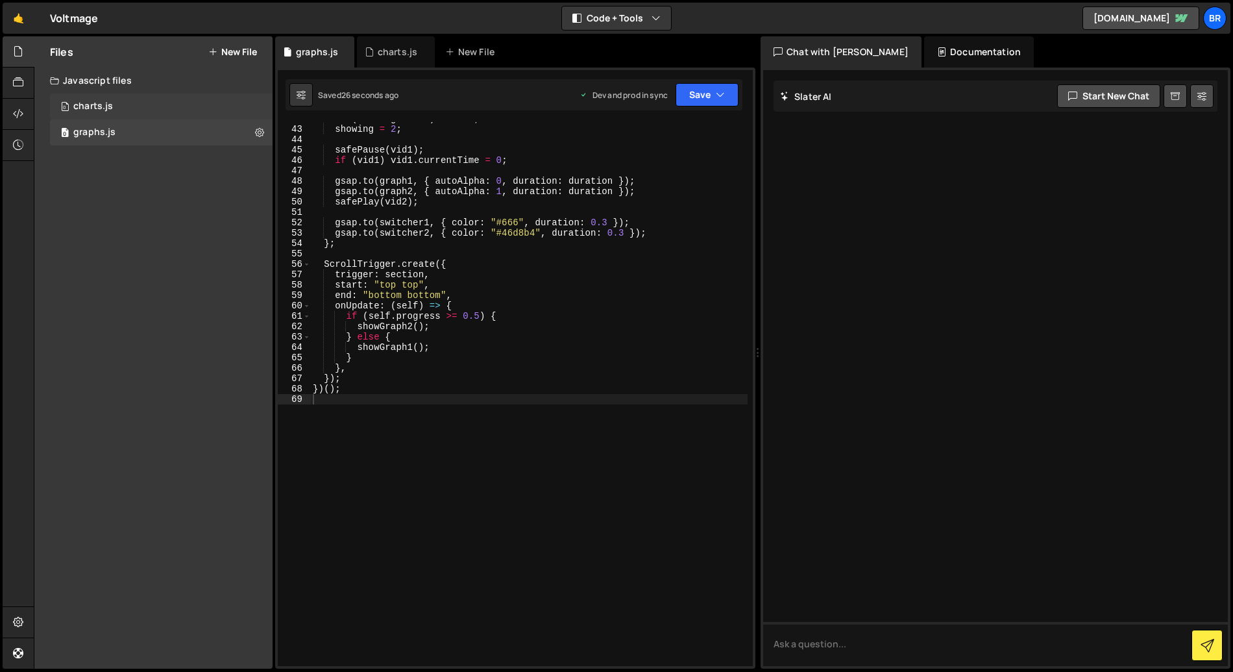
click at [114, 106] on div "0 charts.js 0" at bounding box center [161, 106] width 223 height 26
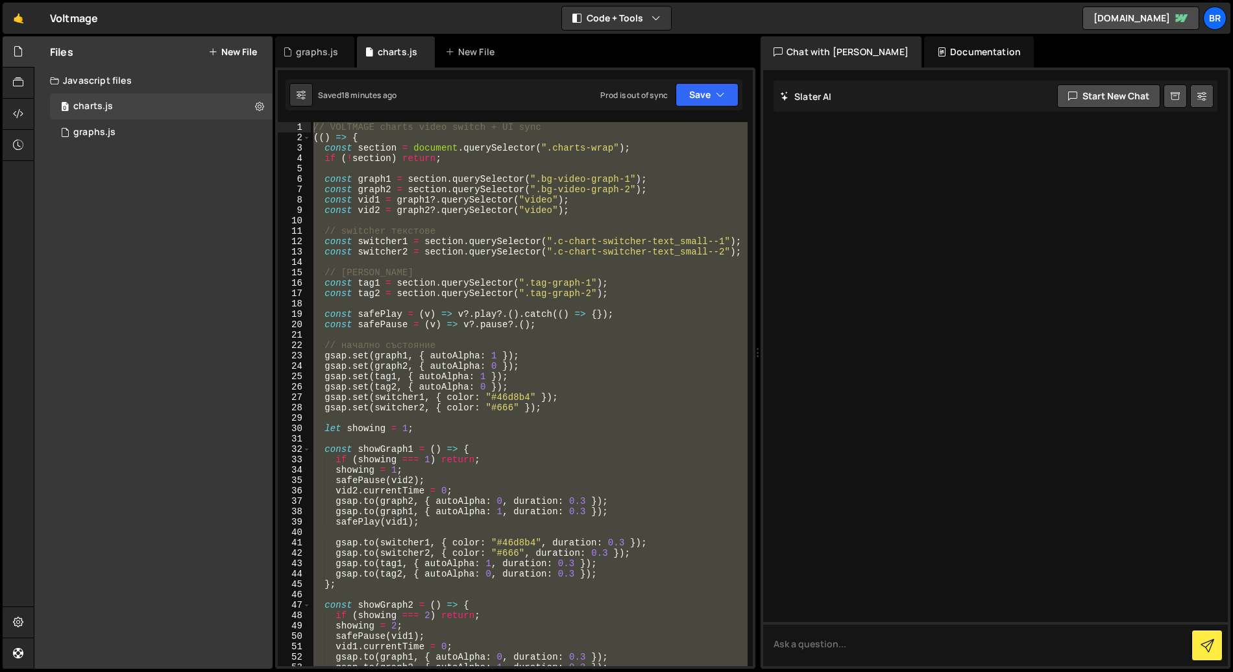
click at [409, 228] on div "// VOLTMAGE charts video switch + UI sync (( ) => { const section = document . …" at bounding box center [529, 394] width 437 height 544
click at [527, 182] on div "// VOLTMAGE charts video switch + UI sync (( ) => { const section = document . …" at bounding box center [529, 394] width 437 height 544
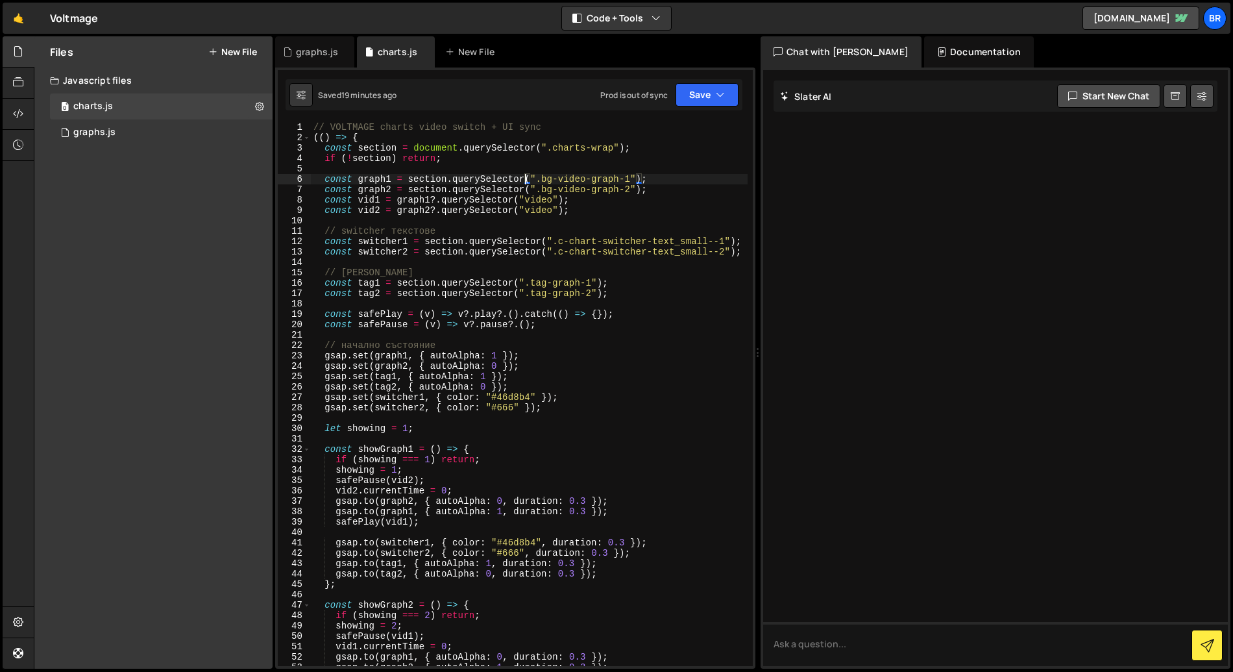
type textarea "})();"
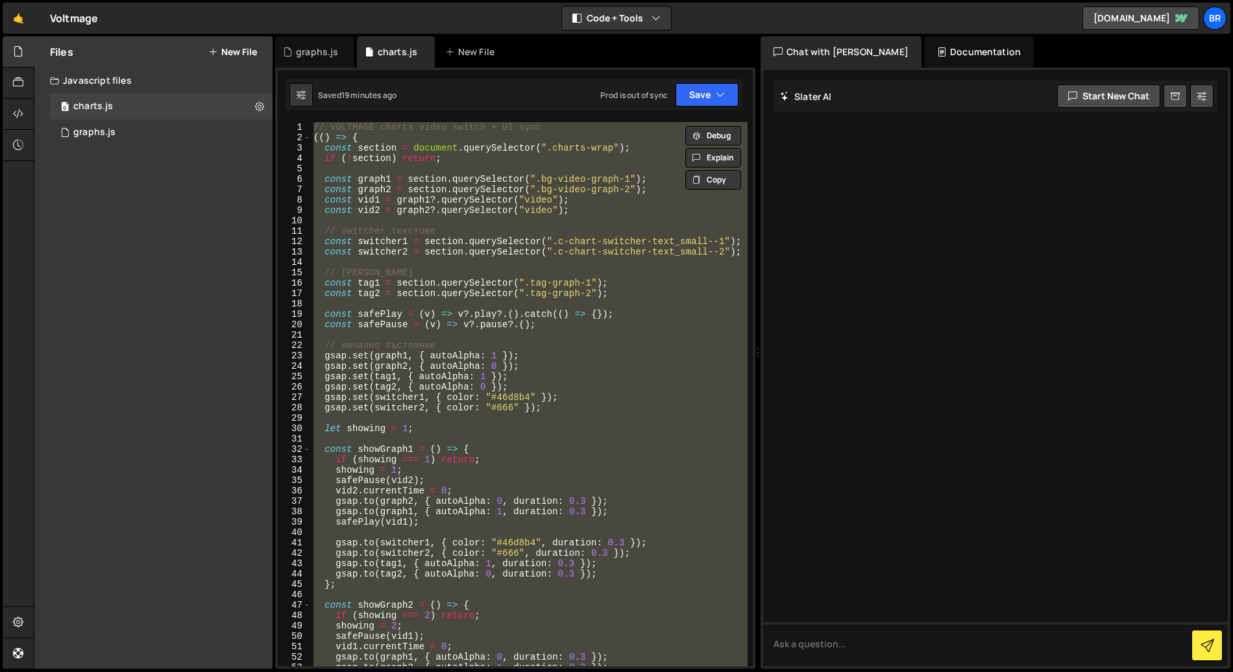
paste textarea
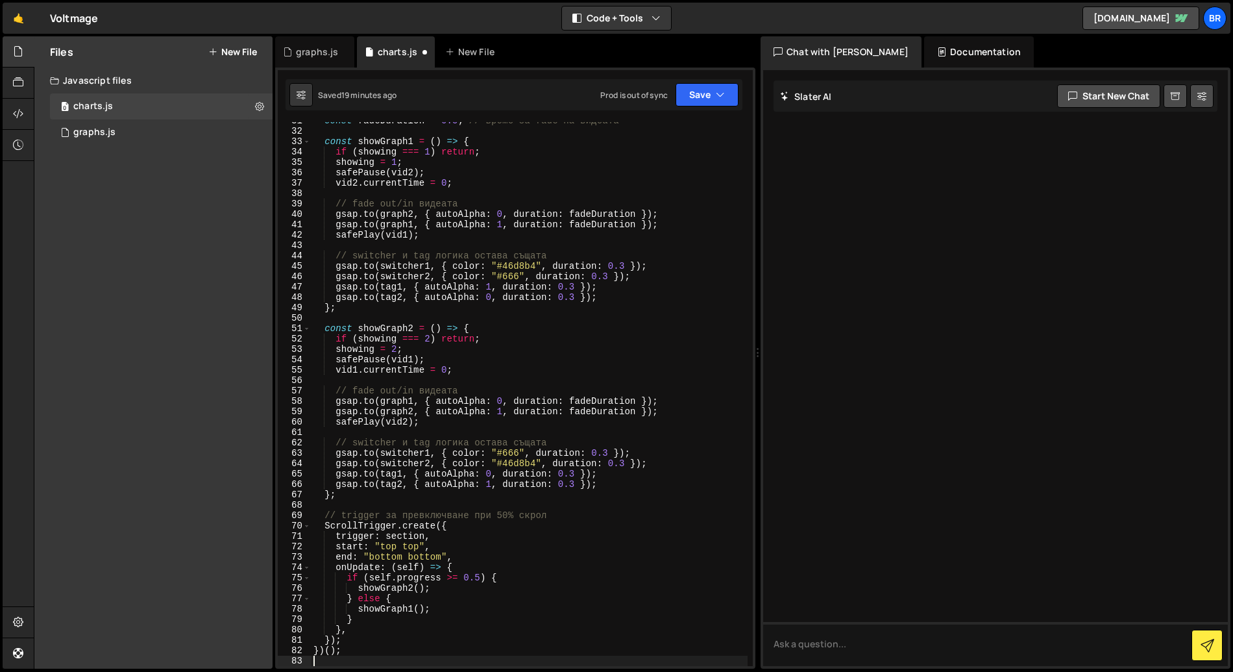
scroll to position [318, 0]
click at [698, 95] on button "Save" at bounding box center [707, 94] width 63 height 23
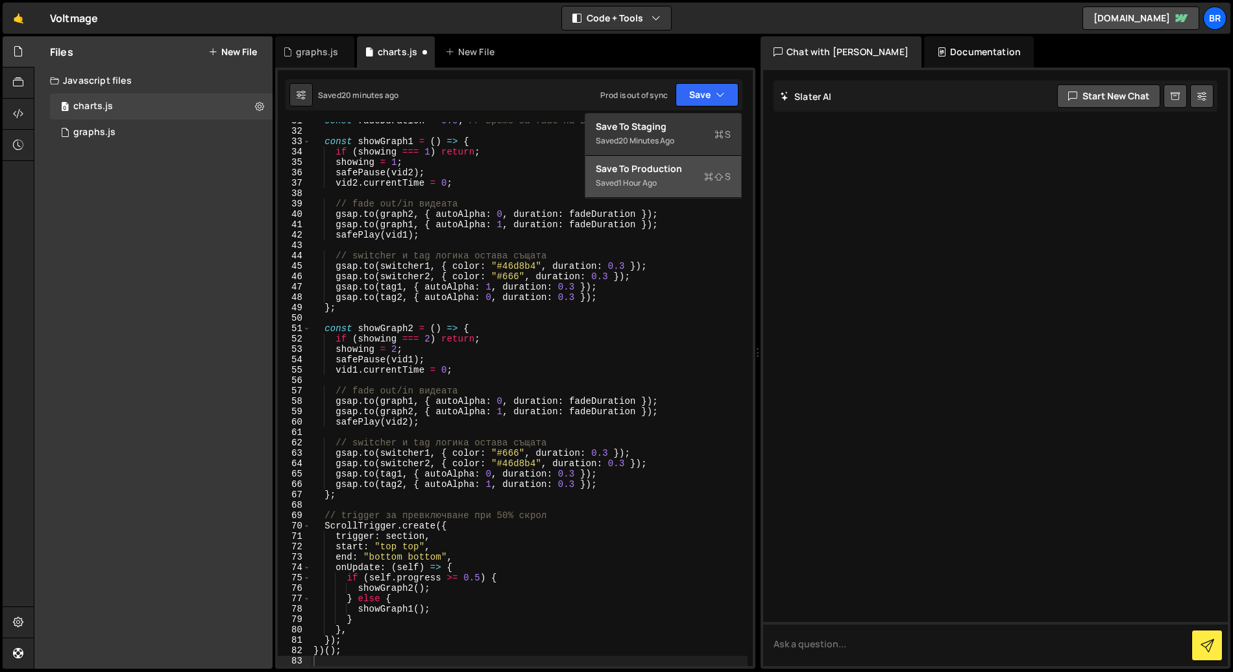
click at [648, 186] on div "1 hour ago" at bounding box center [638, 182] width 38 height 11
